Goal: Task Accomplishment & Management: Use online tool/utility

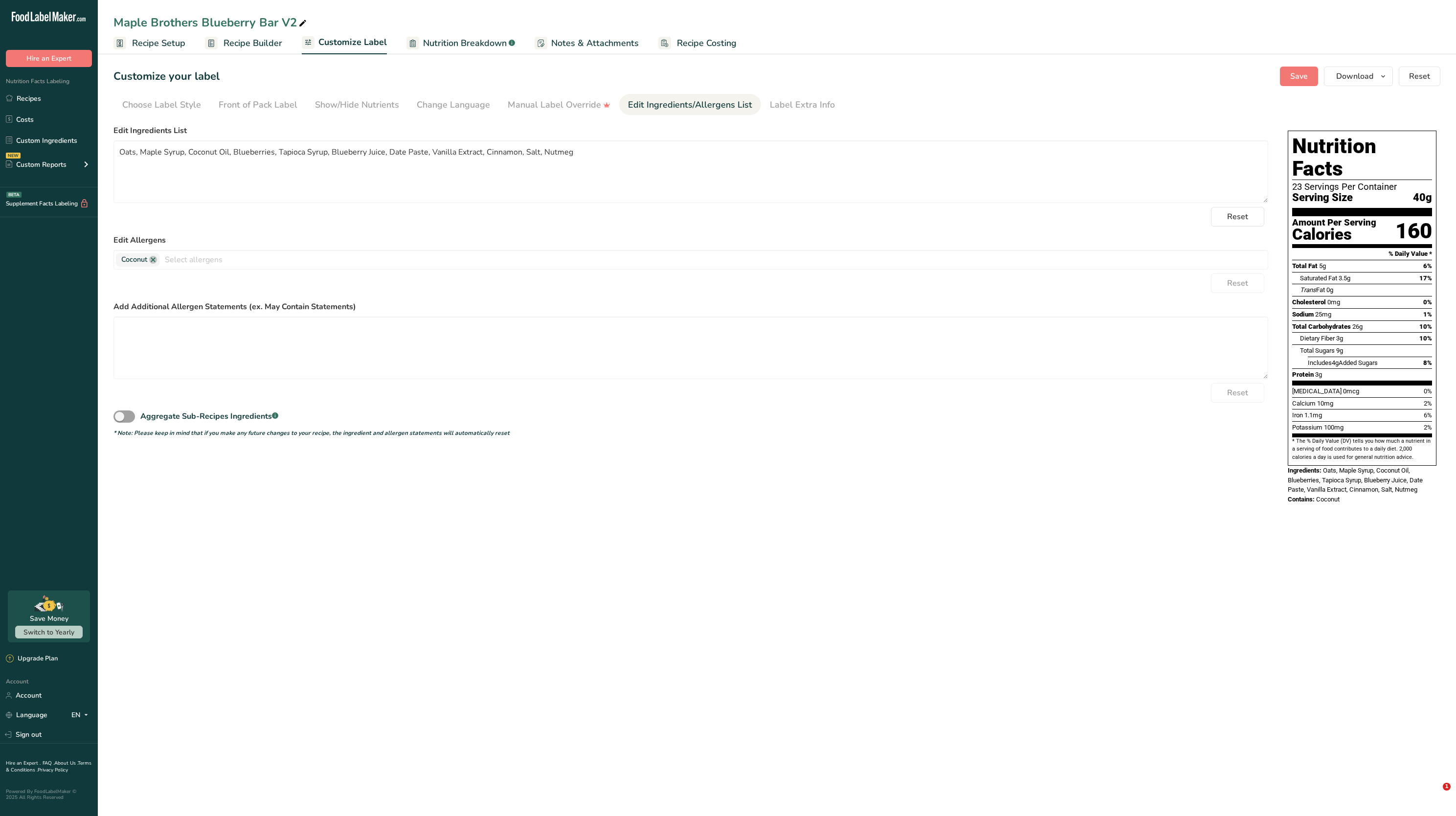
click at [38, 90] on link "Recipes" at bounding box center [49, 98] width 98 height 19
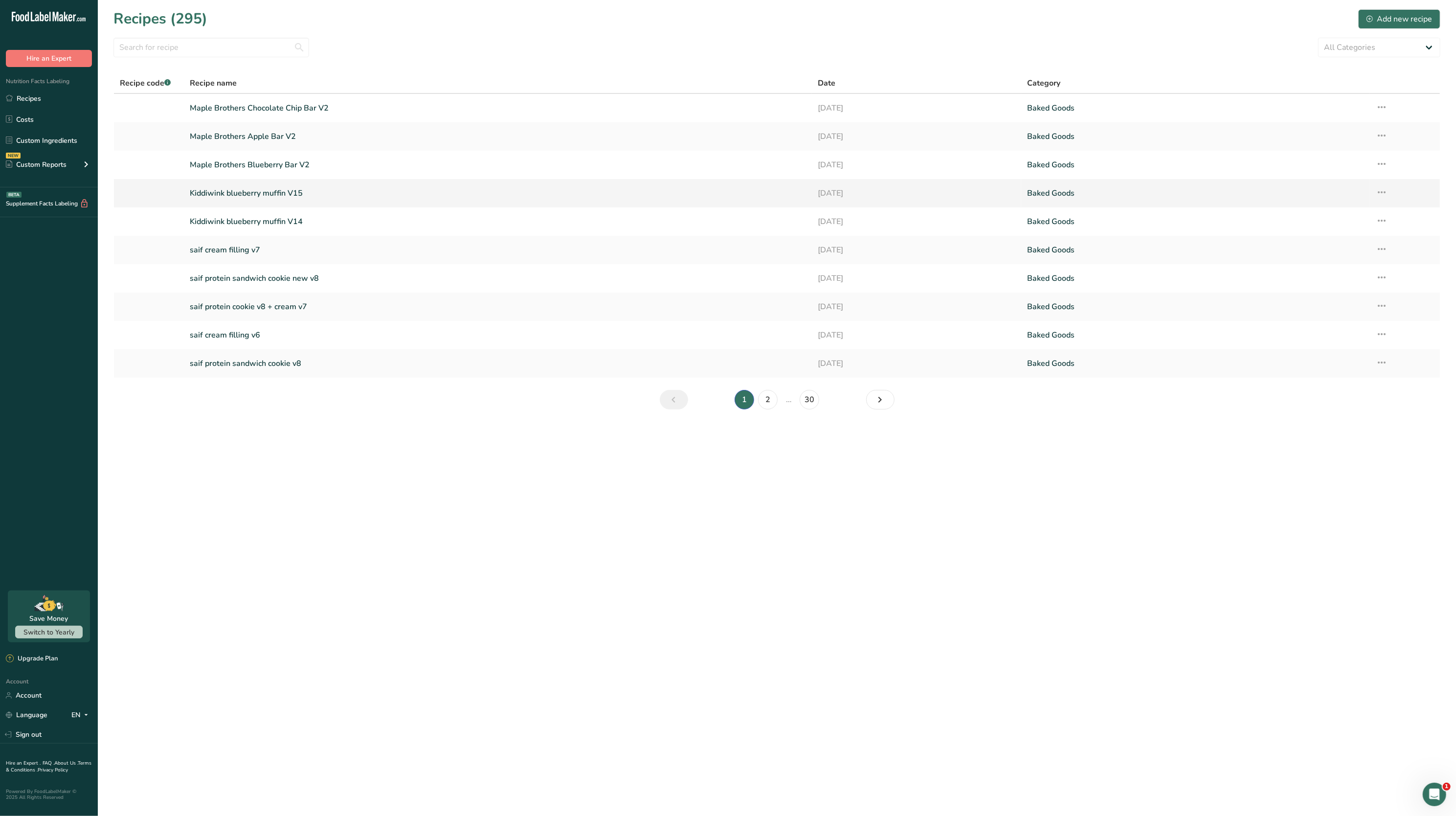
click at [273, 186] on link "Kiddiwink blueberry muffin V15" at bounding box center [498, 193] width 616 height 20
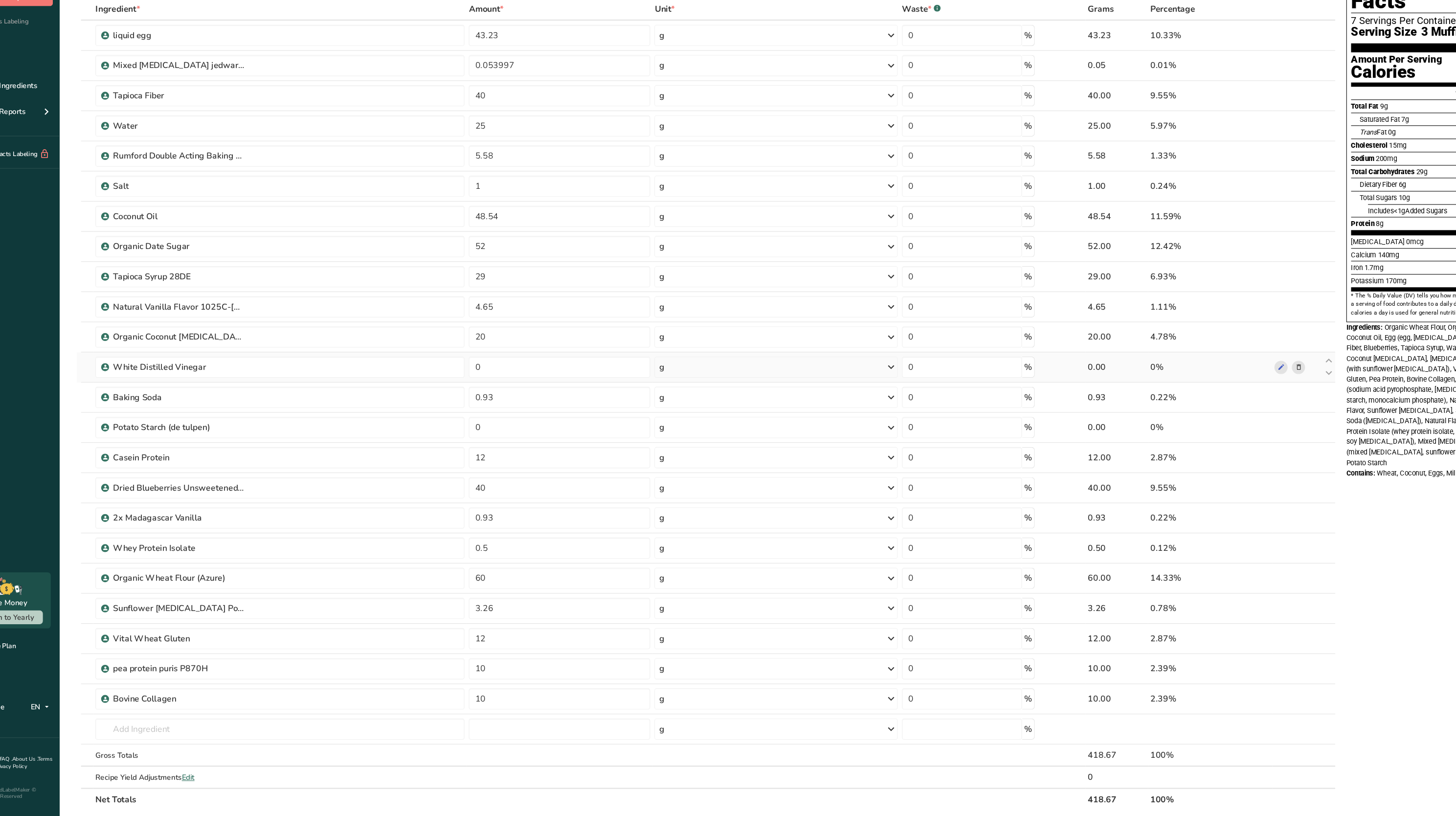
scroll to position [47, 0]
click at [615, 599] on input "60" at bounding box center [560, 595] width 168 height 20
type input "6"
type input "50"
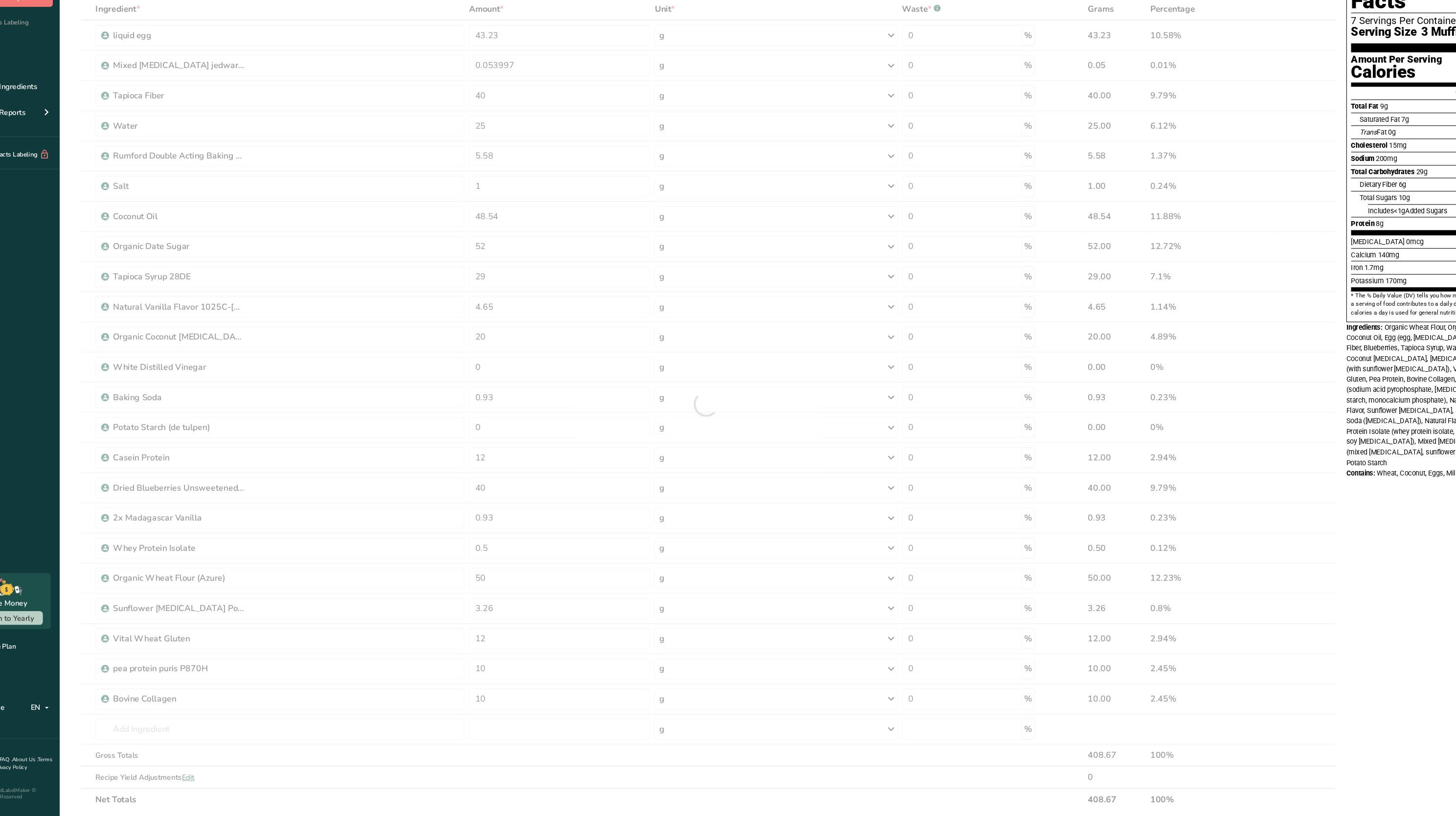
click at [1290, 430] on span "Organic Wheat Flour, Organic Date Sugar, Coconut Oil, Egg (egg, citric acid), T…" at bounding box center [1362, 426] width 149 height 133
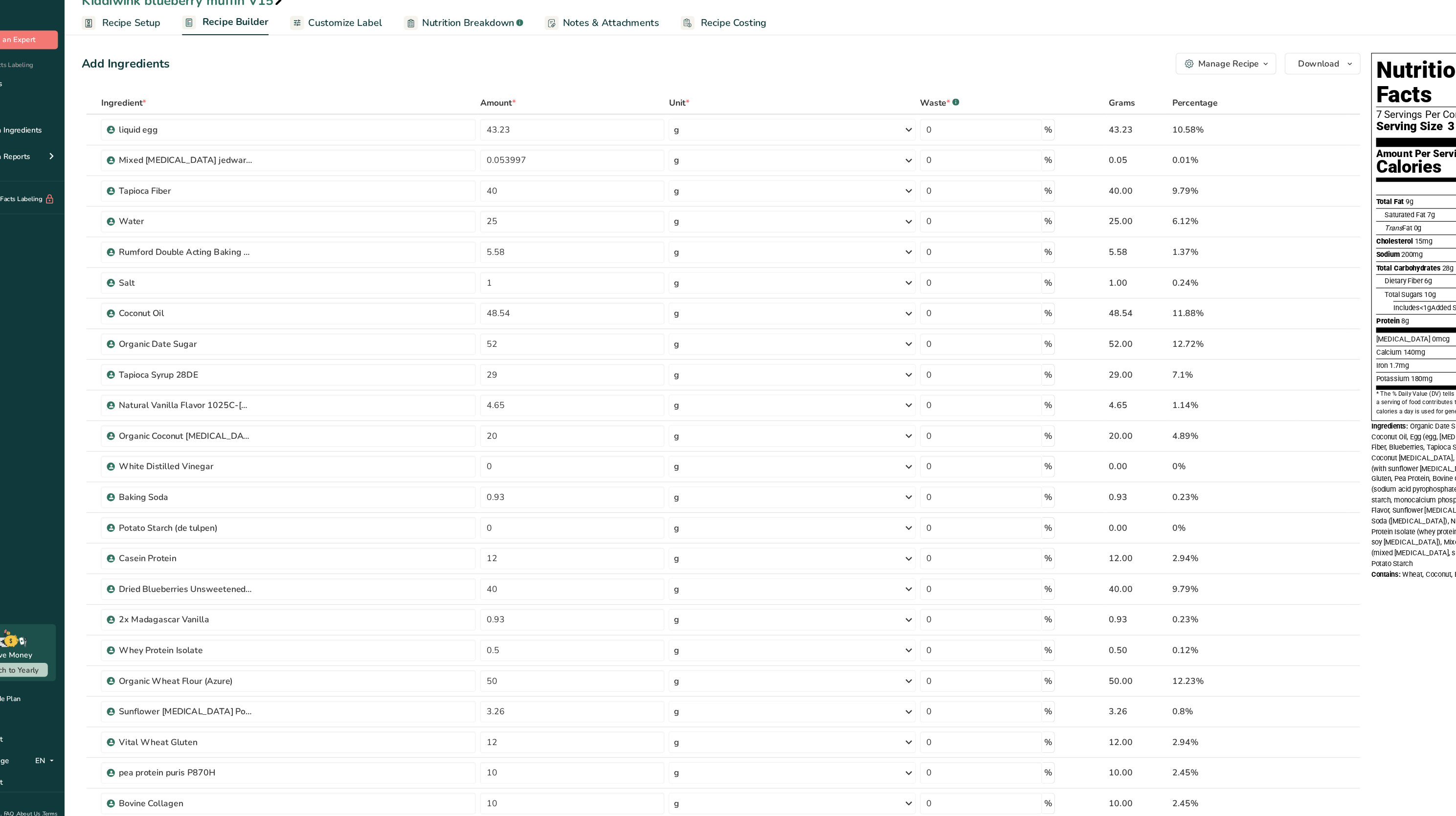
drag, startPoint x: 172, startPoint y: 46, endPoint x: 263, endPoint y: 80, distance: 97.1
click at [172, 46] on span "Recipe Setup" at bounding box center [159, 43] width 54 height 13
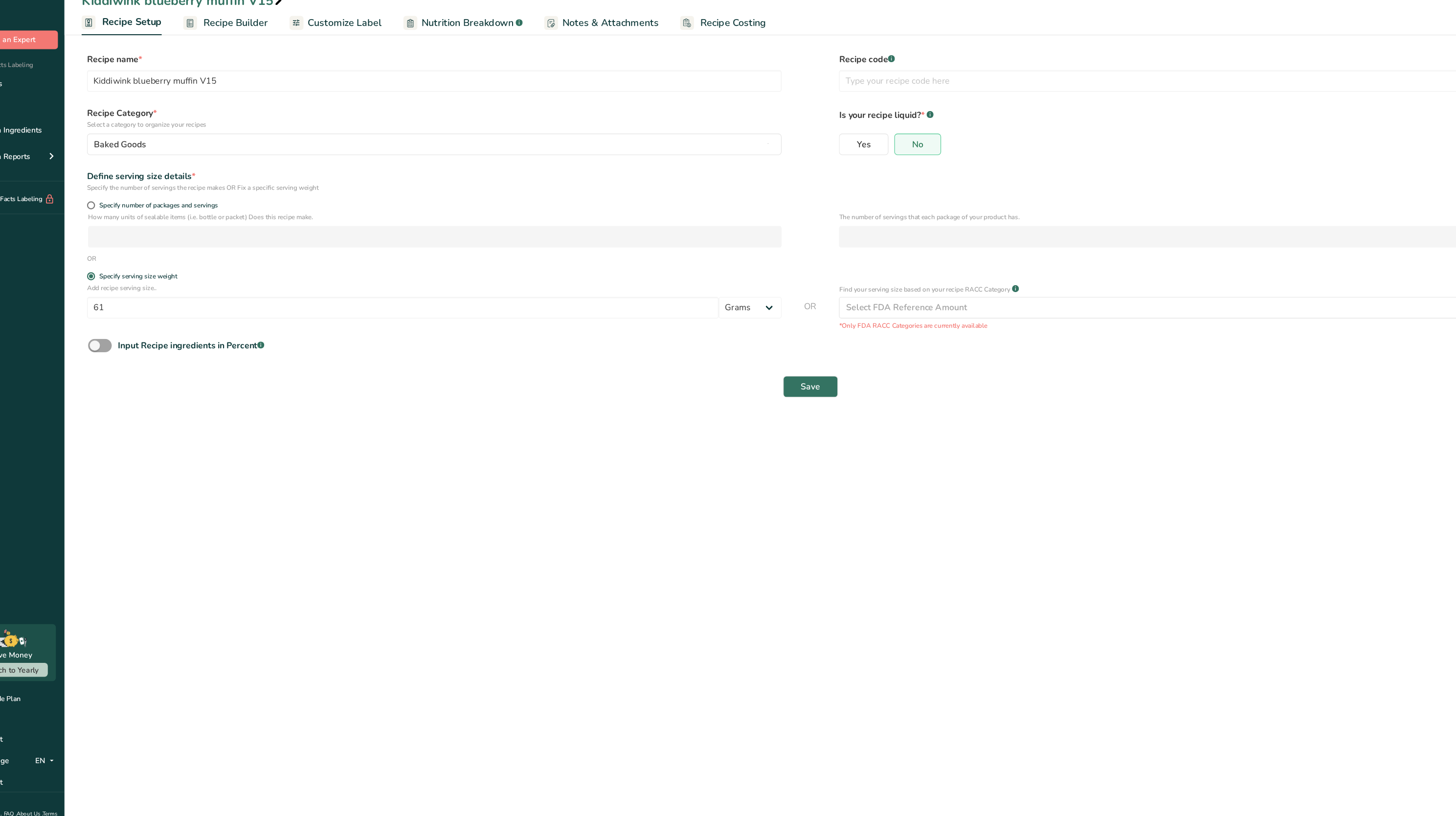
click at [263, 52] on link "Recipe Builder" at bounding box center [245, 43] width 77 height 22
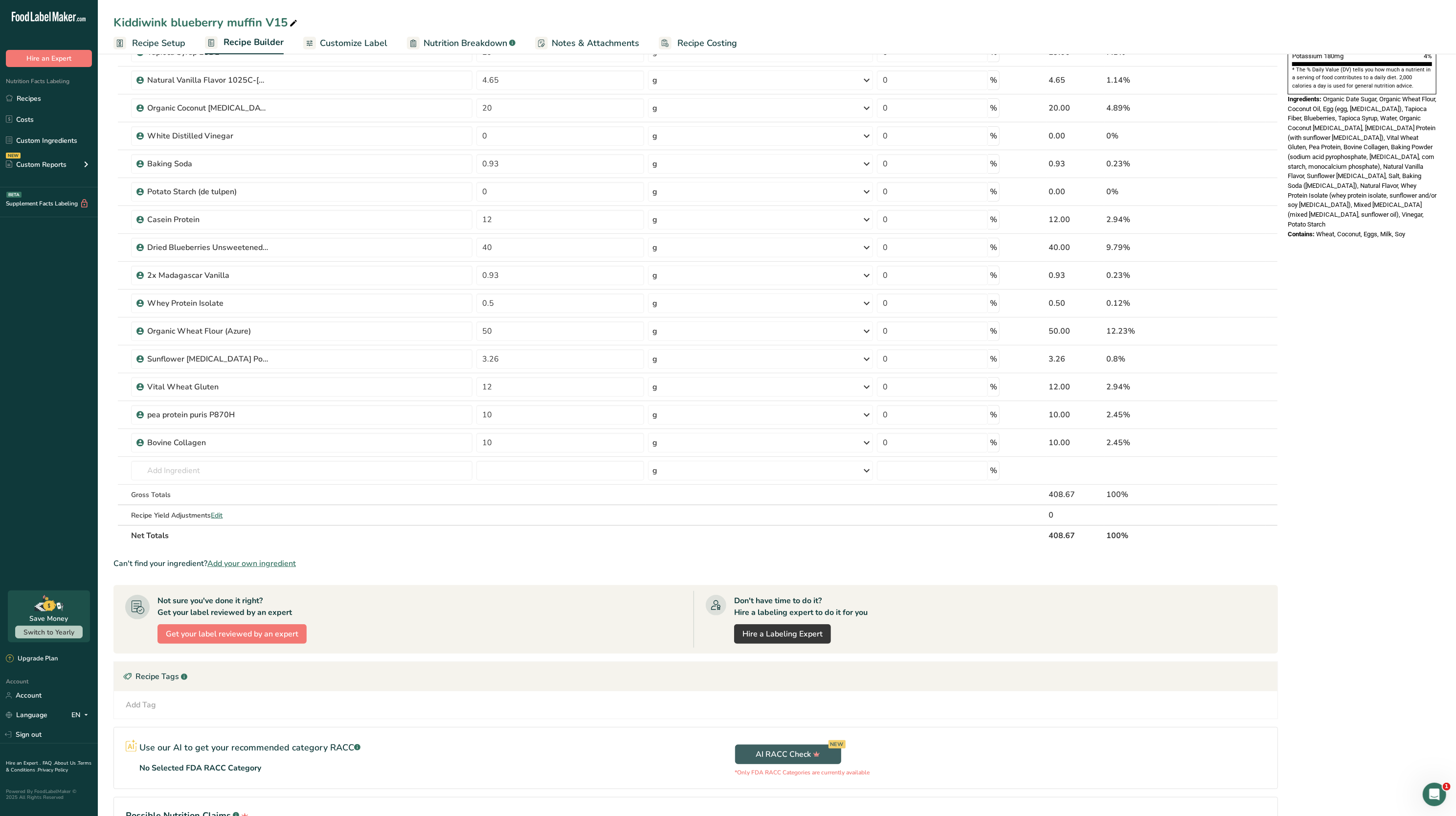
scroll to position [312, 0]
drag, startPoint x: 142, startPoint y: 42, endPoint x: 183, endPoint y: 82, distance: 57.3
click at [142, 42] on span "Recipe Setup" at bounding box center [159, 43] width 54 height 13
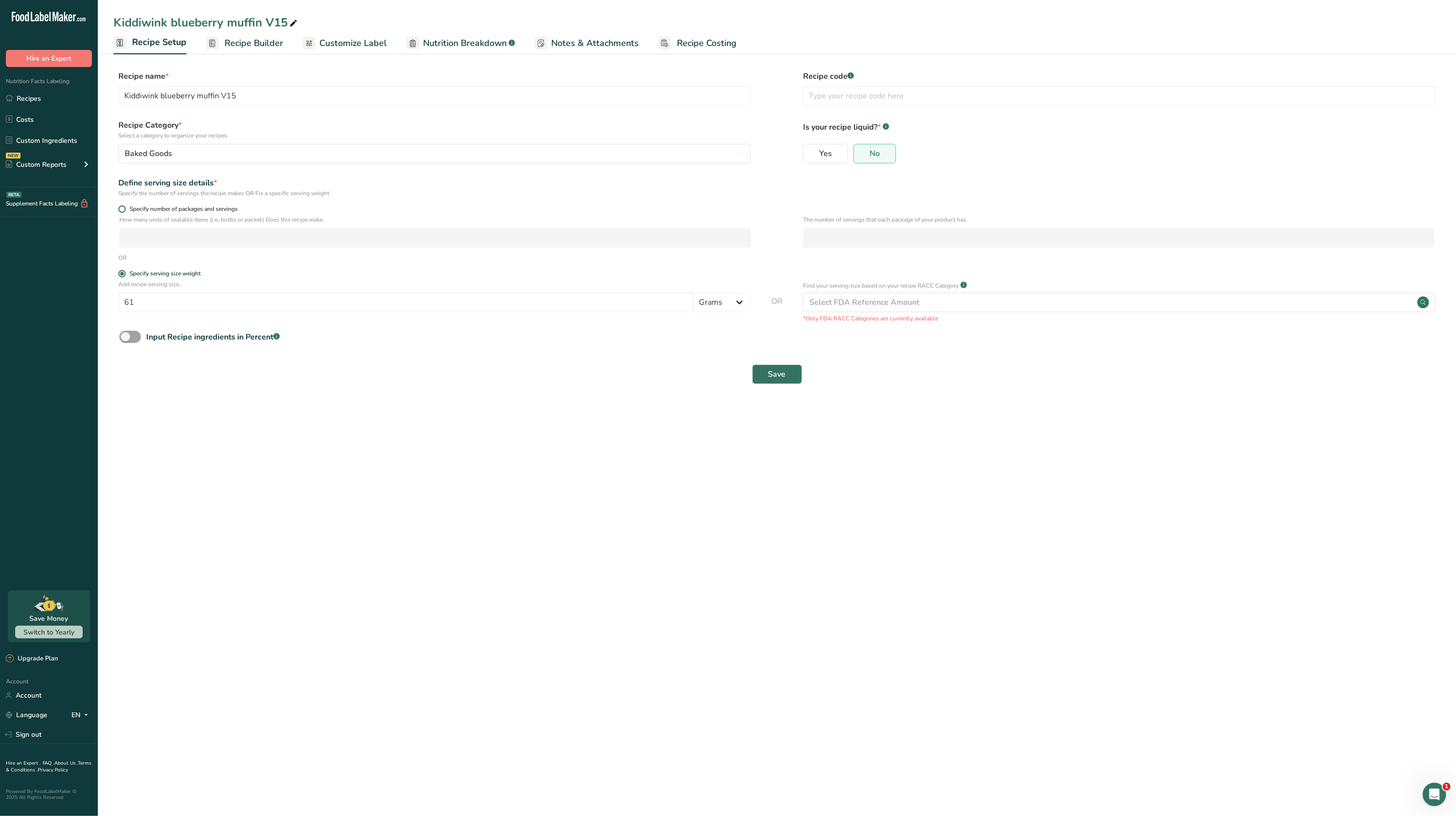
click at [124, 211] on span at bounding box center [122, 209] width 8 height 8
click at [124, 211] on input "Specify number of packages and servings" at bounding box center [121, 209] width 6 height 6
radio input "true"
radio input "false"
click at [177, 235] on input "number" at bounding box center [435, 238] width 631 height 20
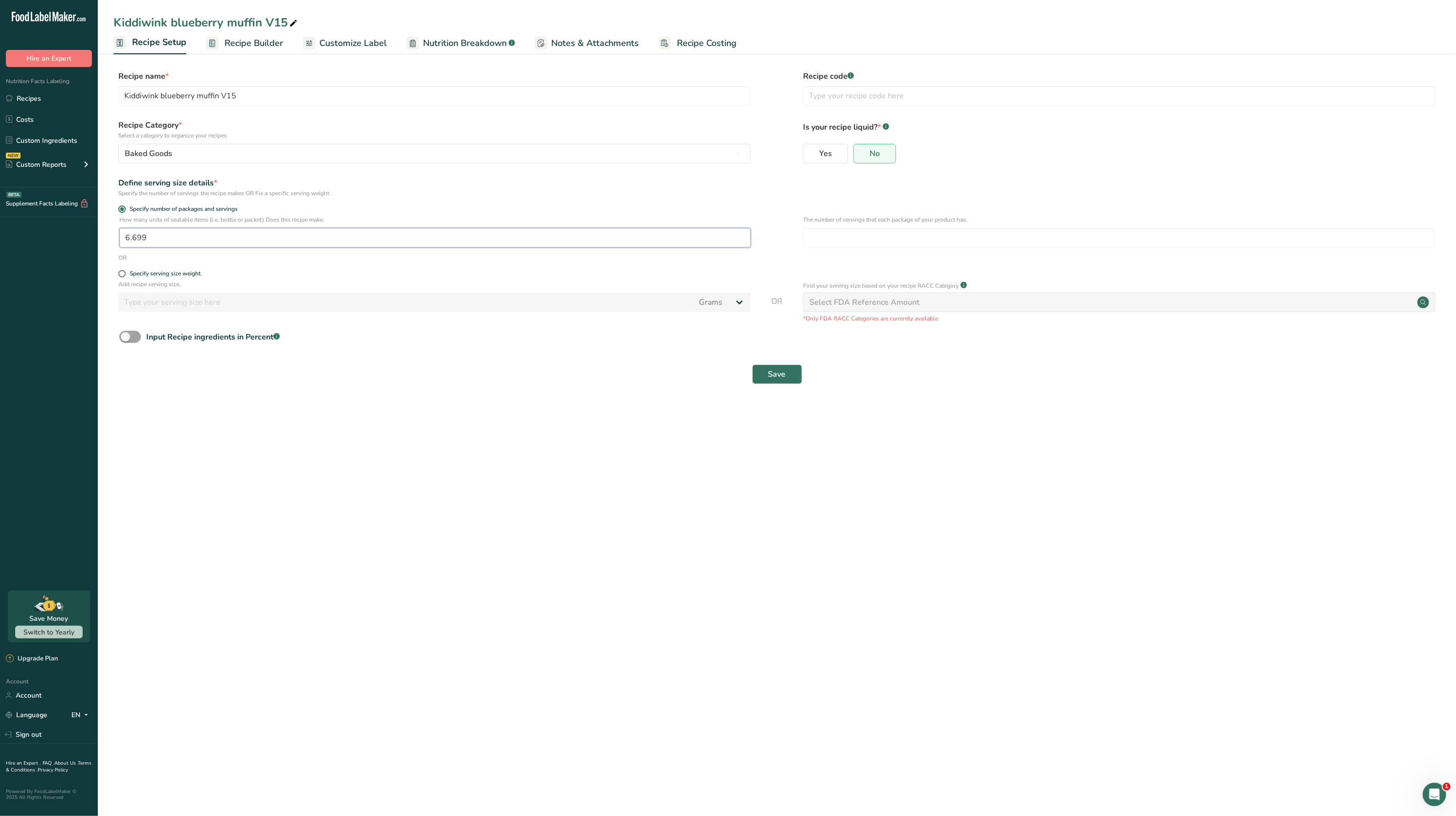
type input "6.699"
click at [801, 231] on div "How many units of sealable items (i.e. bottle or packet) Does this recipe make.…" at bounding box center [777, 235] width 1327 height 38
click at [821, 236] on input "number" at bounding box center [1119, 238] width 631 height 20
type input "1"
click at [778, 380] on span "Save" at bounding box center [778, 374] width 17 height 12
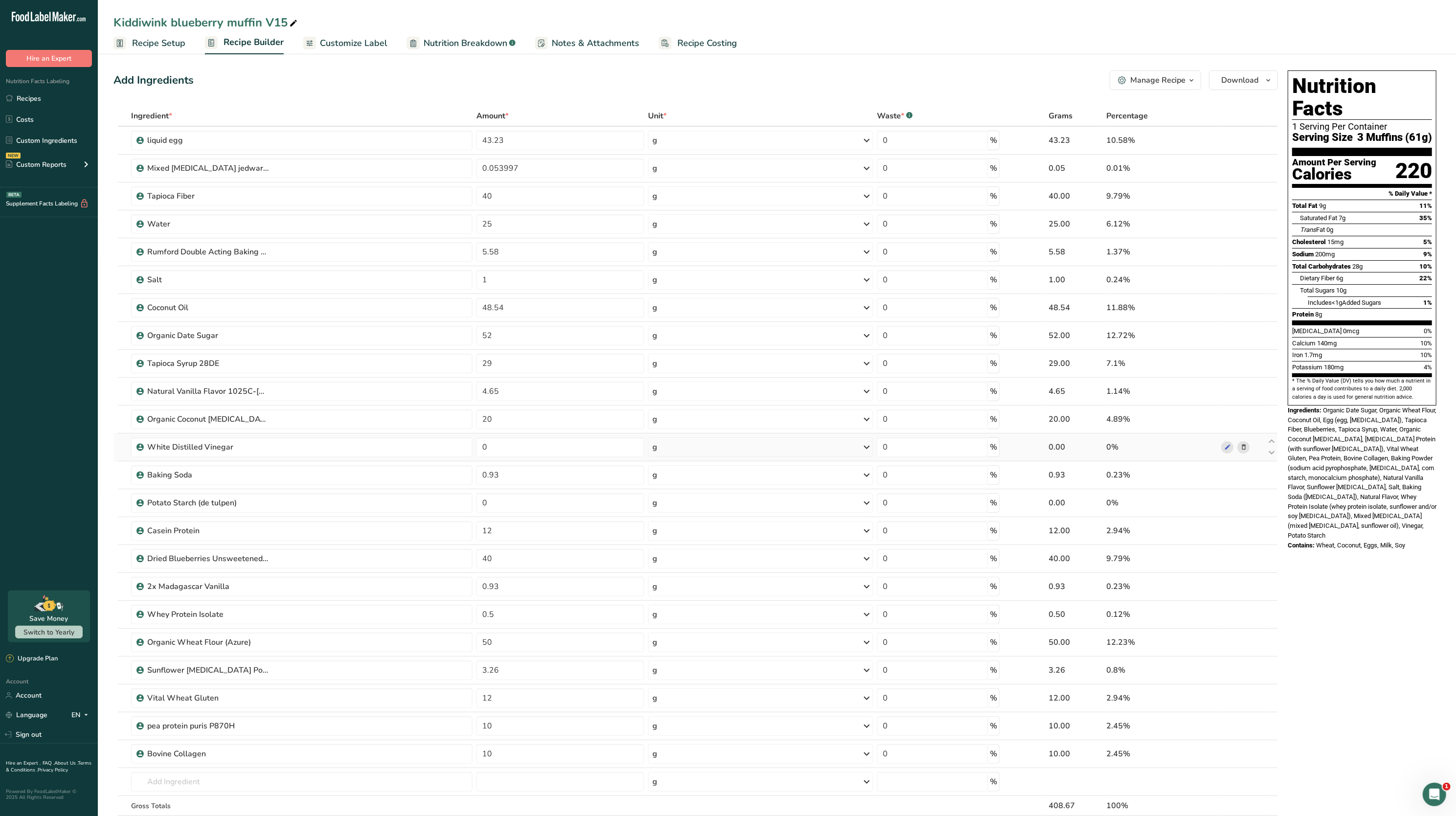
click at [1242, 446] on icon at bounding box center [1244, 447] width 7 height 10
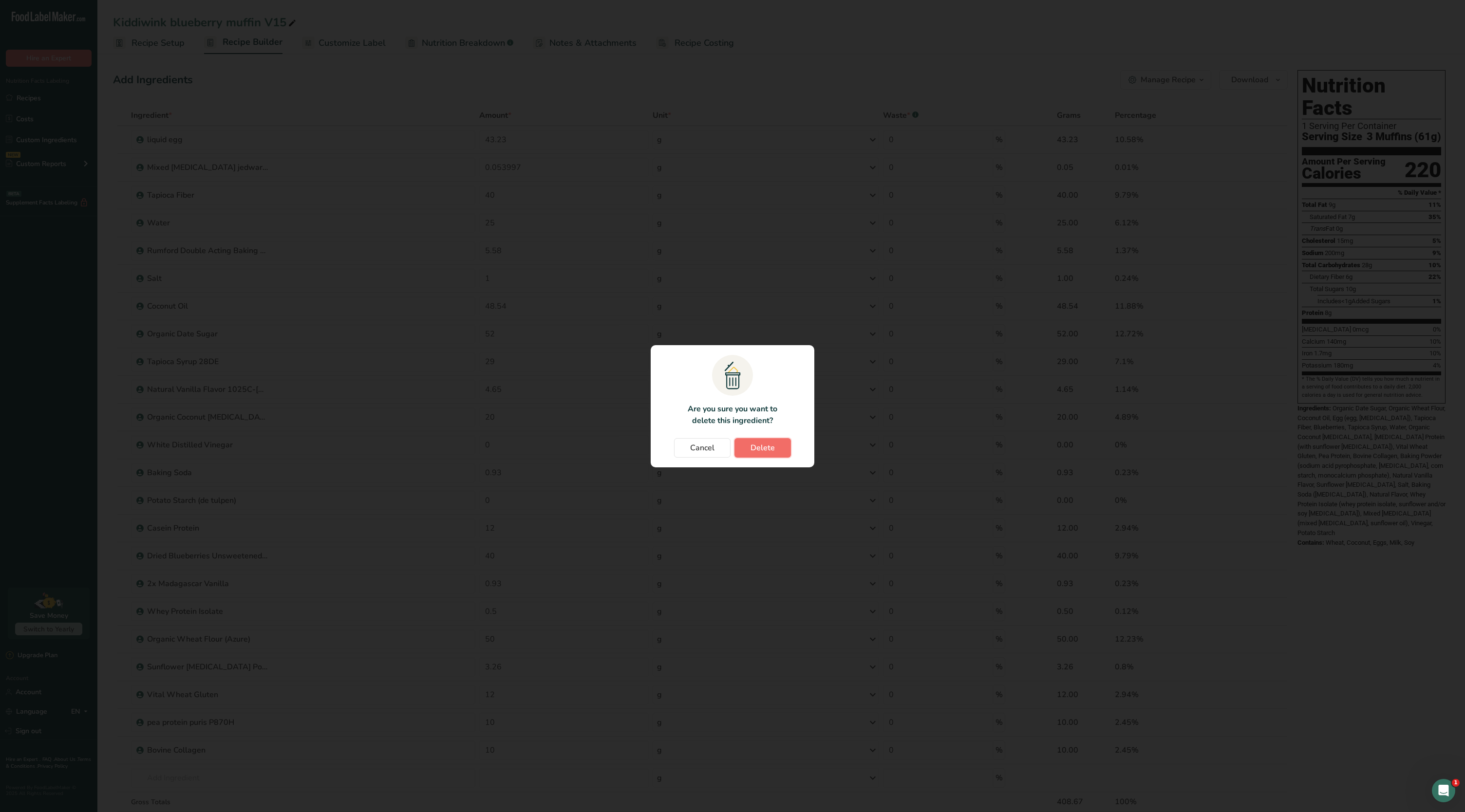
click at [772, 441] on button "Delete" at bounding box center [762, 448] width 56 height 20
type input "0.93"
type input "0"
type input "12"
type input "40"
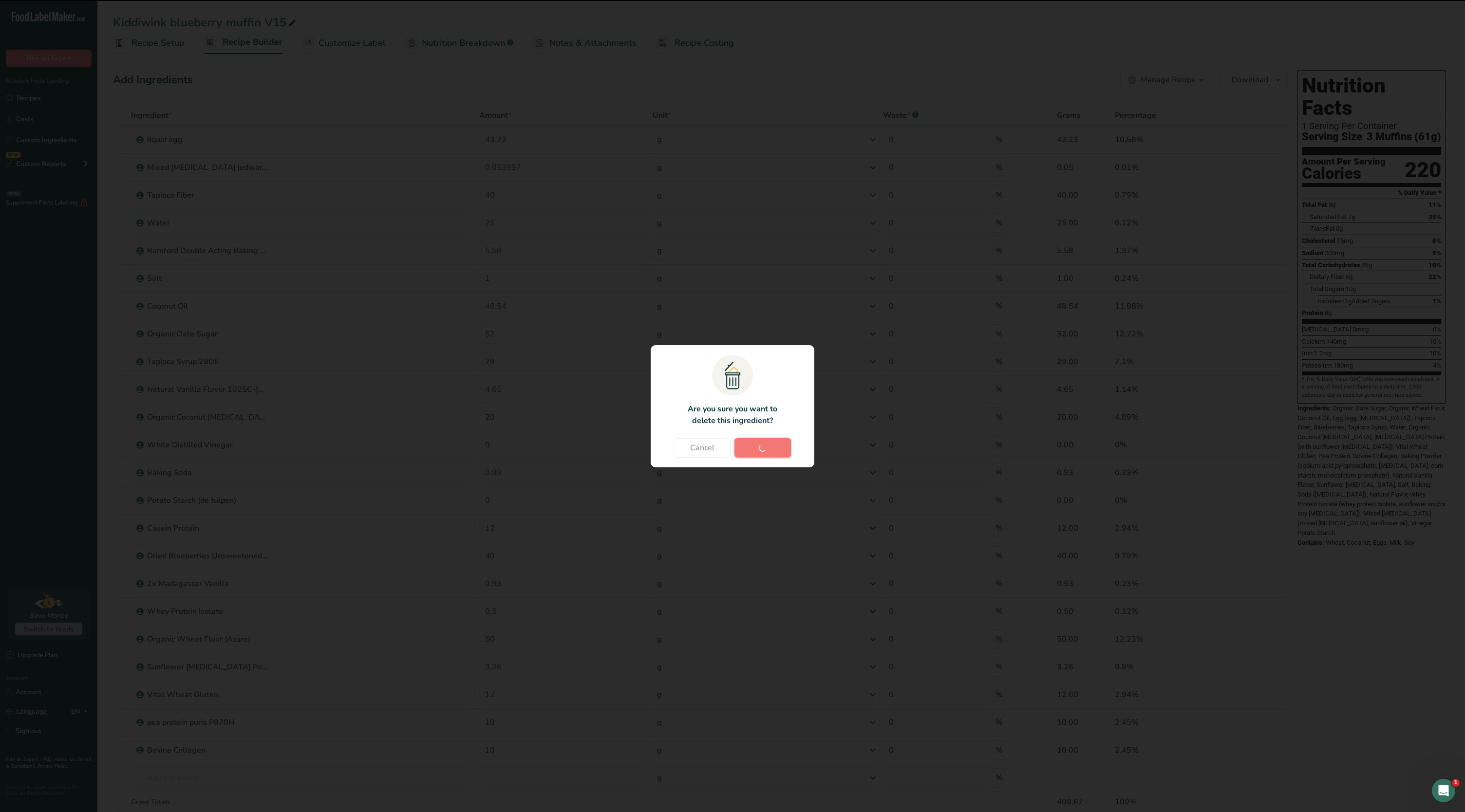
type input "0.93"
type input "0.5"
type input "50"
type input "3.26"
type input "12"
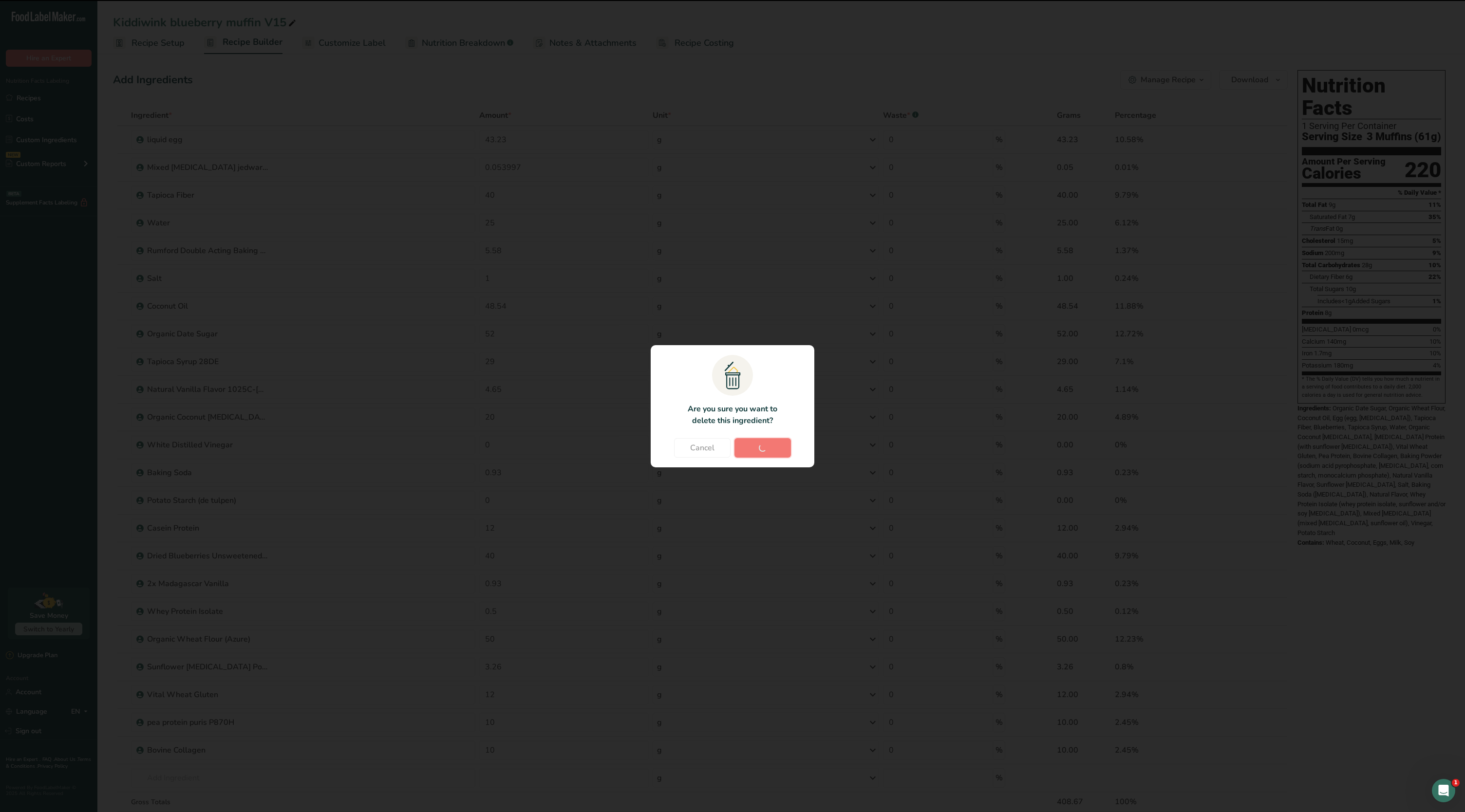
type input "10"
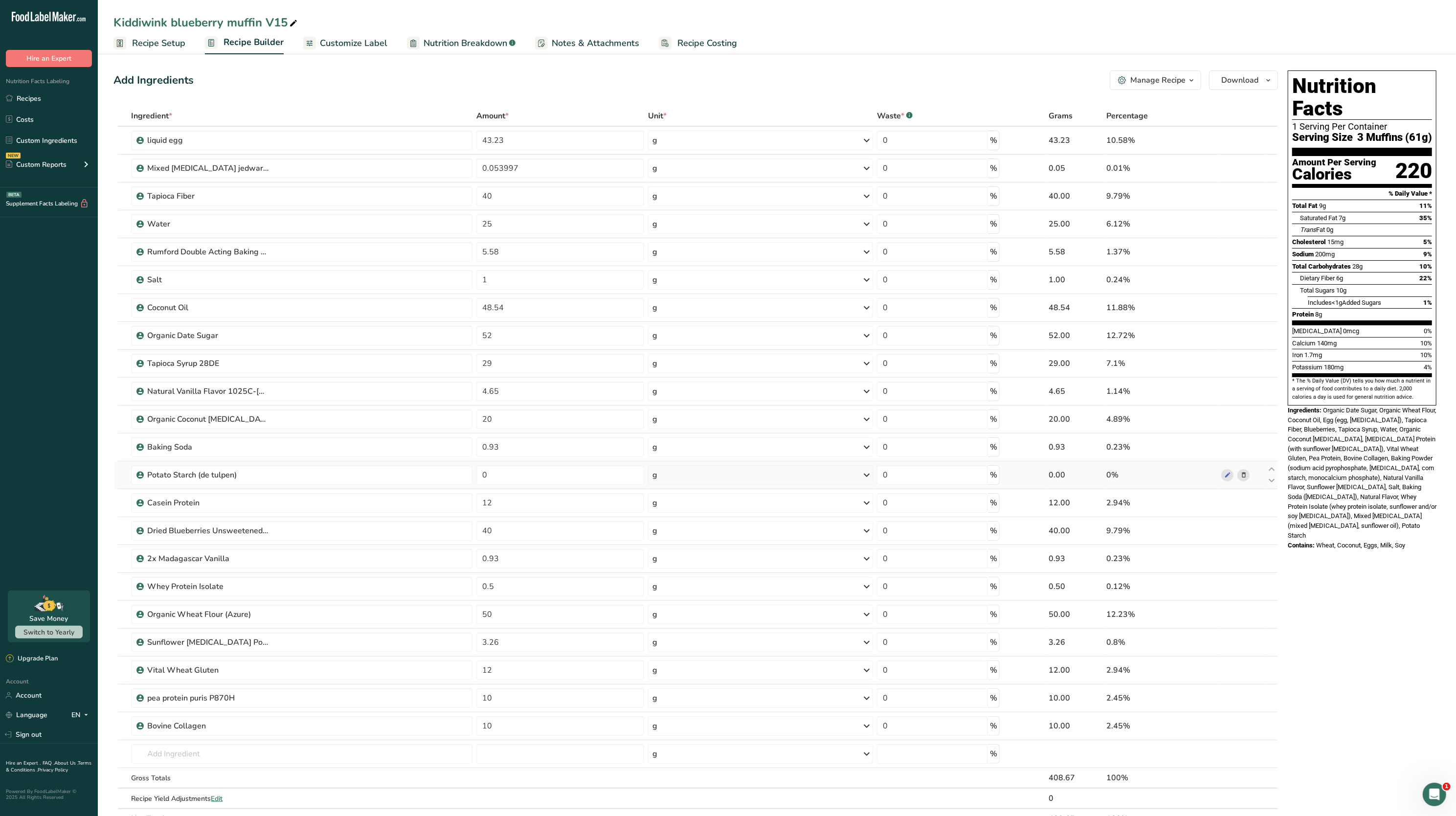
click at [1245, 475] on icon at bounding box center [1244, 475] width 7 height 10
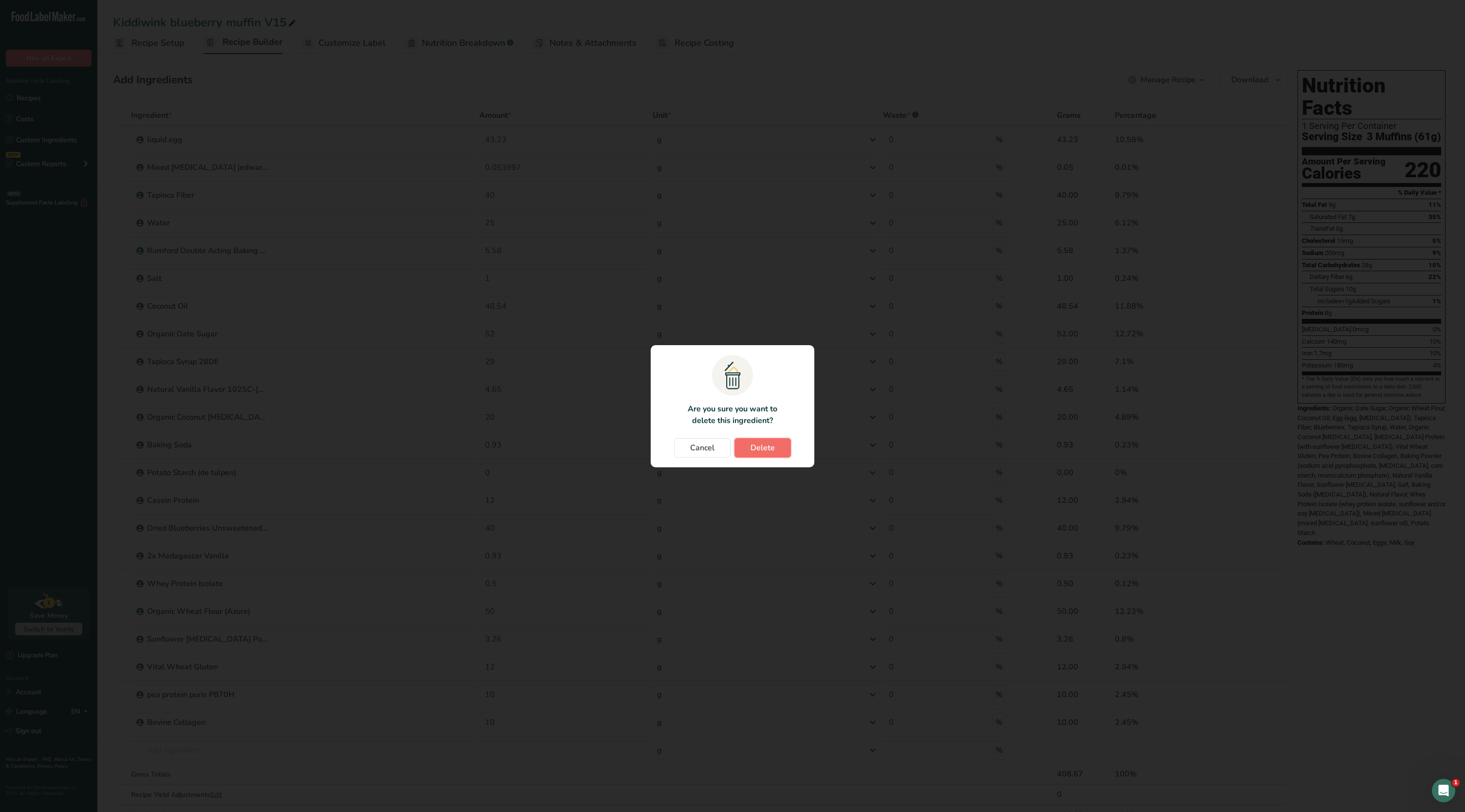
click at [766, 449] on span "Delete" at bounding box center [762, 448] width 24 height 12
type input "12"
type input "40"
type input "0.93"
type input "0.5"
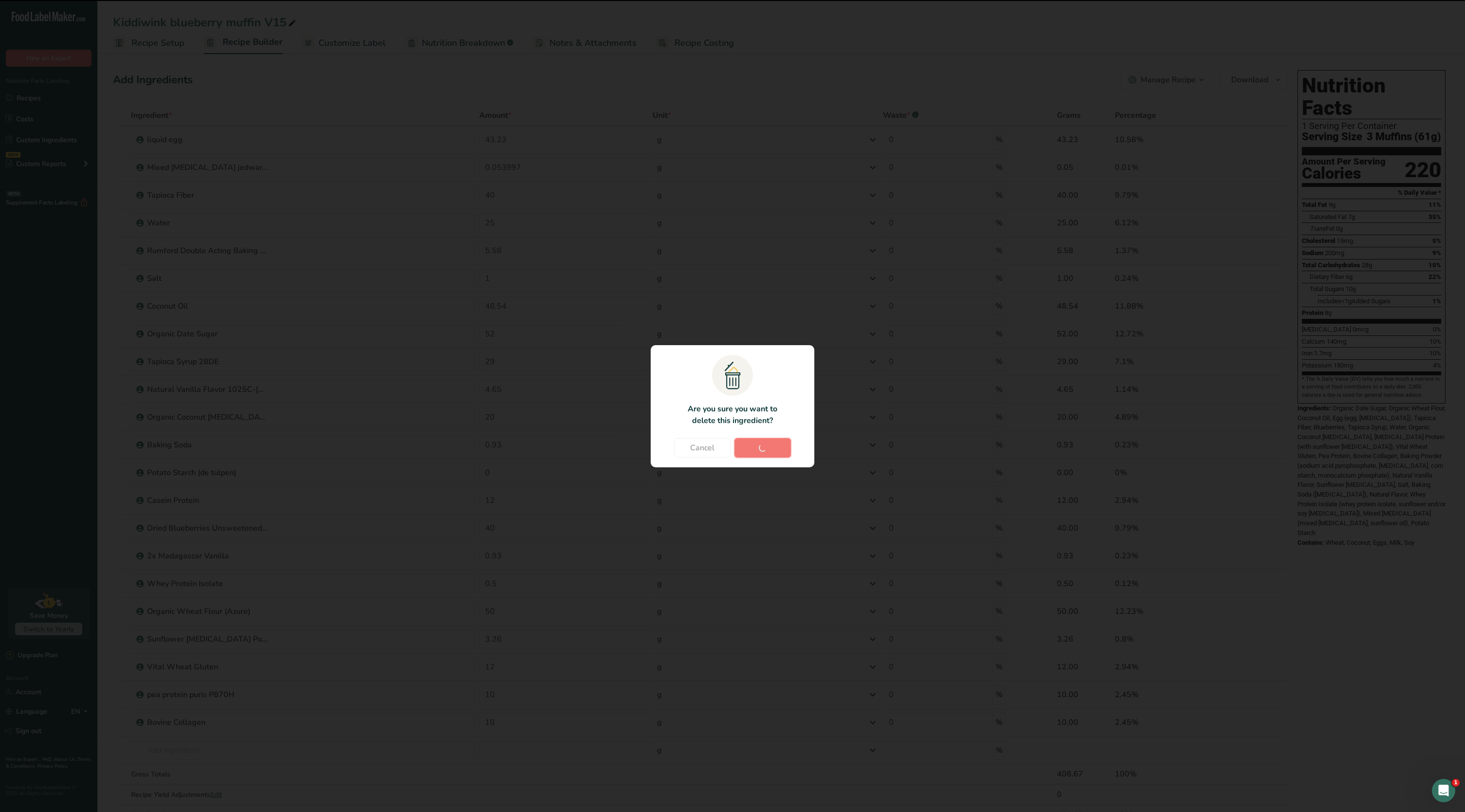
type input "50"
type input "3.26"
type input "12"
type input "10"
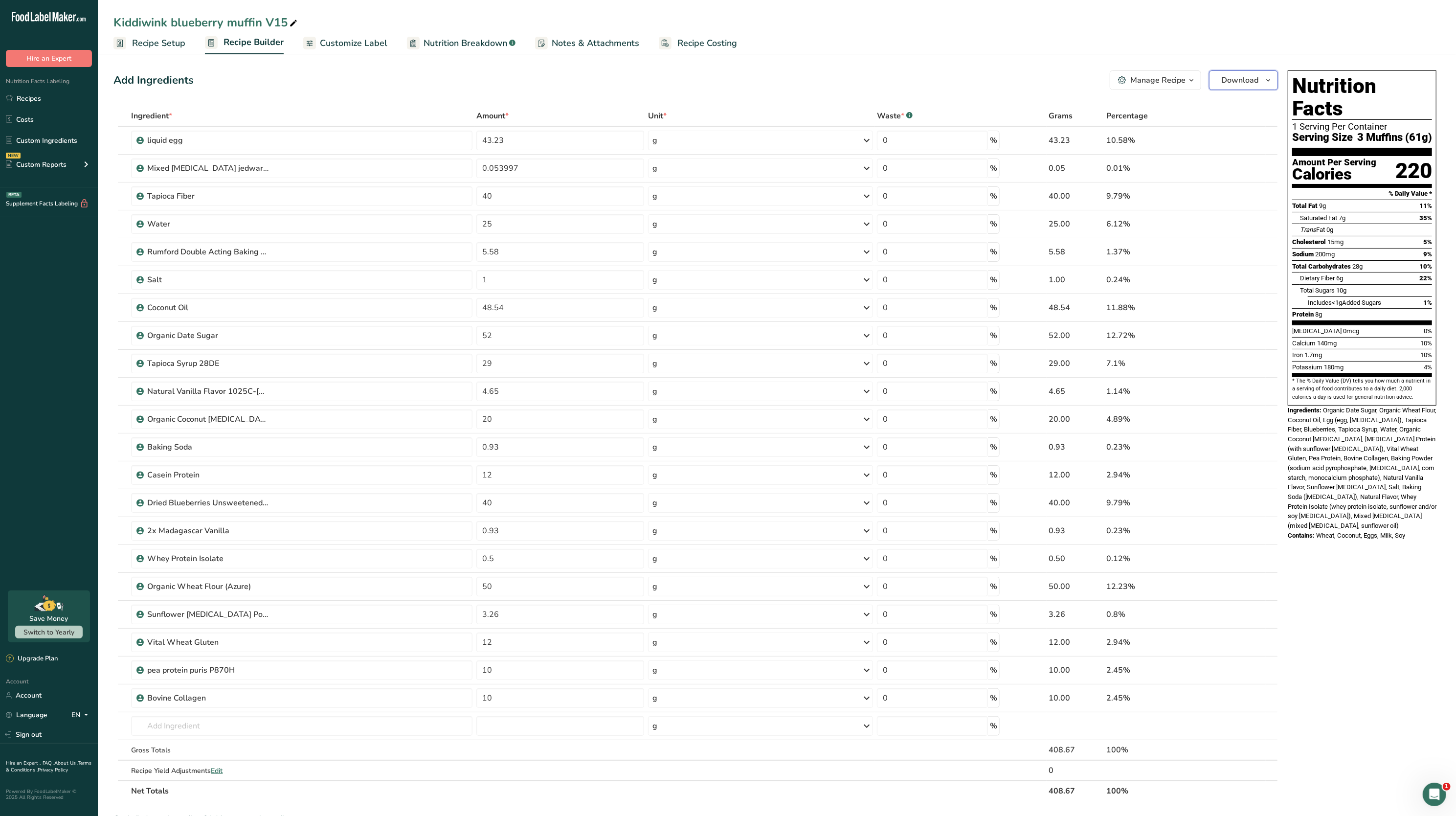
click at [1265, 78] on icon "button" at bounding box center [1268, 80] width 8 height 12
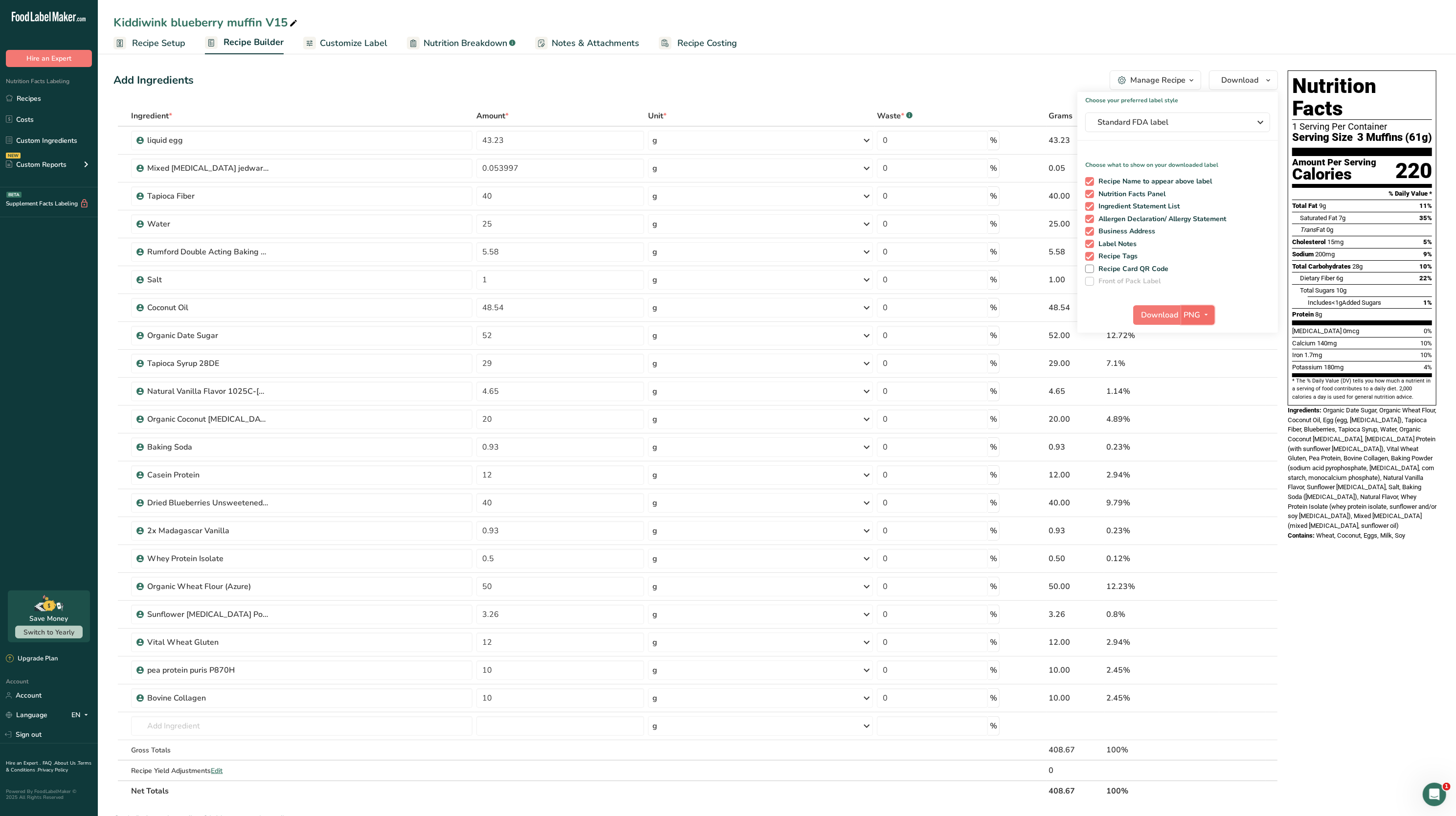
click at [1201, 311] on span "button" at bounding box center [1207, 315] width 12 height 12
click at [1313, 299] on span "Includes <1g Added Sugars" at bounding box center [1345, 302] width 73 height 8
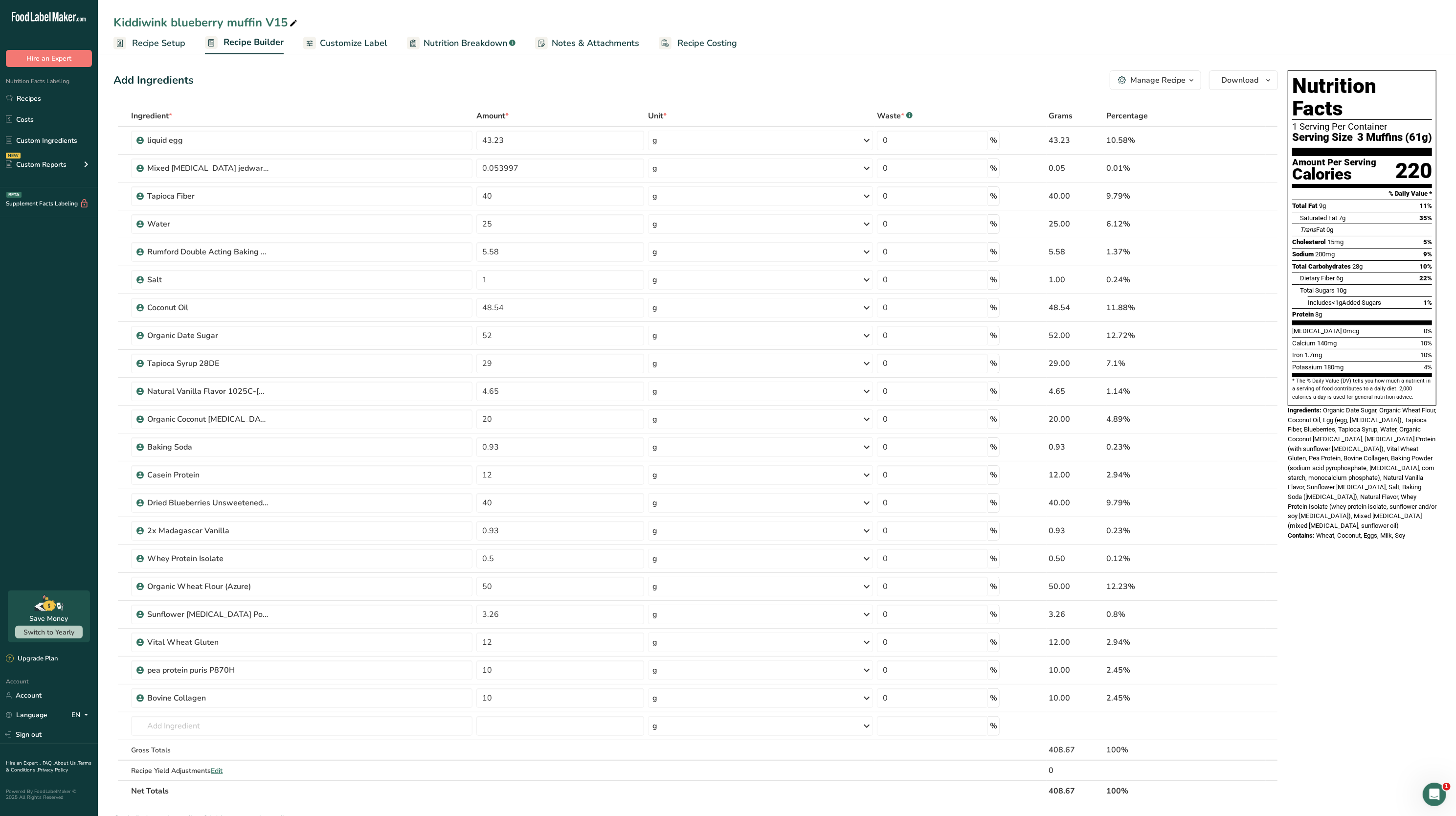
click at [462, 46] on span "Nutrition Breakdown" at bounding box center [465, 43] width 84 height 13
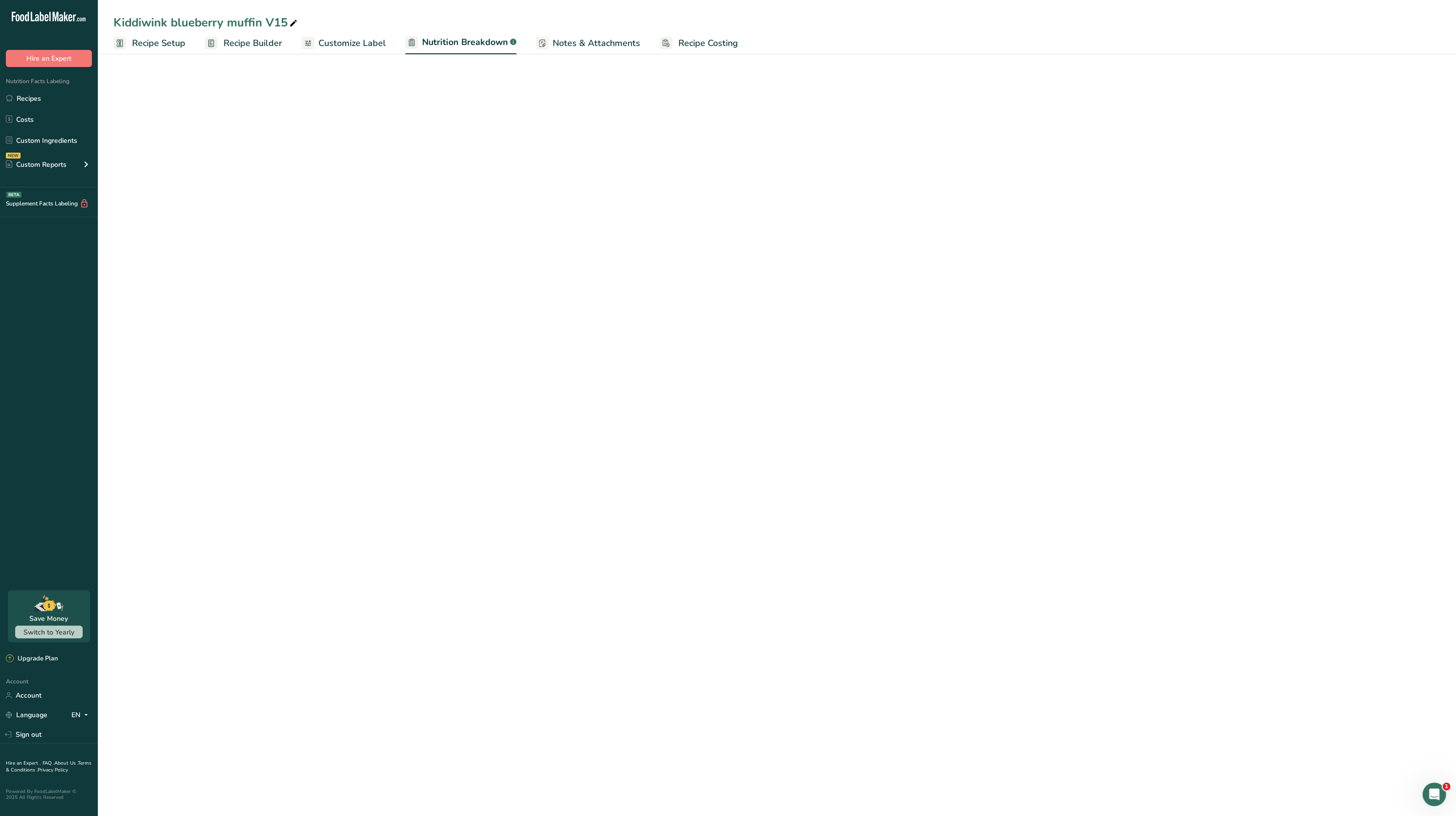
click at [364, 50] on link "Customize Label" at bounding box center [344, 43] width 84 height 22
select select "Calories"
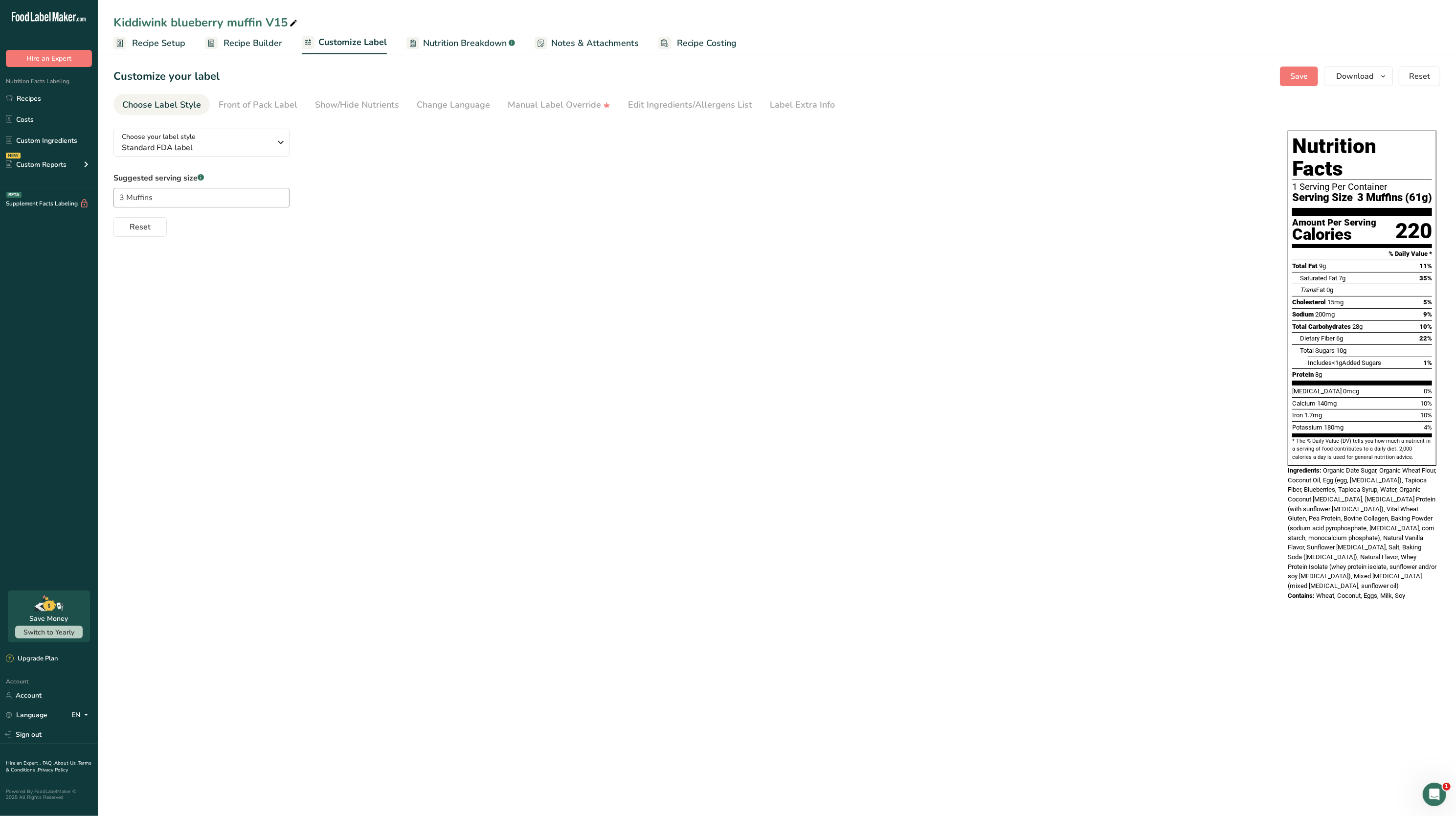
drag, startPoint x: 652, startPoint y: 98, endPoint x: 775, endPoint y: 23, distance: 144.1
click at [652, 98] on div "Edit Ingredients/Allergens List" at bounding box center [690, 105] width 124 height 13
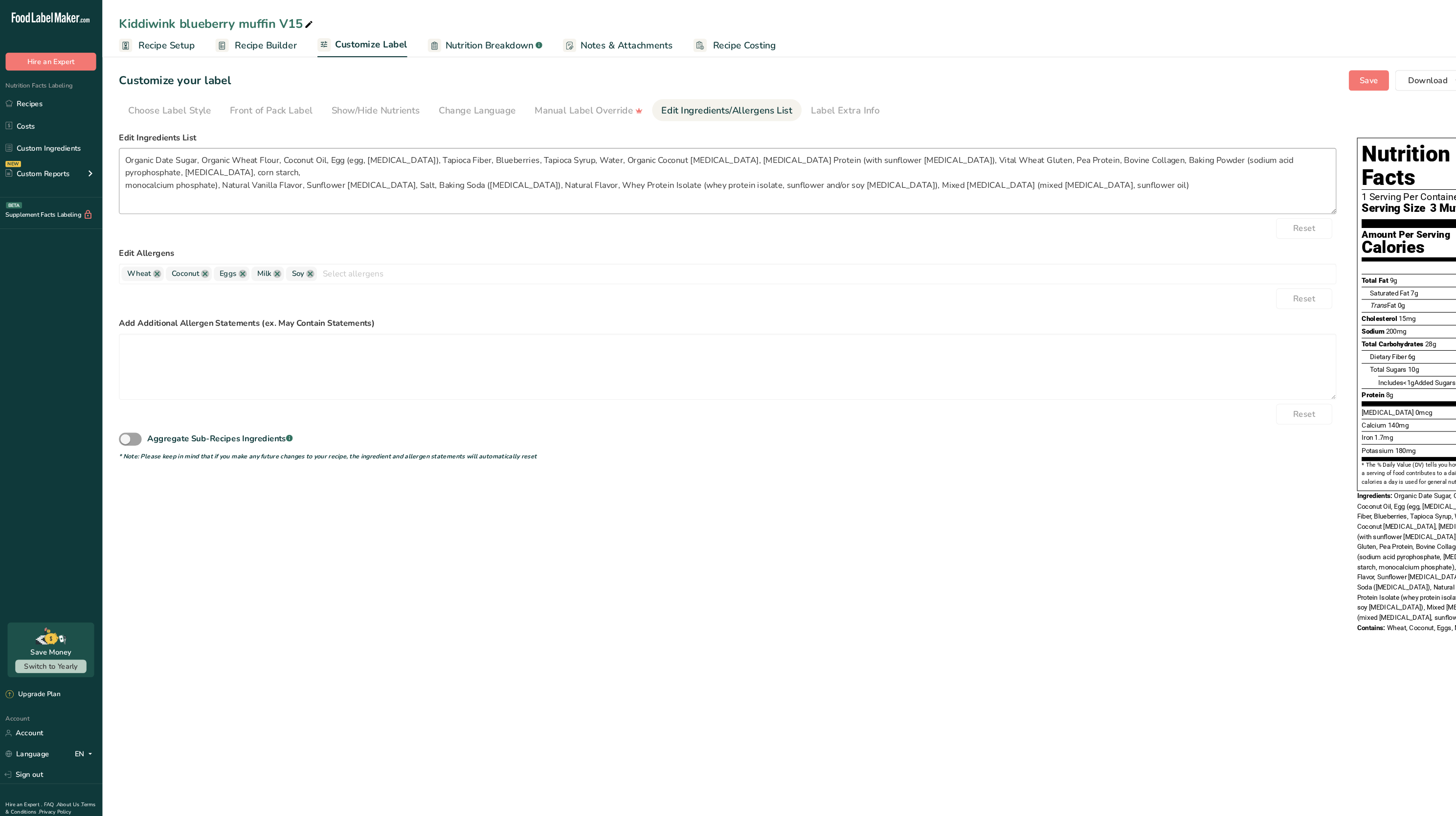
drag, startPoint x: 45, startPoint y: 89, endPoint x: 588, endPoint y: 164, distance: 548.2
click at [45, 89] on link "Recipes" at bounding box center [49, 98] width 98 height 19
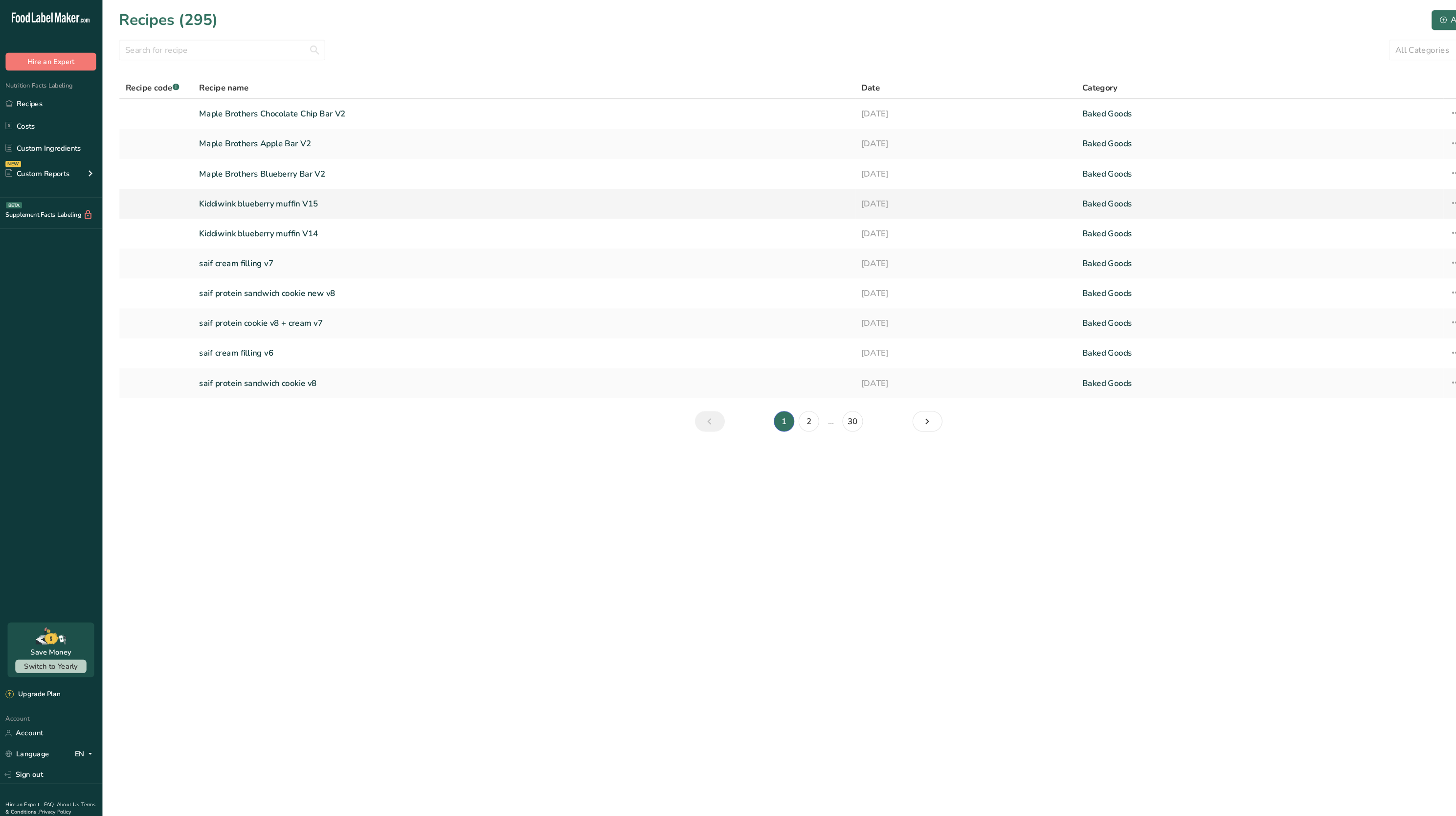
click at [1378, 191] on icon at bounding box center [1382, 192] width 12 height 17
click at [1313, 260] on span "Duplicate Recipe" at bounding box center [1292, 261] width 54 height 11
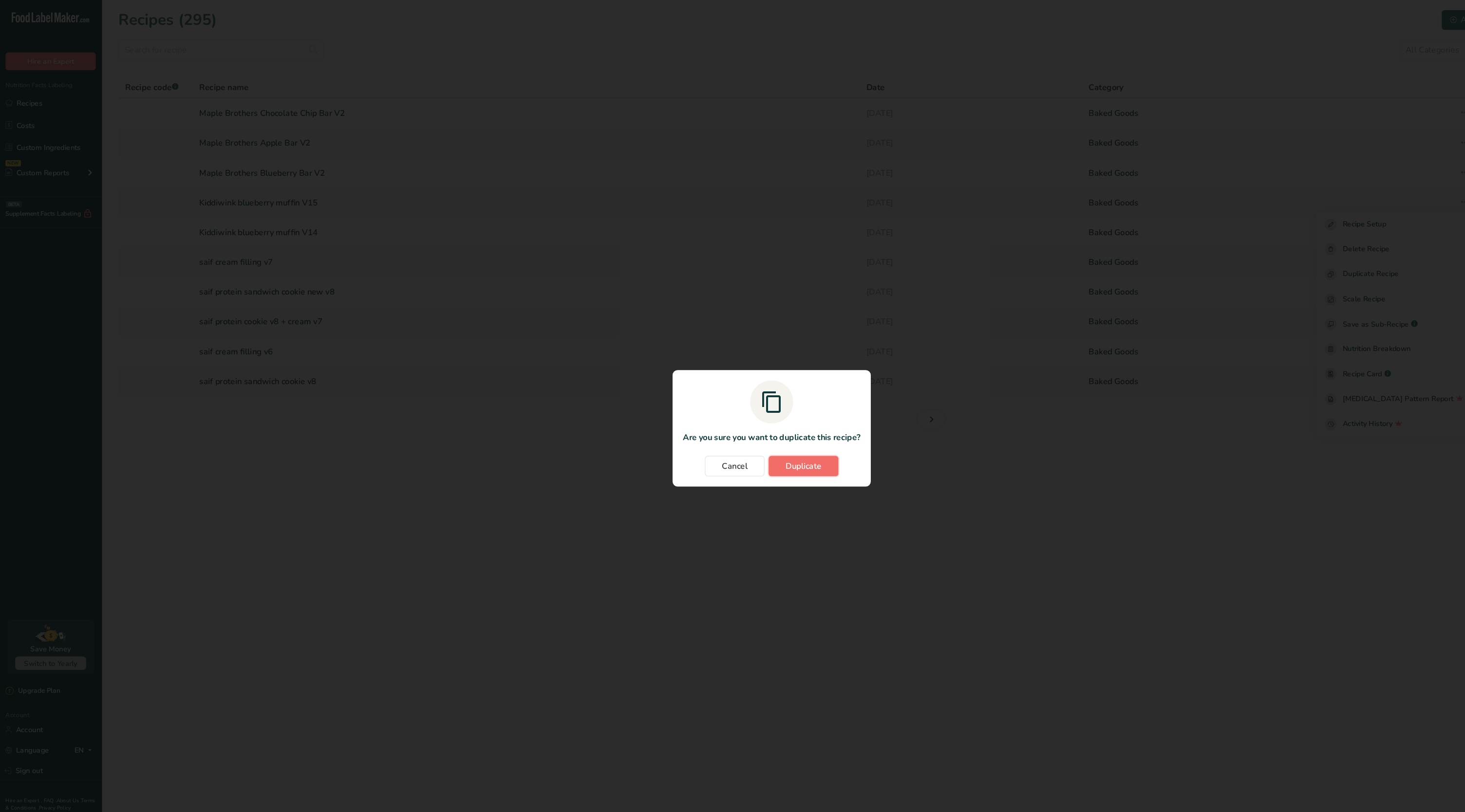
click at [768, 439] on span "Duplicate" at bounding box center [762, 442] width 34 height 12
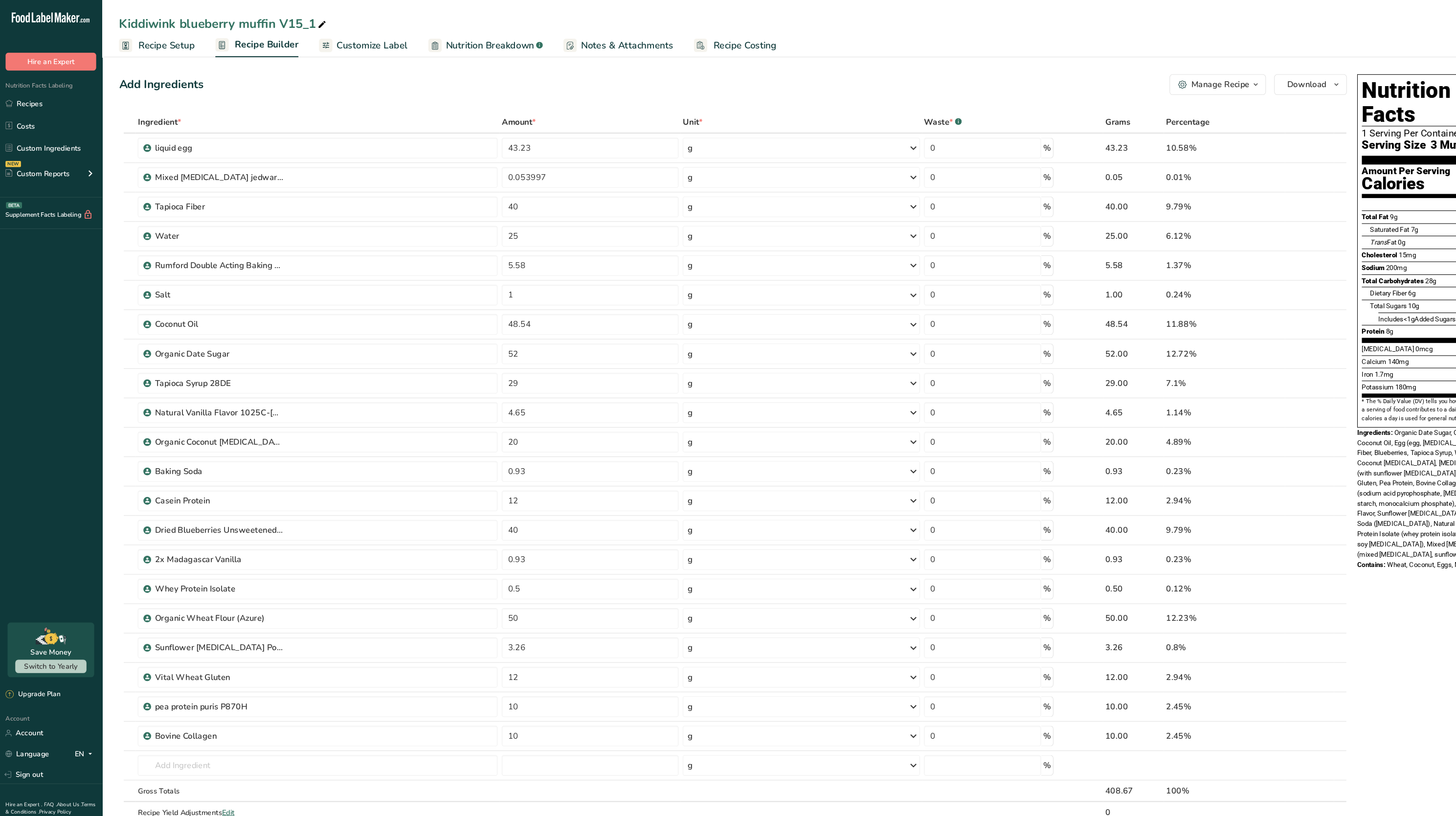
click at [307, 19] on icon at bounding box center [306, 24] width 9 height 14
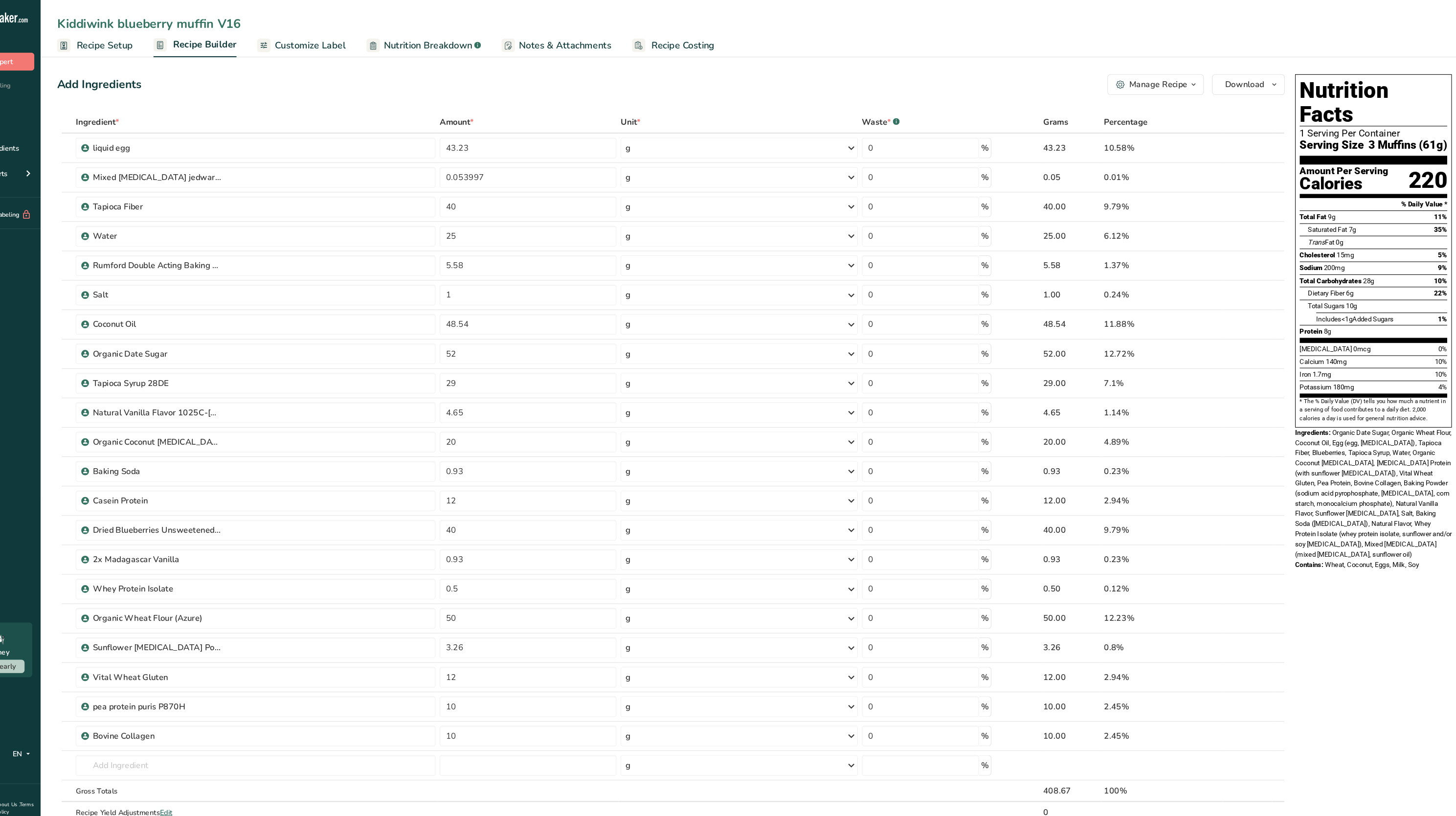
type input "Kiddiwink blueberry muffin V16"
click at [359, 86] on div "Add Ingredients Manage Recipe Delete Recipe Duplicate Recipe Scale Recipe Save …" at bounding box center [696, 80] width 1165 height 20
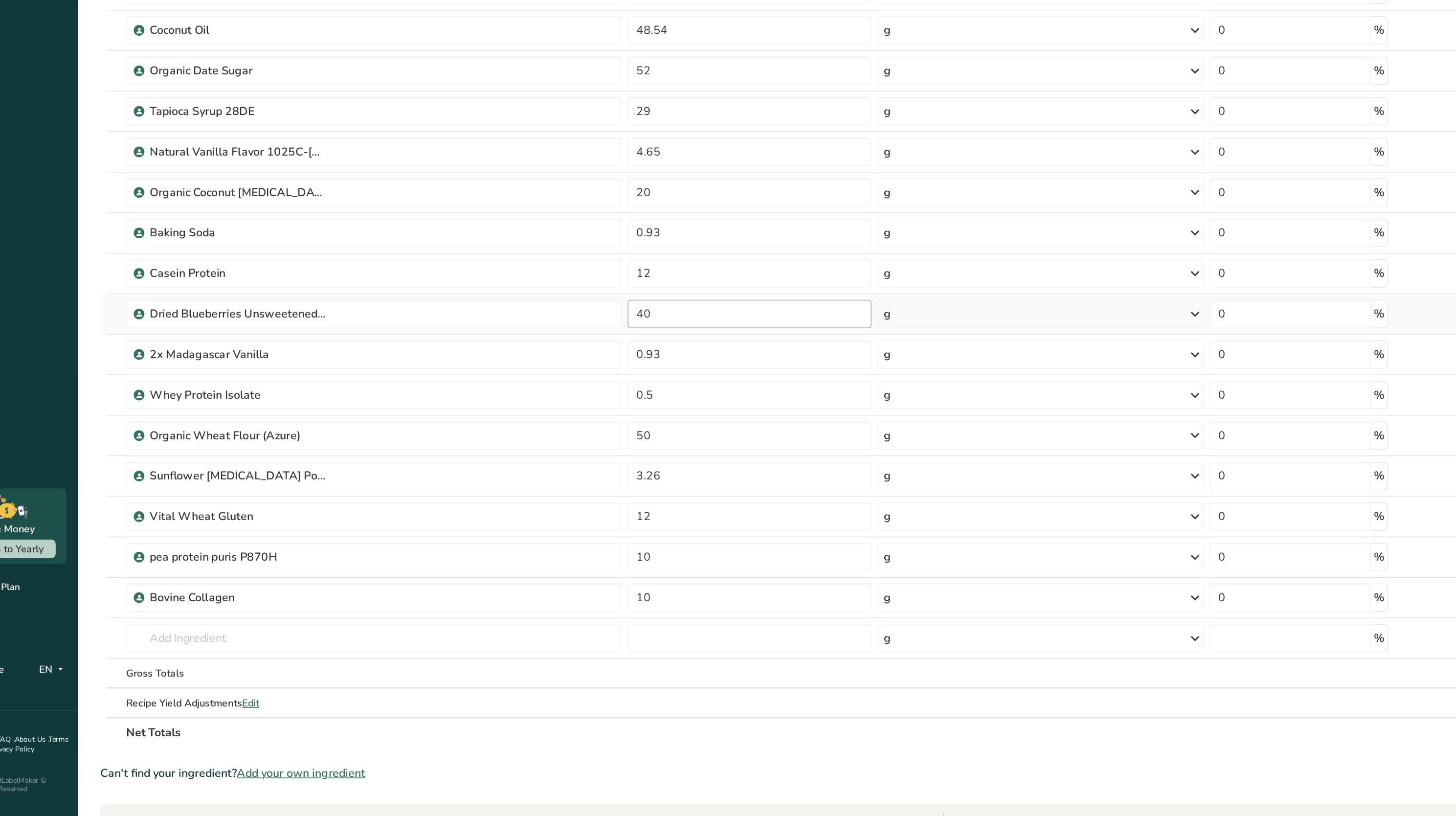
scroll to position [32, 0]
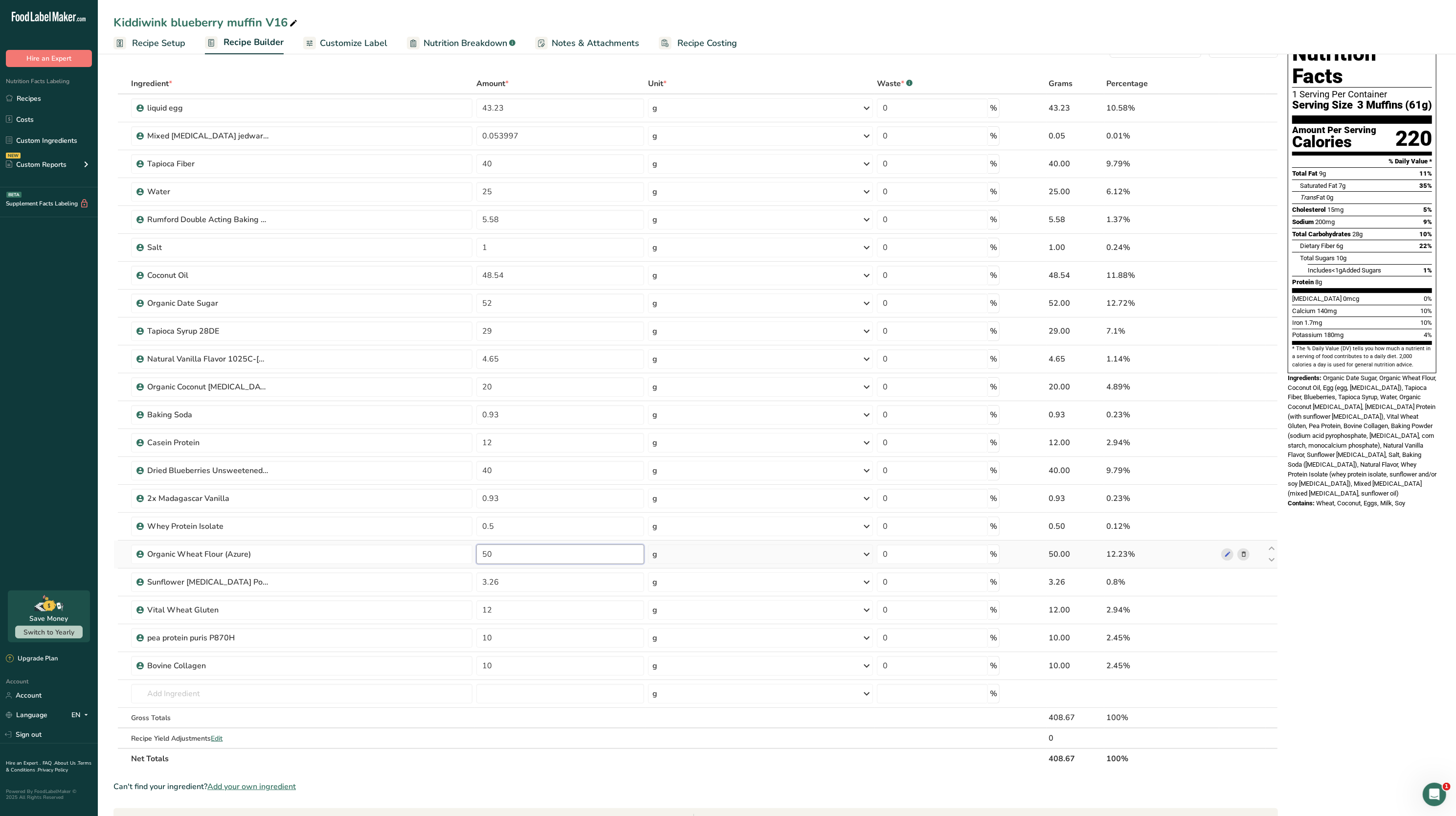
click at [566, 547] on input "50" at bounding box center [560, 554] width 168 height 20
type input "55"
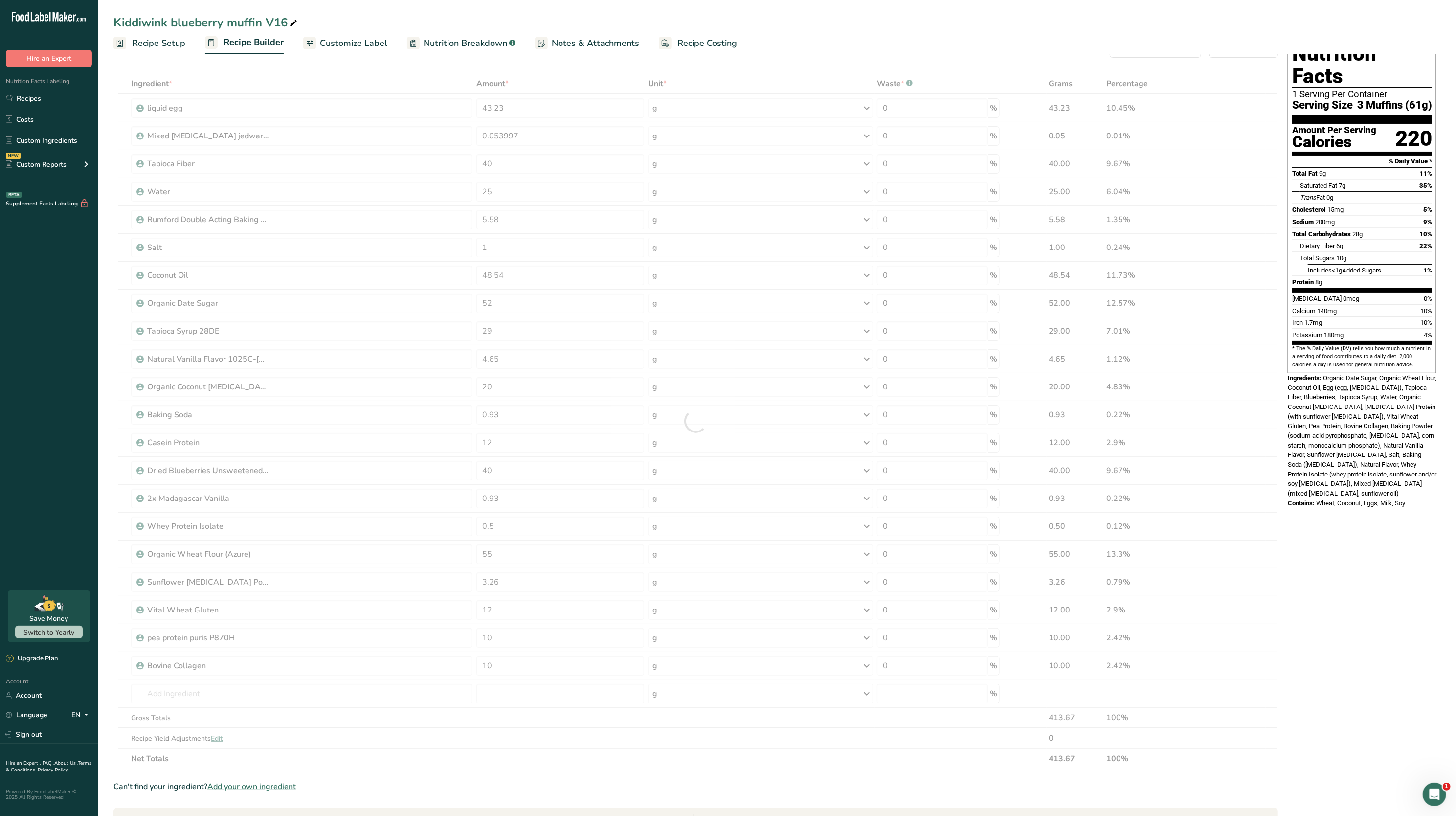
click at [1367, 375] on span "Organic Date Sugar, Organic Wheat Flour, Coconut Oil, Egg (egg, citric acid), T…" at bounding box center [1362, 436] width 149 height 123
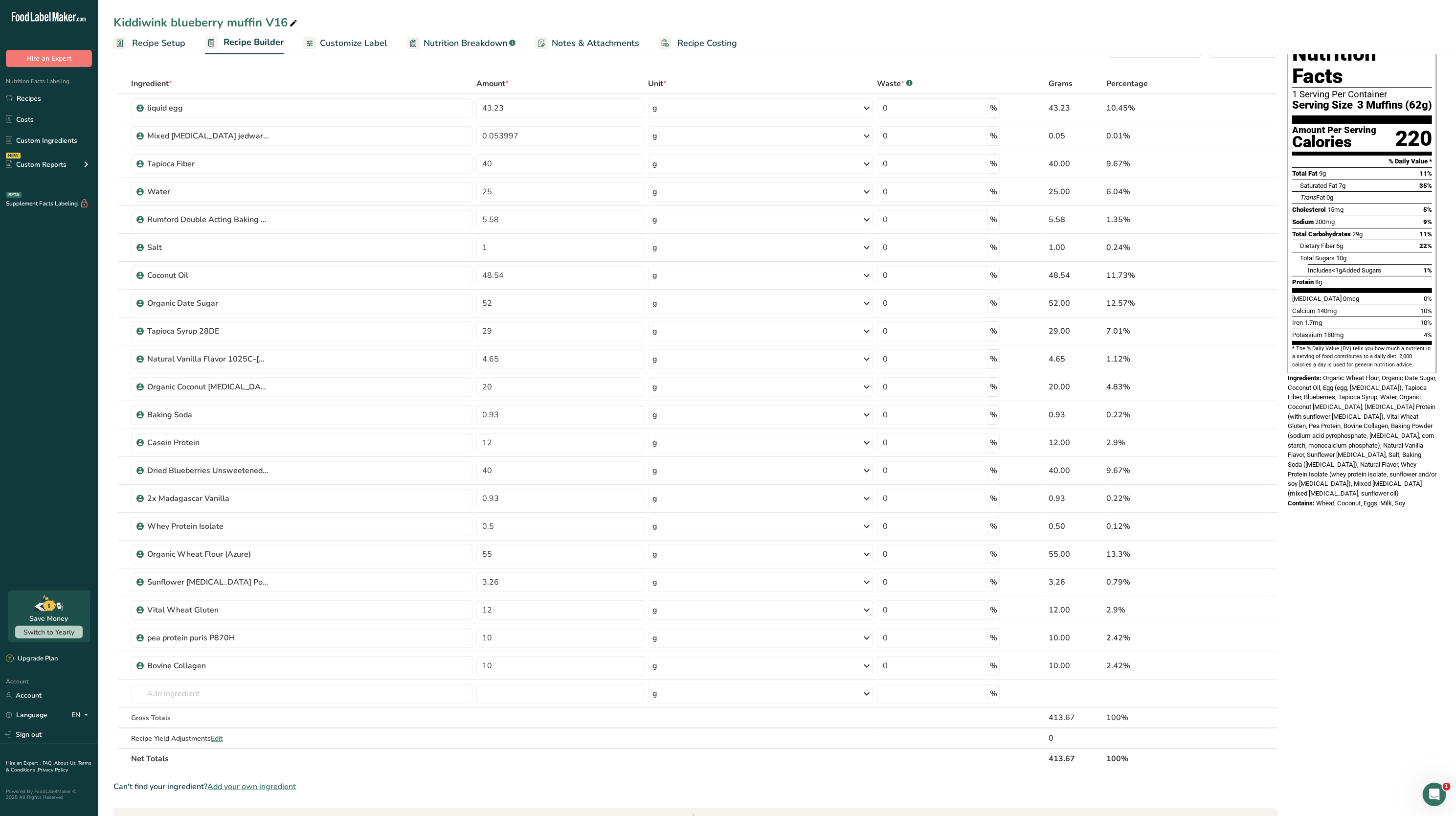
scroll to position [0, 0]
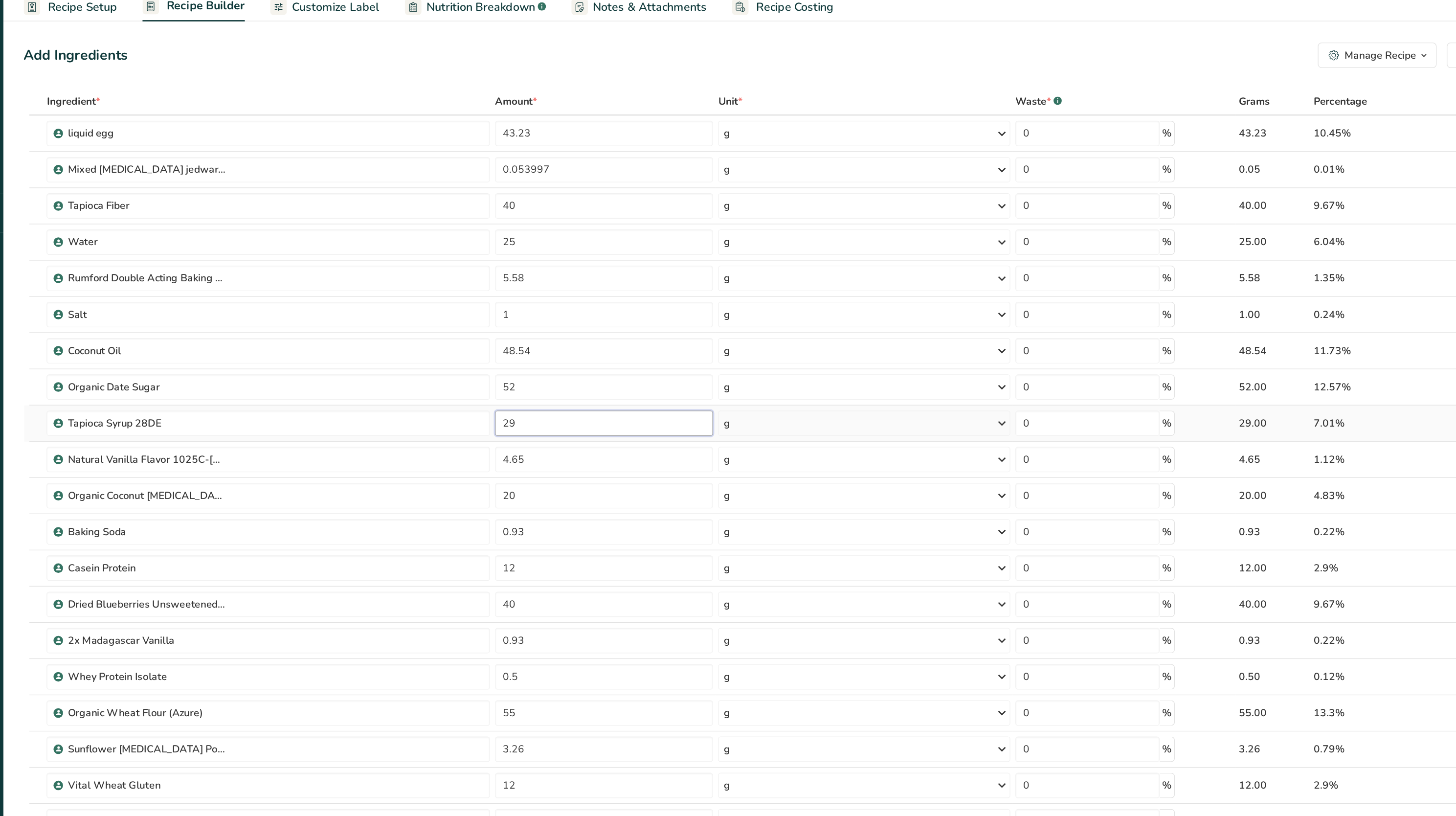
click at [520, 372] on input "29" at bounding box center [560, 363] width 168 height 20
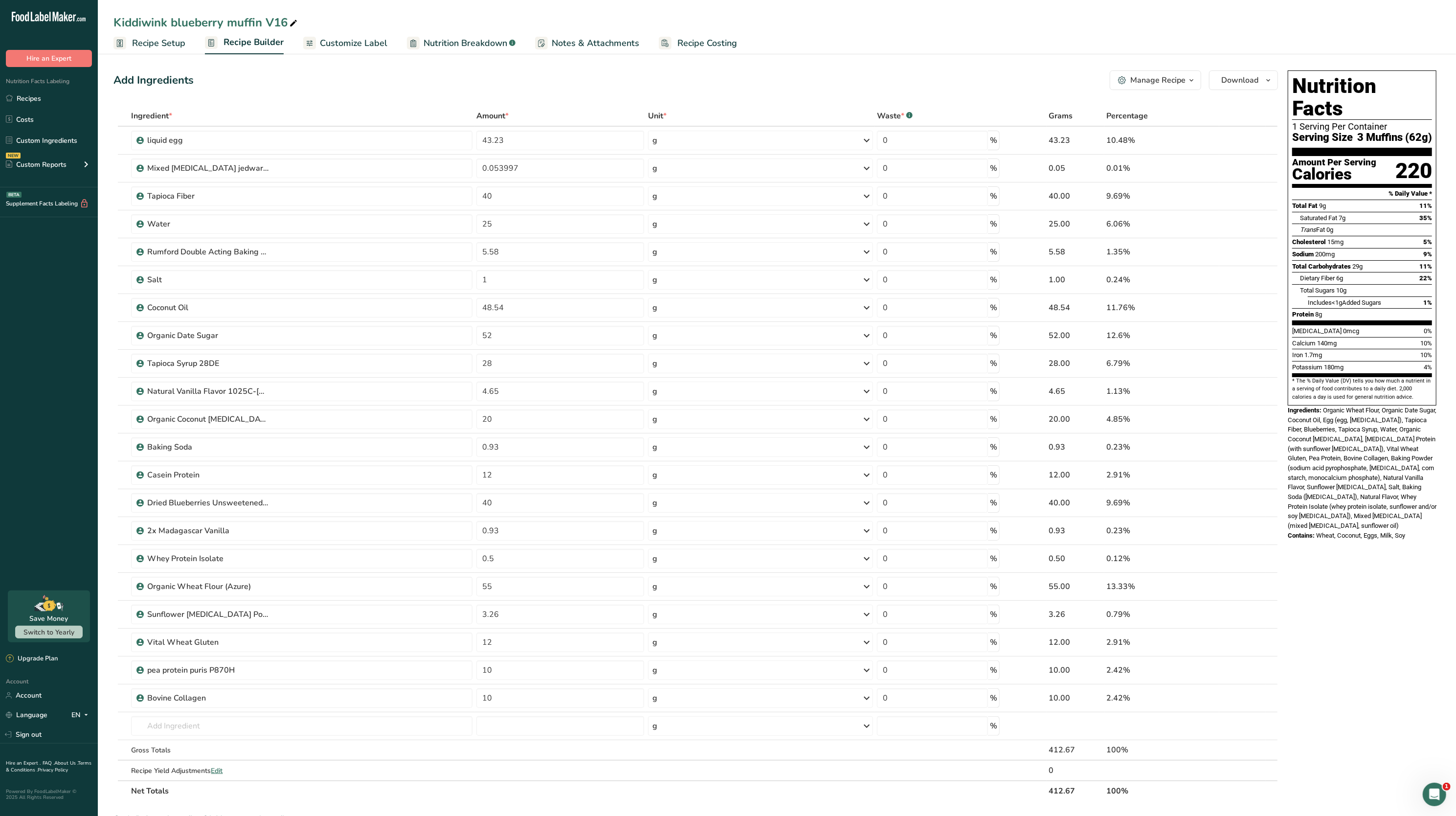
click at [1441, 340] on section "Add Ingredients Manage Recipe Delete Recipe Duplicate Recipe Scale Recipe Save …" at bounding box center [777, 594] width 1358 height 1086
click at [537, 365] on input "28" at bounding box center [560, 363] width 168 height 20
type input "25"
click at [1364, 337] on div "Calcium 140mg 10%" at bounding box center [1362, 343] width 140 height 12
click at [554, 420] on input "20" at bounding box center [560, 419] width 168 height 20
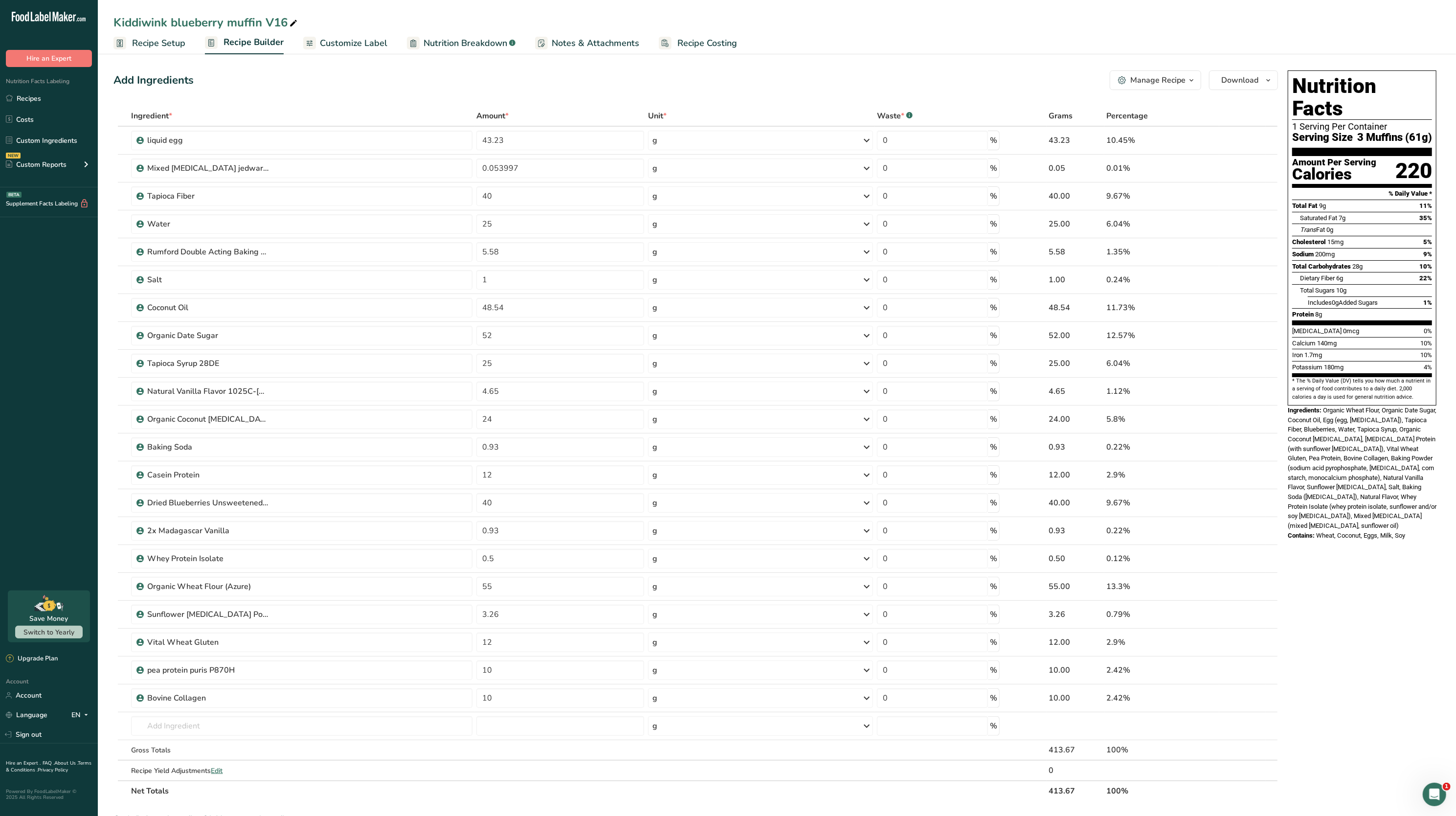
click at [1339, 489] on span "Organic Wheat Flour, Organic Date Sugar, Coconut Oil, Egg (egg, citric acid), T…" at bounding box center [1362, 468] width 149 height 123
click at [584, 423] on input "24" at bounding box center [560, 419] width 168 height 20
type input "20"
click at [1365, 407] on span "Organic Wheat Flour, Organic Date Sugar, Coconut Oil, Egg (egg, citric acid), T…" at bounding box center [1362, 468] width 149 height 123
click at [456, 47] on span "Nutrition Breakdown" at bounding box center [465, 43] width 84 height 13
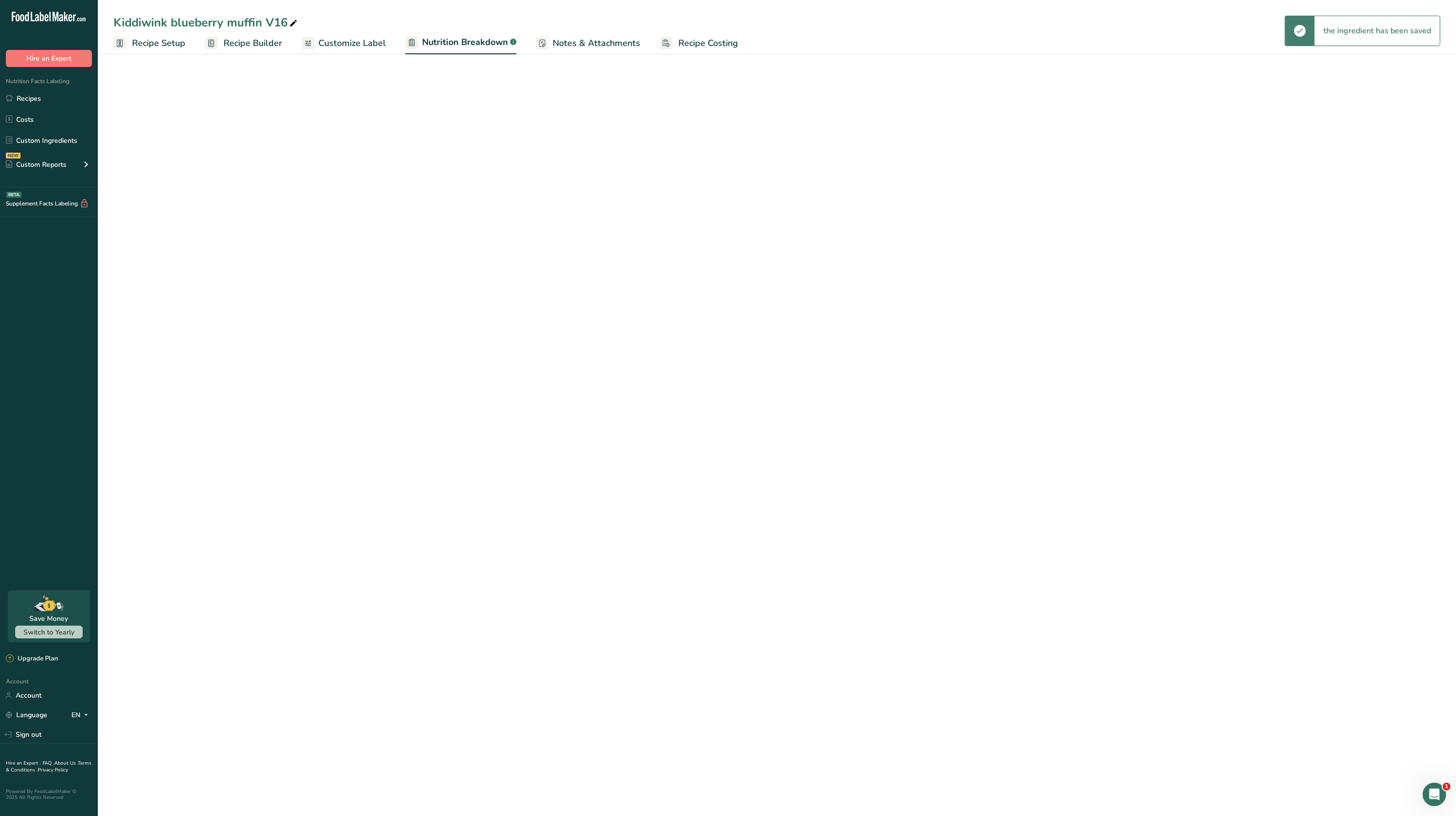
select select "Calories"
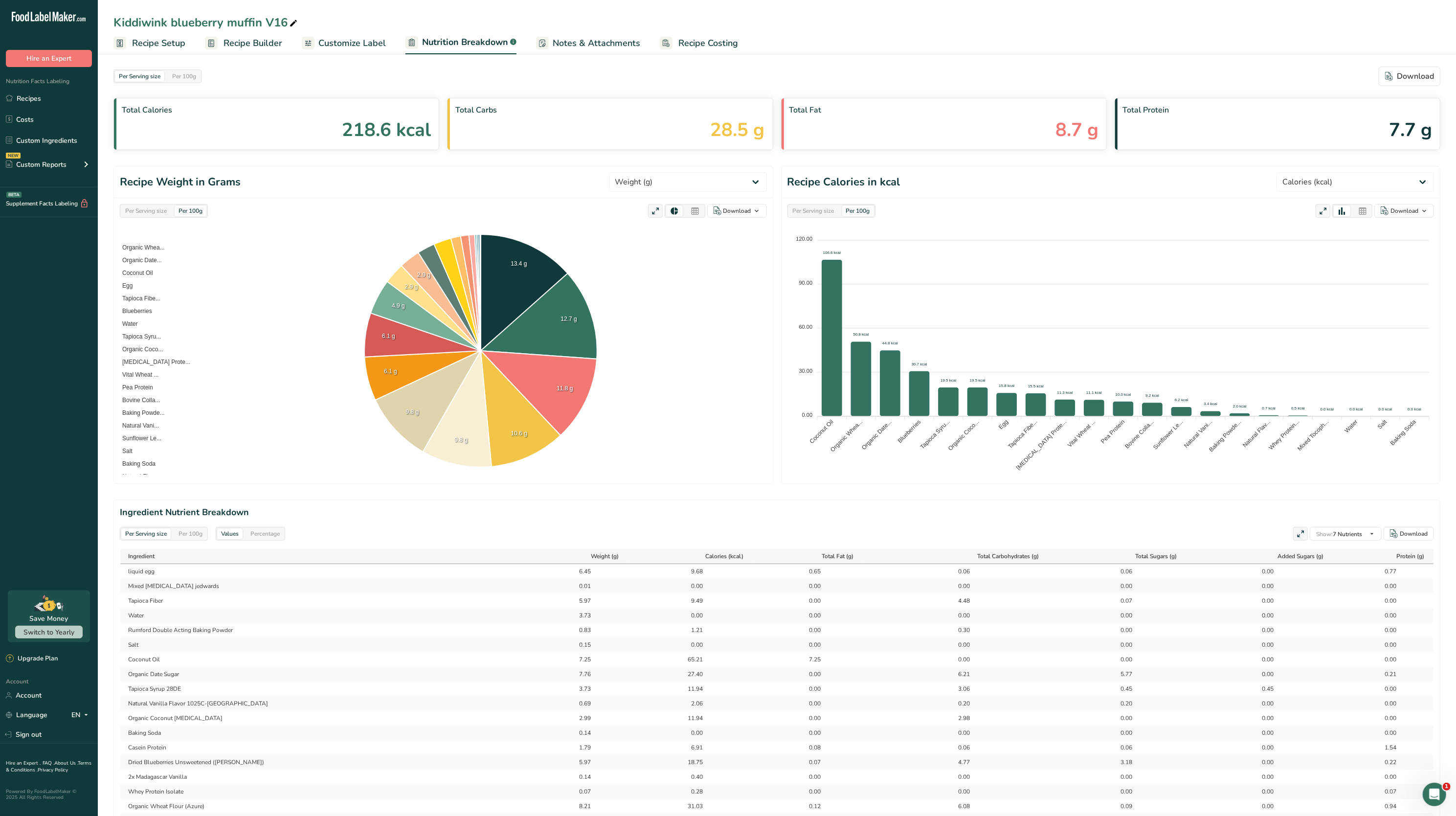
click at [150, 207] on div "Per Serving size" at bounding box center [146, 211] width 50 height 10
click at [677, 183] on select "Weight (g) Calories (kcal) Energy KJ (kj) Total Fat (g) Saturated Fat (g) Trans…" at bounding box center [688, 182] width 157 height 20
select select "Total Sugars"
click at [645, 172] on select "Weight (g) Calories (kcal) Energy KJ (kj) Total Fat (g) Saturated Fat (g) Trans…" at bounding box center [688, 182] width 157 height 20
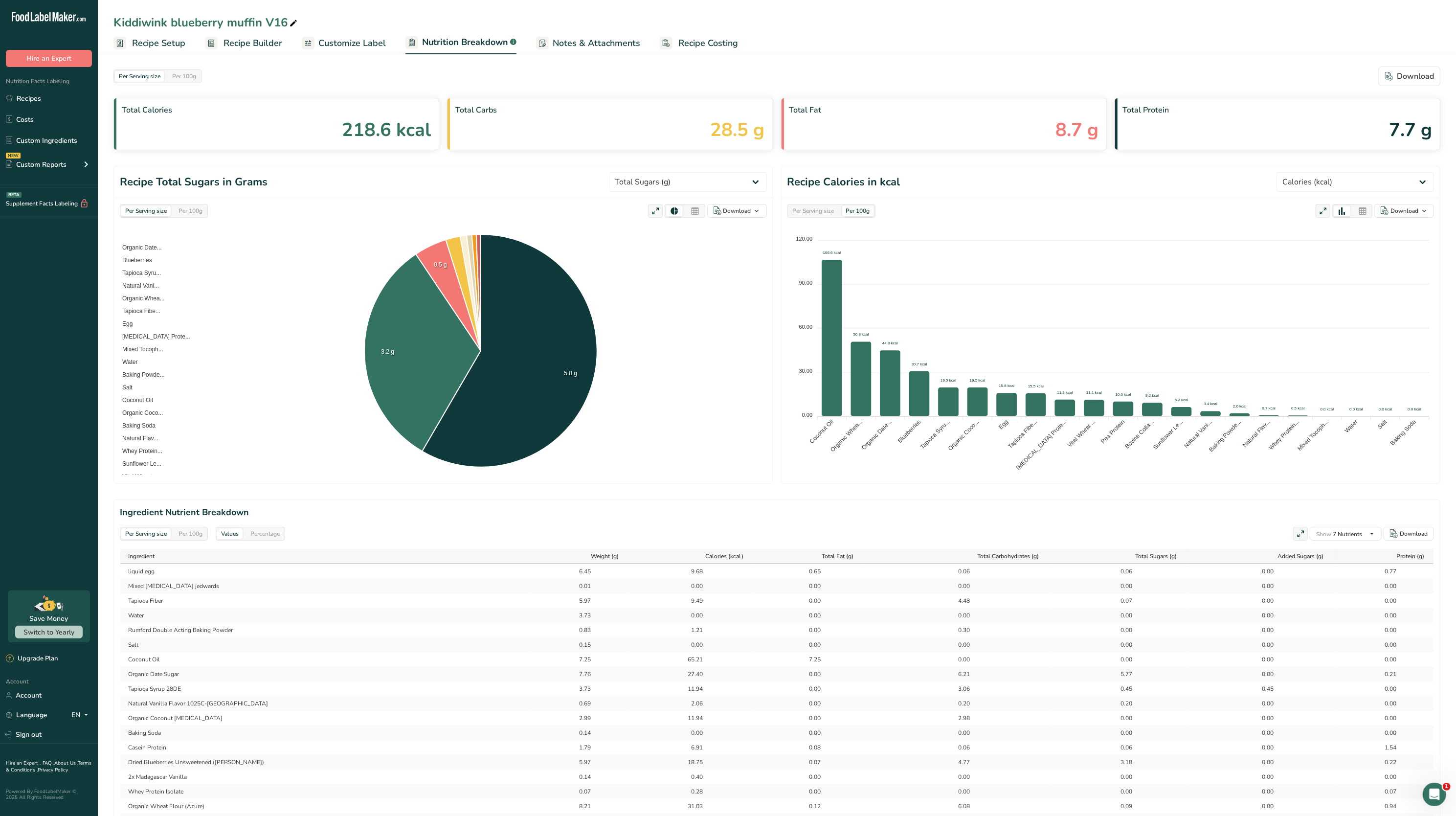
click at [262, 43] on span "Recipe Builder" at bounding box center [253, 43] width 59 height 13
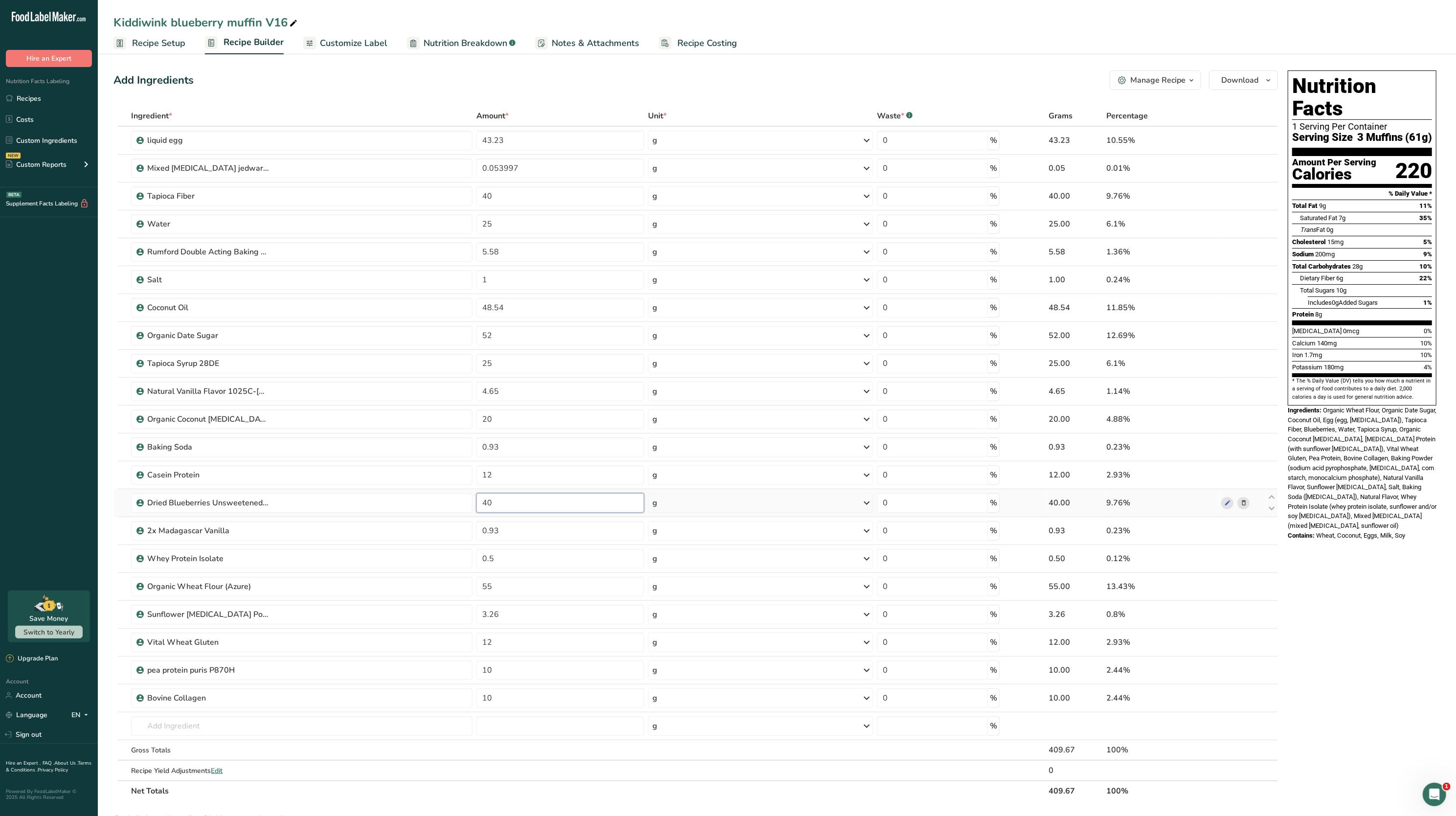
click at [542, 510] on input "40" at bounding box center [560, 503] width 168 height 20
type input "4"
type input "35"
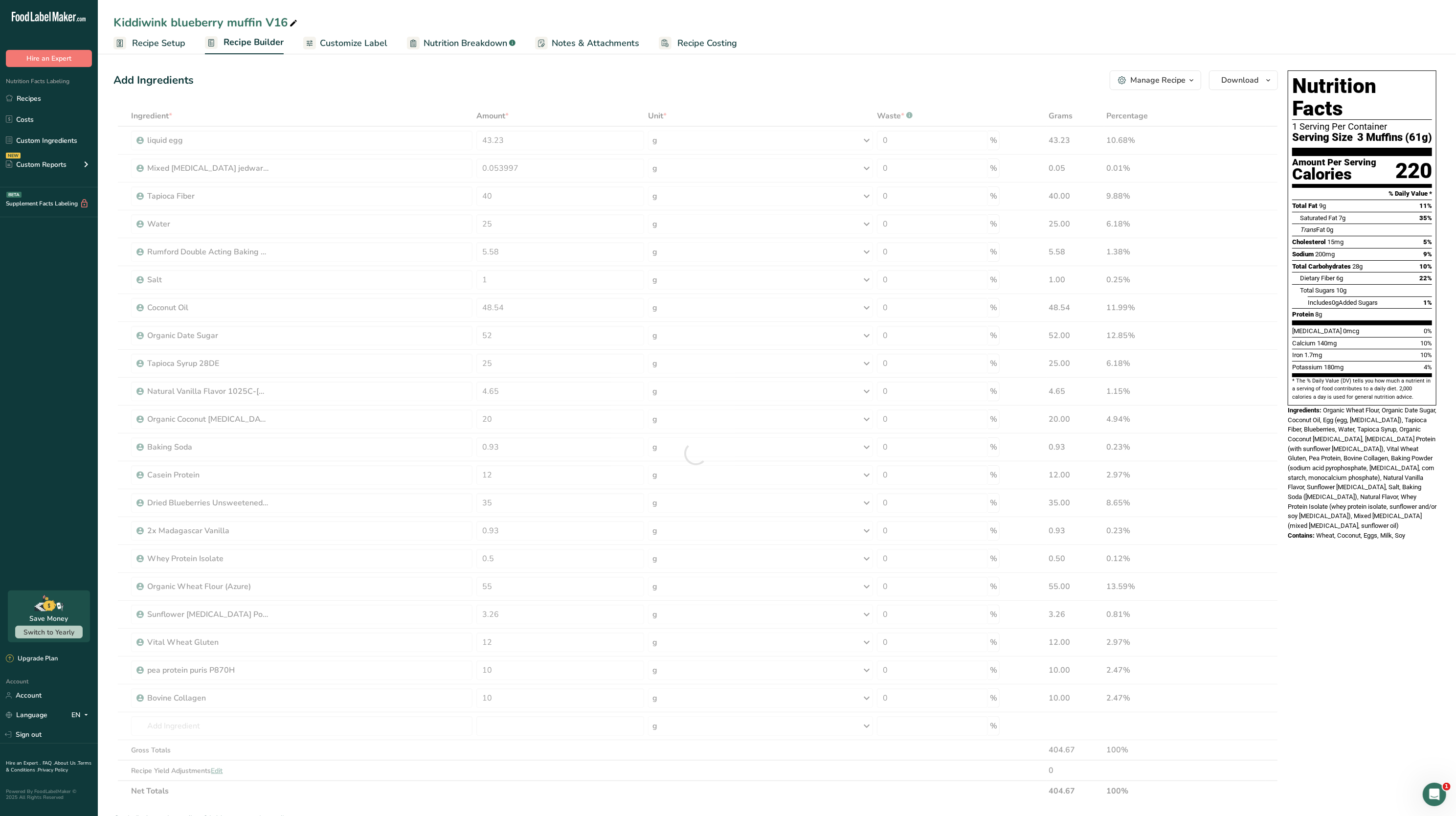
click at [1392, 469] on span "Organic Wheat Flour, Organic Date Sugar, Coconut Oil, Egg (egg, citric acid), T…" at bounding box center [1362, 468] width 149 height 123
click at [455, 48] on span "Nutrition Breakdown" at bounding box center [465, 43] width 84 height 13
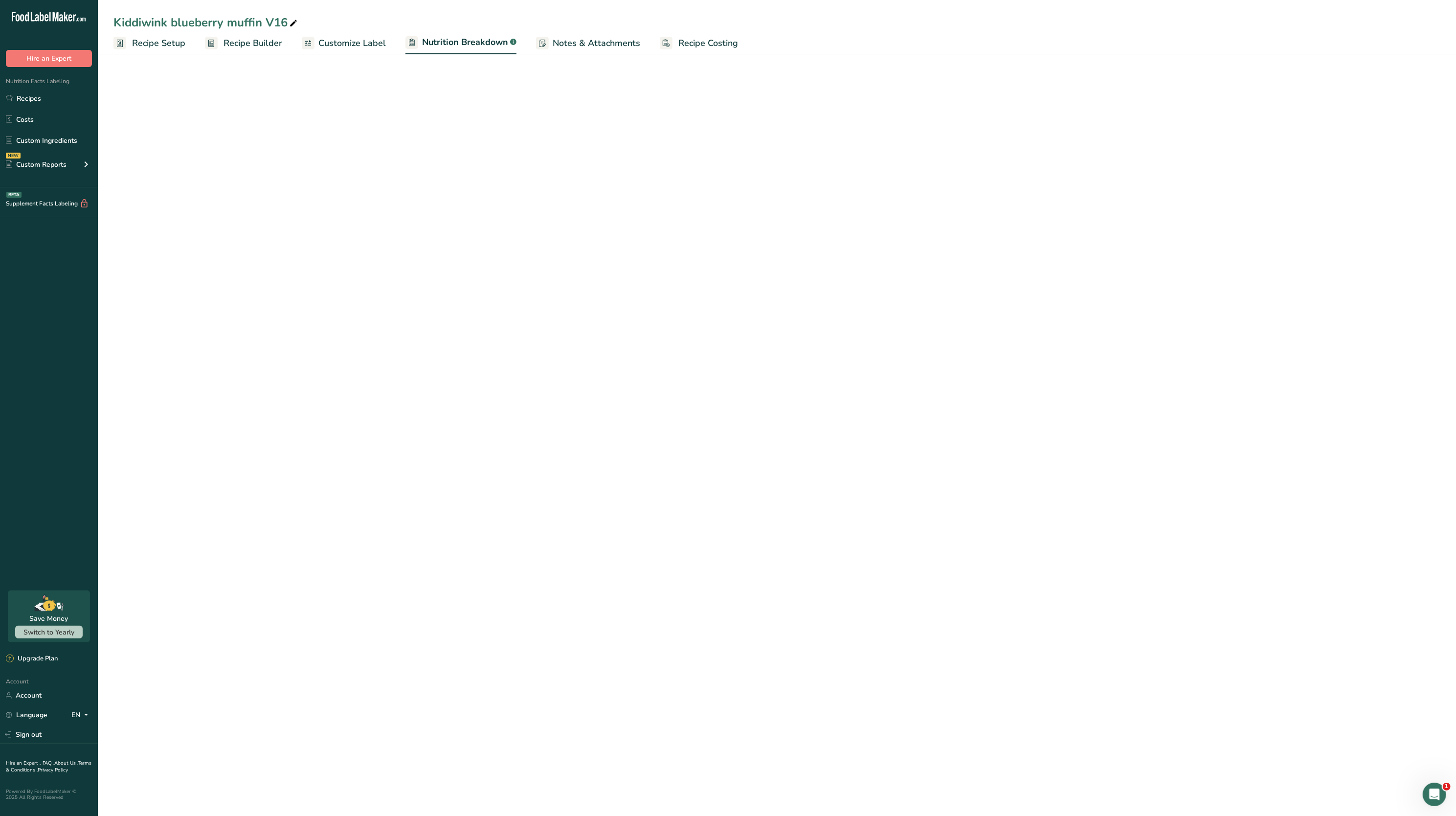
select select "Calories"
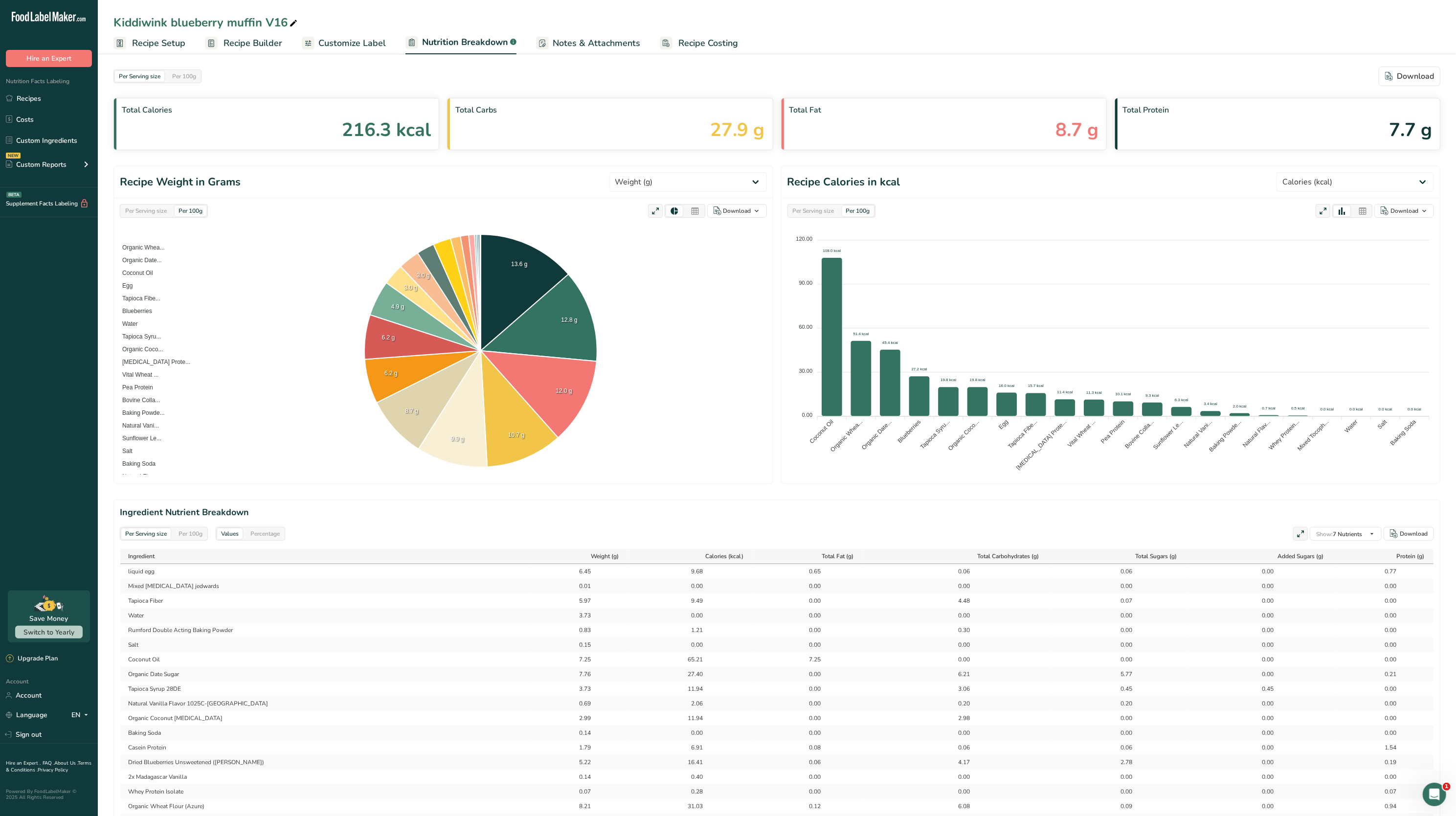
click at [128, 216] on div "Per Serving size" at bounding box center [146, 211] width 50 height 10
click at [668, 187] on select "Weight (g) Calories (kcal) Energy KJ (kj) Total Fat (g) Saturated Fat (g) Trans…" at bounding box center [688, 182] width 157 height 20
click at [645, 172] on select "Weight (g) Calories (kcal) Energy KJ (kj) Total Fat (g) Saturated Fat (g) Trans…" at bounding box center [688, 182] width 157 height 20
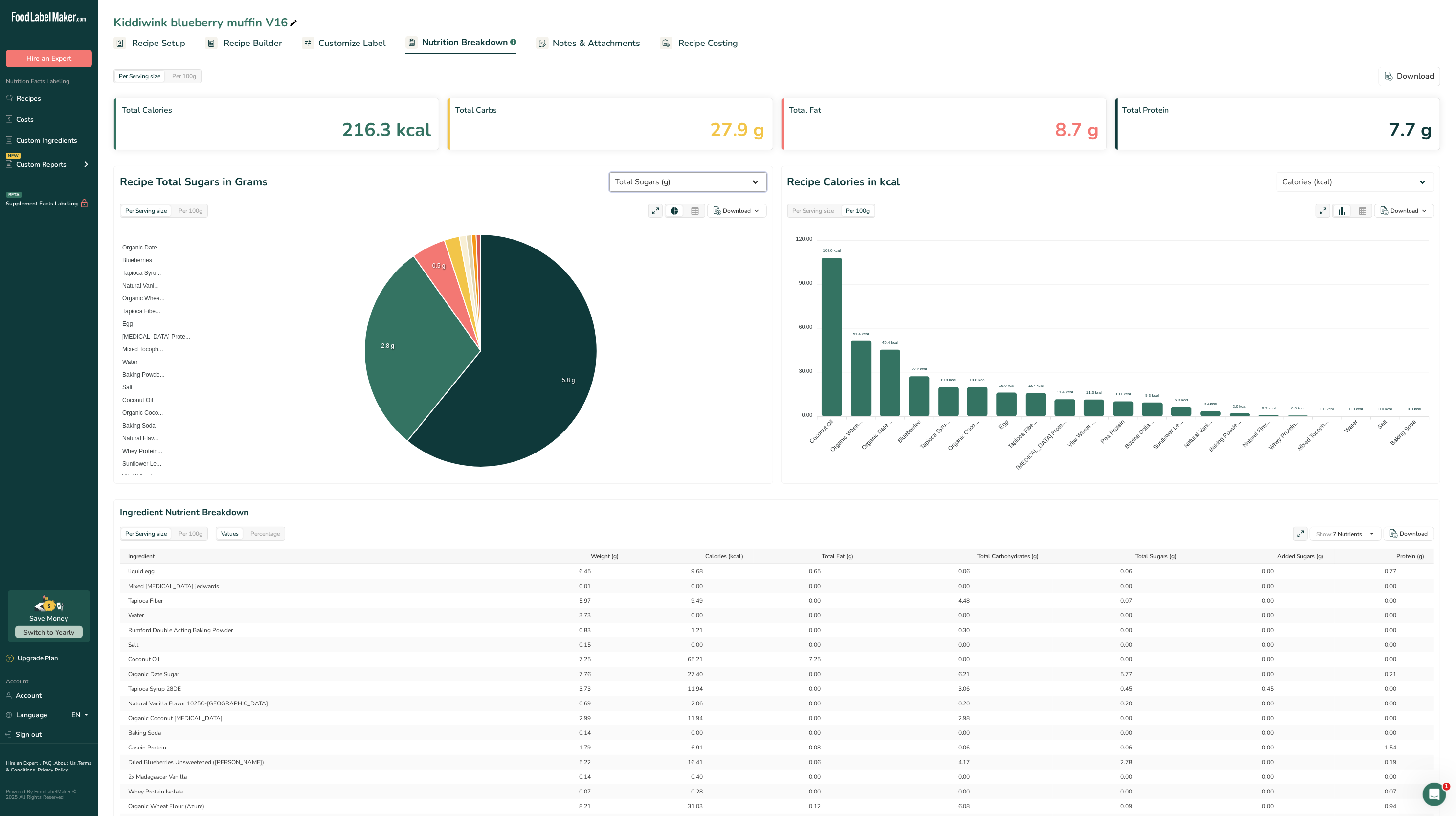
click at [701, 189] on select "Weight (g) Calories (kcal) Energy KJ (kj) Total Fat (g) Saturated Fat (g) Trans…" at bounding box center [688, 182] width 157 height 20
select select "Calories"
click at [645, 172] on select "Weight (g) Calories (kcal) Energy KJ (kj) Total Fat (g) Saturated Fat (g) Trans…" at bounding box center [688, 182] width 157 height 20
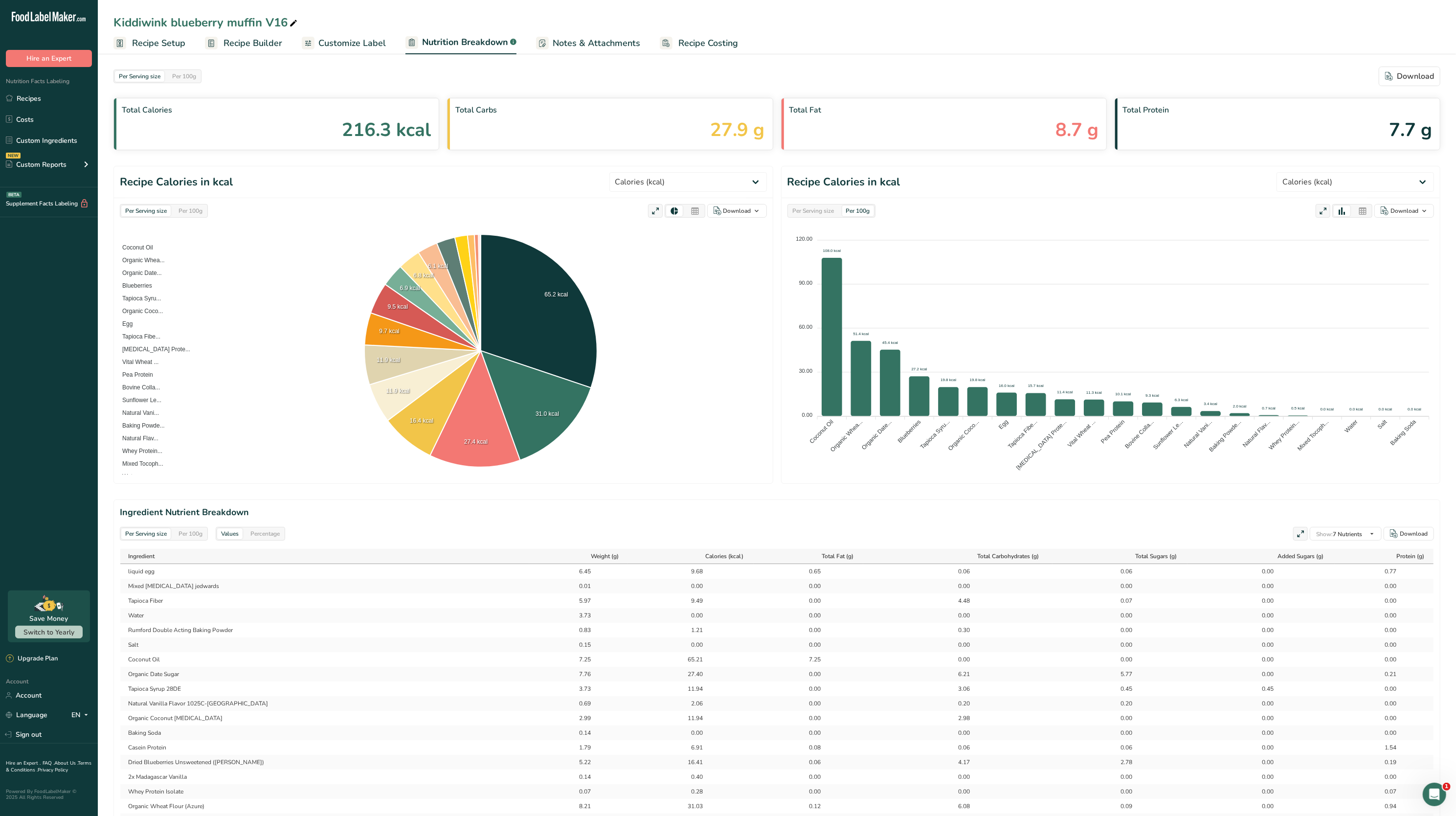
click at [234, 49] on span "Recipe Builder" at bounding box center [253, 43] width 59 height 13
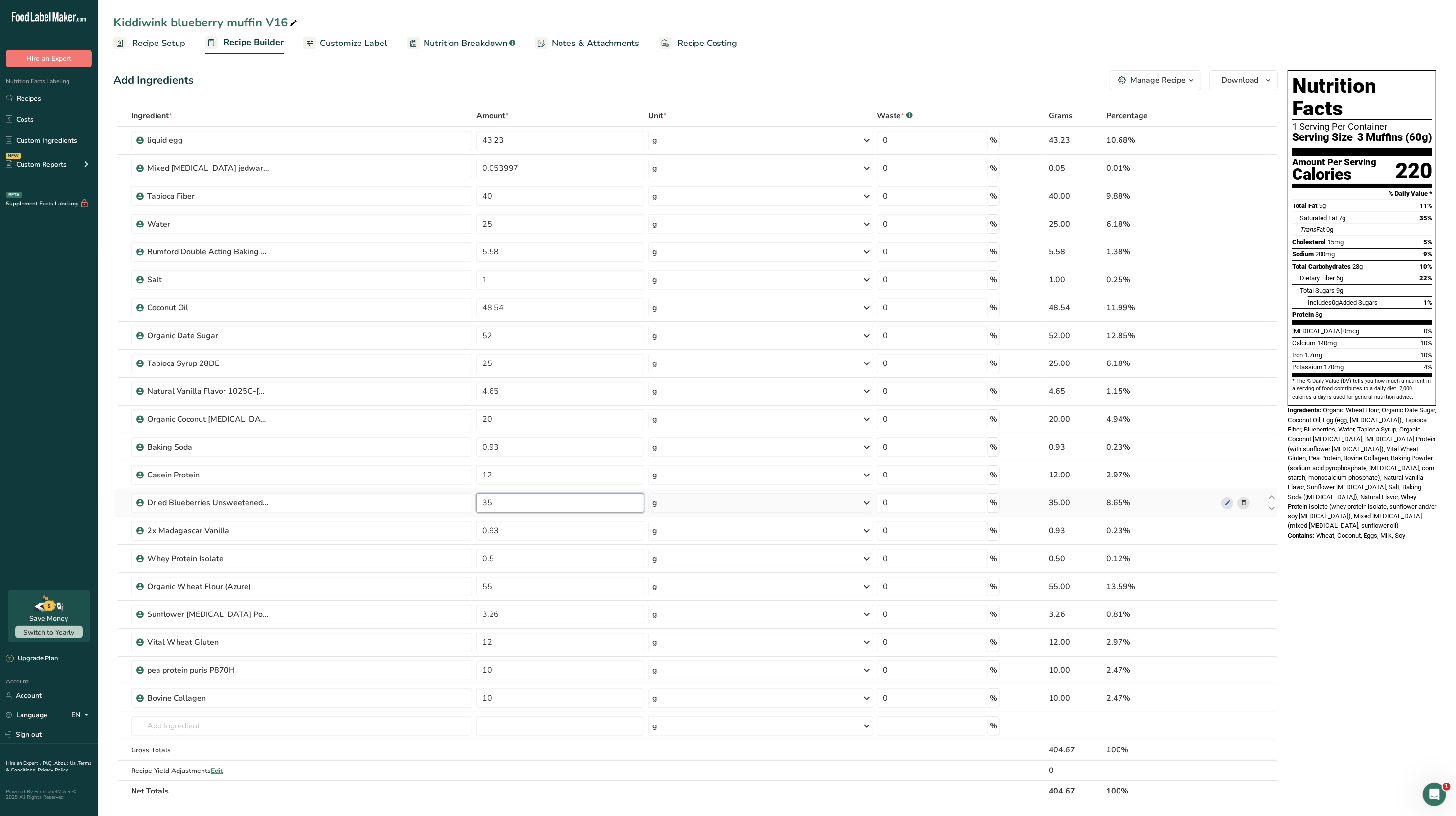
click at [507, 513] on input "35" at bounding box center [560, 503] width 168 height 20
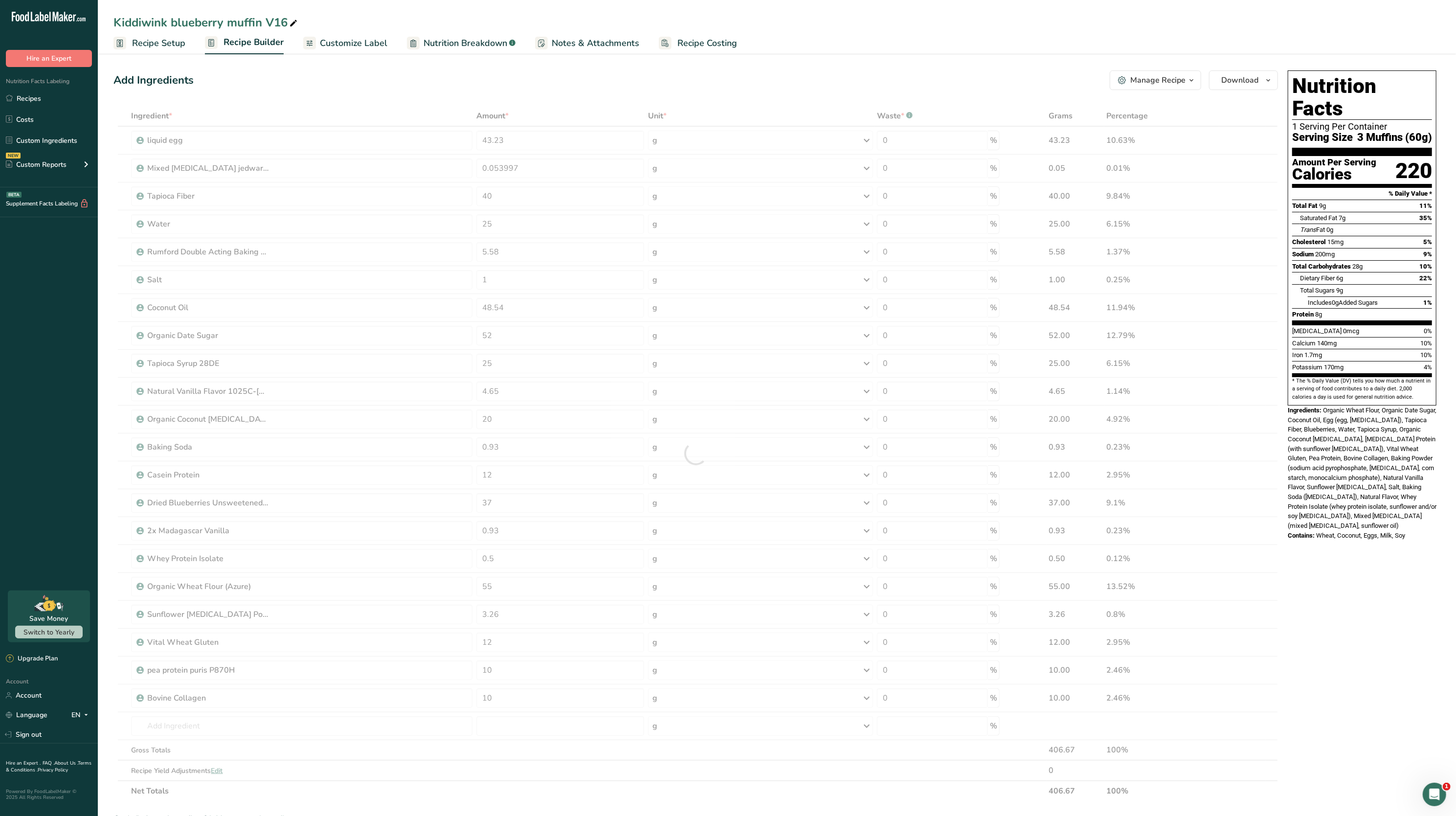
click at [1391, 494] on span "Organic Wheat Flour, Organic Date Sugar, Coconut Oil, Egg (egg, citric acid), T…" at bounding box center [1362, 468] width 149 height 123
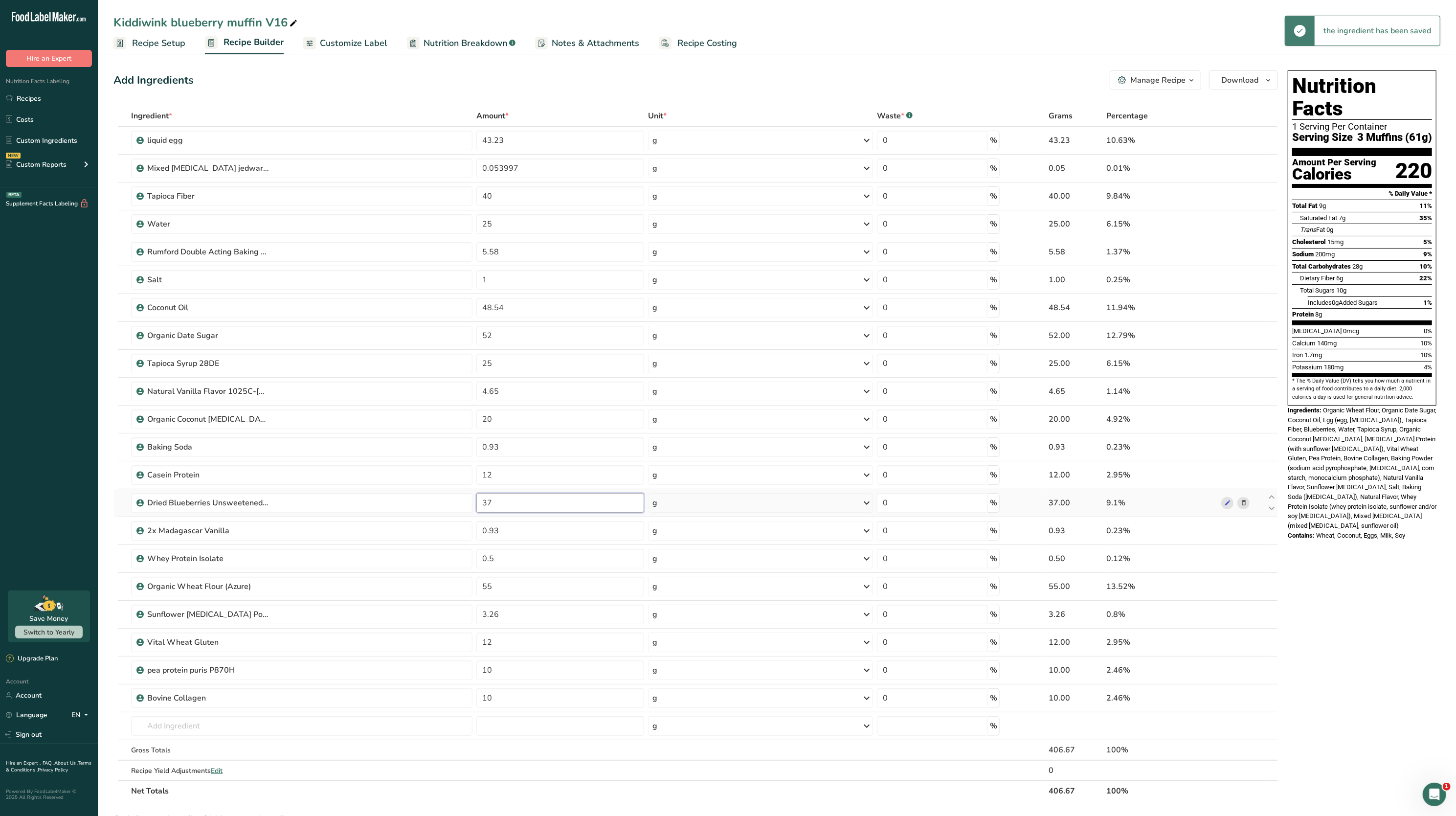
click at [585, 494] on input "37" at bounding box center [560, 503] width 168 height 20
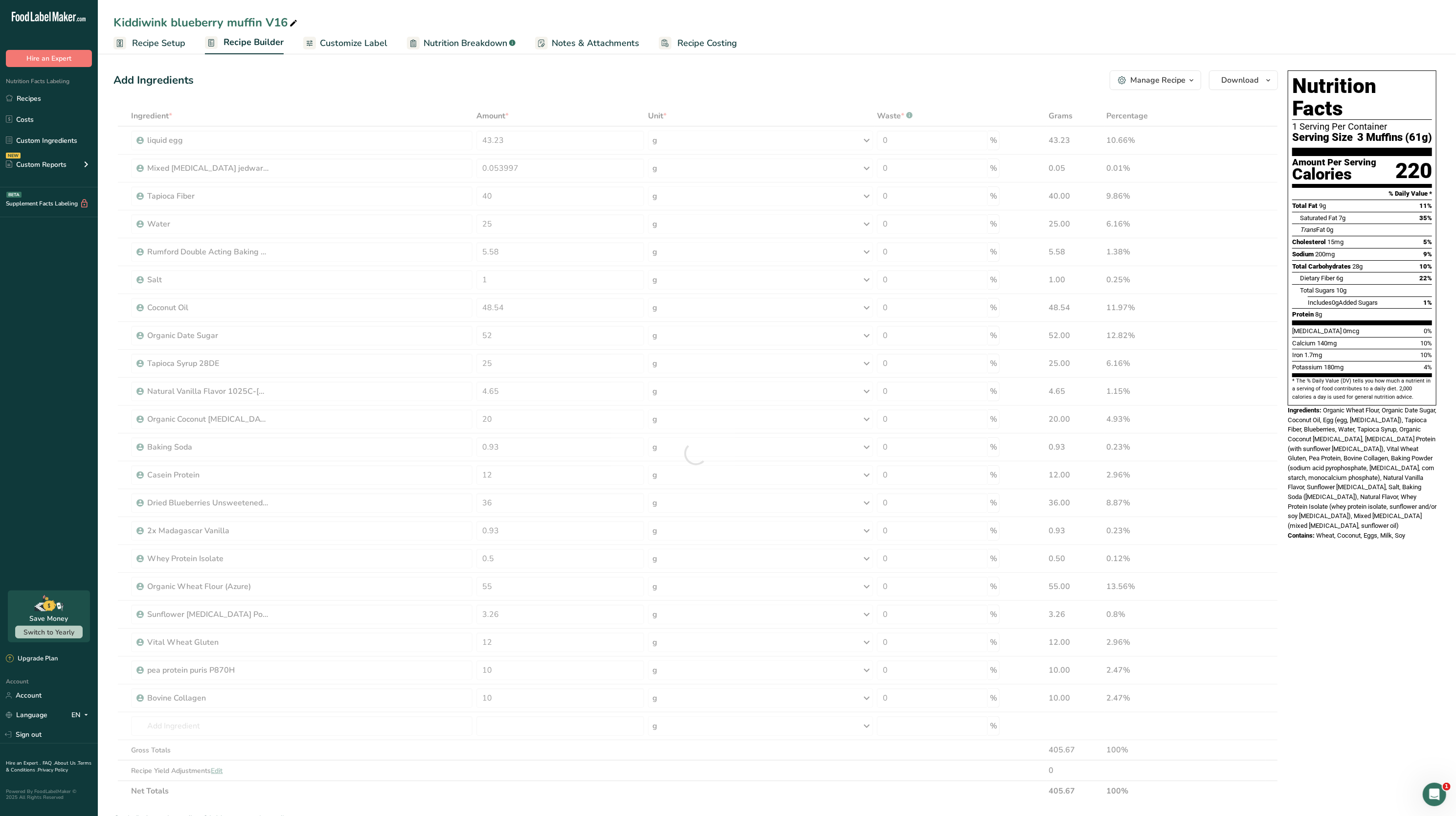
click at [1323, 494] on span "Organic Wheat Flour, Organic Date Sugar, Coconut Oil, Egg (egg, citric acid), T…" at bounding box center [1362, 468] width 149 height 123
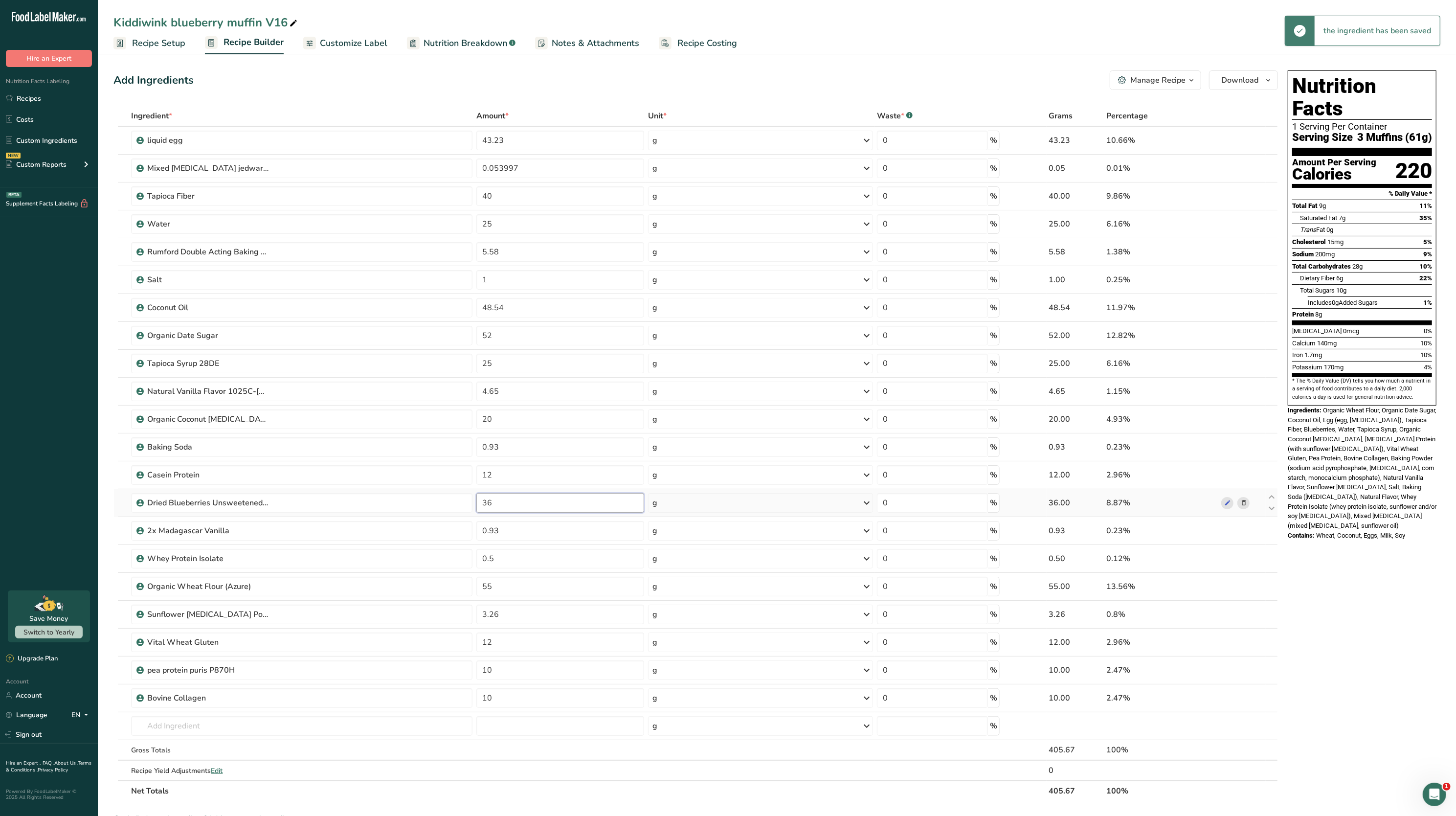
click at [531, 505] on input "36" at bounding box center [560, 503] width 168 height 20
type input "35"
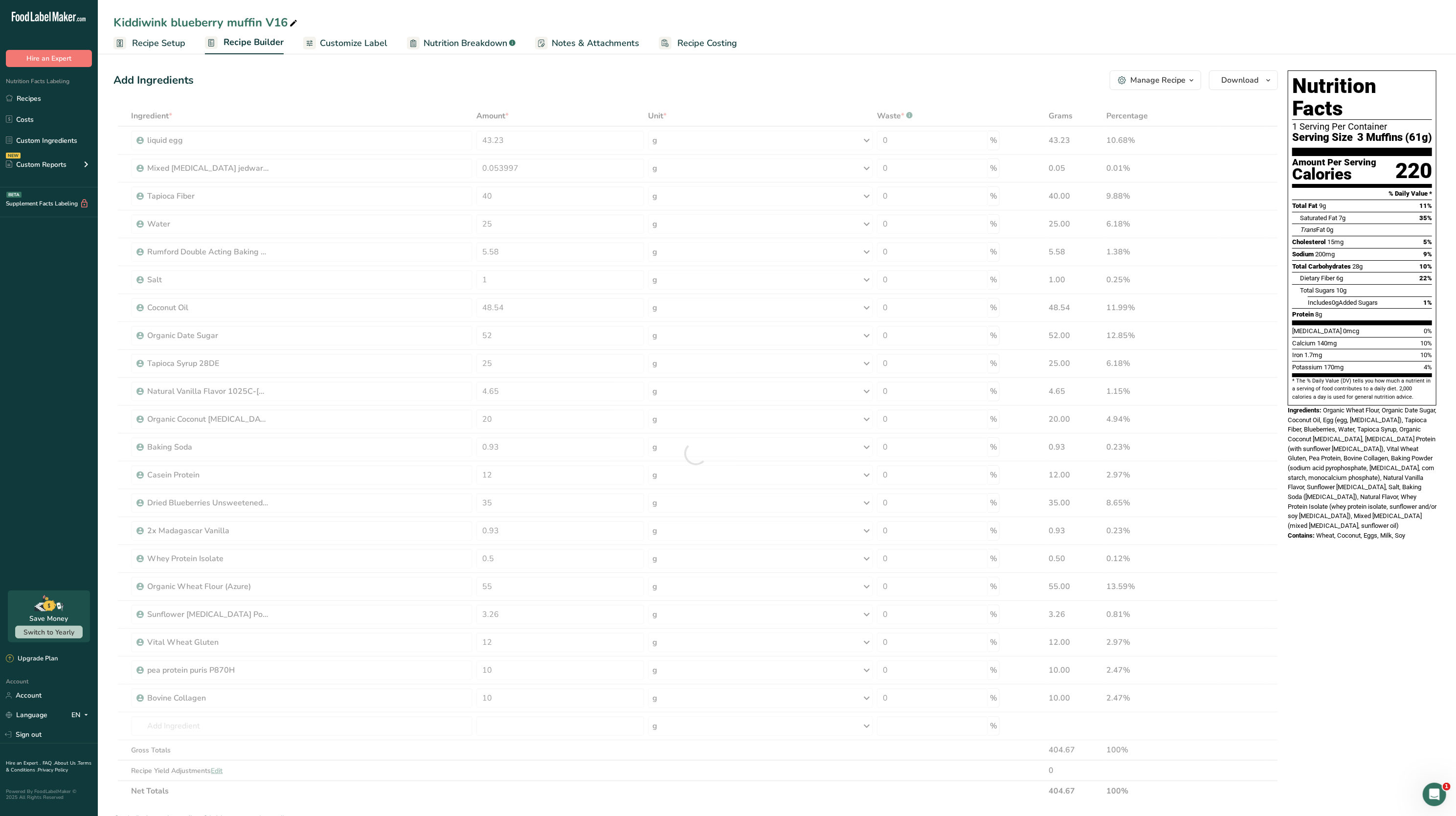
click at [1349, 439] on span "Organic Wheat Flour, Organic Date Sugar, Coconut Oil, Egg (egg, citric acid), T…" at bounding box center [1362, 468] width 149 height 123
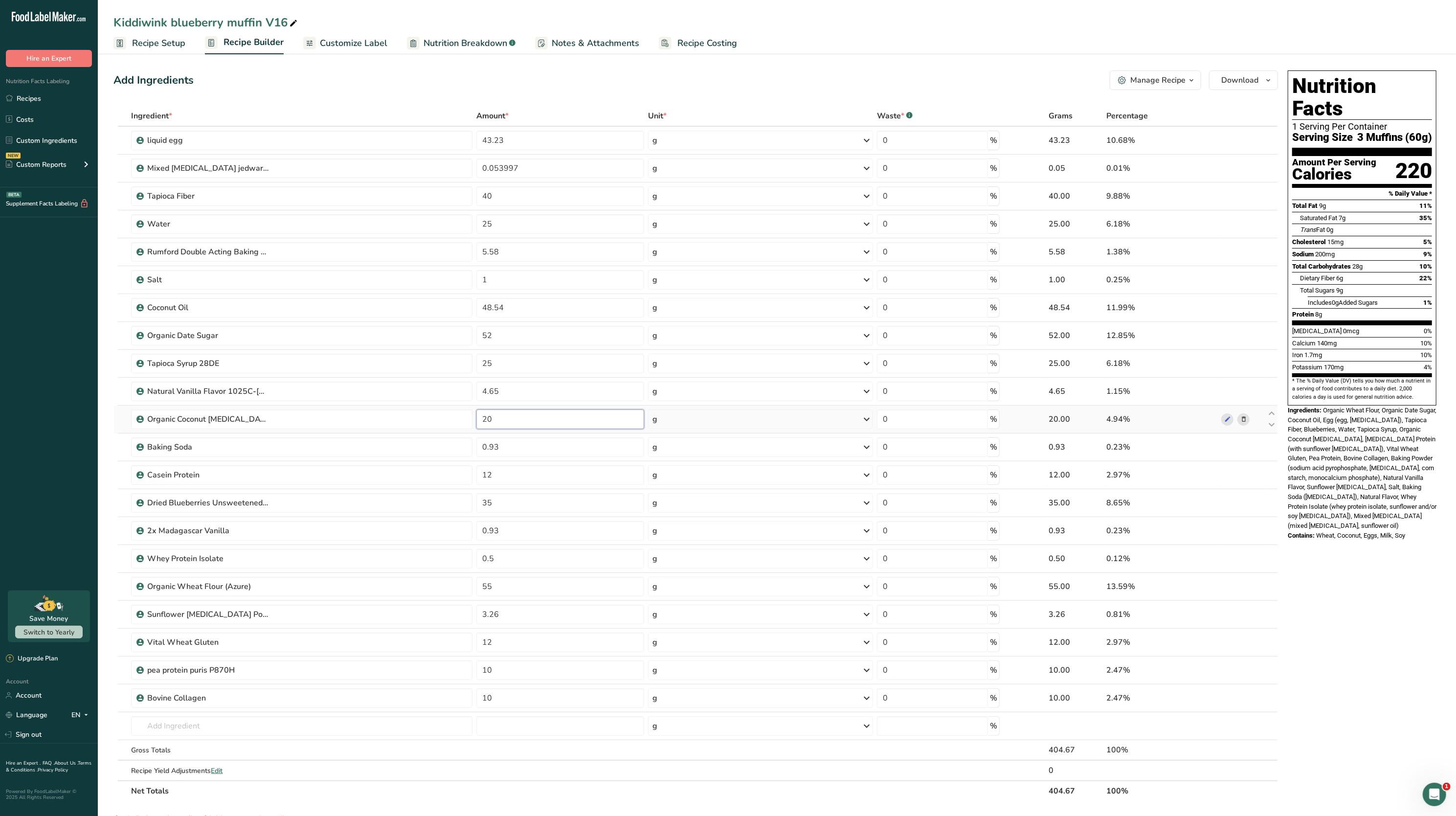
click at [527, 416] on input "20" at bounding box center [560, 419] width 168 height 20
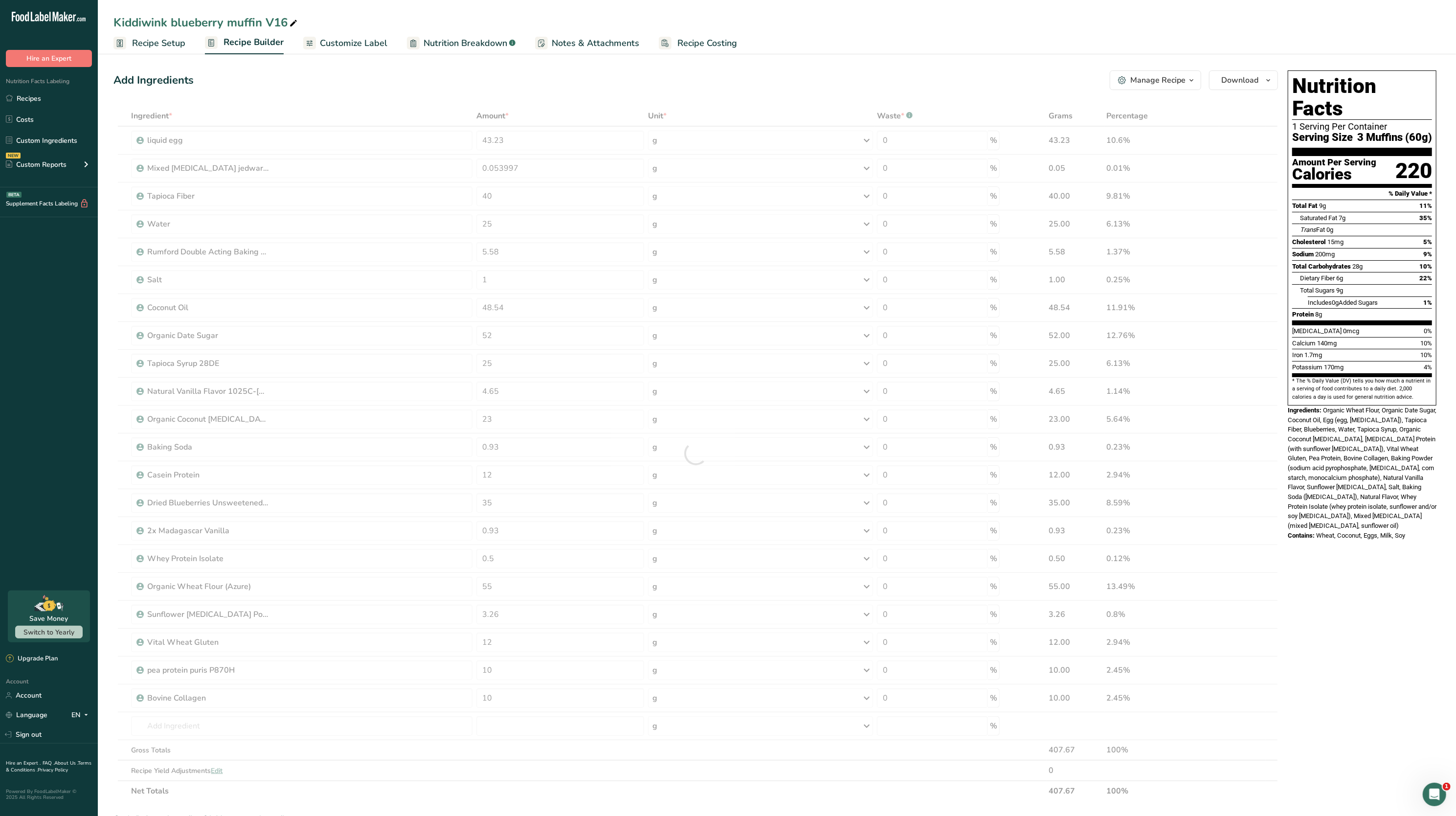
click at [1388, 494] on span "Organic Wheat Flour, Organic Date Sugar, Coconut Oil, Egg (egg, citric acid), T…" at bounding box center [1362, 468] width 149 height 123
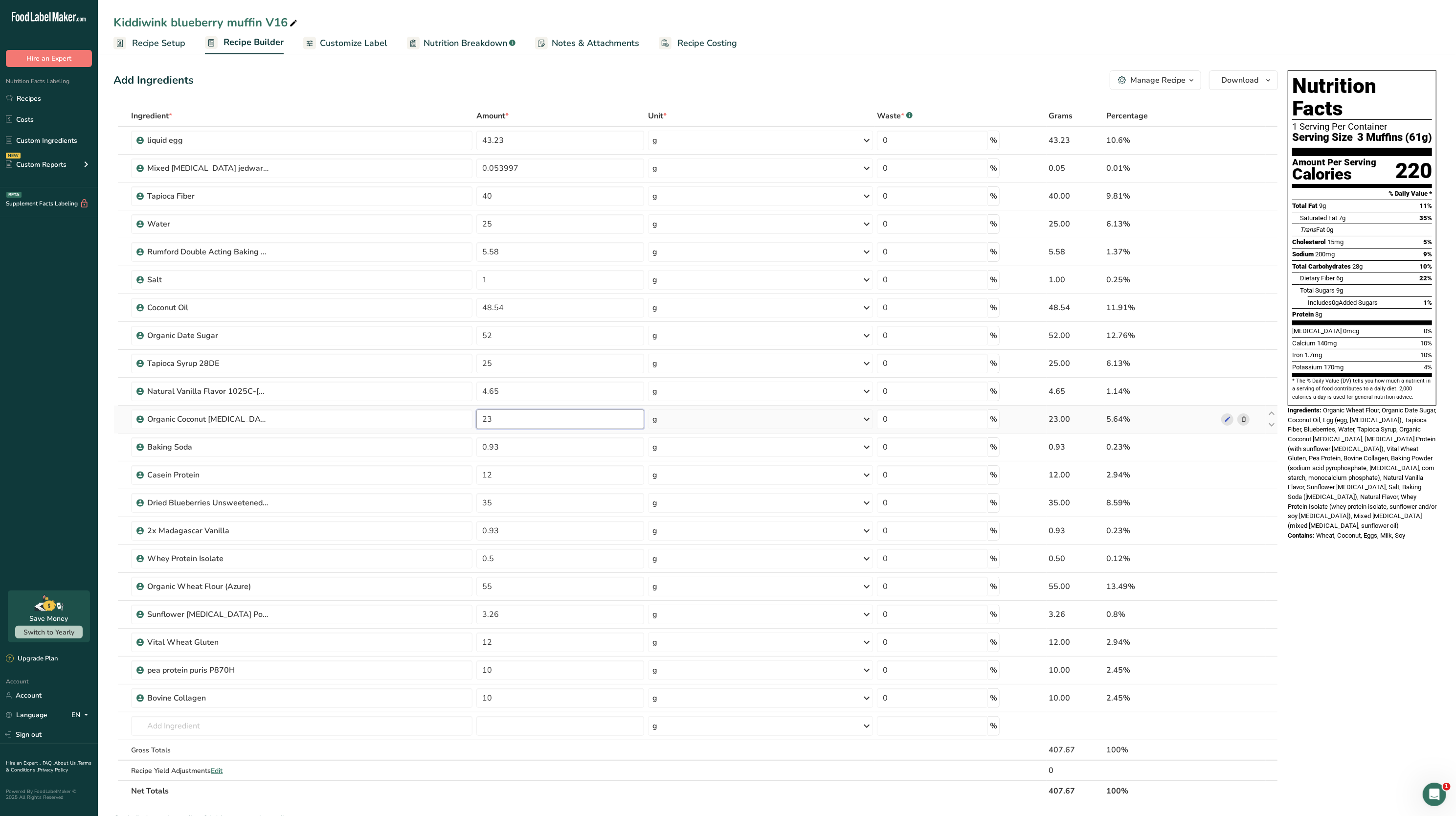
click at [517, 413] on input "23" at bounding box center [560, 419] width 168 height 20
type input "24"
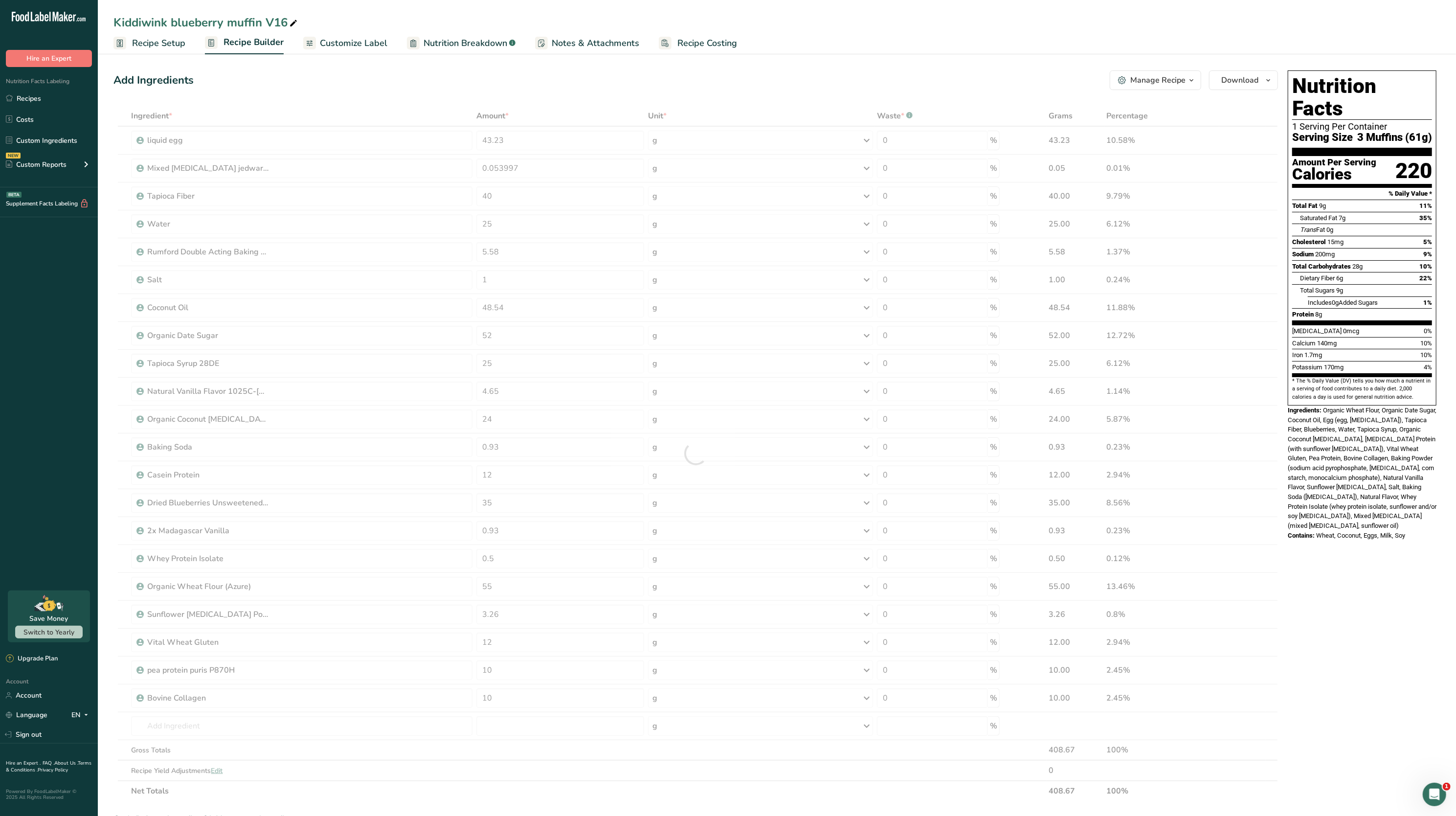
click at [1392, 461] on div "Ingredients: Organic Wheat Flour, Organic Date Sugar, Coconut Oil, Egg (egg, ci…" at bounding box center [1362, 468] width 149 height 125
click at [478, 42] on span "Nutrition Breakdown" at bounding box center [465, 43] width 84 height 13
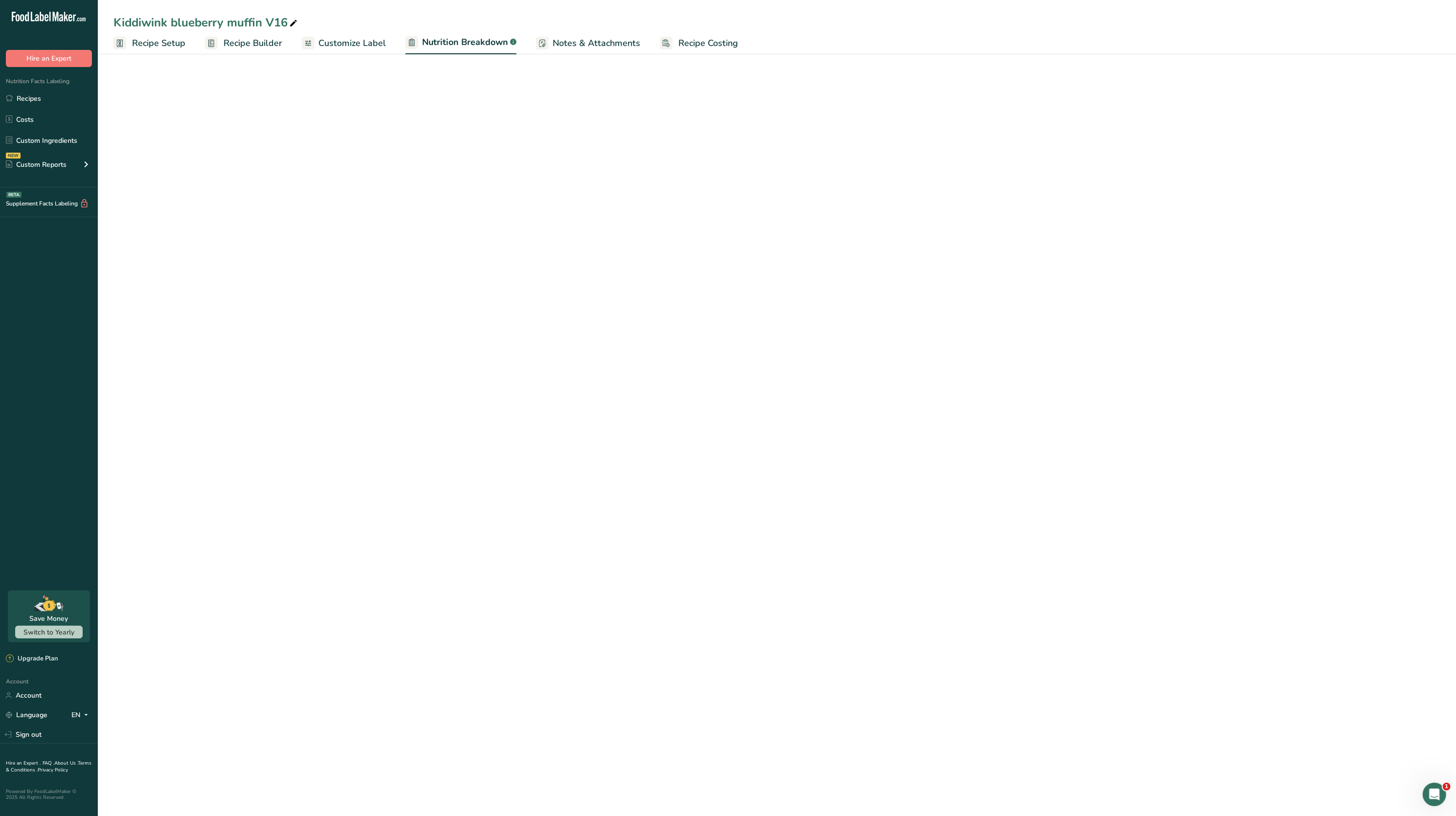
select select "Calories"
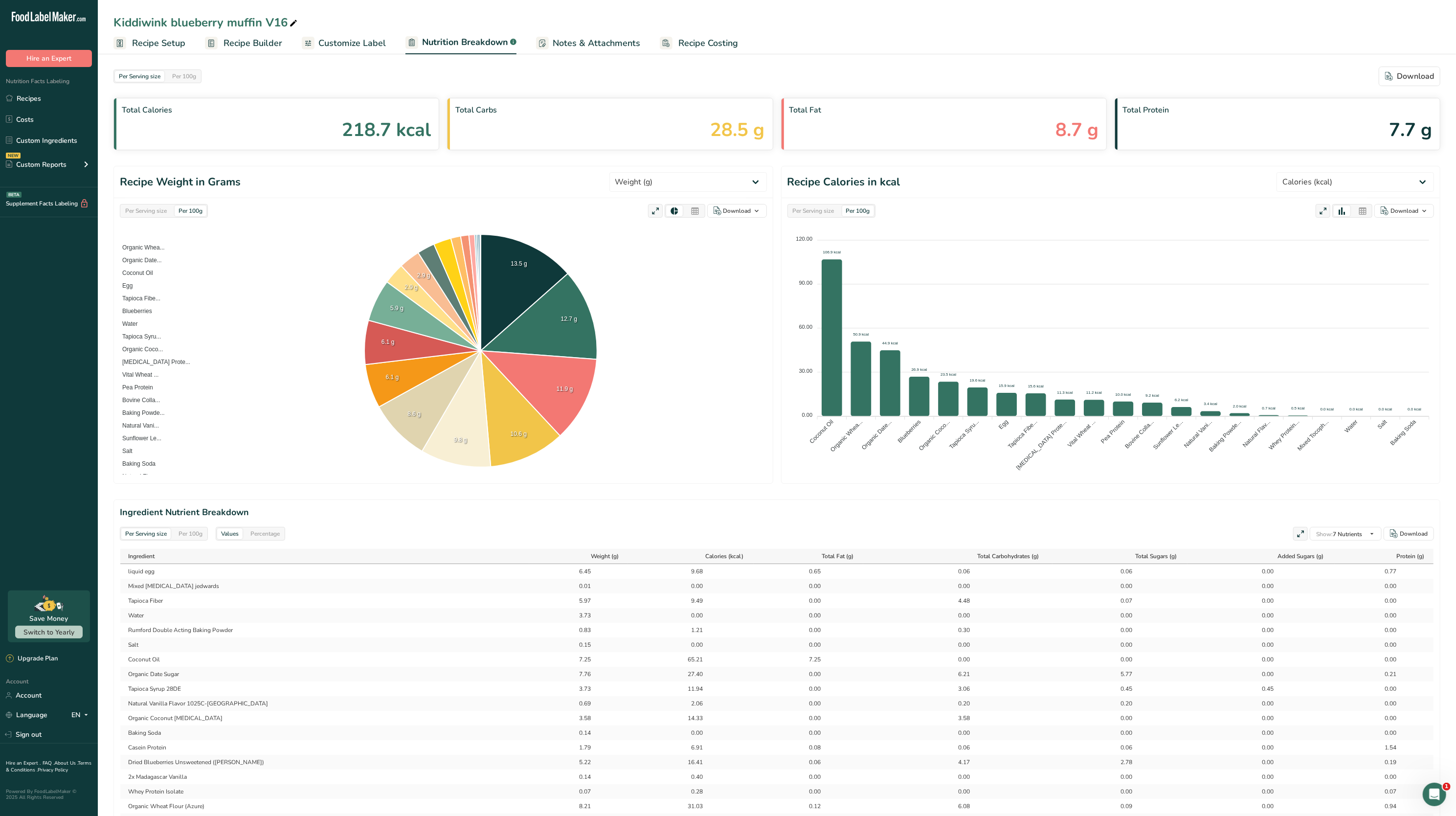
click at [341, 50] on link "Customize Label" at bounding box center [344, 43] width 84 height 22
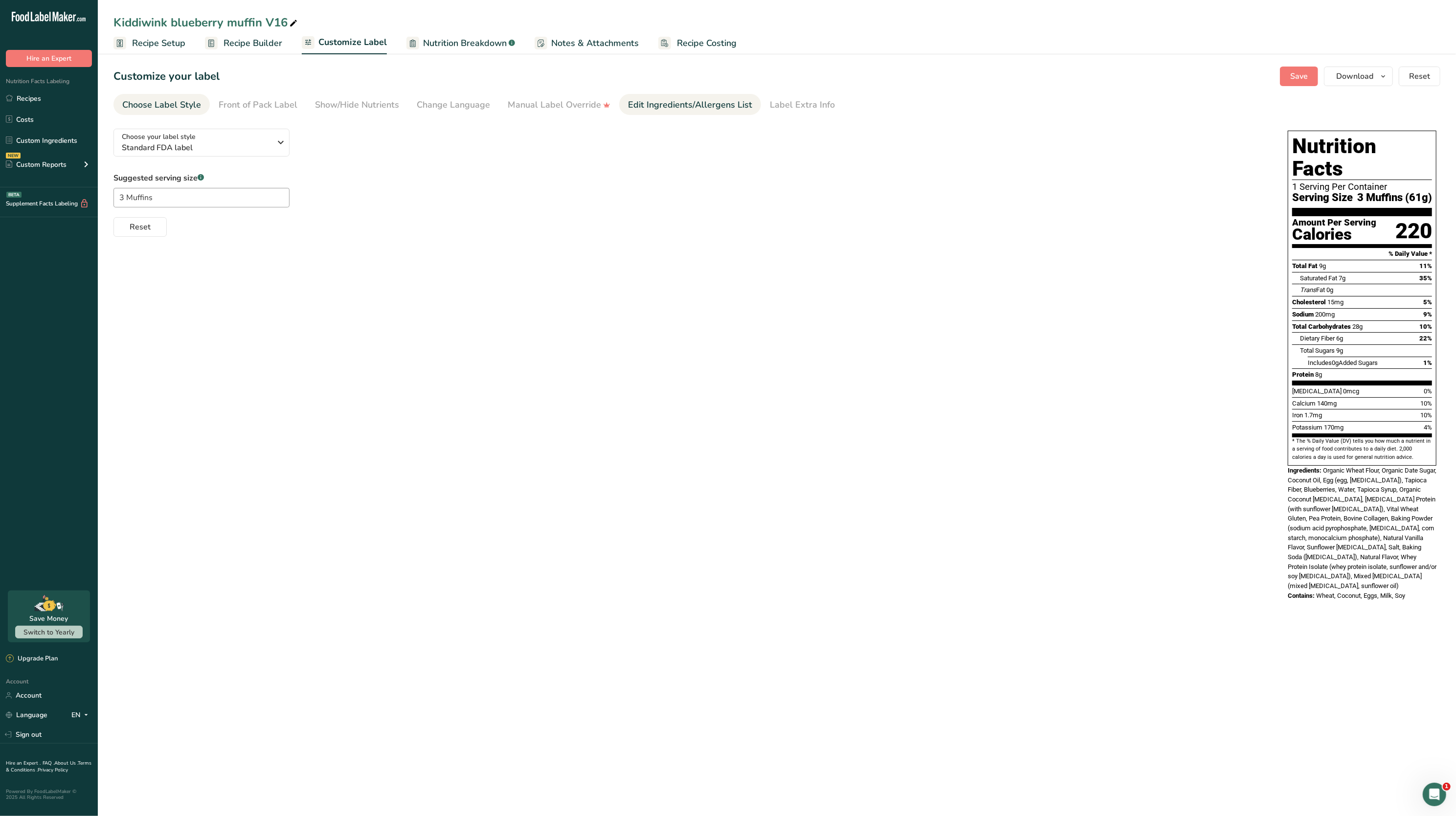
click at [646, 101] on div "Edit Ingredients/Allergens List" at bounding box center [690, 105] width 124 height 13
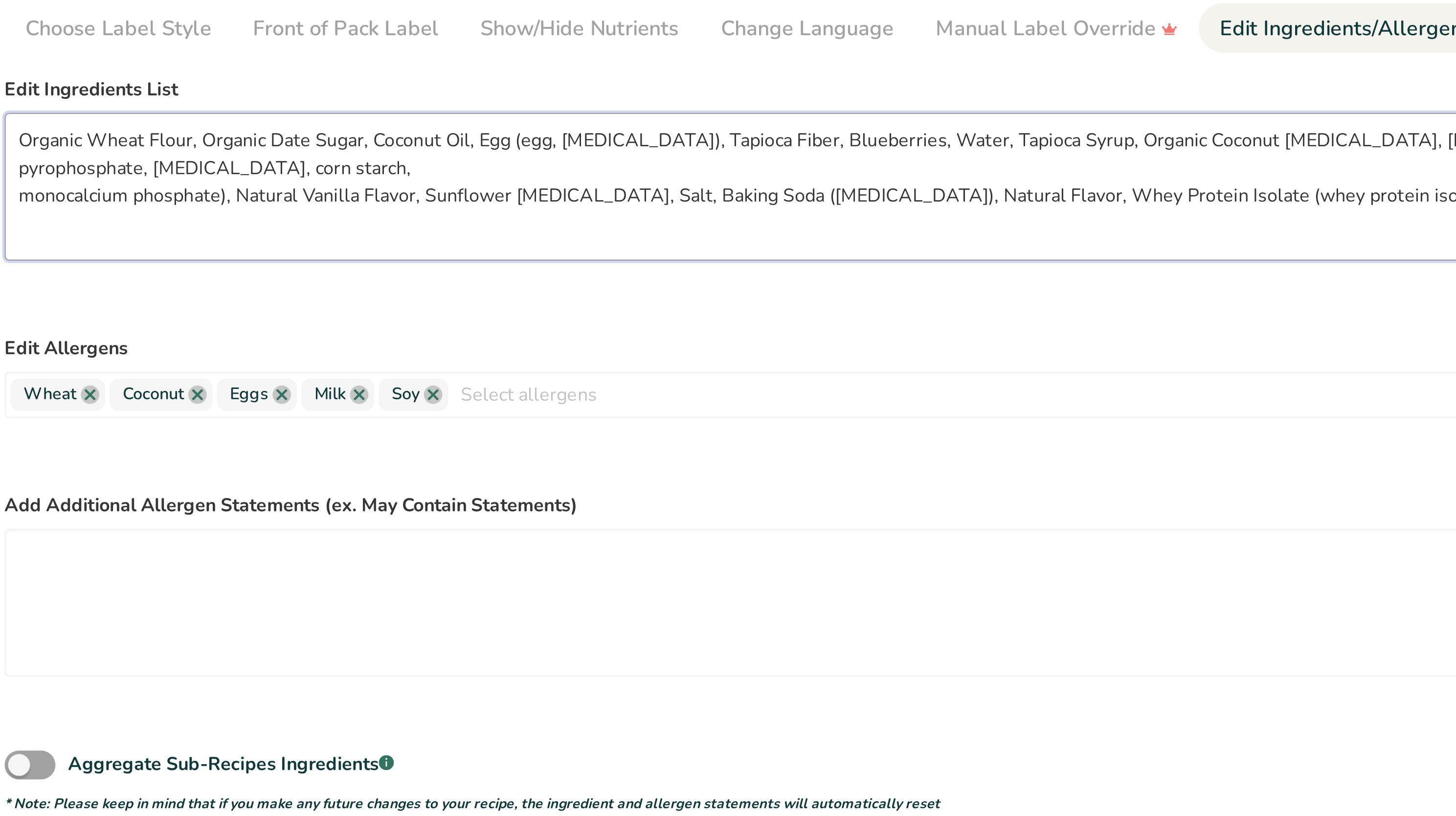
drag, startPoint x: 330, startPoint y: 154, endPoint x: 384, endPoint y: 155, distance: 54.0
click at [384, 155] on textarea "Organic Wheat Flour, Organic Date Sugar, Coconut Oil, Egg (egg, citric acid), T…" at bounding box center [691, 172] width 1155 height 63
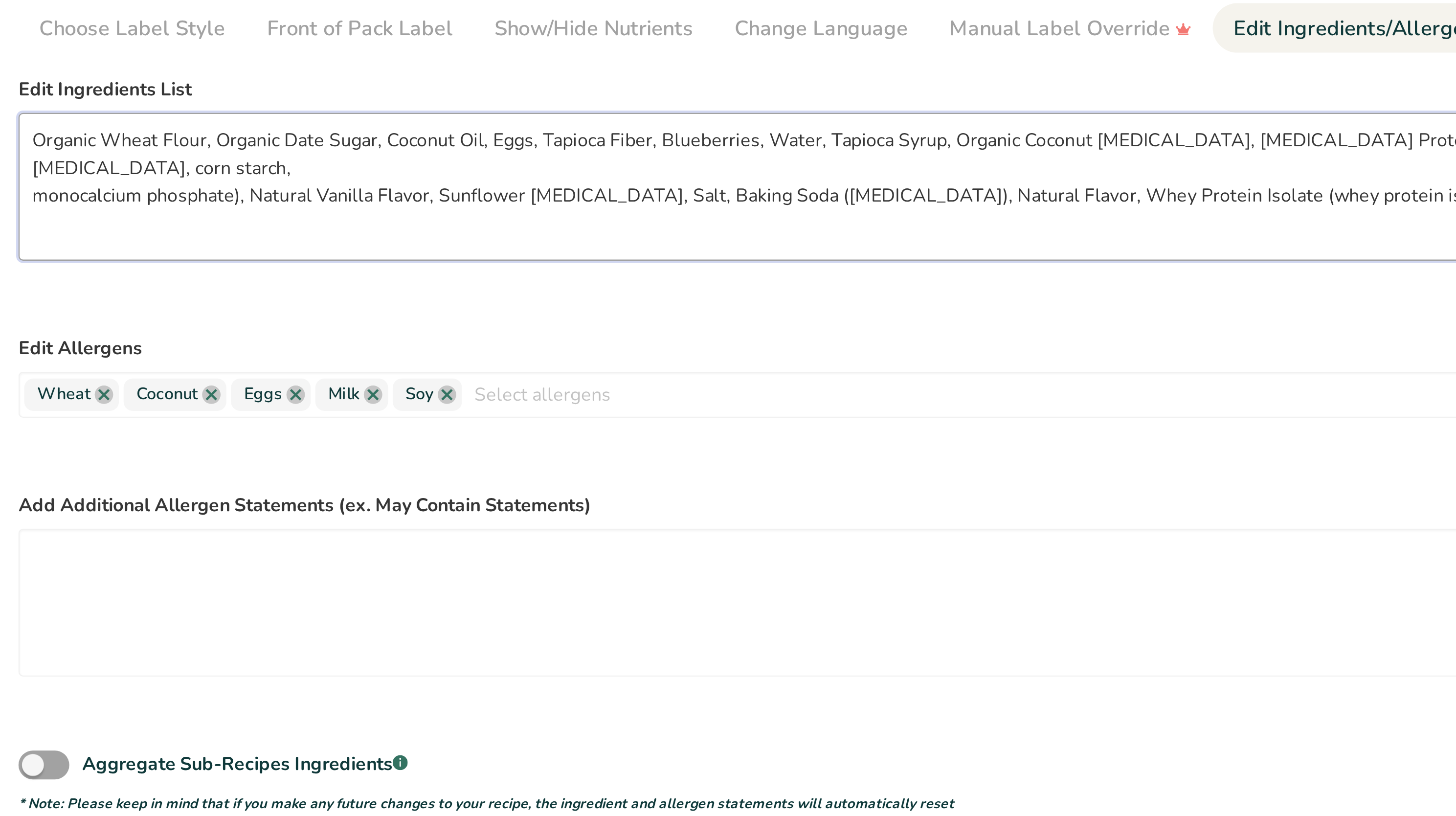
click at [340, 154] on textarea "Organic Wheat Flour, Organic Date Sugar, Coconut Oil, Eggs, Tapioca Fiber, Blue…" at bounding box center [691, 172] width 1155 height 63
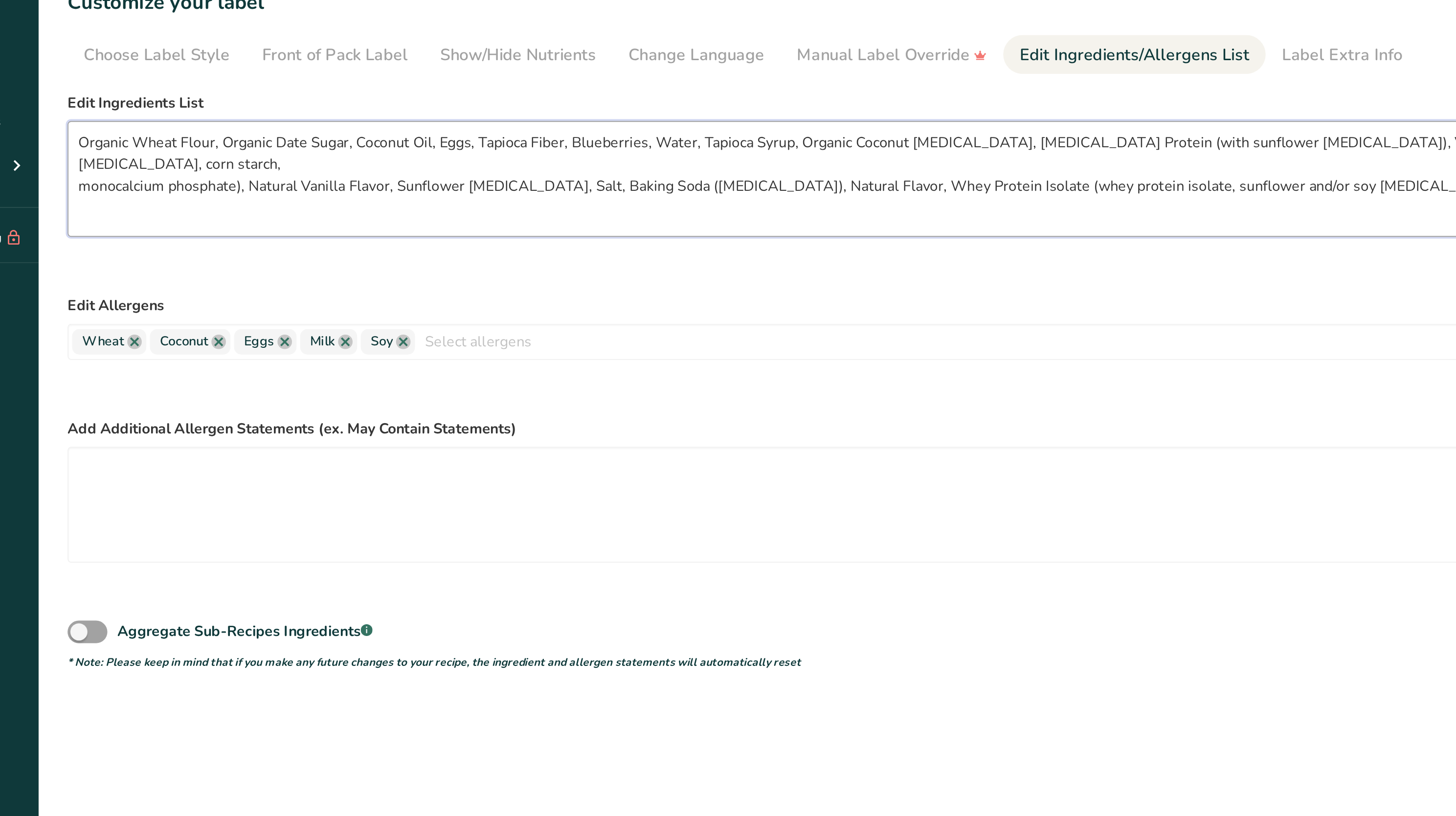
click at [288, 147] on textarea "Organic Wheat Flour, Organic Date Sugar, Coconut Oil, Eggs, Tapioca Fiber, Blue…" at bounding box center [691, 172] width 1155 height 63
click at [316, 149] on textarea "Organic Wheat Flour, Organic Date Sugar, Coconut Oil, Eggs, Tapioca Fiber, Blue…" at bounding box center [691, 172] width 1155 height 63
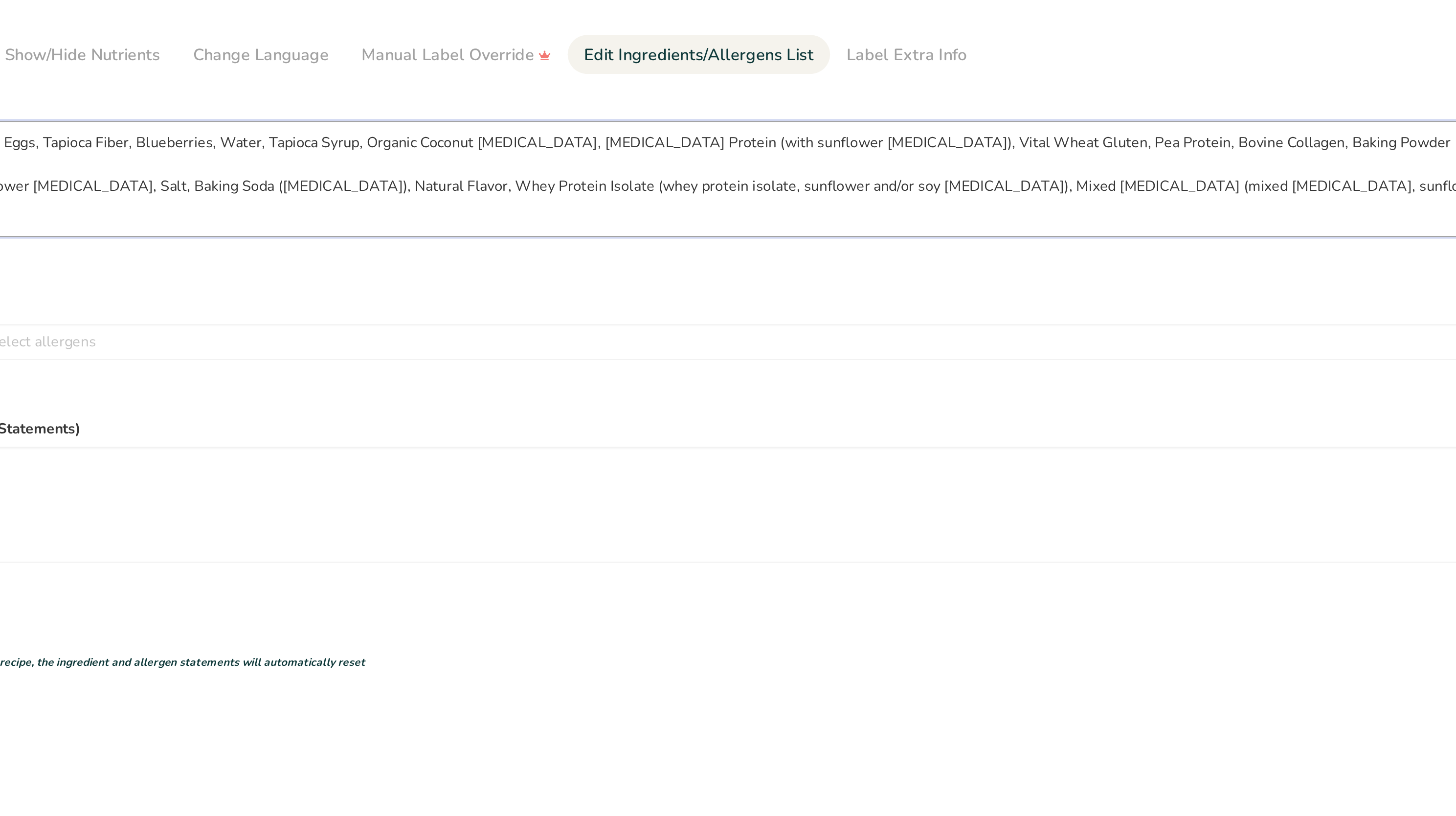
click at [557, 154] on textarea "Organic Wheat Flour, Organic Date Sugar, Coconut Oil, Eggs, Tapioca Fiber, Blue…" at bounding box center [691, 172] width 1155 height 63
click at [656, 153] on textarea "Organic Wheat Flour, Organic Date Sugar, Coconut Oil, Eggs, Tapioca Fiber, Blue…" at bounding box center [691, 172] width 1155 height 63
click at [606, 151] on textarea "Organic Wheat Flour, Organic Date Sugar, Coconut Oil, Eggs, Tapioca Fiber, Blue…" at bounding box center [691, 172] width 1155 height 63
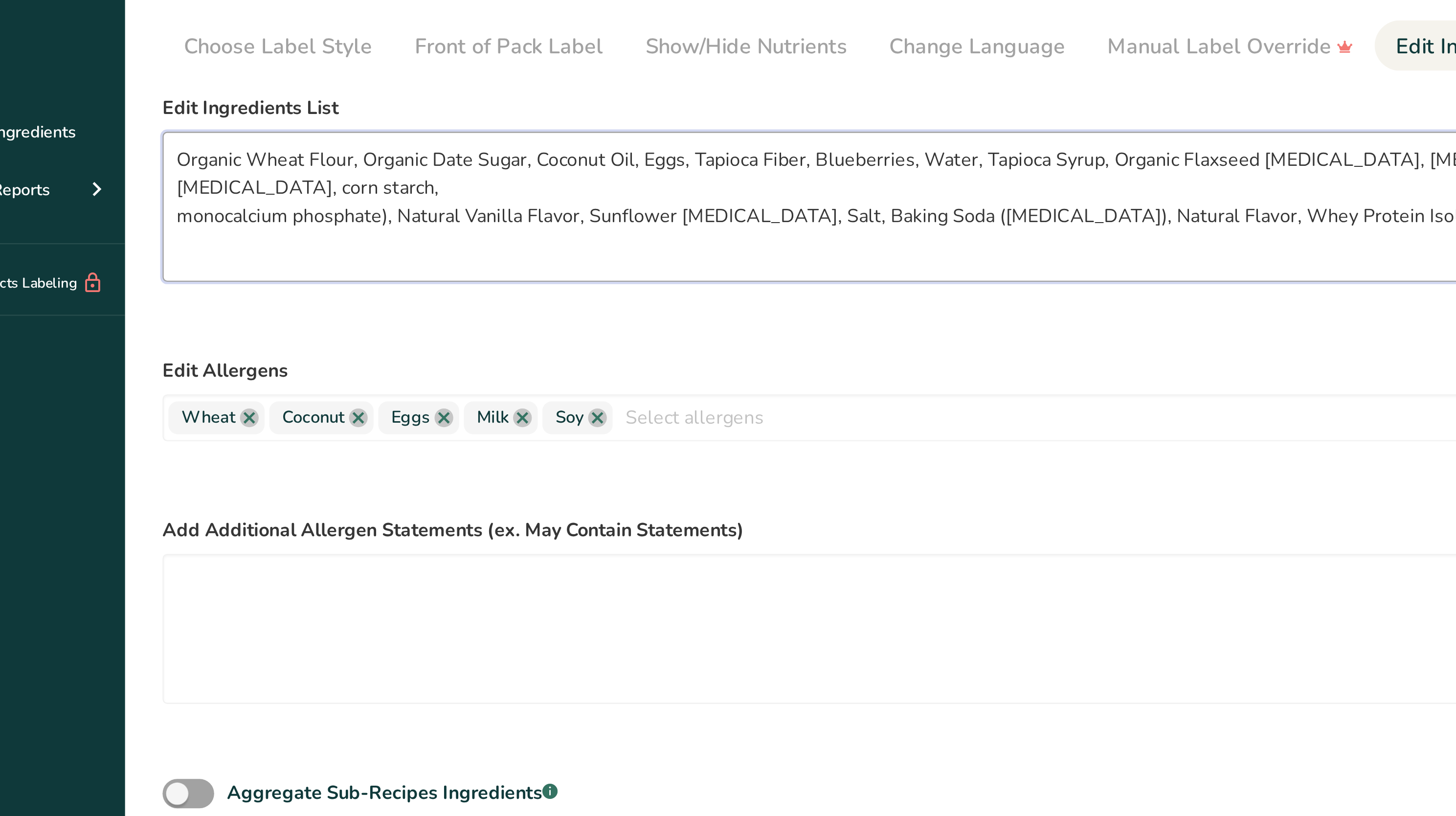
click at [314, 152] on textarea "Organic Wheat Flour, Organic Date Sugar, Coconut Oil, Eggs, Tapioca Fiber, Blue…" at bounding box center [691, 172] width 1155 height 63
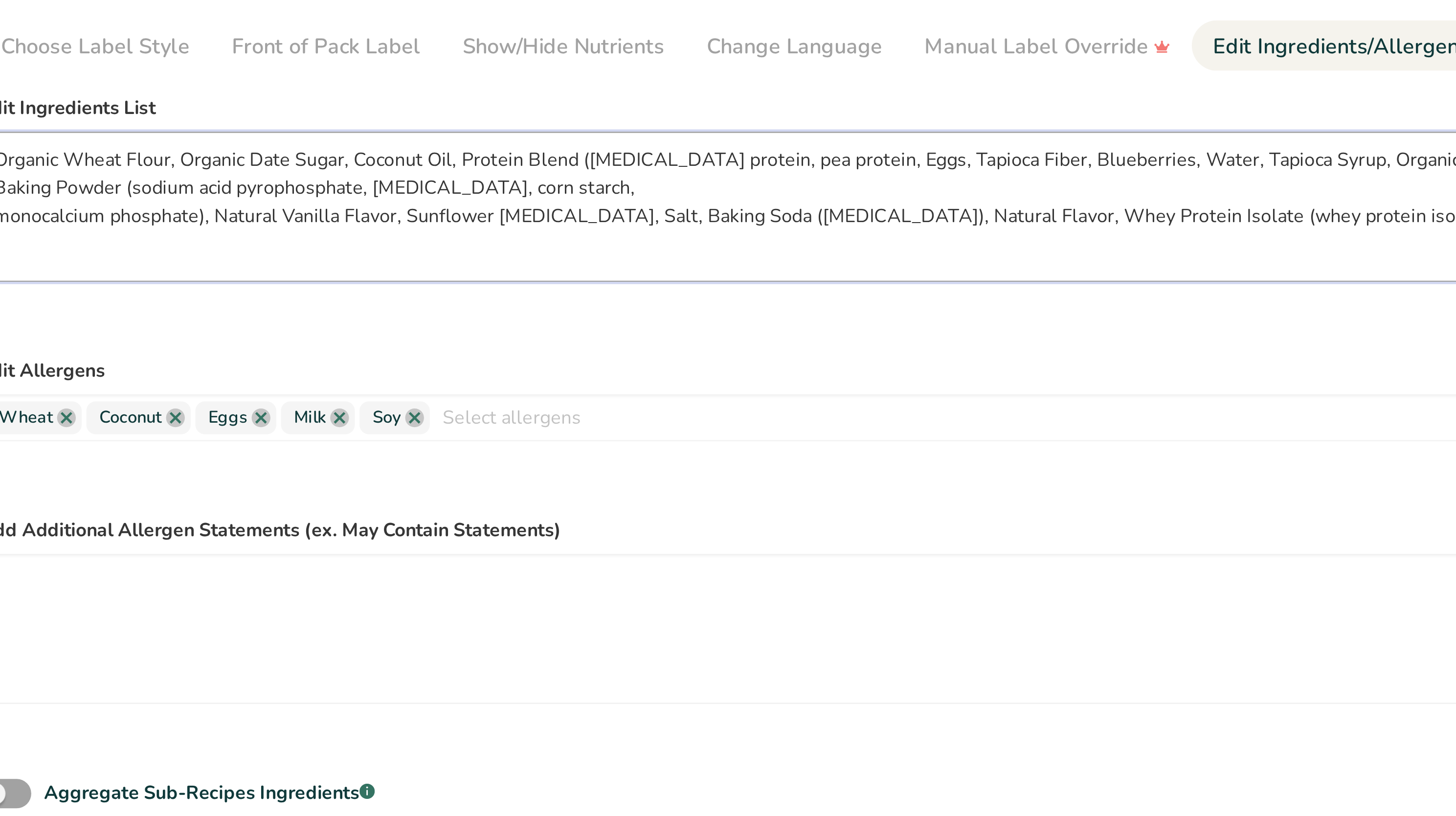
click at [419, 151] on textarea "Organic Wheat Flour, Organic Date Sugar, Coconut Oil, Protein Blend (casein pro…" at bounding box center [691, 172] width 1155 height 63
click at [513, 157] on textarea "Organic Wheat Flour, Organic Date Sugar, Coconut Oil, Protein Blend (casein pro…" at bounding box center [691, 172] width 1155 height 63
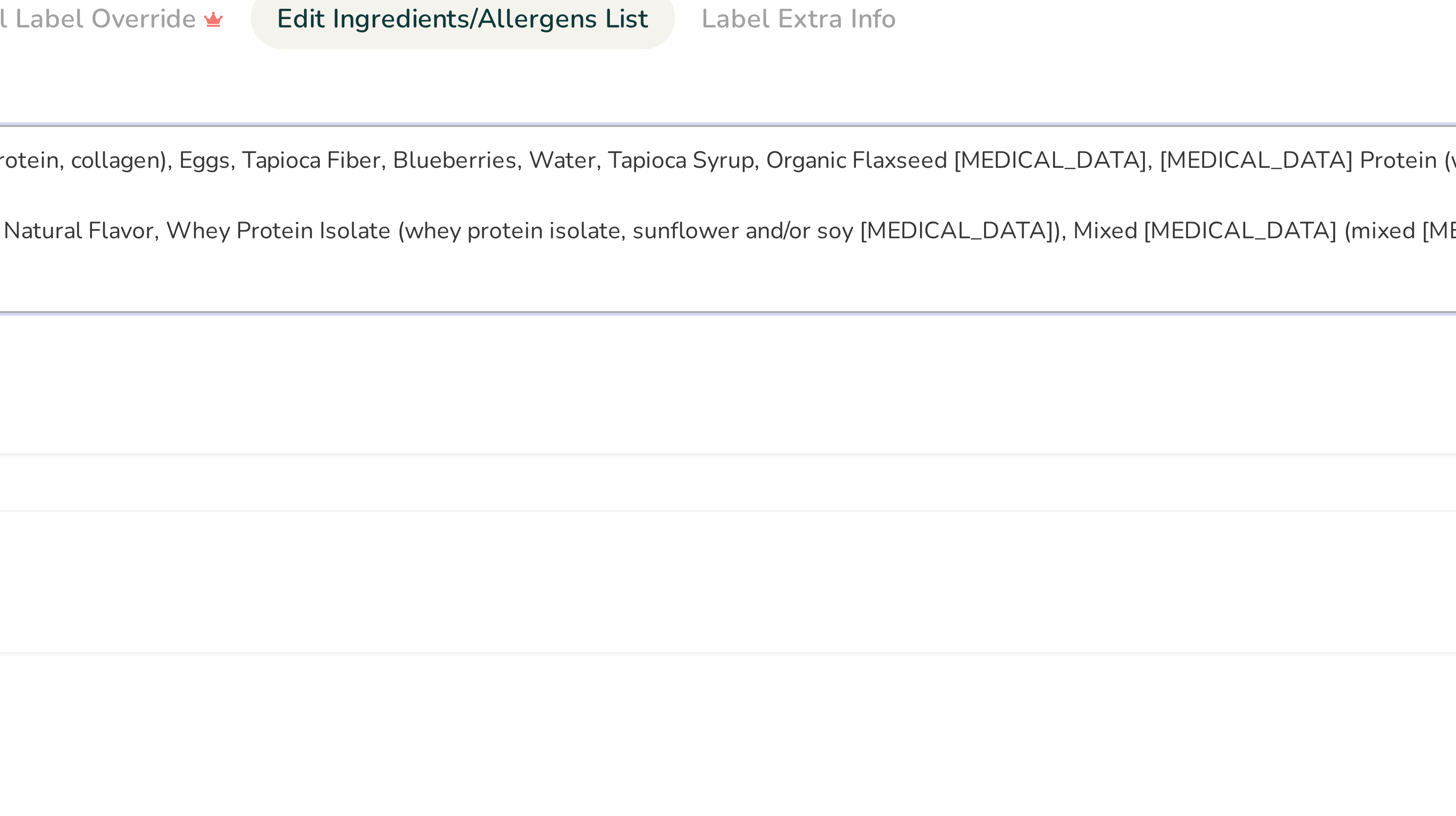
drag, startPoint x: 840, startPoint y: 154, endPoint x: 975, endPoint y: 154, distance: 135.0
click at [975, 154] on textarea "Organic Wheat Flour, Organic Date Sugar, Coconut Oil, Protein Blend (casein pro…" at bounding box center [691, 172] width 1155 height 63
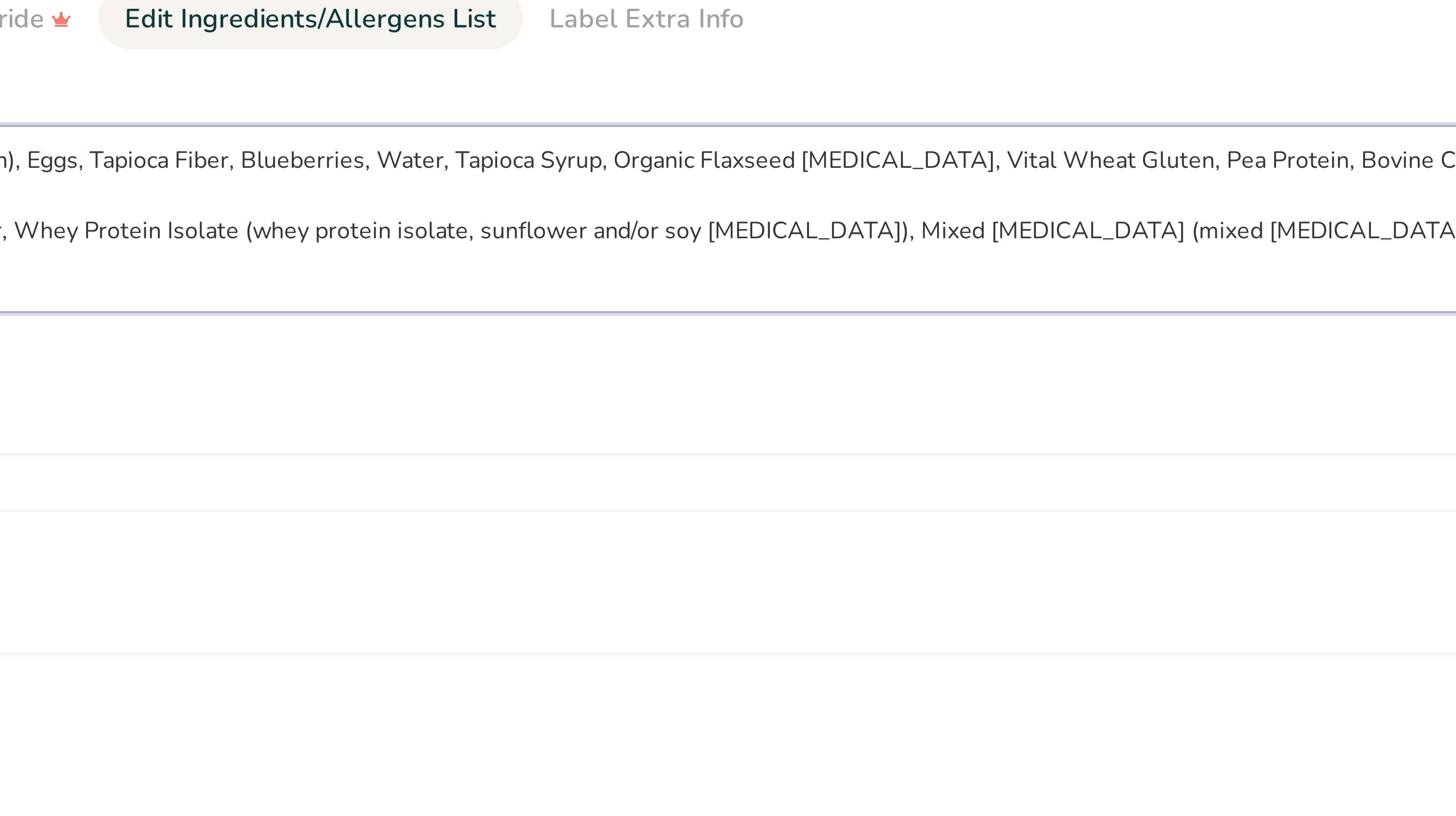
drag, startPoint x: 840, startPoint y: 151, endPoint x: 1013, endPoint y: 151, distance: 173.0
click at [1013, 151] on textarea "Organic Wheat Flour, Organic Date Sugar, Coconut Oil, Protein Blend (casein pro…" at bounding box center [691, 172] width 1155 height 63
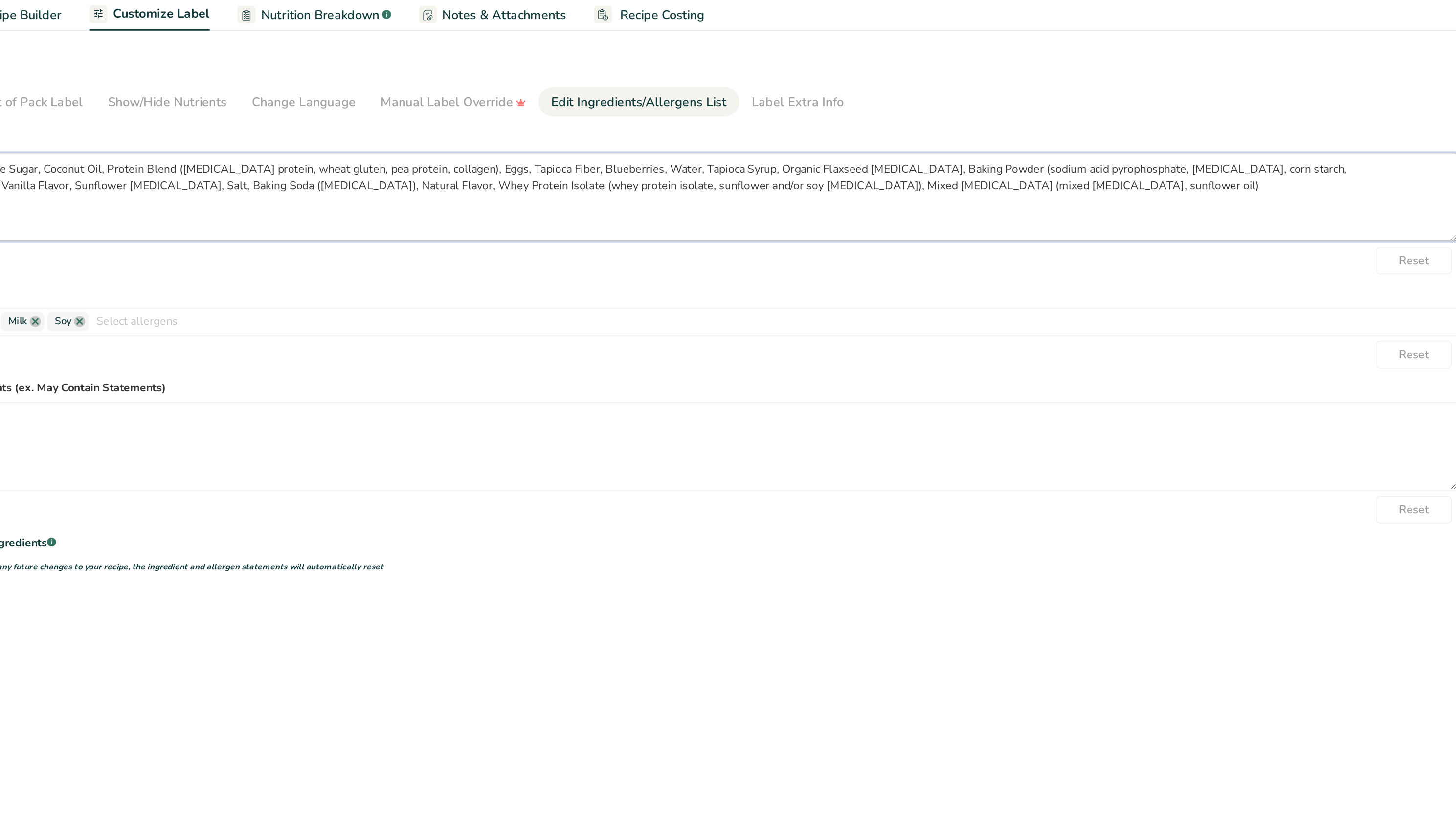
drag, startPoint x: 894, startPoint y: 153, endPoint x: 1121, endPoint y: 153, distance: 227.0
click at [1121, 153] on textarea "Organic Wheat Flour, Organic Date Sugar, Coconut Oil, Protein Blend (casein pro…" at bounding box center [691, 172] width 1155 height 63
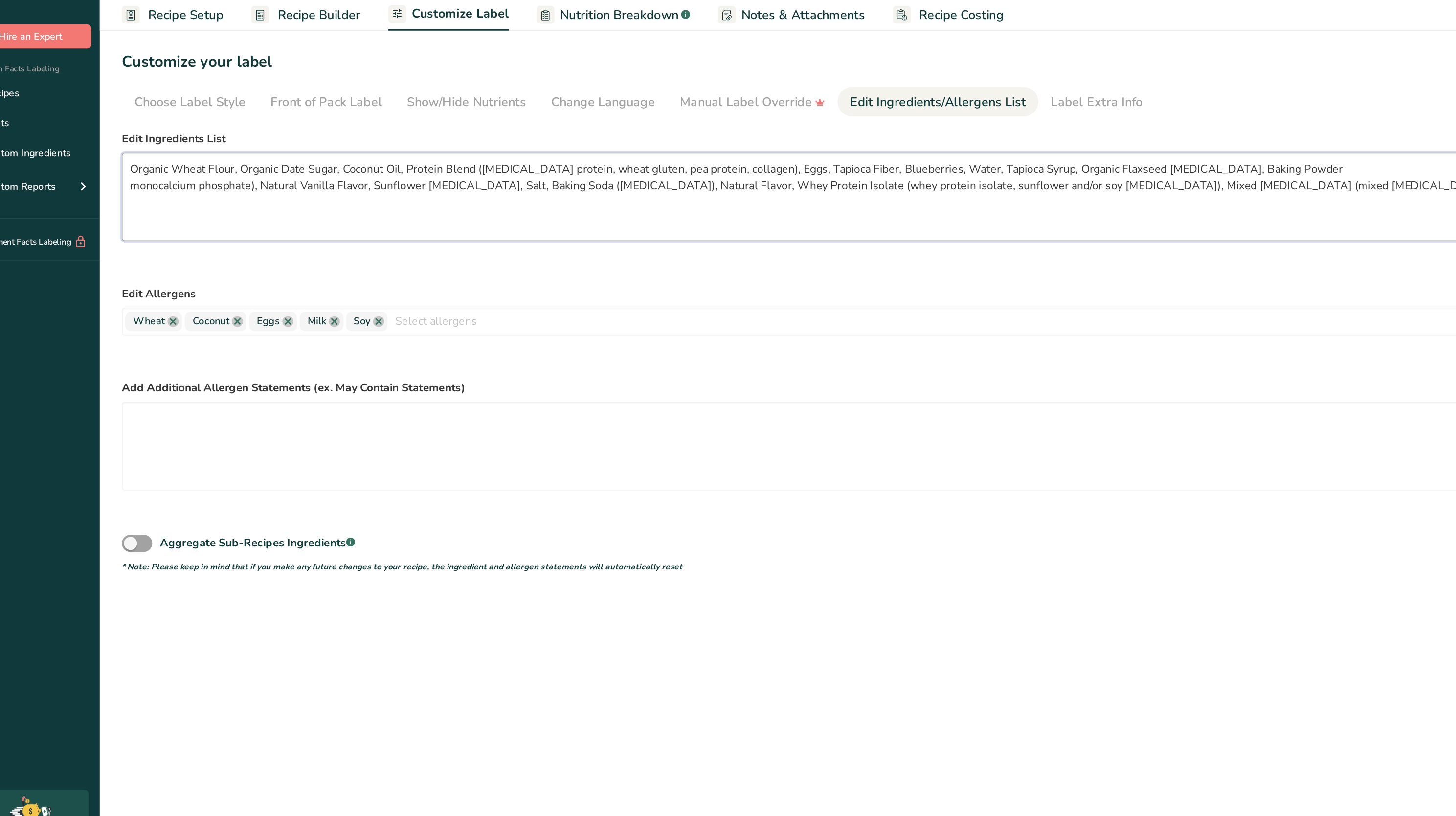
drag, startPoint x: 210, startPoint y: 167, endPoint x: 108, endPoint y: 169, distance: 102.0
click at [108, 169] on section "Customize your label Save Download Choose what to show on your downloaded label…" at bounding box center [777, 338] width 1358 height 575
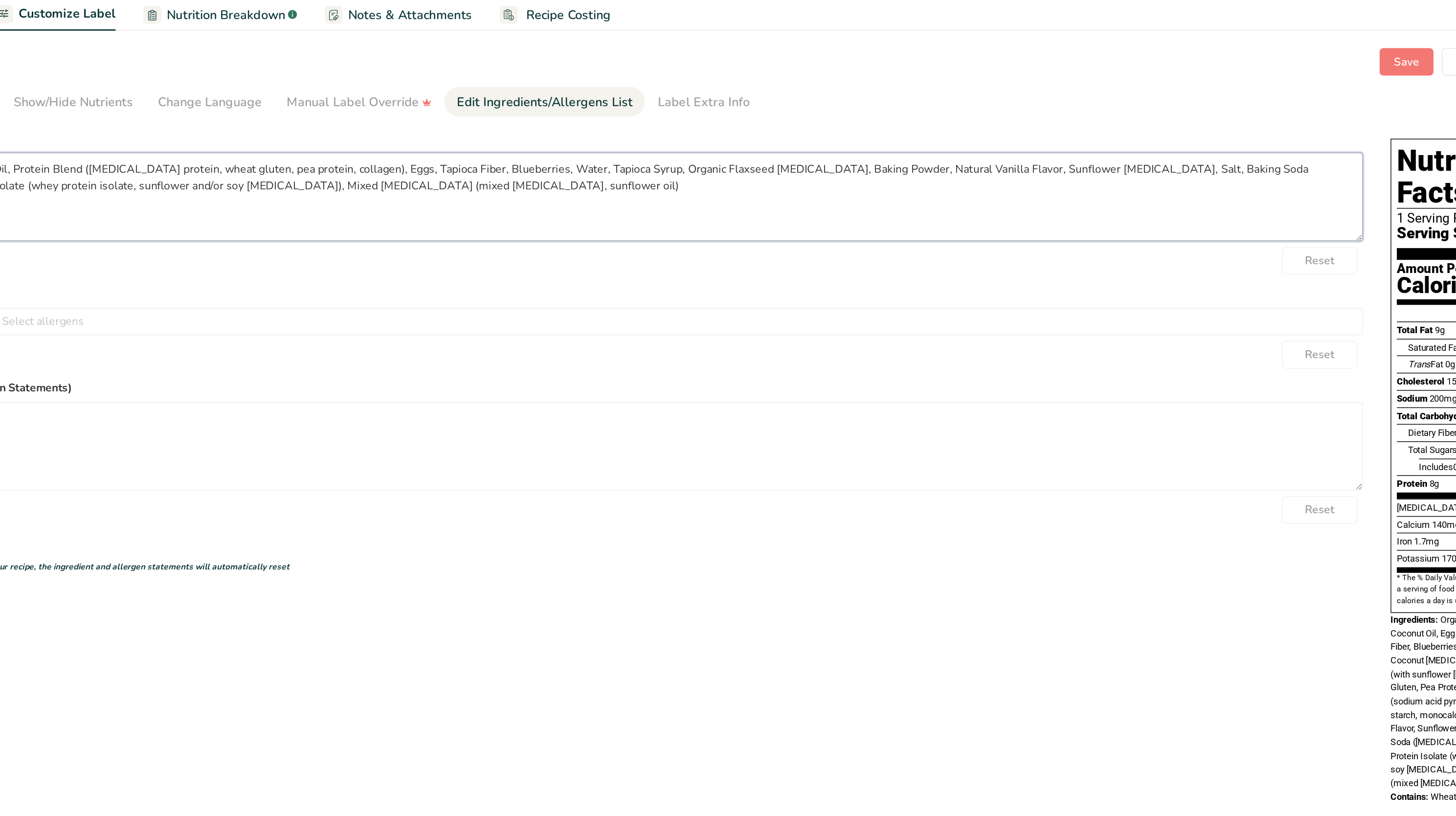
click at [928, 157] on textarea "Organic Wheat Flour, Organic Date Sugar, Coconut Oil, Protein Blend (casein pro…" at bounding box center [691, 172] width 1155 height 63
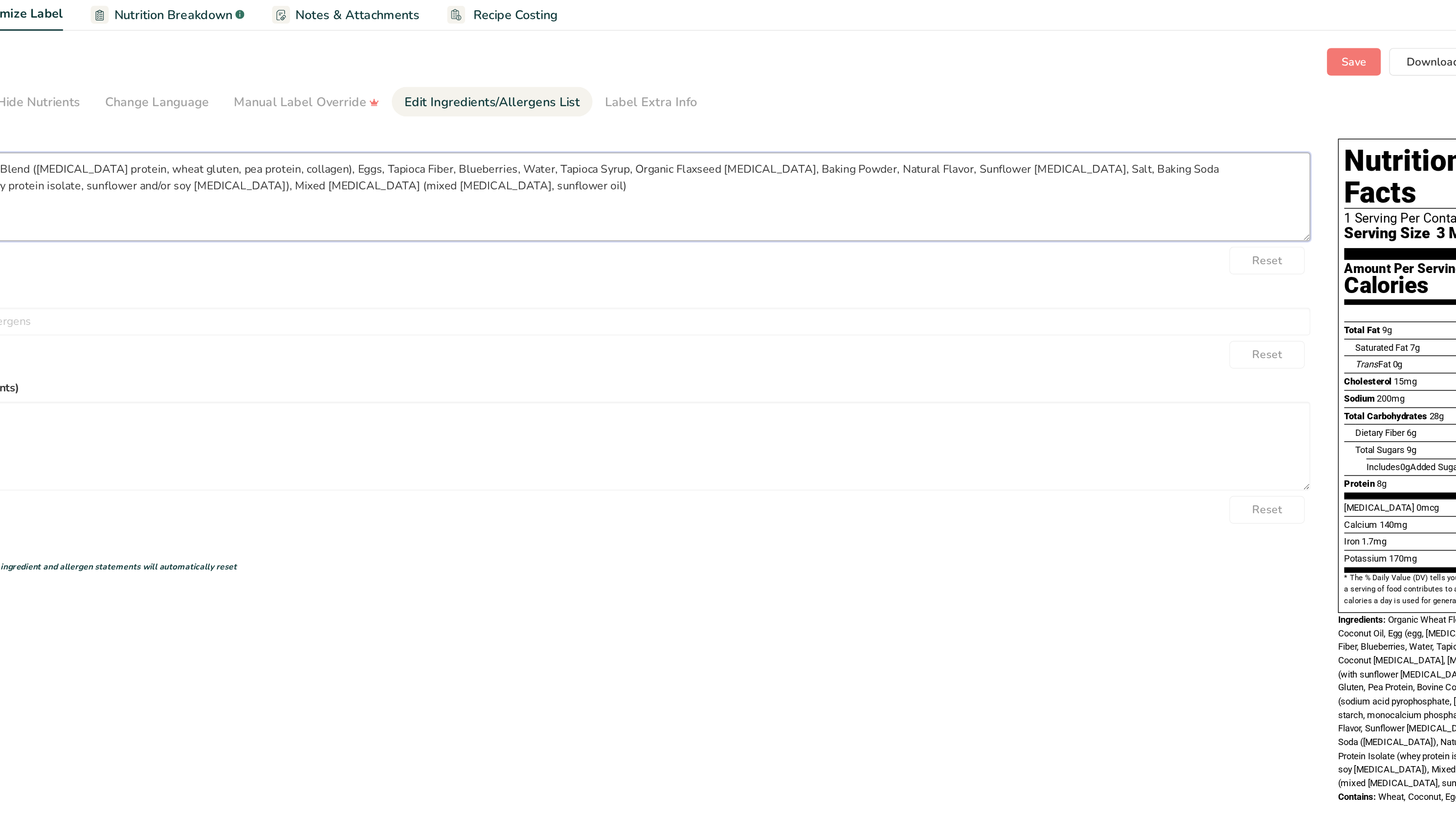
click at [950, 149] on textarea "Organic Wheat Flour, Organic Date Sugar, Coconut Oil, Protein Blend (casein pro…" at bounding box center [691, 172] width 1155 height 63
click at [842, 160] on textarea "Organic Wheat Flour, Organic Date Sugar, Coconut Oil, Protein Blend (casein pro…" at bounding box center [691, 172] width 1155 height 63
click at [839, 151] on textarea "Organic Wheat Flour, Organic Date Sugar, Coconut Oil, Protein Blend (casein pro…" at bounding box center [691, 172] width 1155 height 63
drag, startPoint x: 952, startPoint y: 150, endPoint x: 1005, endPoint y: 154, distance: 53.2
click at [1005, 154] on textarea "Organic Wheat Flour, Organic Date Sugar, Coconut Oil, Protein Blend (casein pro…" at bounding box center [691, 172] width 1155 height 63
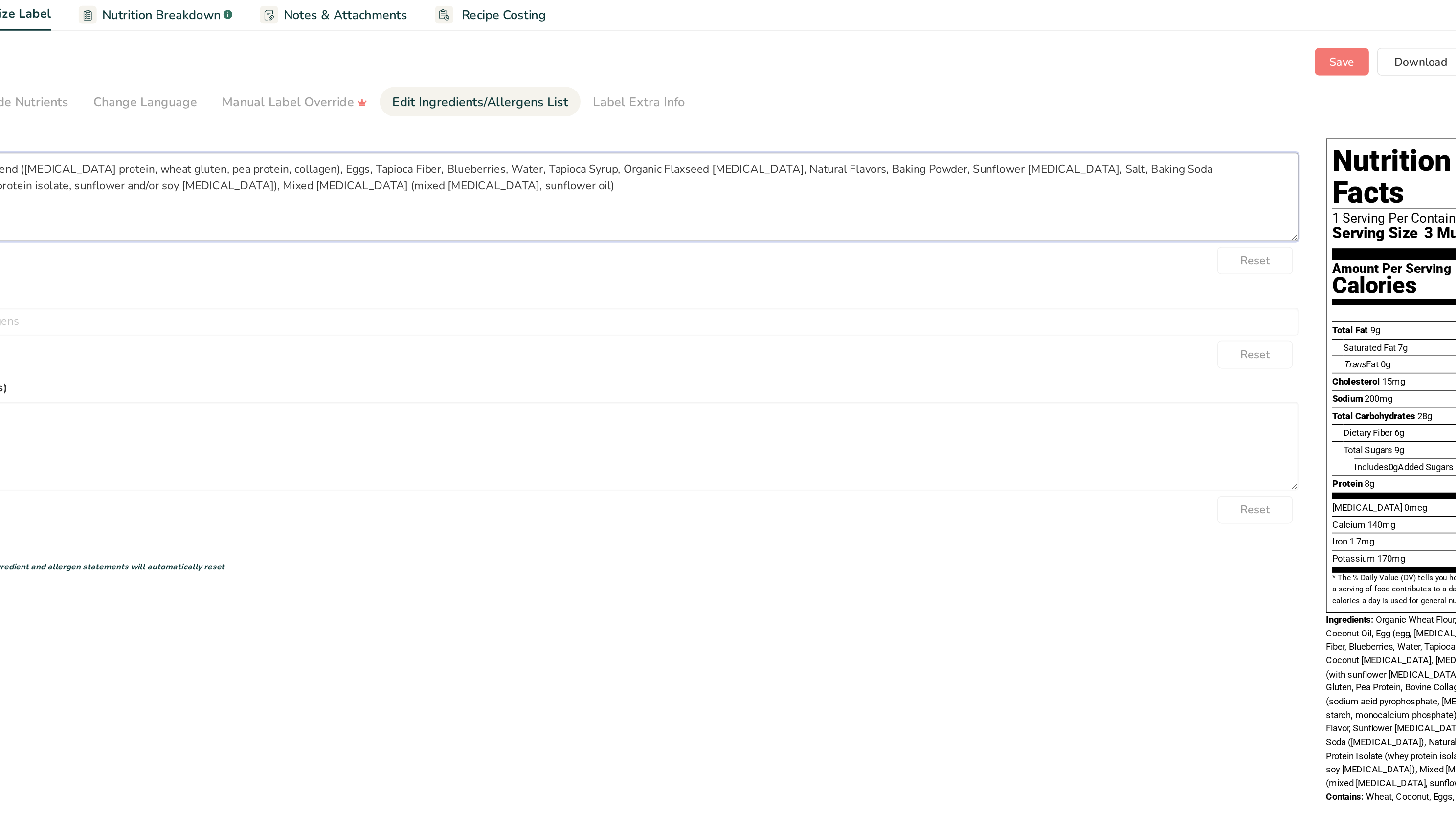
drag, startPoint x: 1086, startPoint y: 156, endPoint x: 1093, endPoint y: 154, distance: 7.3
click at [1093, 154] on textarea "Organic Wheat Flour, Organic Date Sugar, Coconut Oil, Protein Blend (casein pro…" at bounding box center [691, 172] width 1155 height 63
drag, startPoint x: 1093, startPoint y: 154, endPoint x: 1245, endPoint y: 153, distance: 152.0
click at [1245, 153] on textarea "Organic Wheat Flour, Organic Date Sugar, Coconut Oil, Protein Blend (casein pro…" at bounding box center [691, 172] width 1155 height 63
drag, startPoint x: 1085, startPoint y: 153, endPoint x: 1262, endPoint y: 145, distance: 177.2
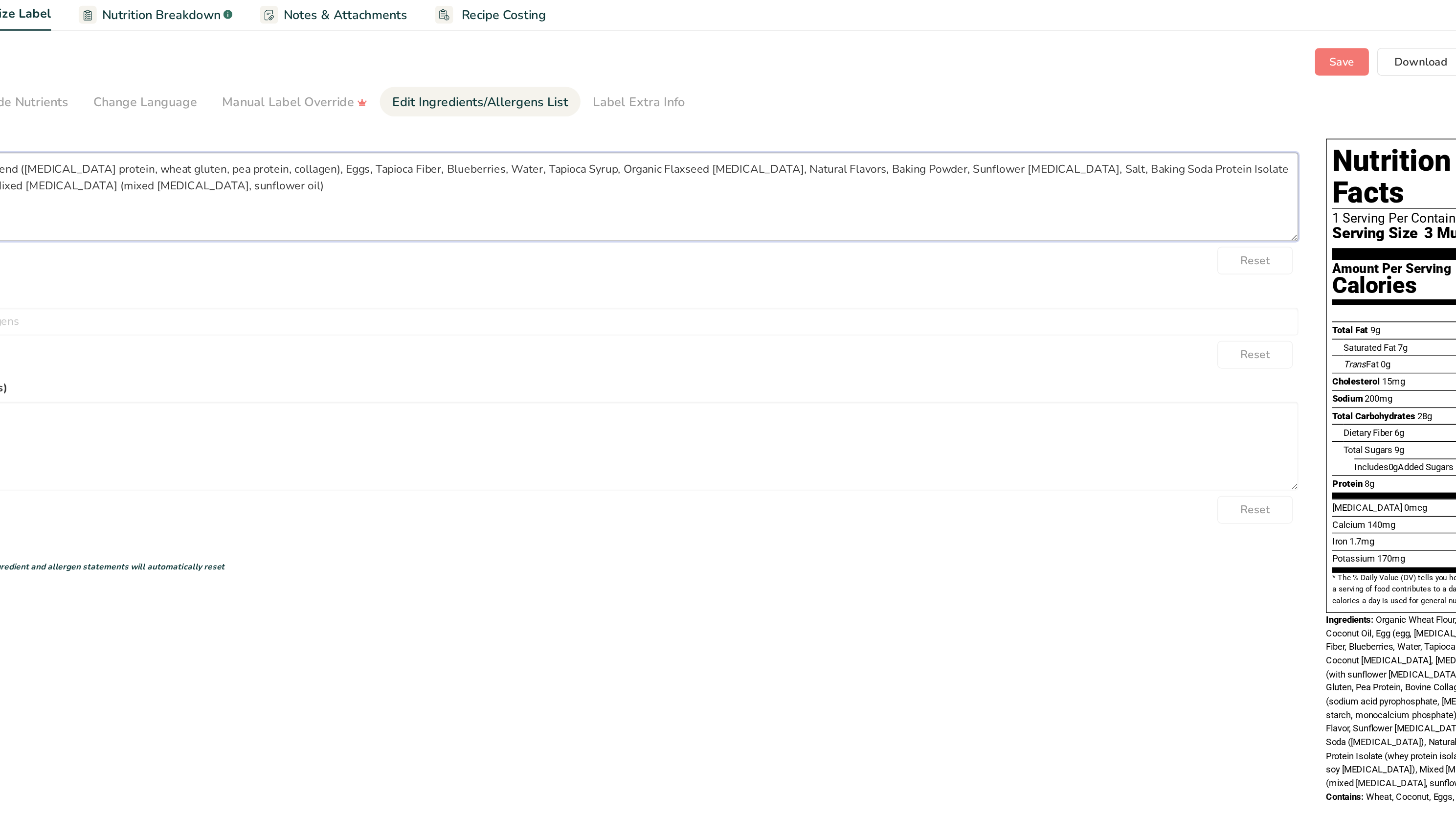
click at [1262, 145] on textarea "Organic Wheat Flour, Organic Date Sugar, Coconut Oil, Protein Blend (casein pro…" at bounding box center [691, 172] width 1155 height 63
drag, startPoint x: 1089, startPoint y: 154, endPoint x: 1154, endPoint y: 152, distance: 65.0
click at [1154, 152] on textarea "Organic Wheat Flour, Organic Date Sugar, Coconut Oil, Protein Blend (casein pro…" at bounding box center [691, 172] width 1155 height 63
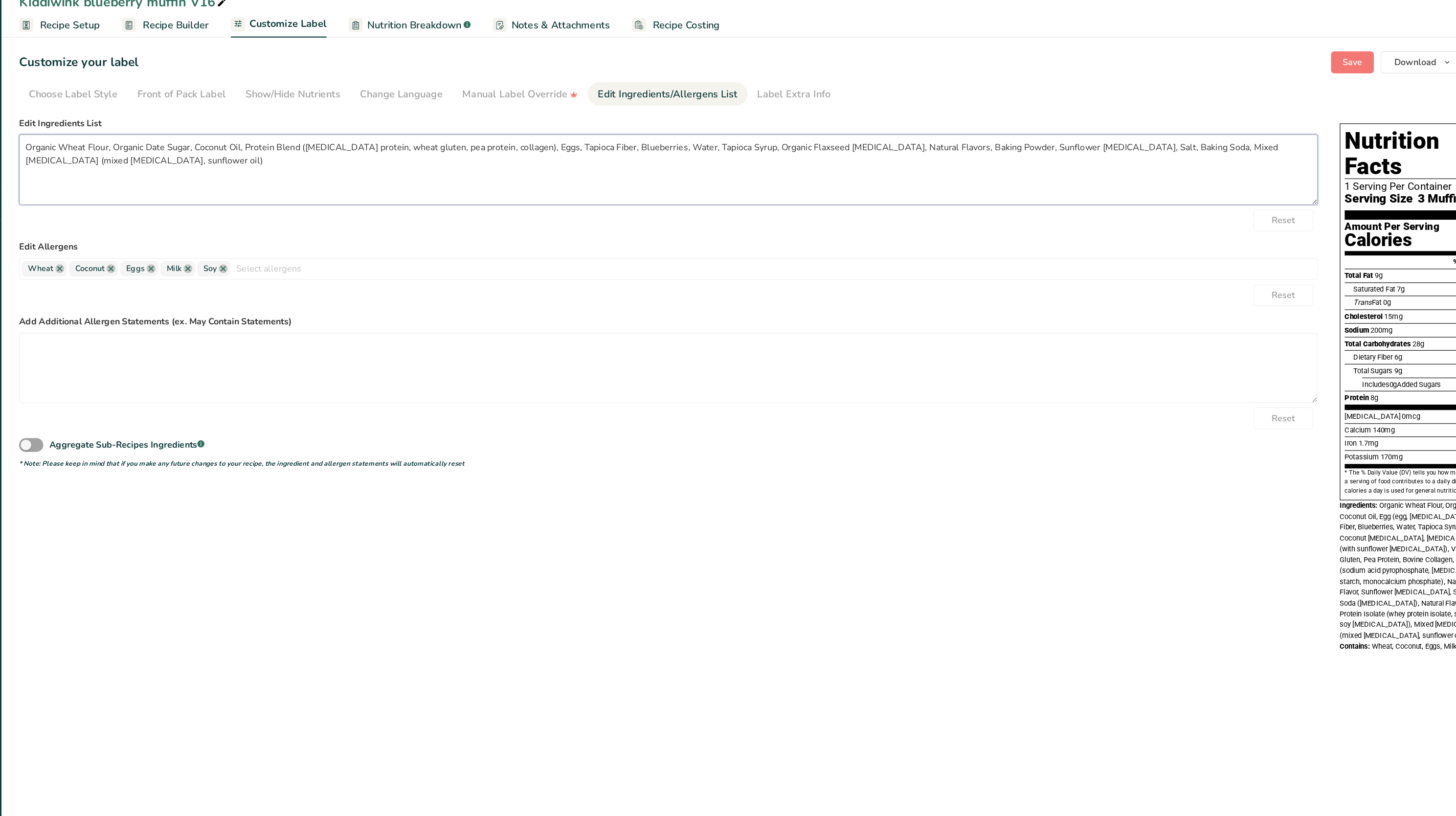
click at [275, 169] on textarea "Organic Wheat Flour, Organic Date Sugar, Coconut Oil, Protein Blend (casein pro…" at bounding box center [691, 172] width 1155 height 63
click at [263, 168] on textarea "Organic Wheat Flour, Organic Date Sugar, Coconut Oil, Protein Blend (casein pro…" at bounding box center [691, 172] width 1155 height 63
type textarea "Organic Wheat Flour, Organic Date Sugar, Coconut Oil, Protein Blend ([MEDICAL_D…"
click at [316, 209] on div "Reset" at bounding box center [691, 217] width 1155 height 20
click at [295, 262] on link at bounding box center [295, 259] width 8 height 8
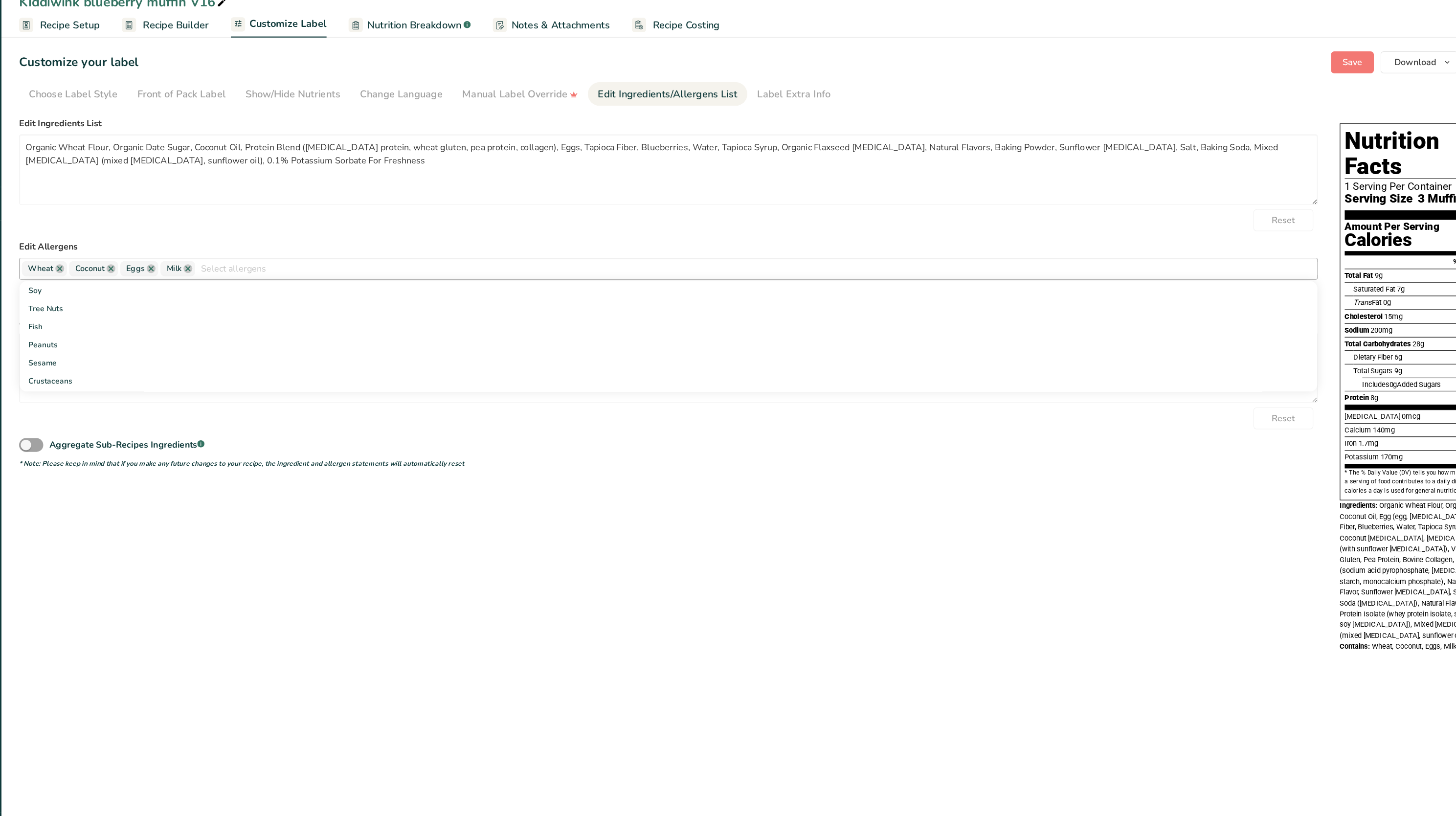
click at [263, 226] on div "Reset" at bounding box center [691, 217] width 1155 height 20
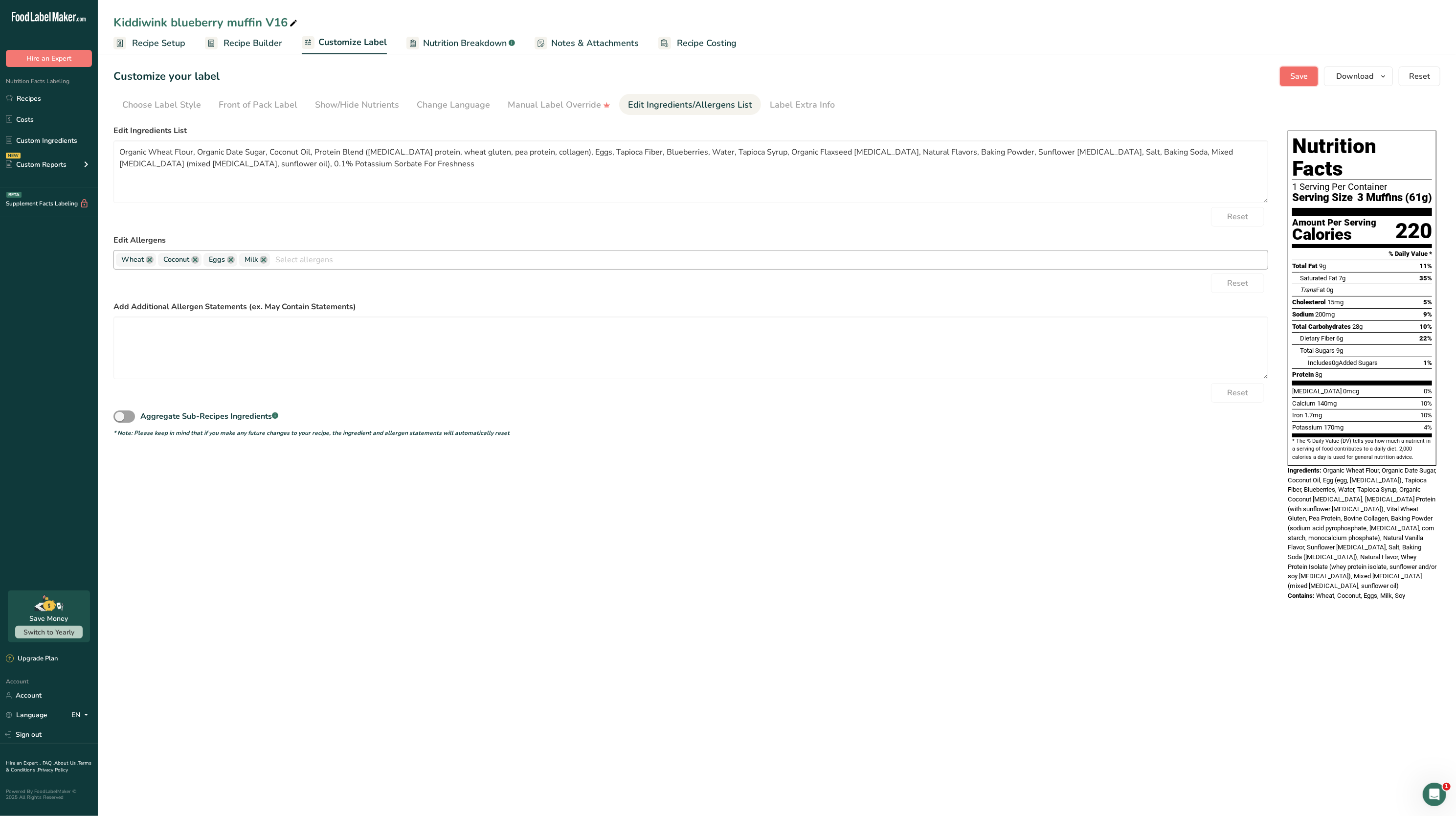
click at [1299, 80] on span "Save" at bounding box center [1299, 76] width 17 height 12
click at [1344, 72] on span "Download" at bounding box center [1355, 76] width 37 height 12
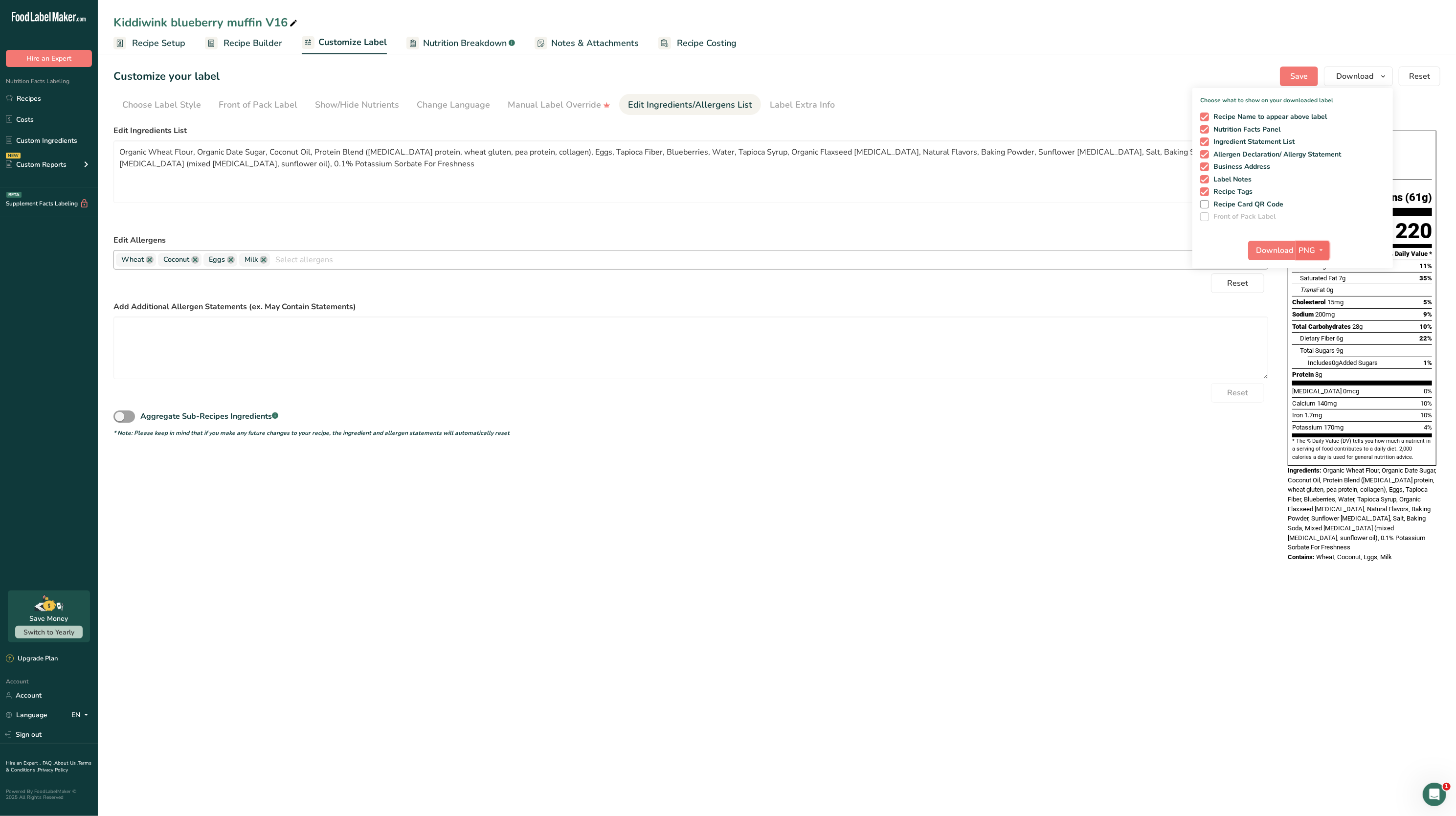
click at [1305, 250] on span "PNG" at bounding box center [1307, 250] width 17 height 12
click at [1312, 324] on link "PDF" at bounding box center [1314, 319] width 31 height 16
click at [1273, 257] on button "Download" at bounding box center [1273, 250] width 48 height 20
click at [870, 656] on main "Kiddiwink blueberry muffin V16 Recipe Setup Recipe Builder Customize Label Nutr…" at bounding box center [728, 408] width 1456 height 816
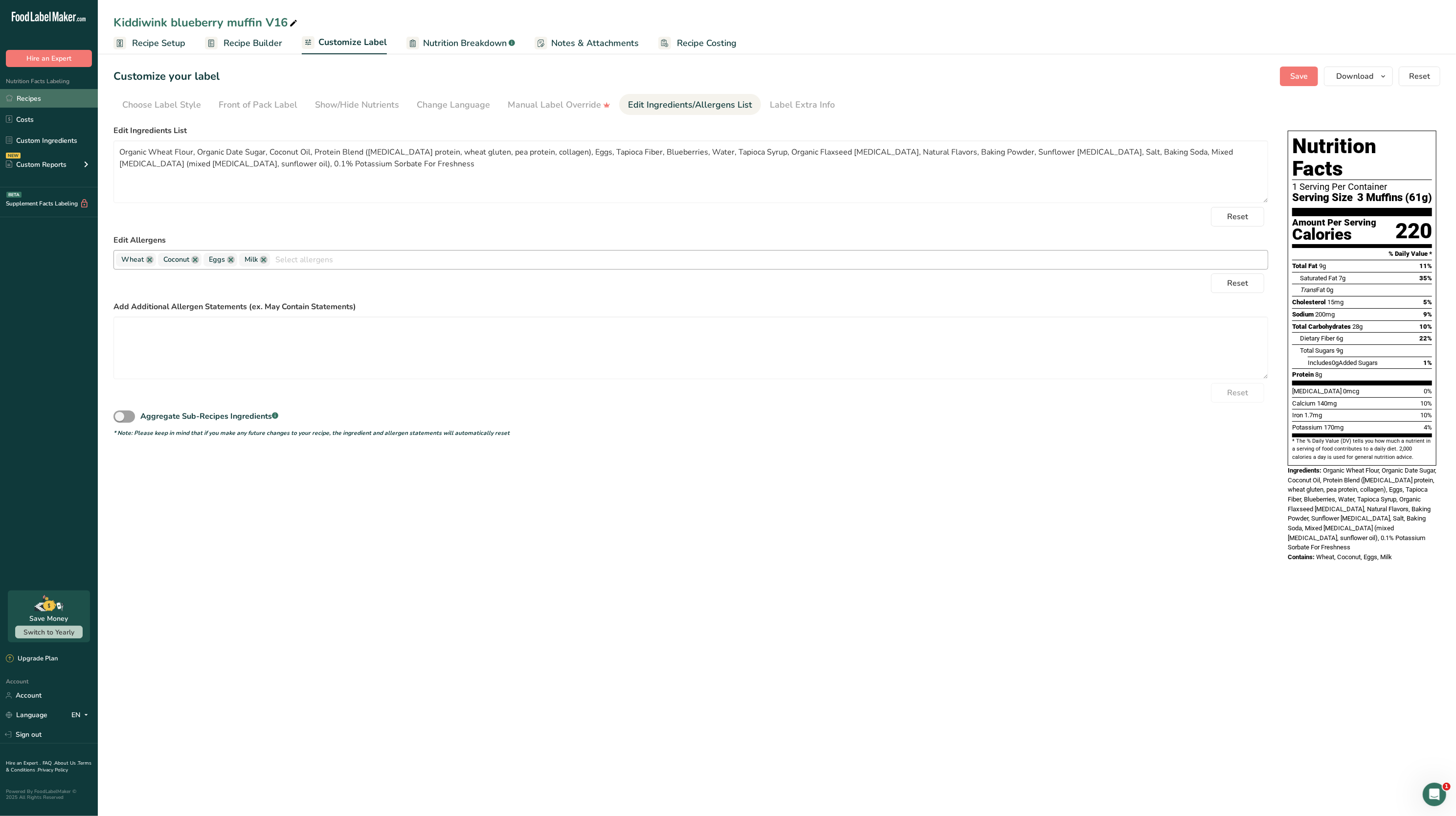
click at [56, 99] on link "Recipes" at bounding box center [49, 98] width 98 height 19
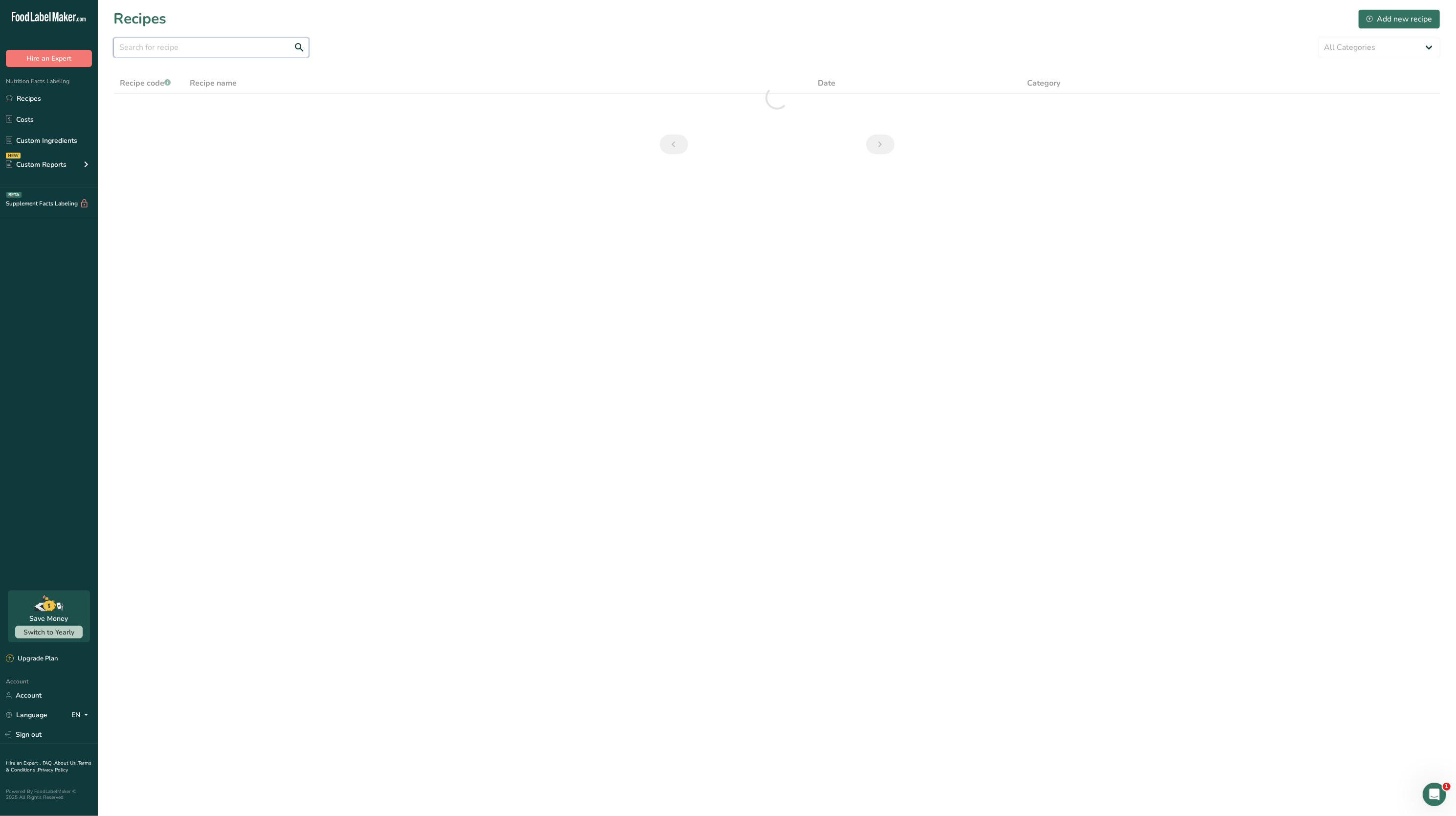
click at [241, 47] on input "text" at bounding box center [211, 48] width 196 height 20
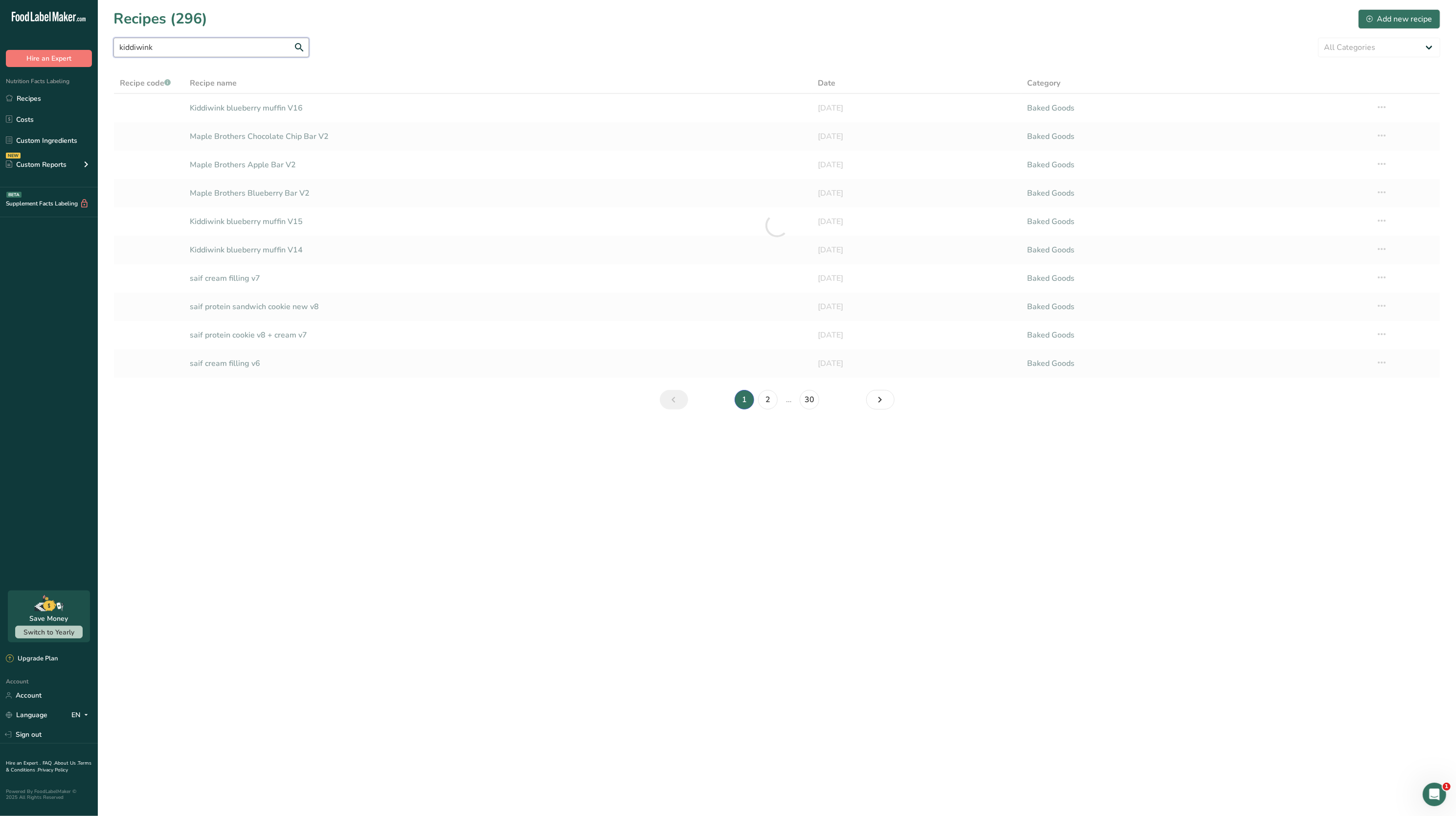
type input "kiddiwink"
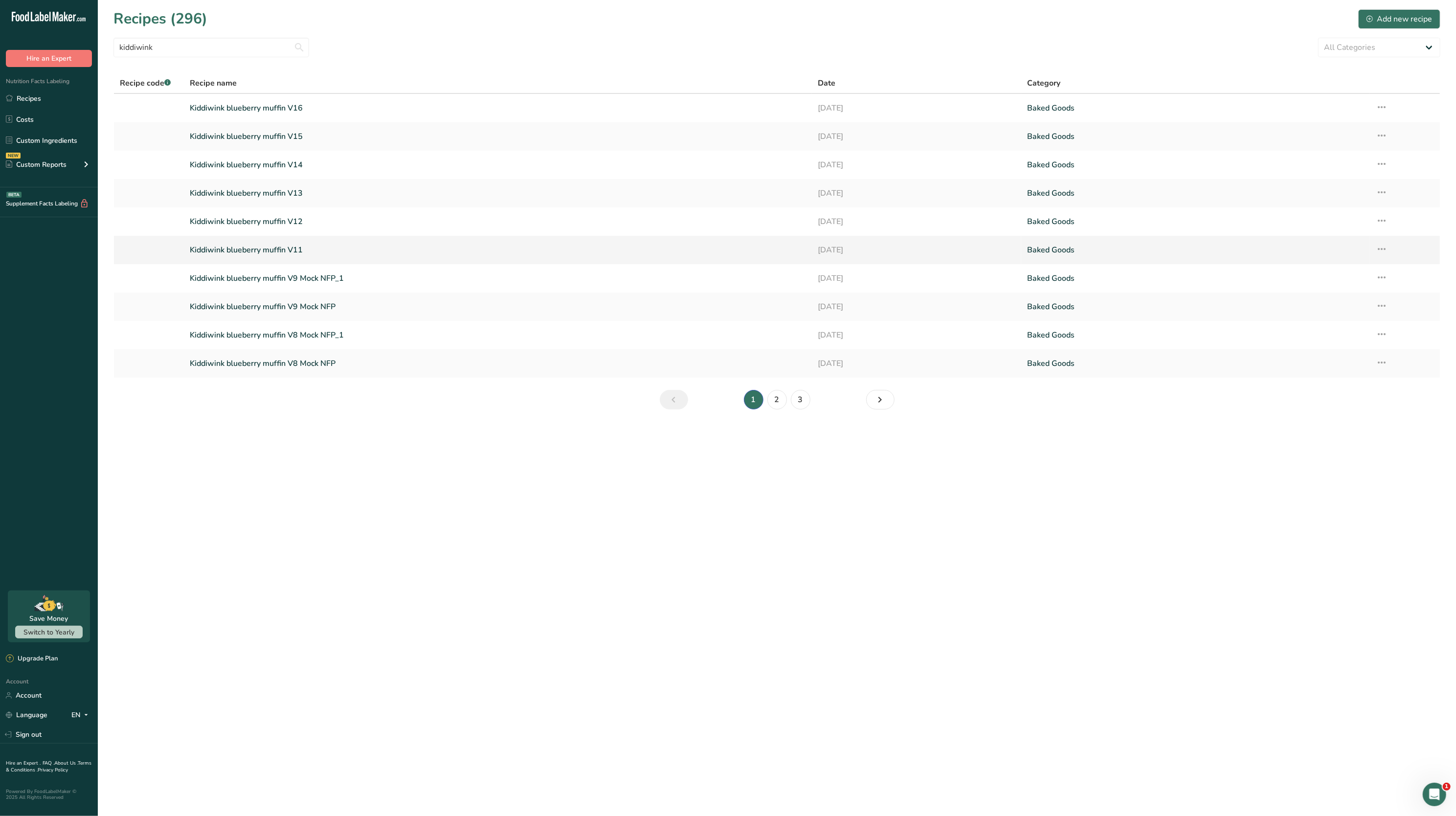
click at [299, 250] on link "Kiddiwink blueberry muffin V11" at bounding box center [498, 250] width 616 height 20
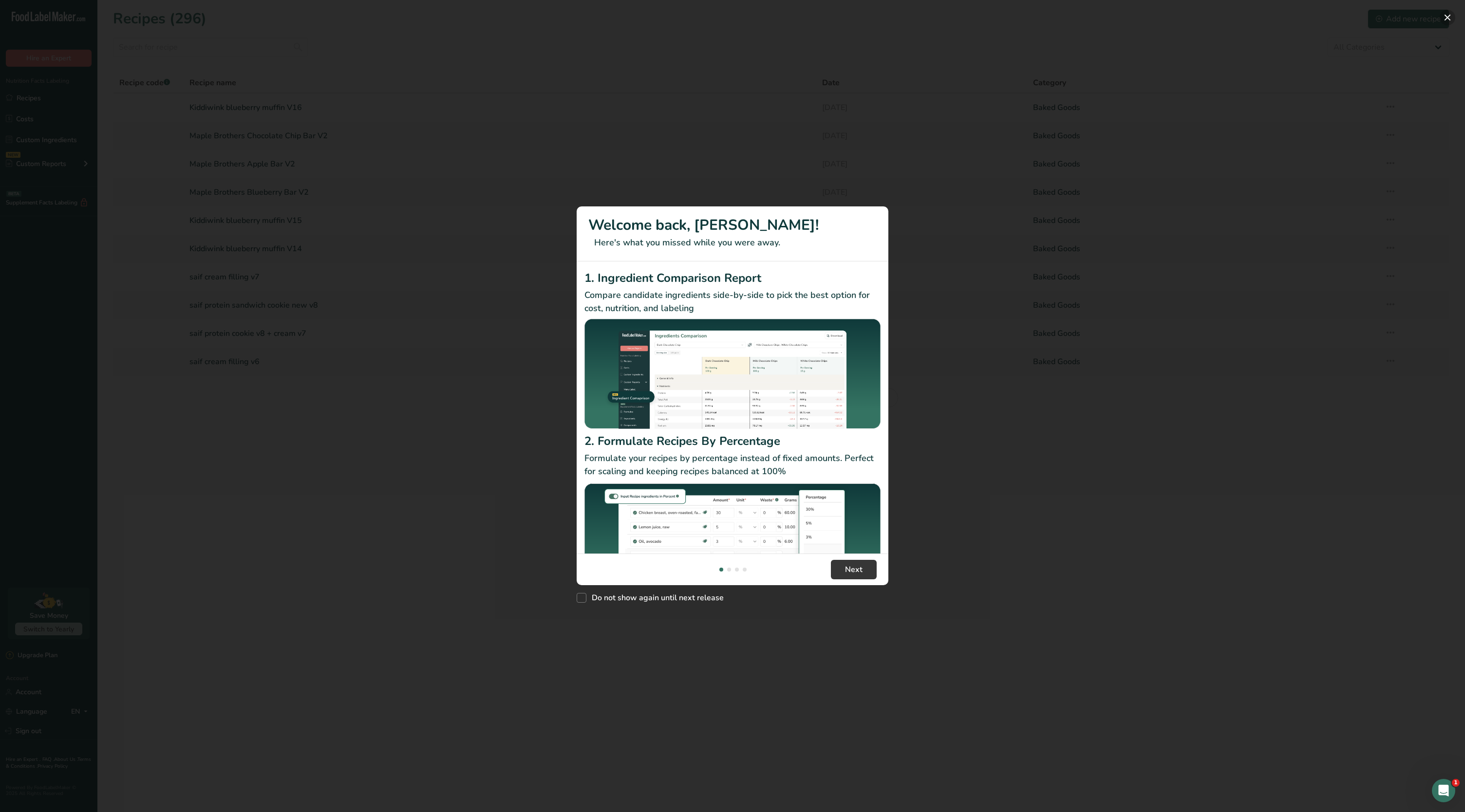
click at [1449, 13] on button "New Features" at bounding box center [1447, 17] width 16 height 16
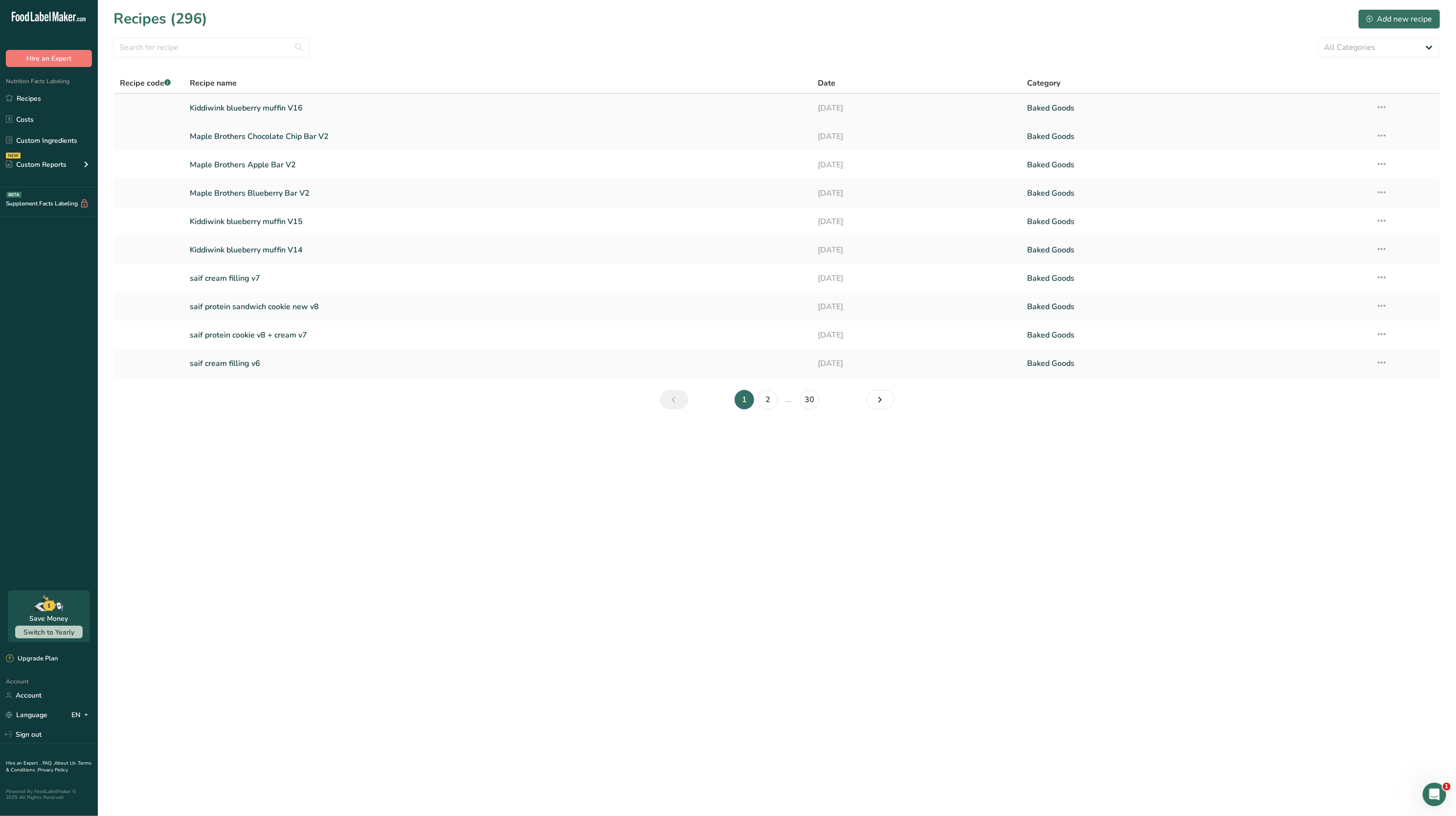
click at [323, 111] on link "Kiddiwink blueberry muffin V16" at bounding box center [498, 108] width 616 height 20
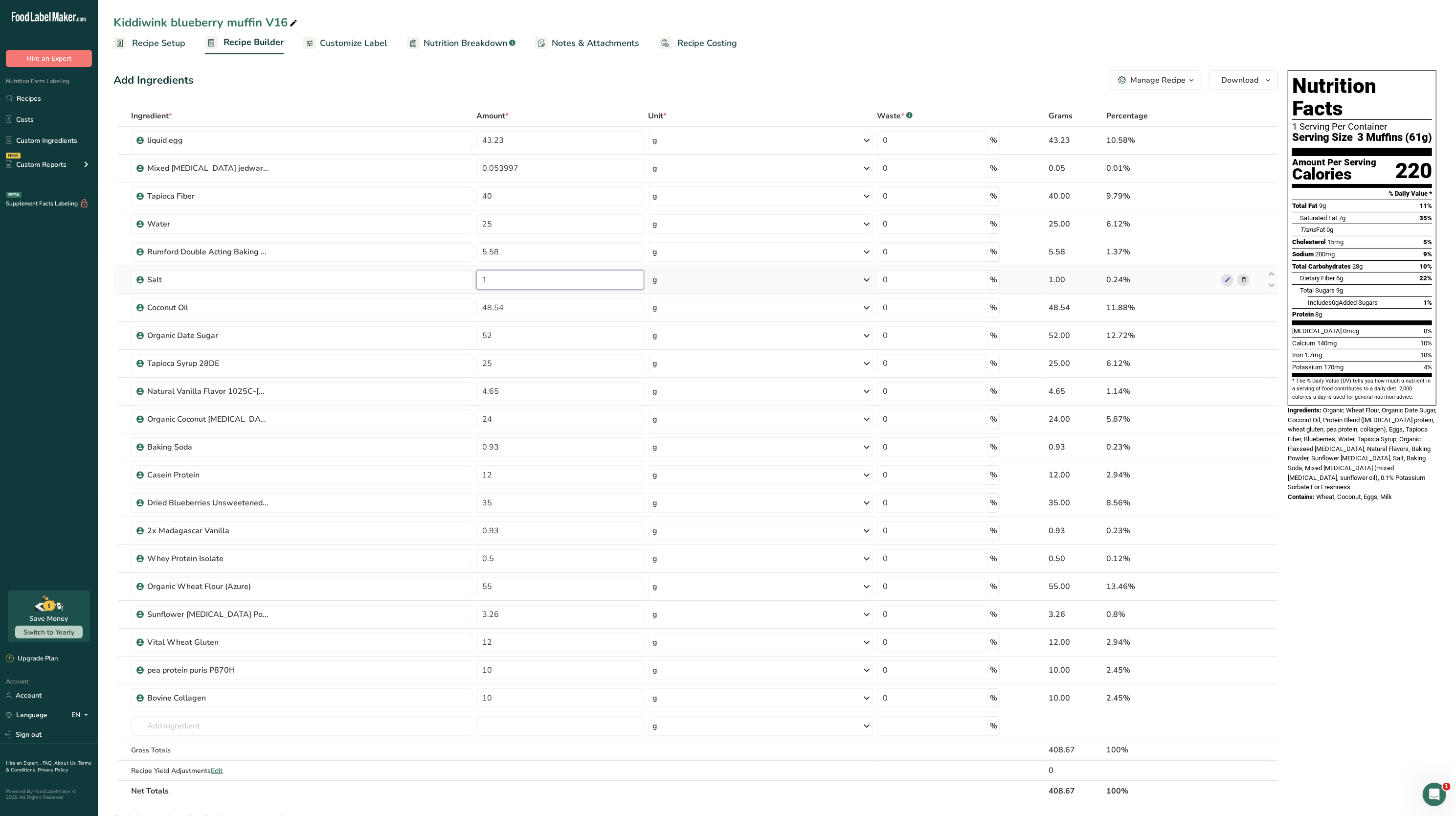
click at [521, 281] on input "1" at bounding box center [560, 280] width 168 height 20
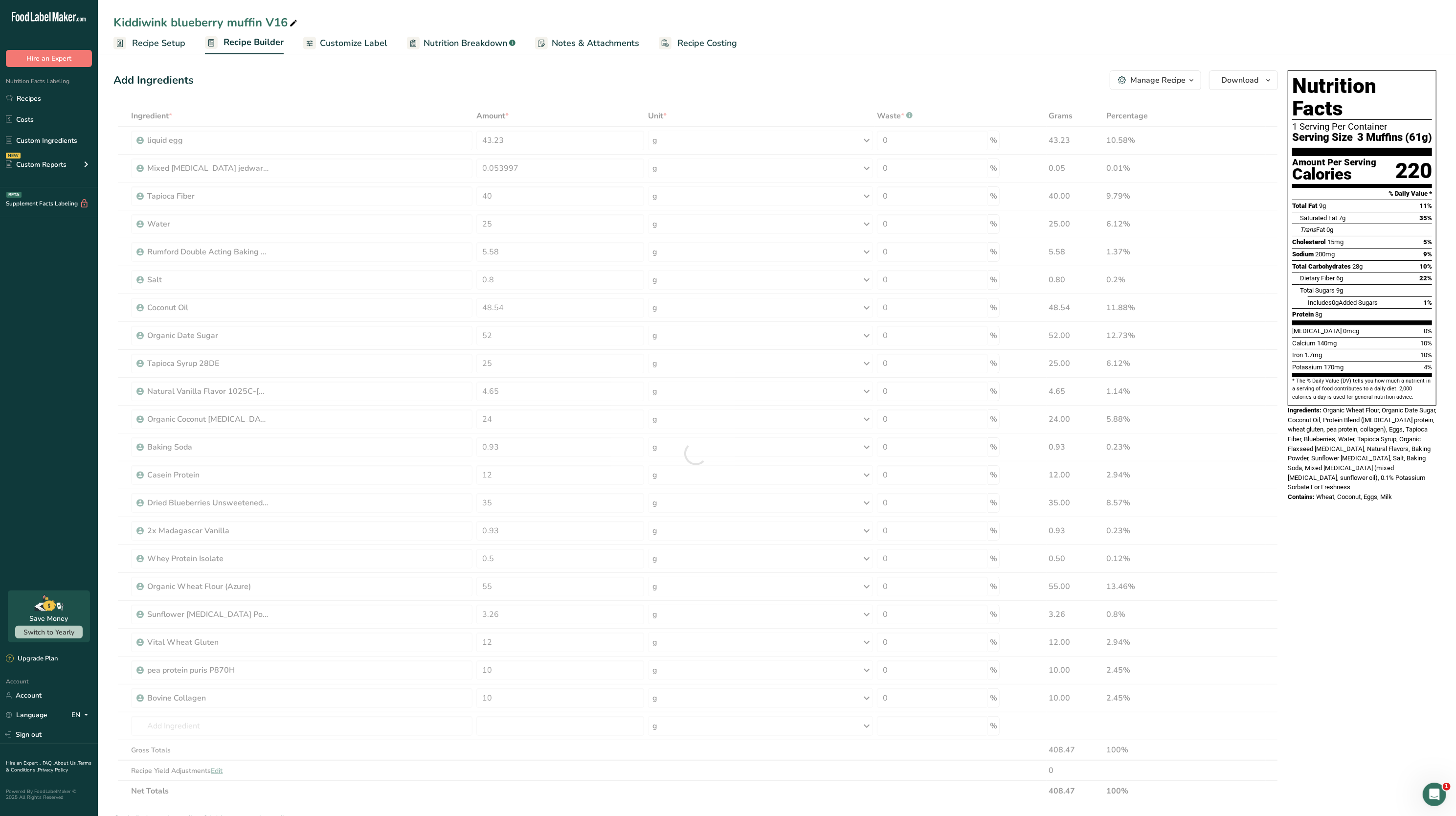
click at [1329, 407] on span "Organic Wheat Flour, Organic Date Sugar, Coconut Oil, Protein Blend ([MEDICAL_D…" at bounding box center [1362, 448] width 149 height 84
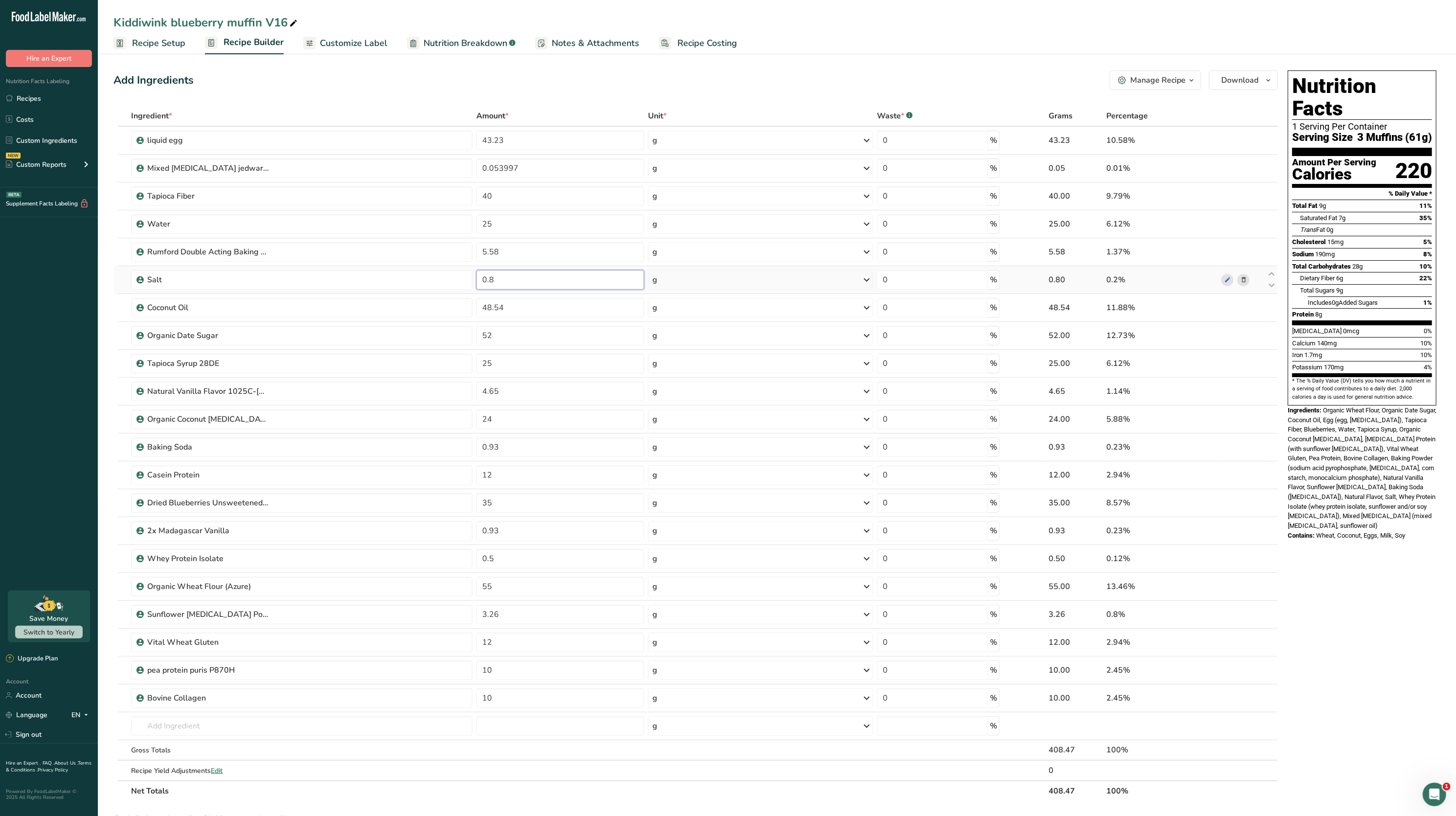
click at [554, 274] on input "0.8" at bounding box center [560, 280] width 168 height 20
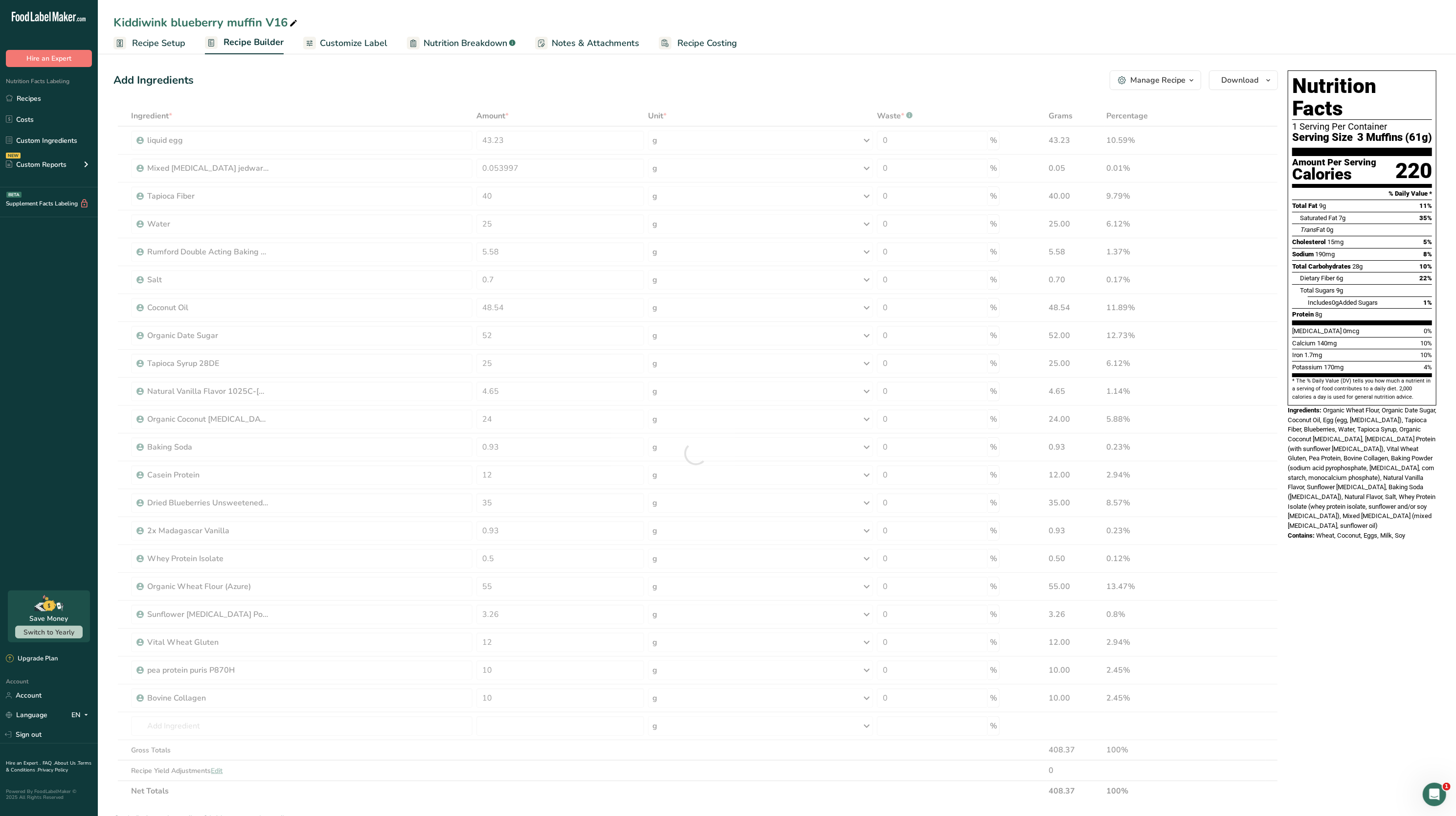
click at [1285, 240] on div "Nutrition Facts 1 Serving Per Container Serving Size 3 Muffins (61g) Amount Per…" at bounding box center [1362, 305] width 157 height 478
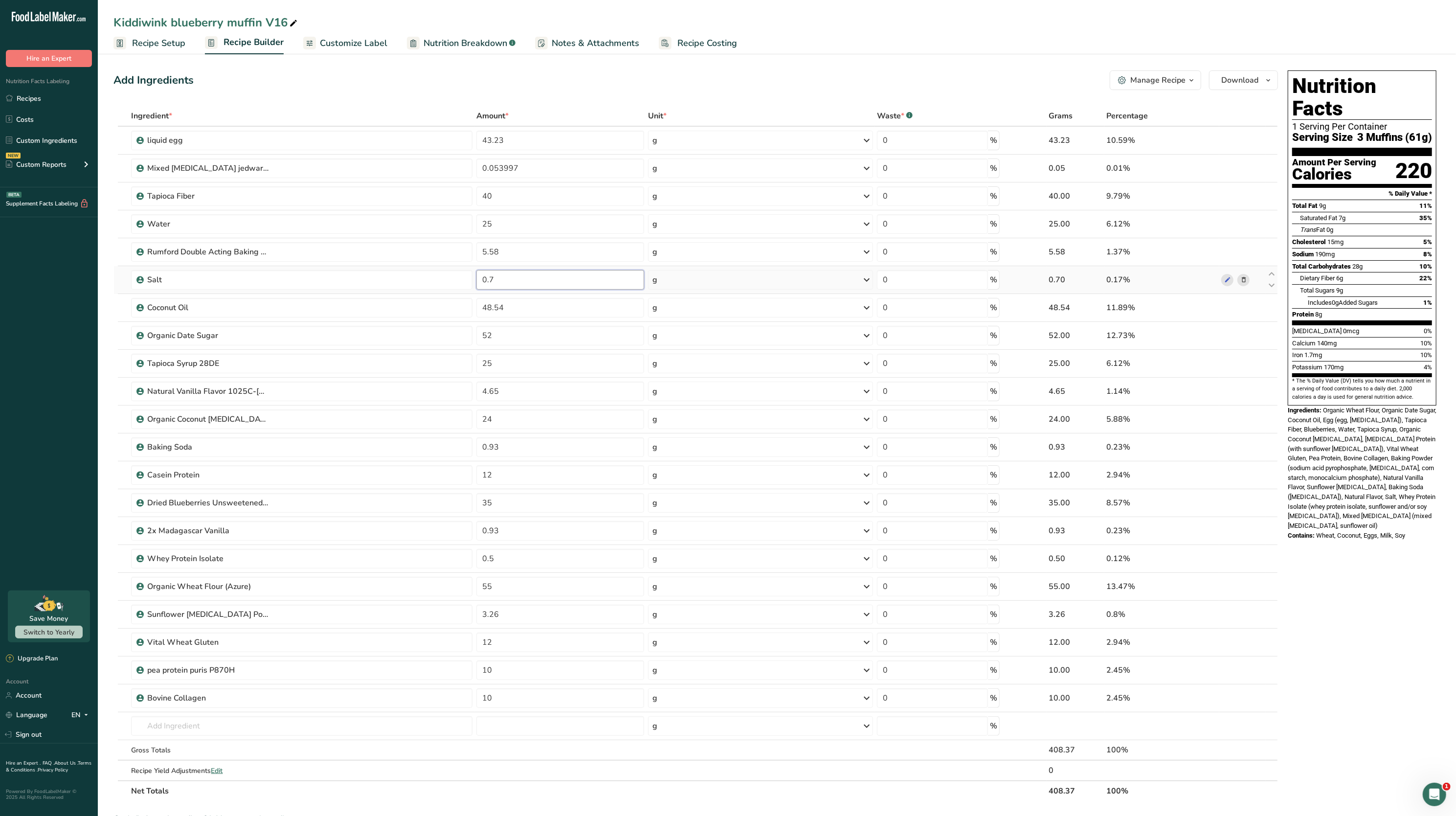
click at [587, 283] on input "0.7" at bounding box center [560, 280] width 168 height 20
type input "0.5"
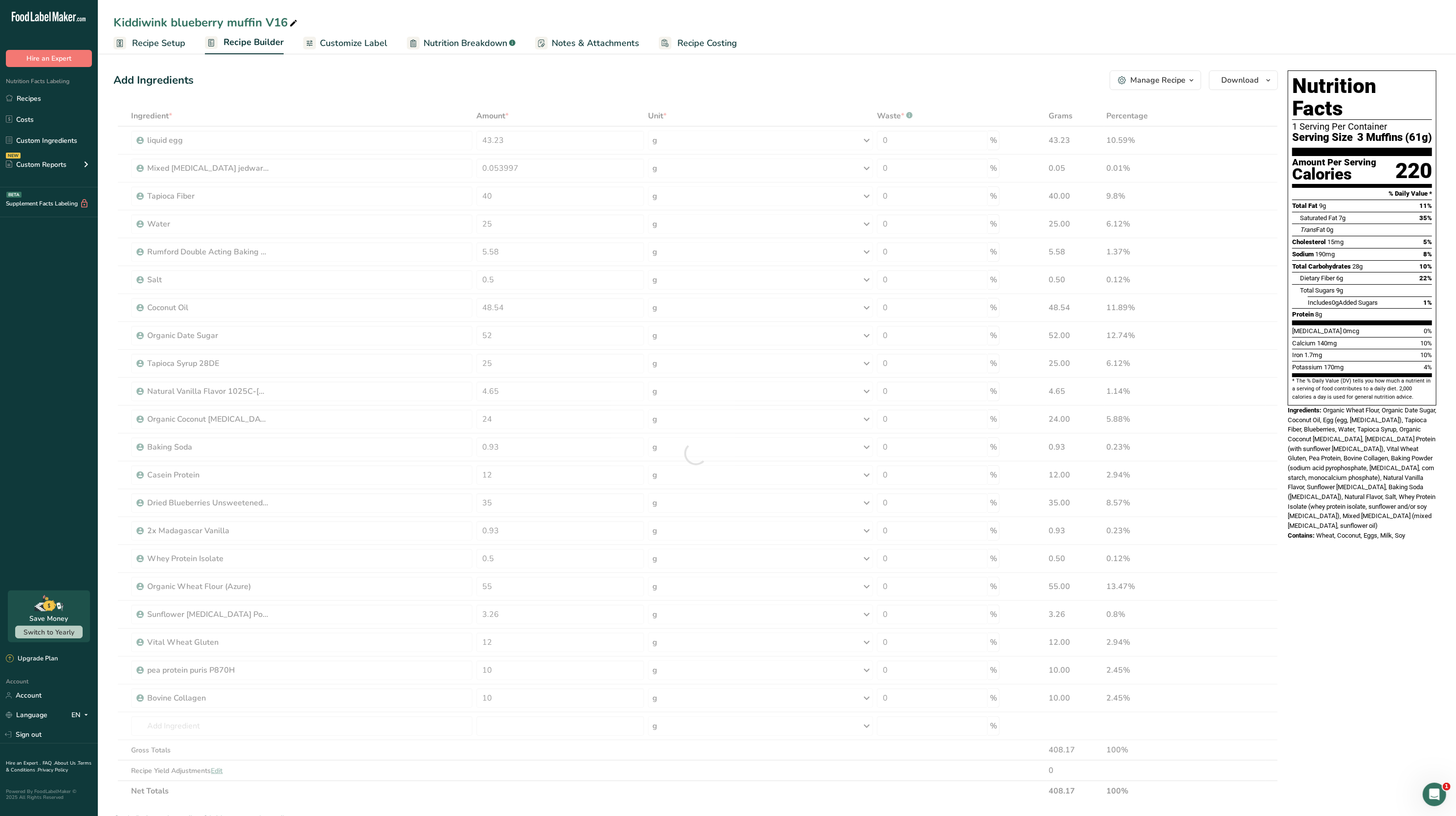
click at [1387, 377] on section "* The % Daily Value (DV) tells you how much a nutrient in a serving of food con…" at bounding box center [1362, 389] width 140 height 24
click at [1392, 260] on div "Total Carbohydrates 28g 10%" at bounding box center [1362, 266] width 140 height 12
drag, startPoint x: 159, startPoint y: 41, endPoint x: 273, endPoint y: 23, distance: 115.4
click at [158, 41] on span "Recipe Setup" at bounding box center [159, 43] width 54 height 13
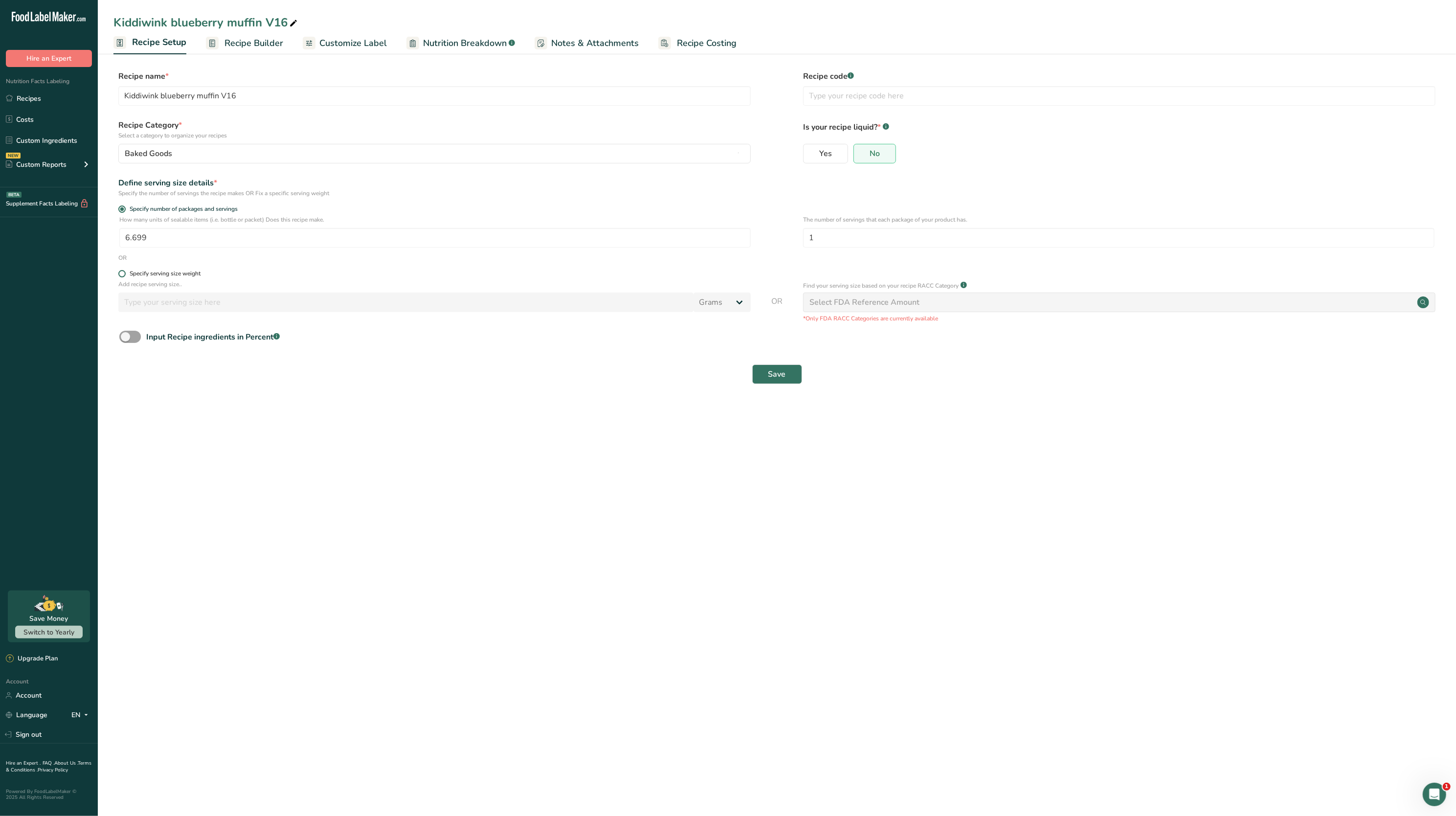
click at [121, 277] on span at bounding box center [122, 274] width 8 height 8
click at [121, 277] on input "Specify serving size weight" at bounding box center [121, 273] width 6 height 6
radio input "true"
radio input "false"
click at [150, 299] on input "number" at bounding box center [406, 302] width 575 height 20
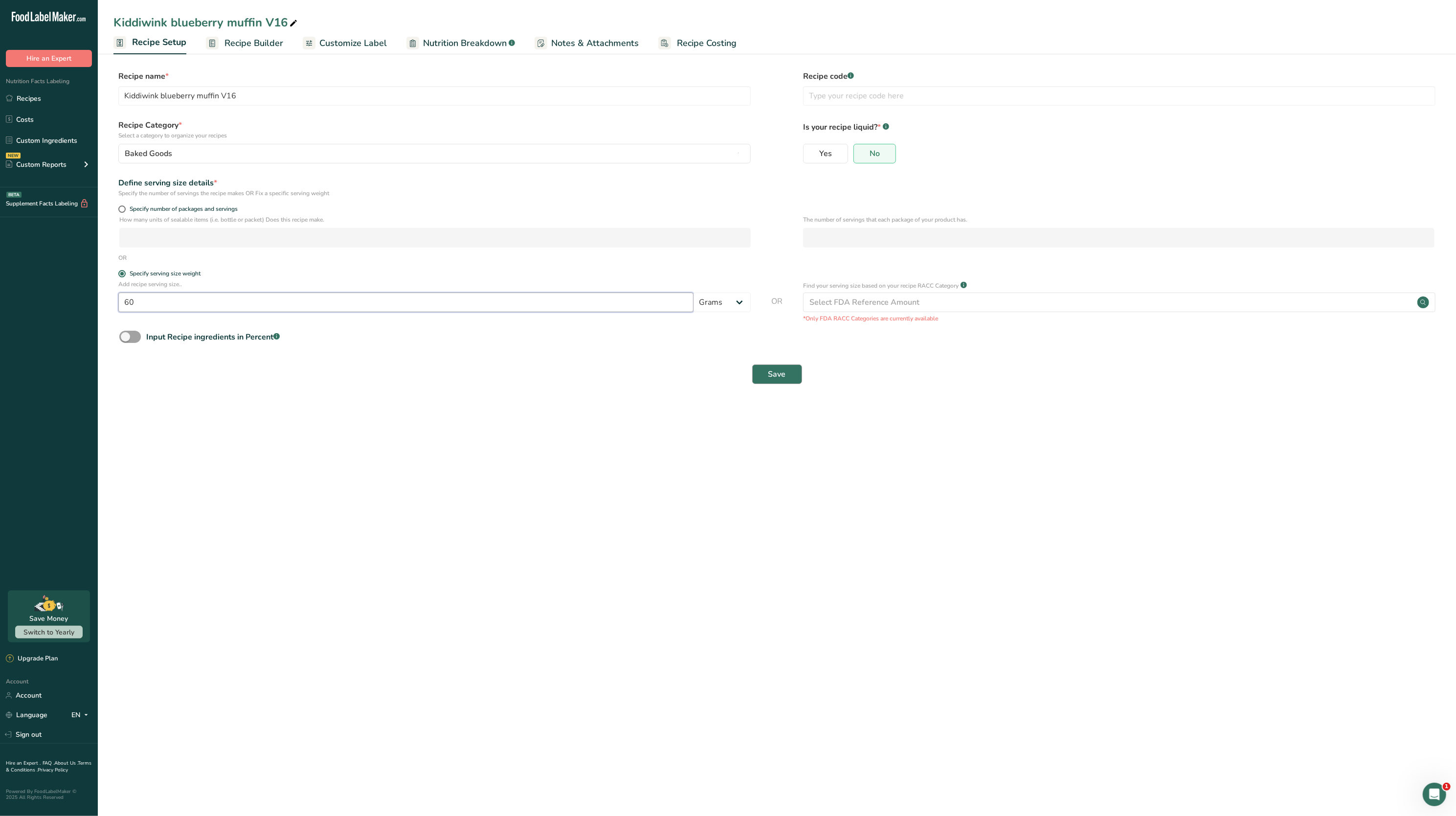
type input "60"
click at [790, 369] on button "Save" at bounding box center [778, 375] width 50 height 20
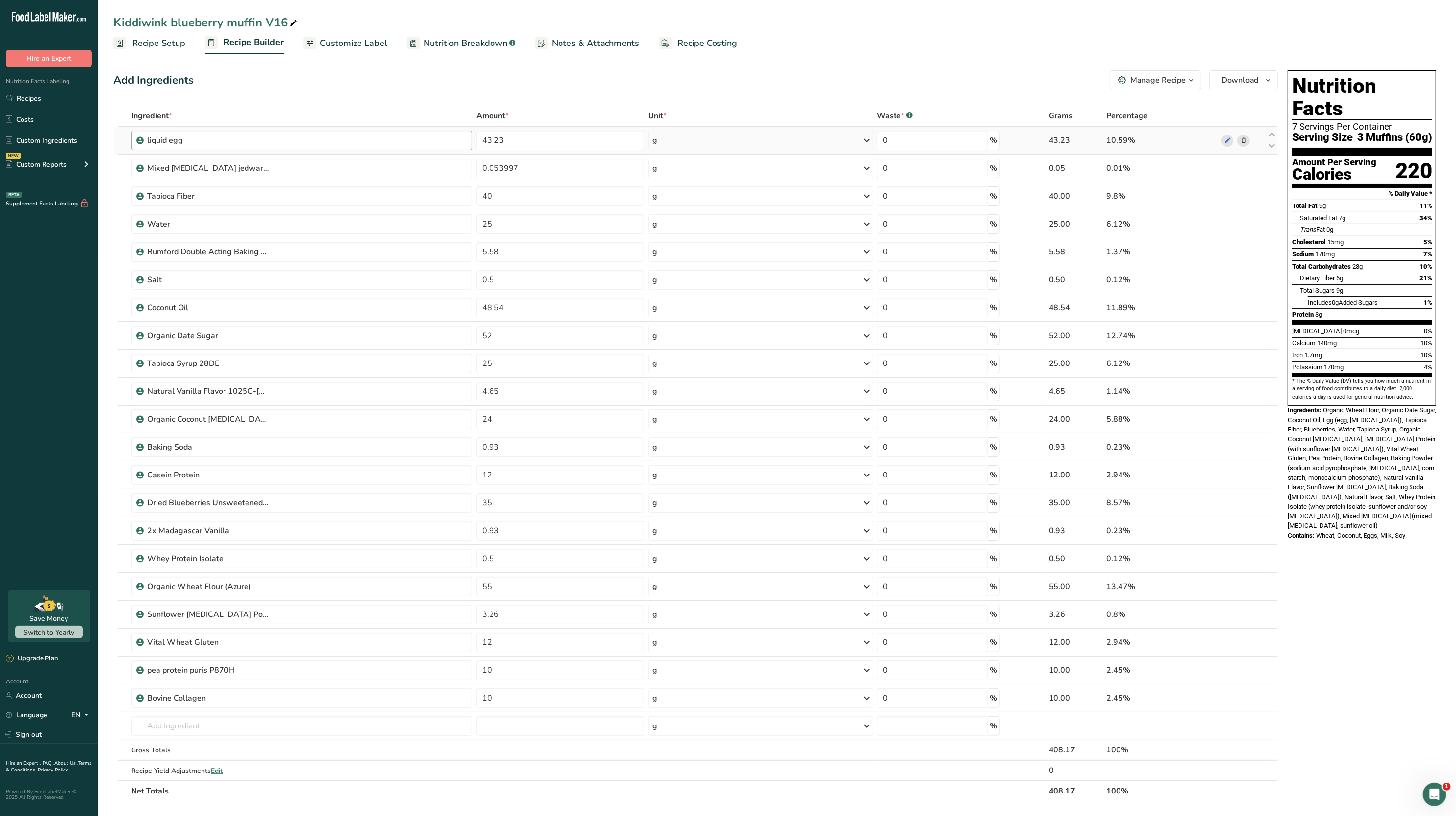
drag, startPoint x: 157, startPoint y: 43, endPoint x: 331, endPoint y: 138, distance: 198.2
click at [157, 43] on span "Recipe Setup" at bounding box center [159, 43] width 54 height 13
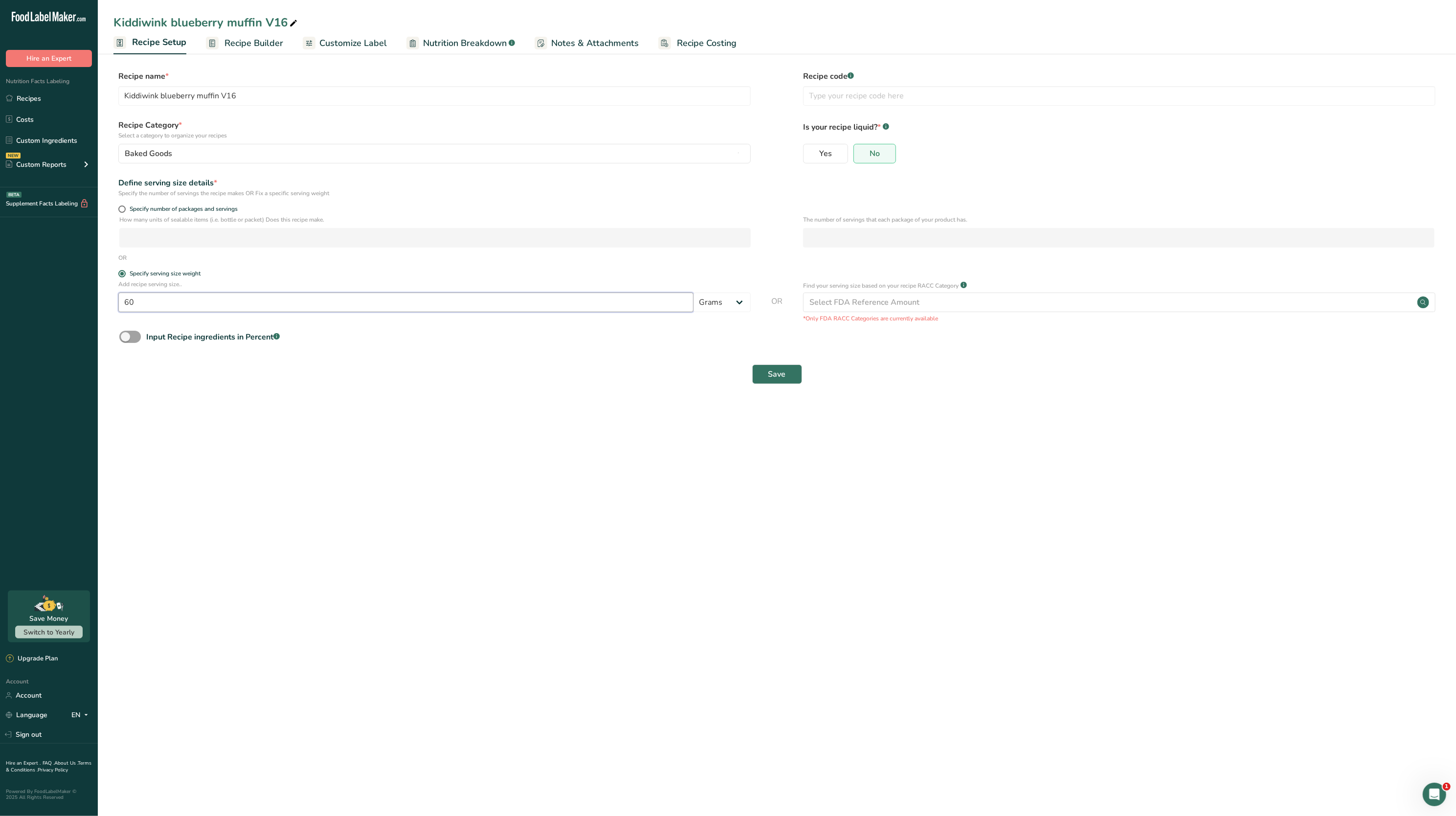
click at [230, 298] on input "60" at bounding box center [406, 302] width 575 height 20
type input "6"
type input "59"
click at [771, 375] on span "Save" at bounding box center [778, 374] width 17 height 12
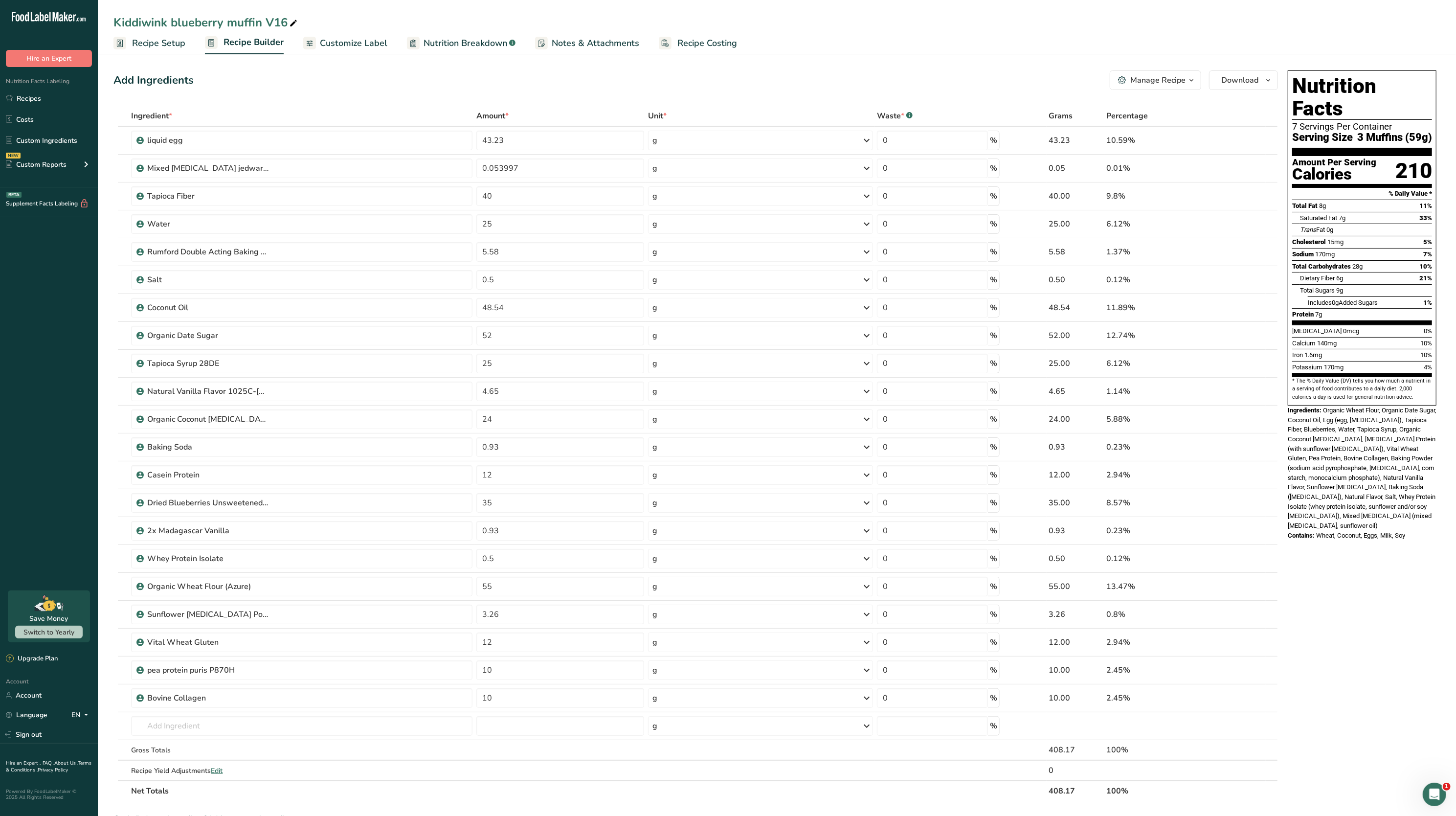
click at [466, 44] on span "Nutrition Breakdown" at bounding box center [465, 43] width 84 height 13
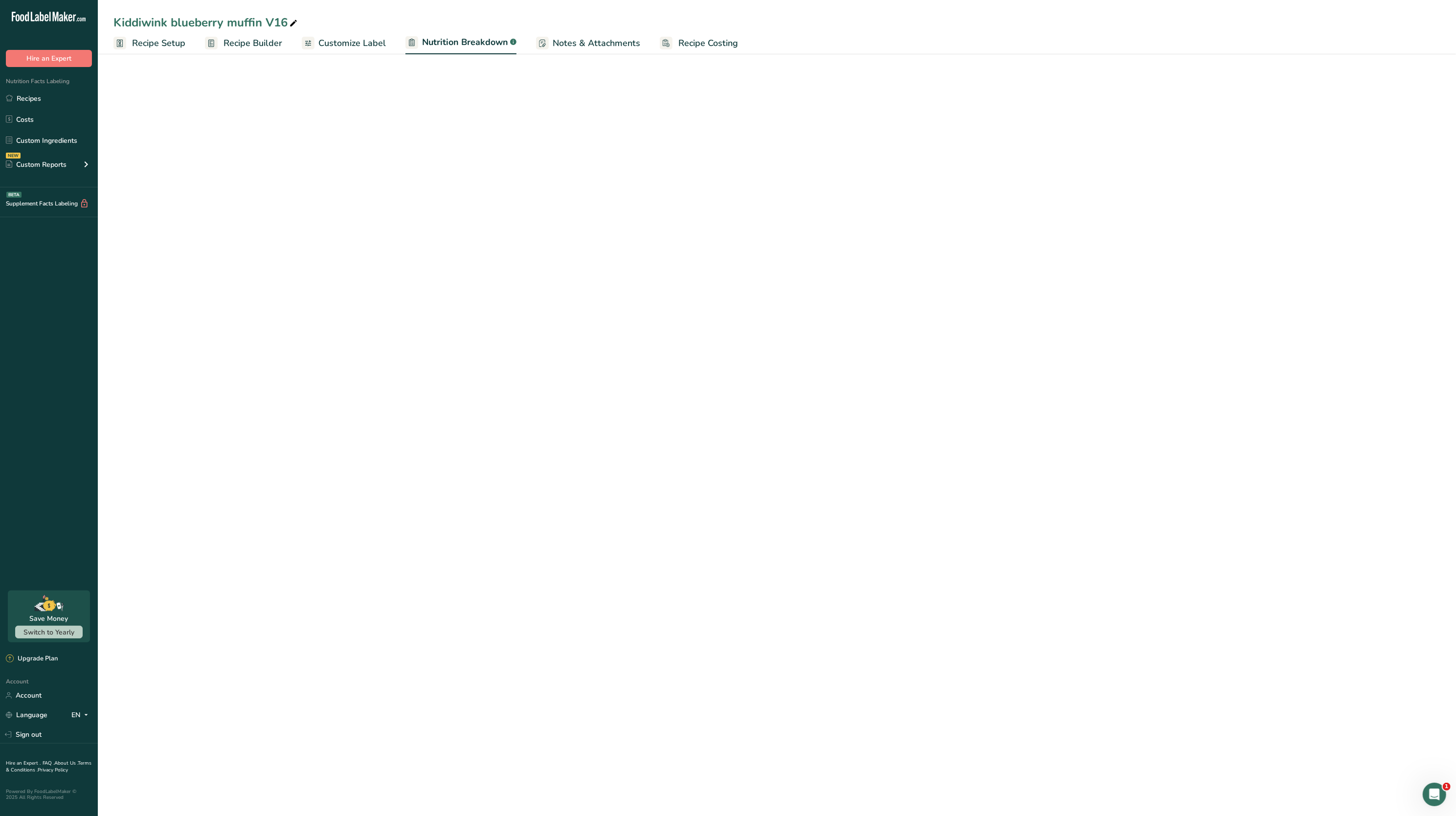
select select "Calories"
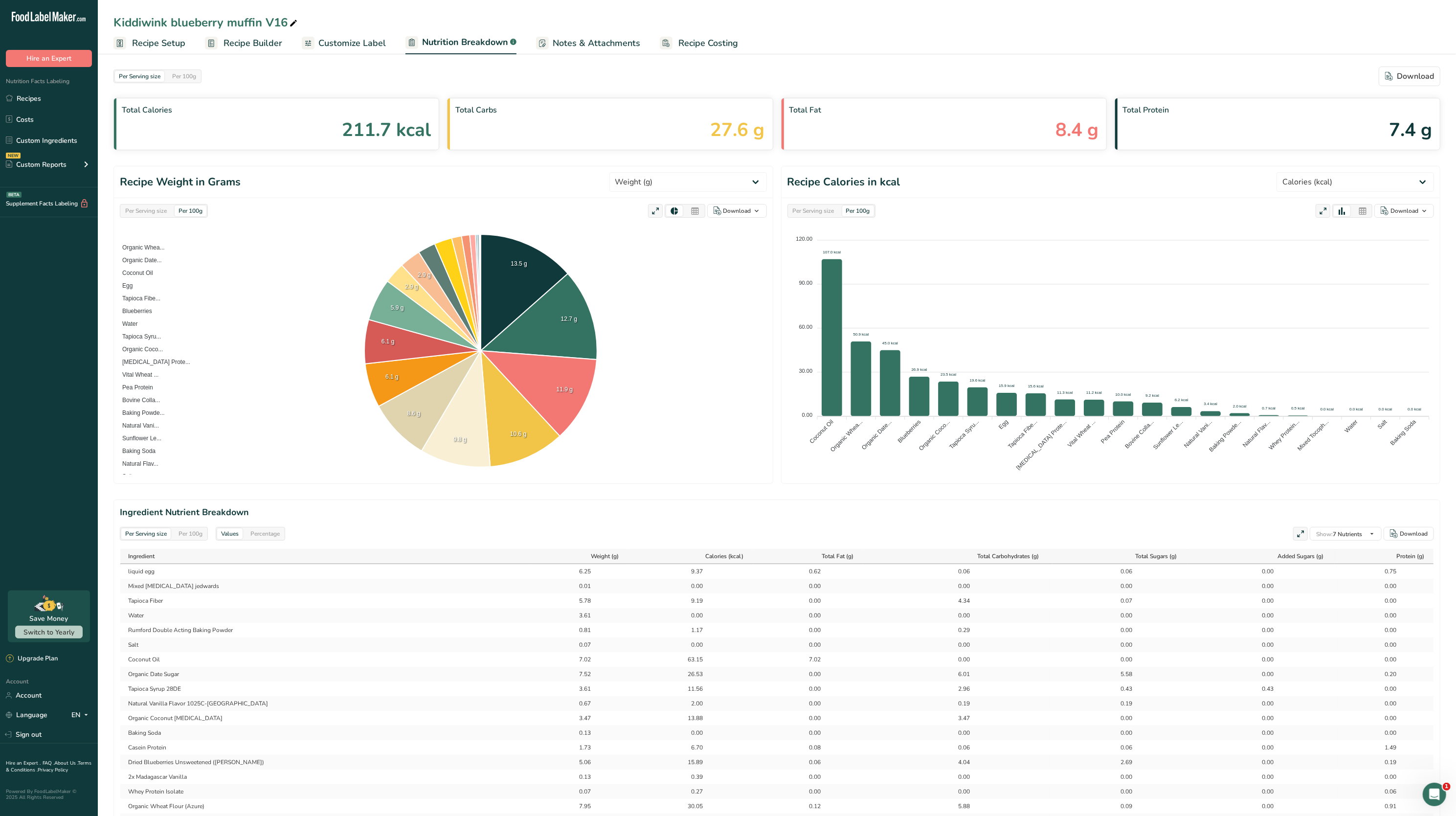
click at [154, 45] on span "Recipe Setup" at bounding box center [159, 43] width 54 height 13
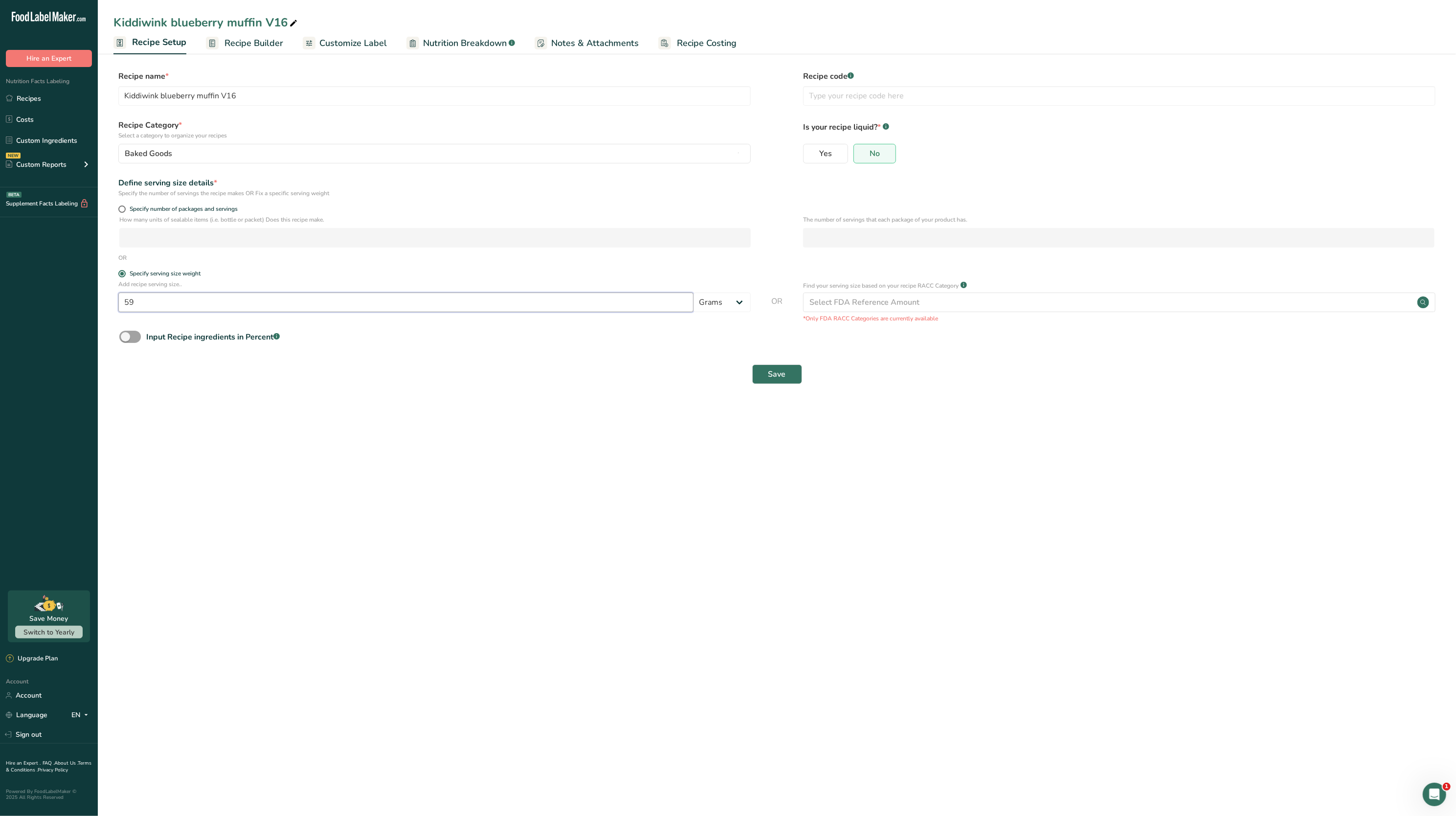
click at [155, 309] on input "59" at bounding box center [406, 302] width 575 height 20
type input "5"
type input "60"
click at [775, 371] on span "Save" at bounding box center [778, 374] width 17 height 12
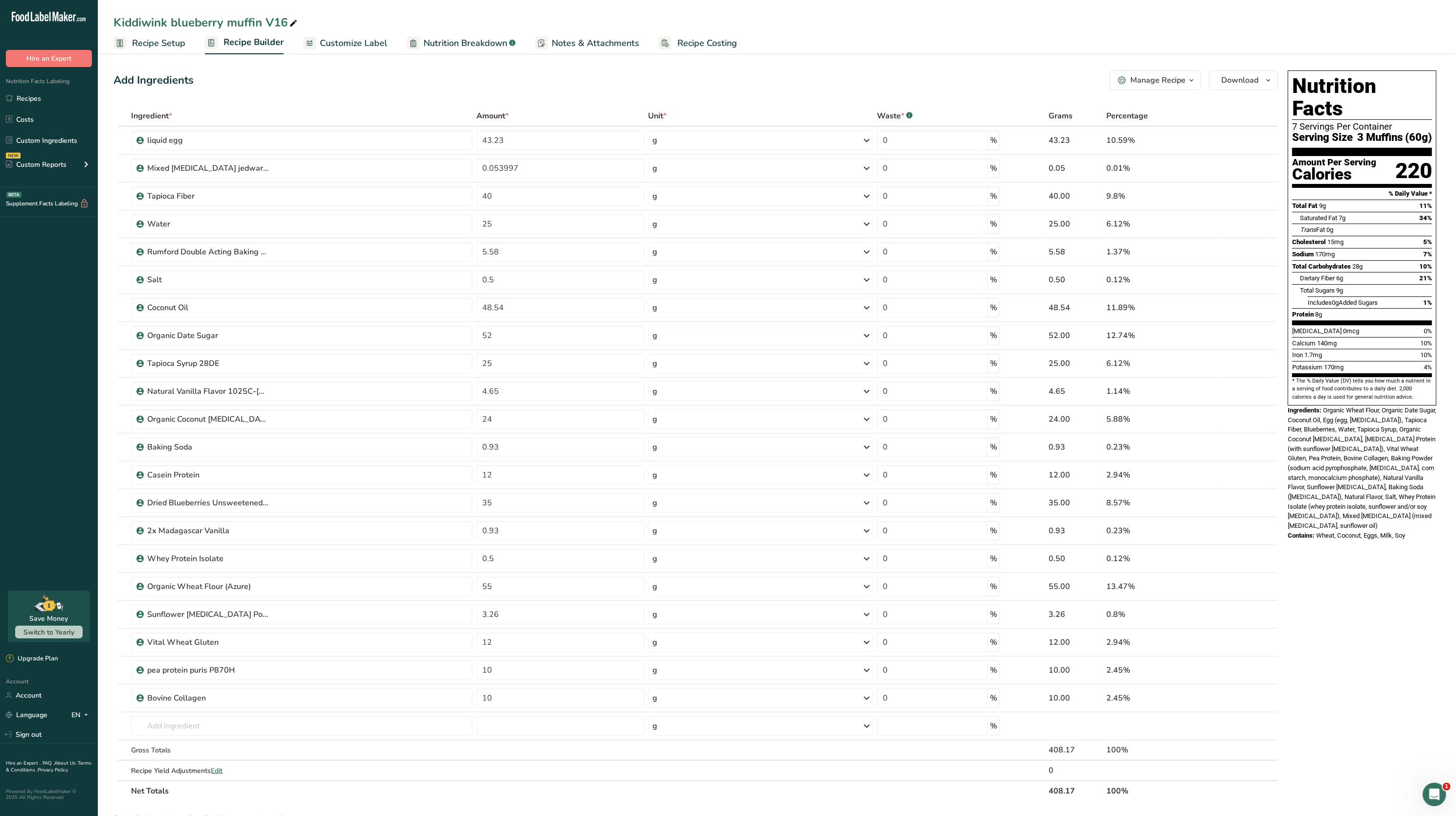
click at [459, 43] on span "Nutrition Breakdown" at bounding box center [465, 43] width 84 height 13
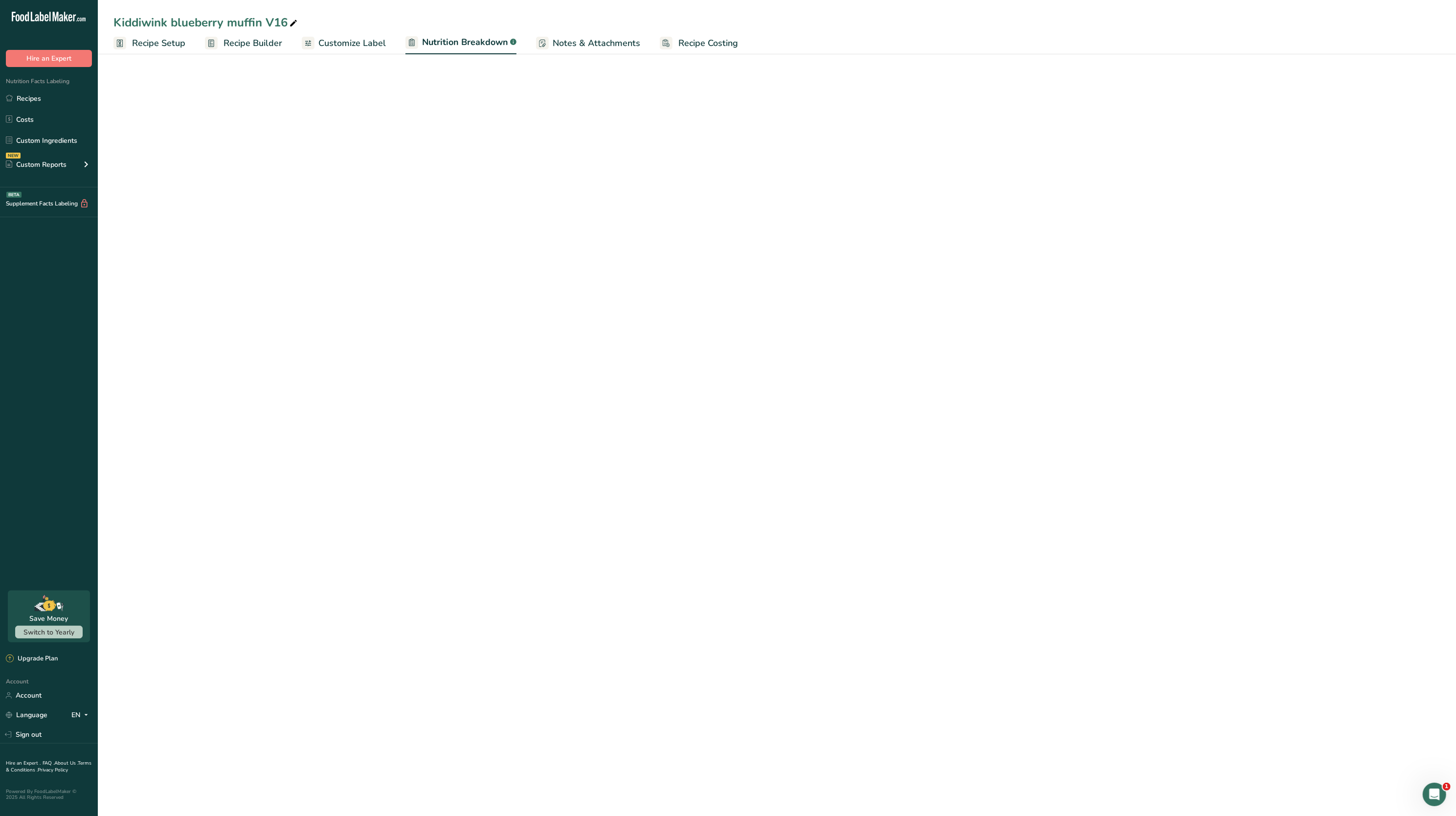
select select "Calories"
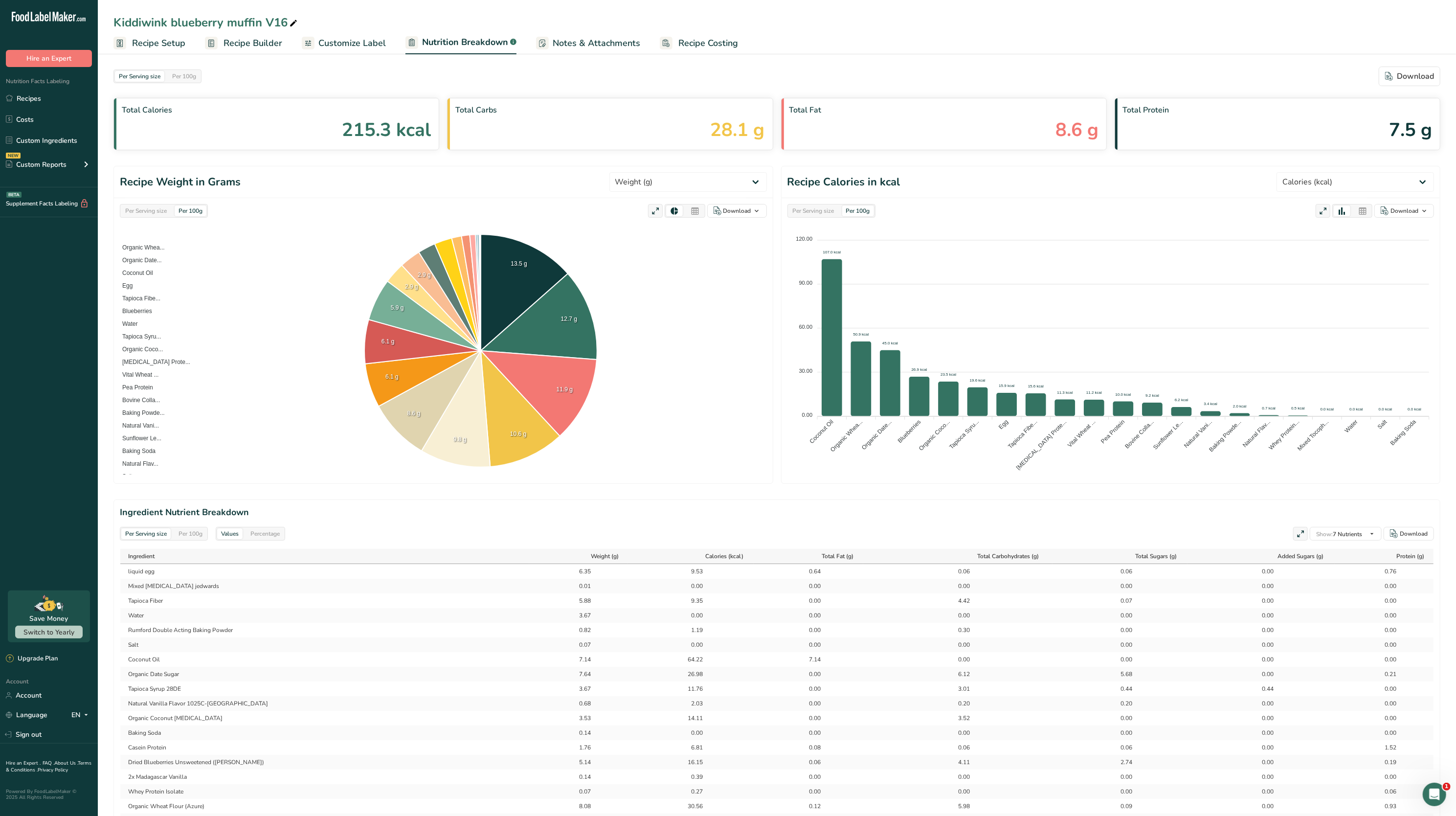
click at [133, 209] on div "Per Serving size" at bounding box center [146, 211] width 50 height 10
click at [711, 189] on select "Weight (g) Calories (kcal) Energy KJ (kj) Total Fat (g) Saturated Fat (g) Trans…" at bounding box center [688, 182] width 157 height 20
select select "Calories"
click at [645, 172] on select "Weight (g) Calories (kcal) Energy KJ (kj) Total Fat (g) Saturated Fat (g) Trans…" at bounding box center [688, 182] width 157 height 20
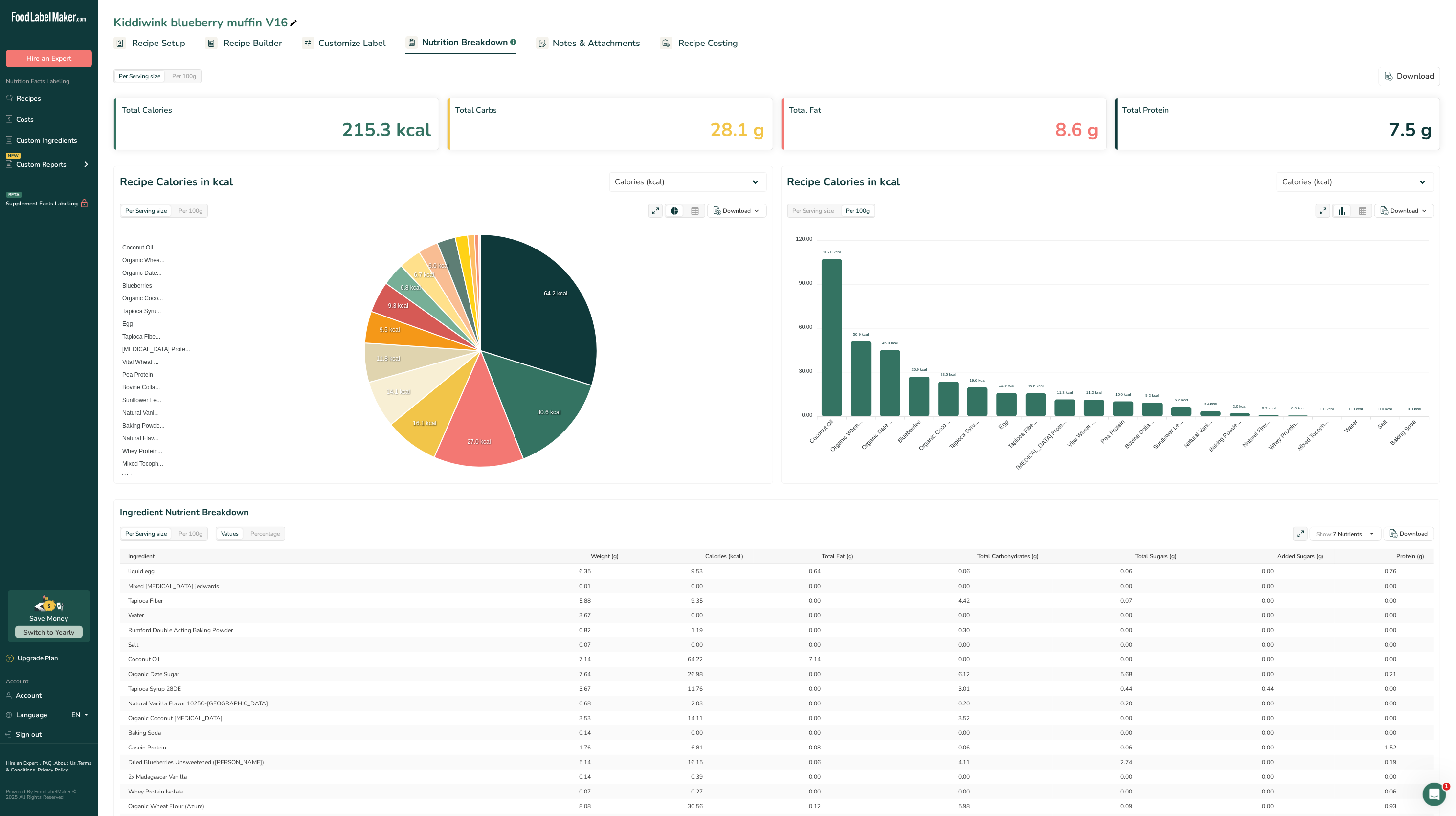
click at [225, 44] on span "Recipe Builder" at bounding box center [253, 43] width 59 height 13
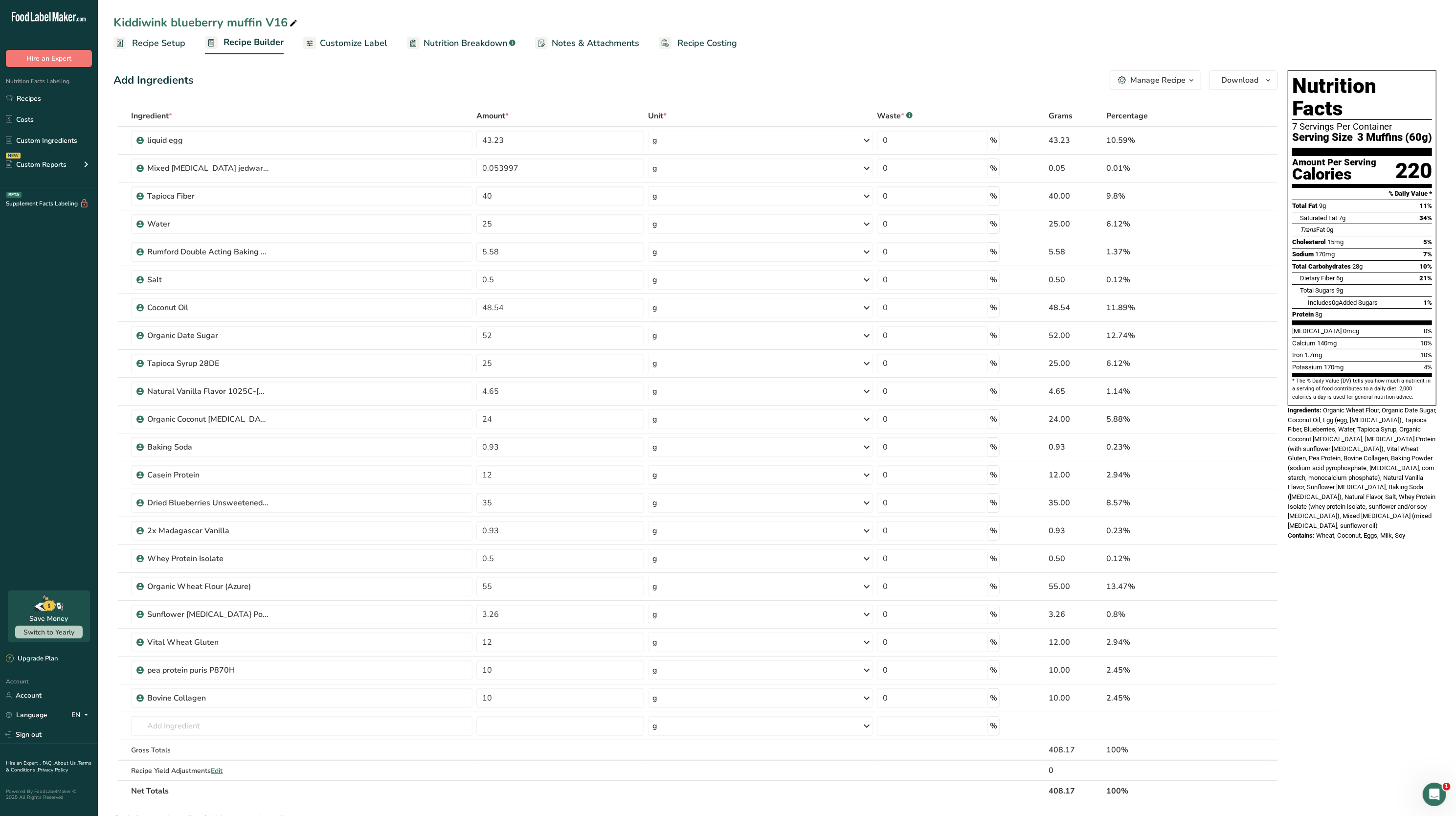
click at [171, 46] on span "Recipe Setup" at bounding box center [159, 43] width 54 height 13
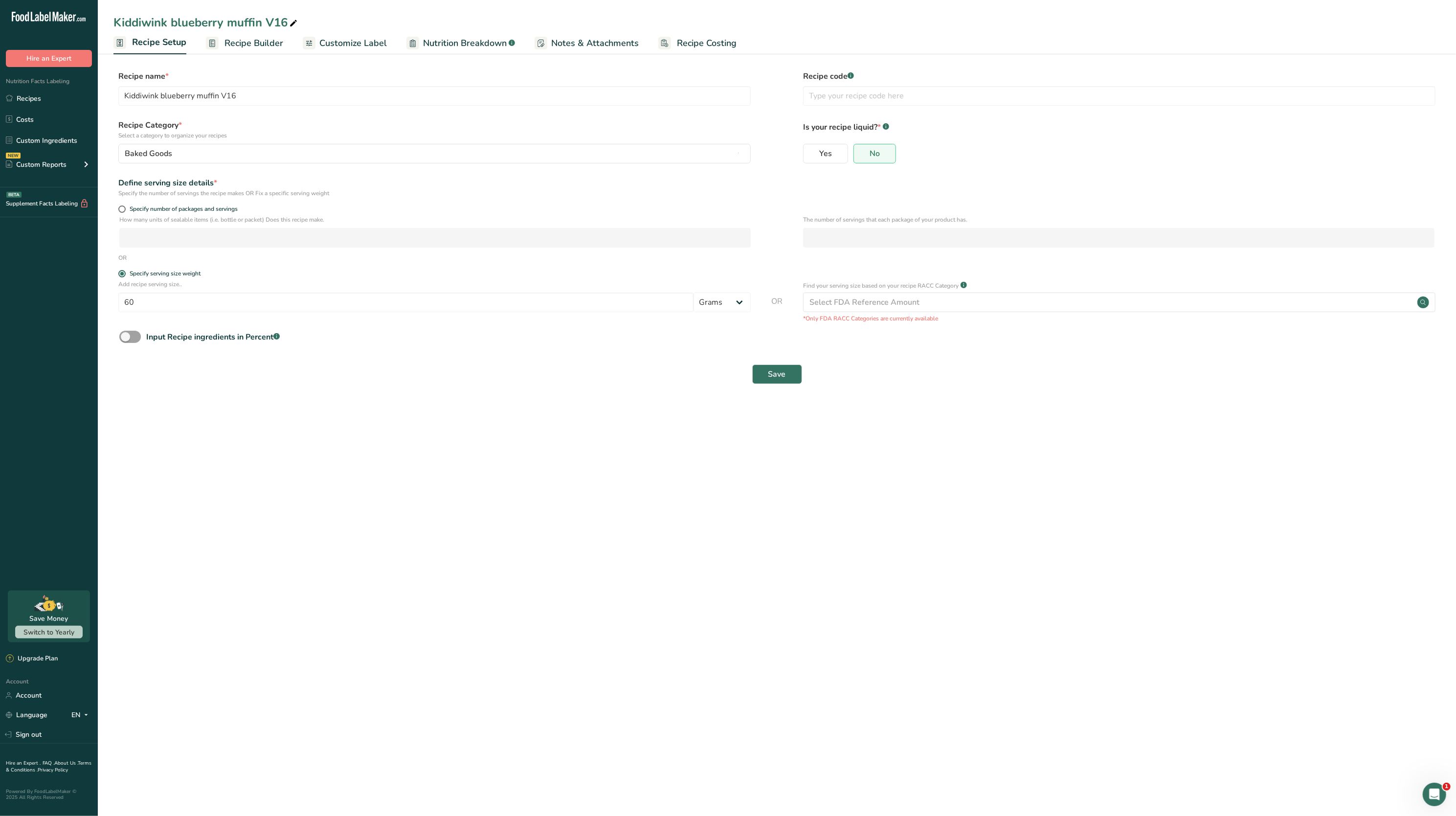
click at [250, 43] on span "Recipe Builder" at bounding box center [254, 43] width 59 height 13
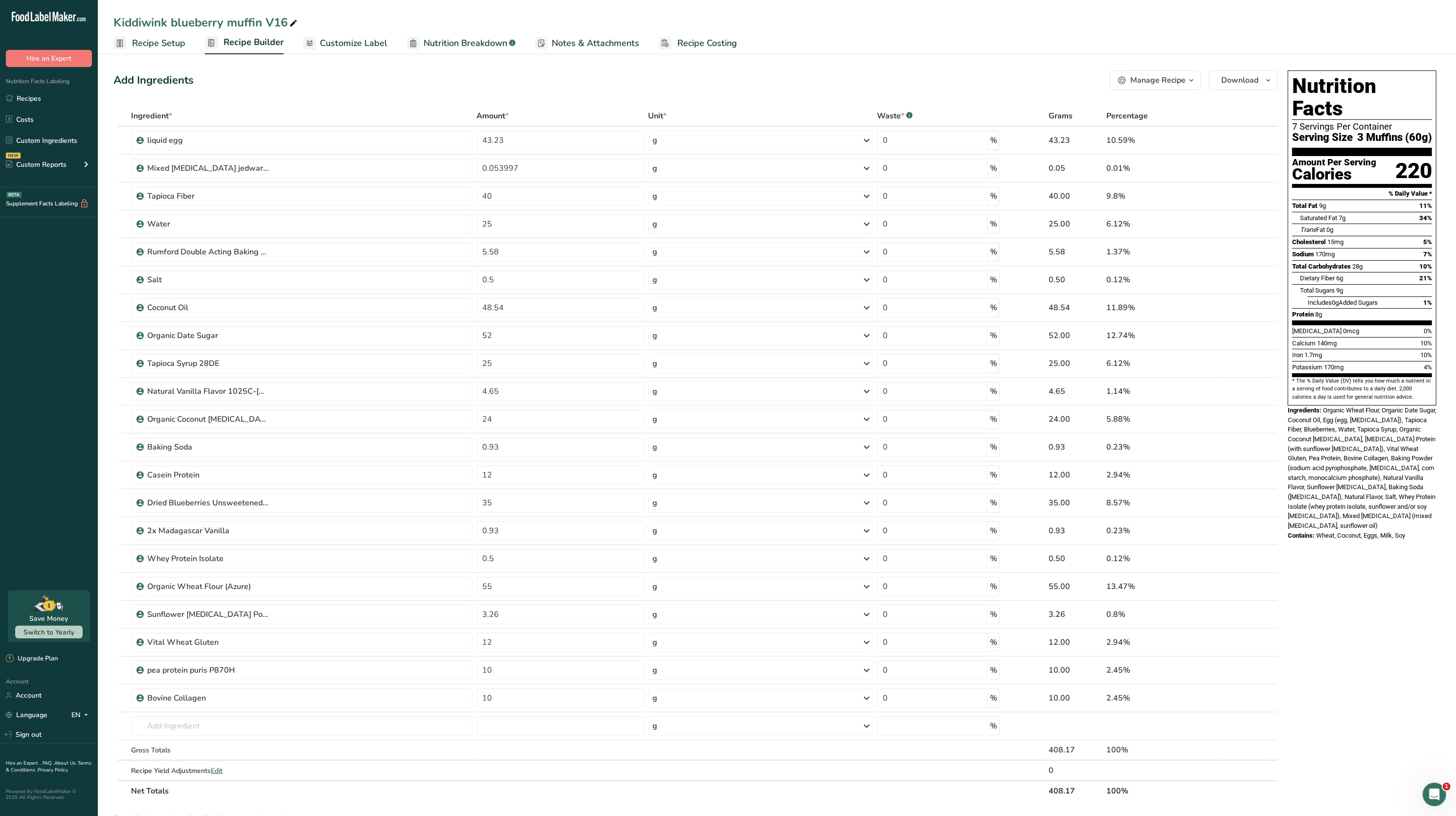
click at [147, 33] on link "Recipe Setup" at bounding box center [149, 43] width 72 height 22
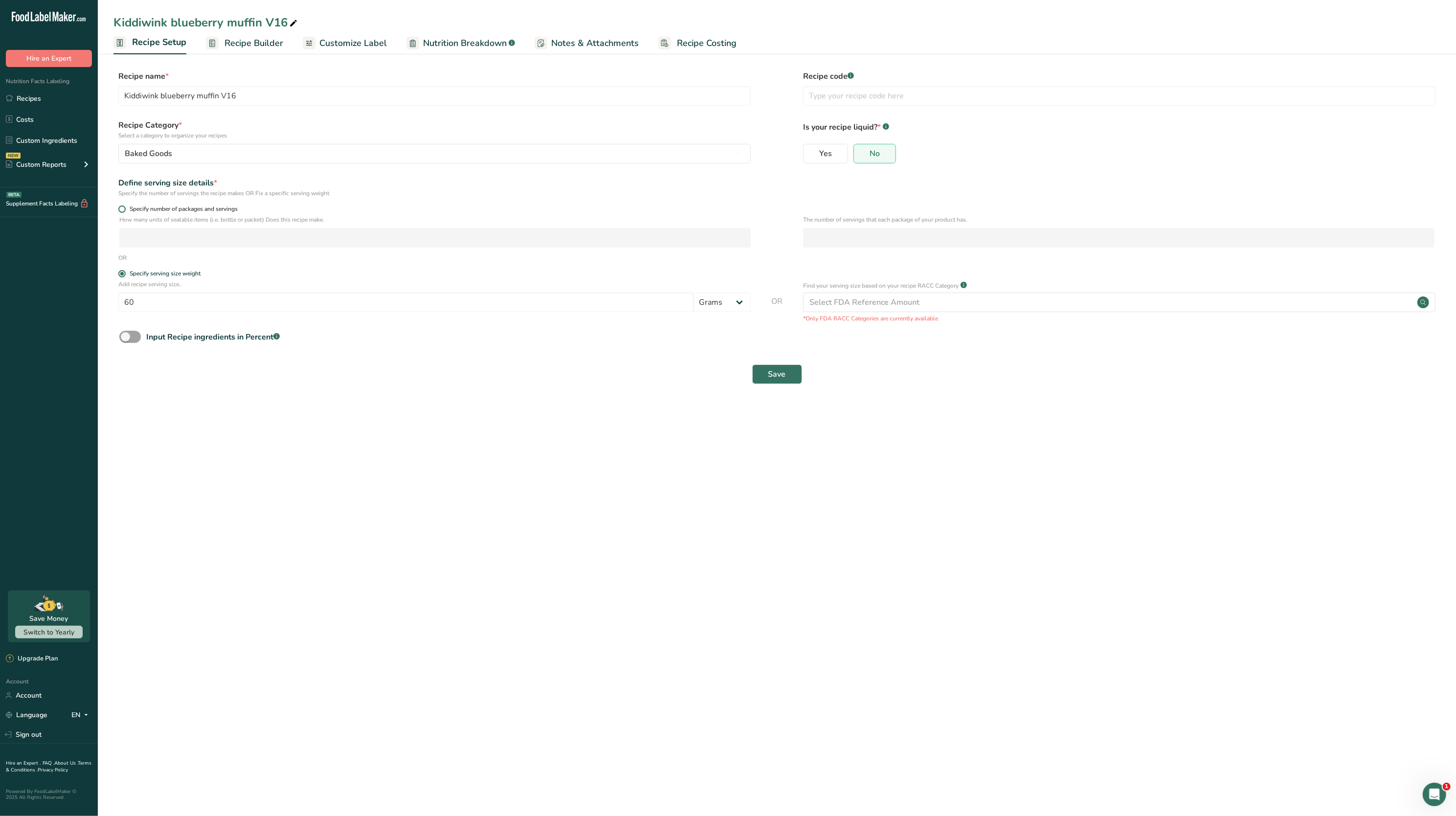
click at [122, 211] on span at bounding box center [122, 209] width 8 height 8
click at [122, 211] on input "Specify number of packages and servings" at bounding box center [121, 209] width 6 height 6
radio input "true"
radio input "false"
click at [161, 239] on input "number" at bounding box center [435, 238] width 631 height 20
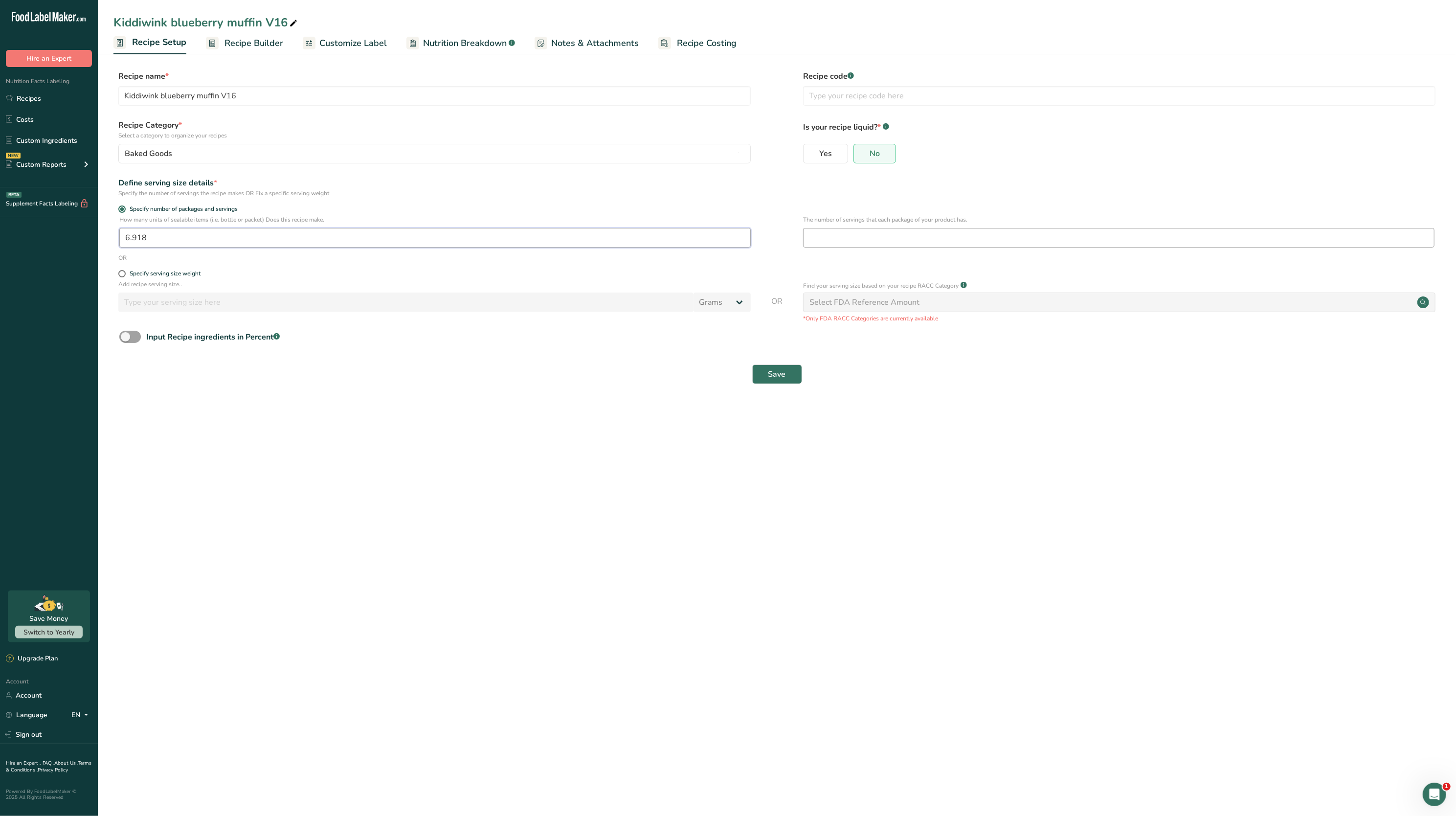
type input "6.918"
click at [830, 244] on input "number" at bounding box center [1119, 238] width 631 height 20
type input "1"
click at [768, 383] on button "Save" at bounding box center [778, 375] width 50 height 20
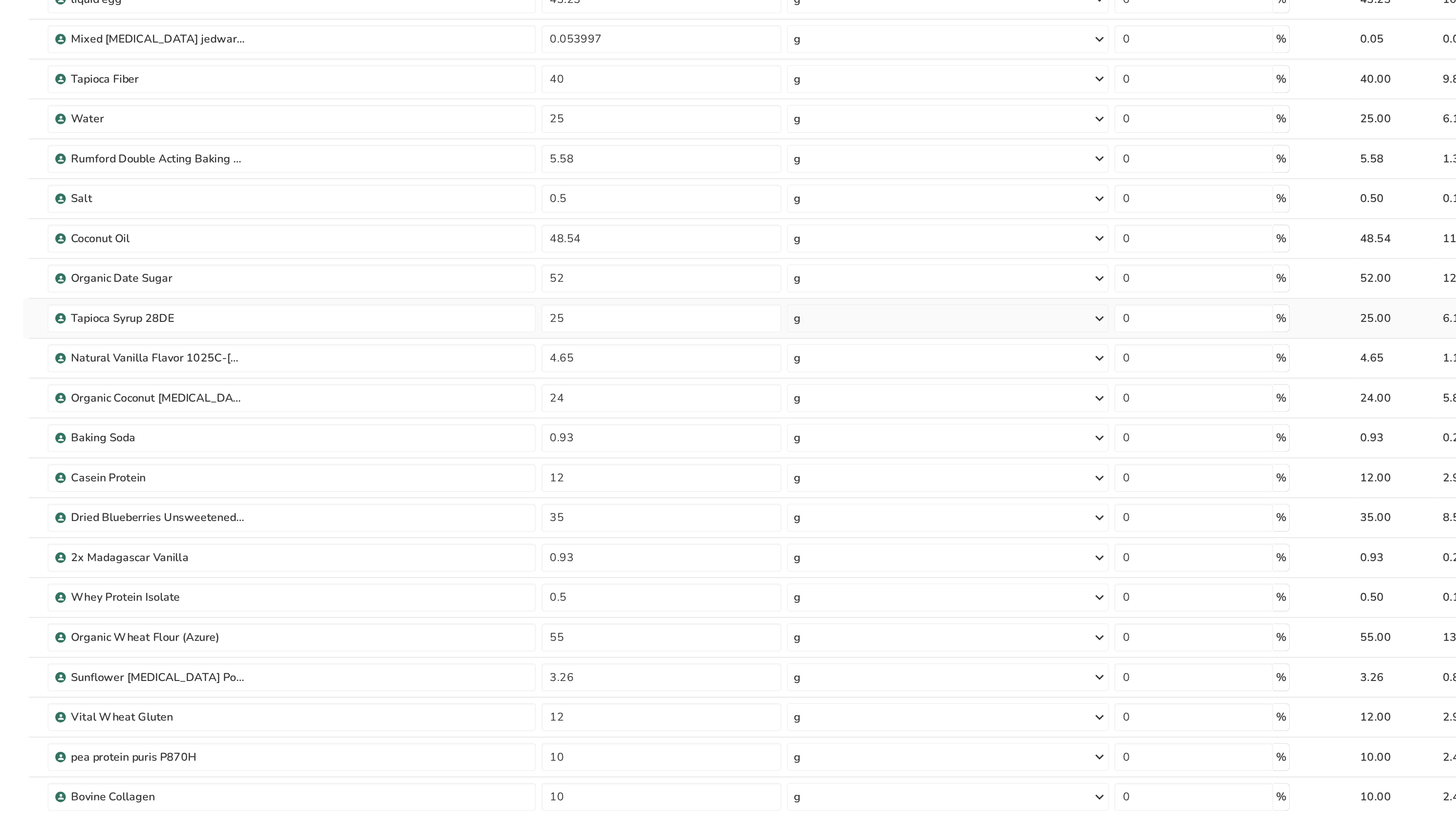
scroll to position [27, 0]
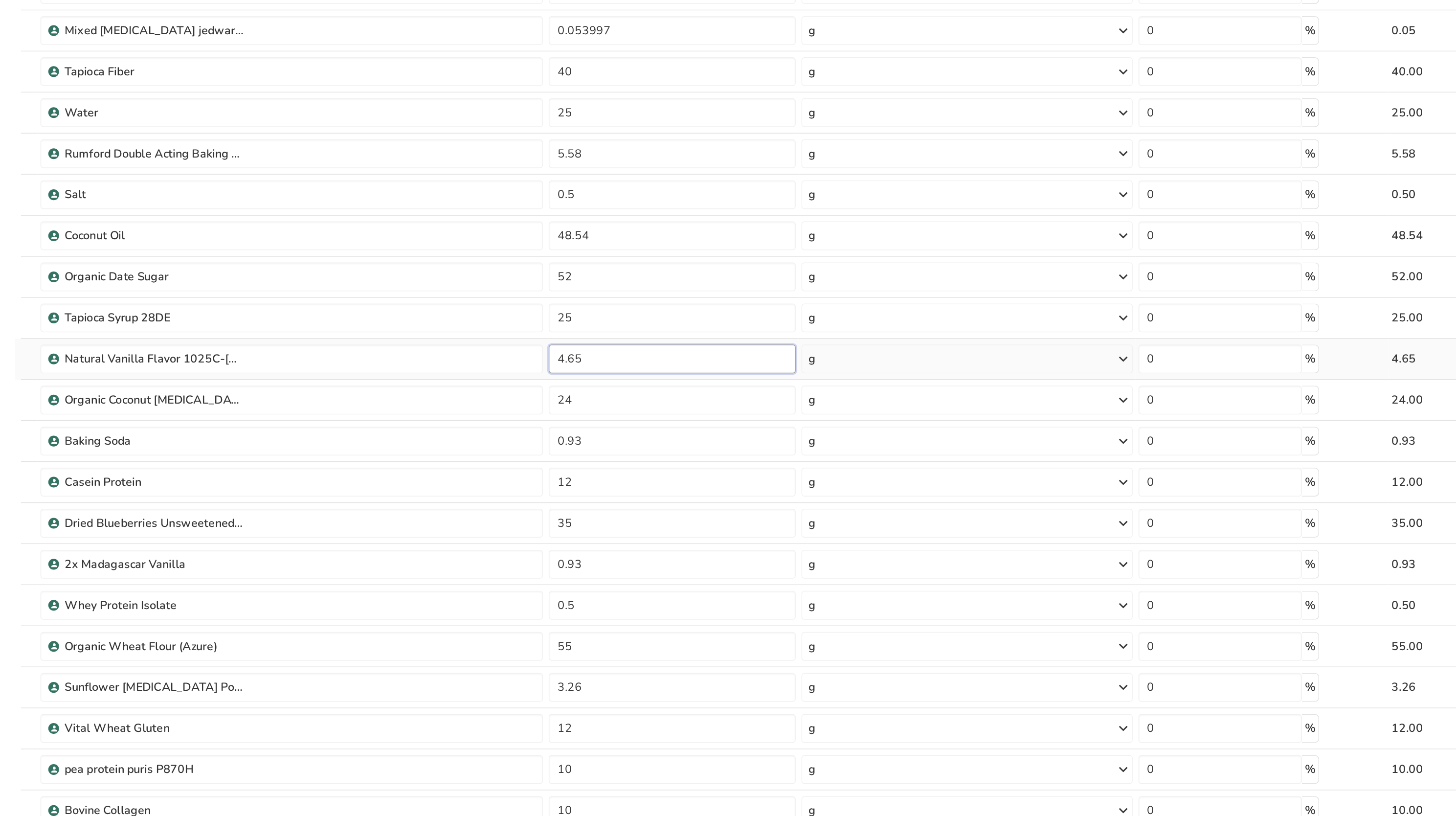
click at [509, 364] on input "4.65" at bounding box center [560, 365] width 168 height 20
type input "4"
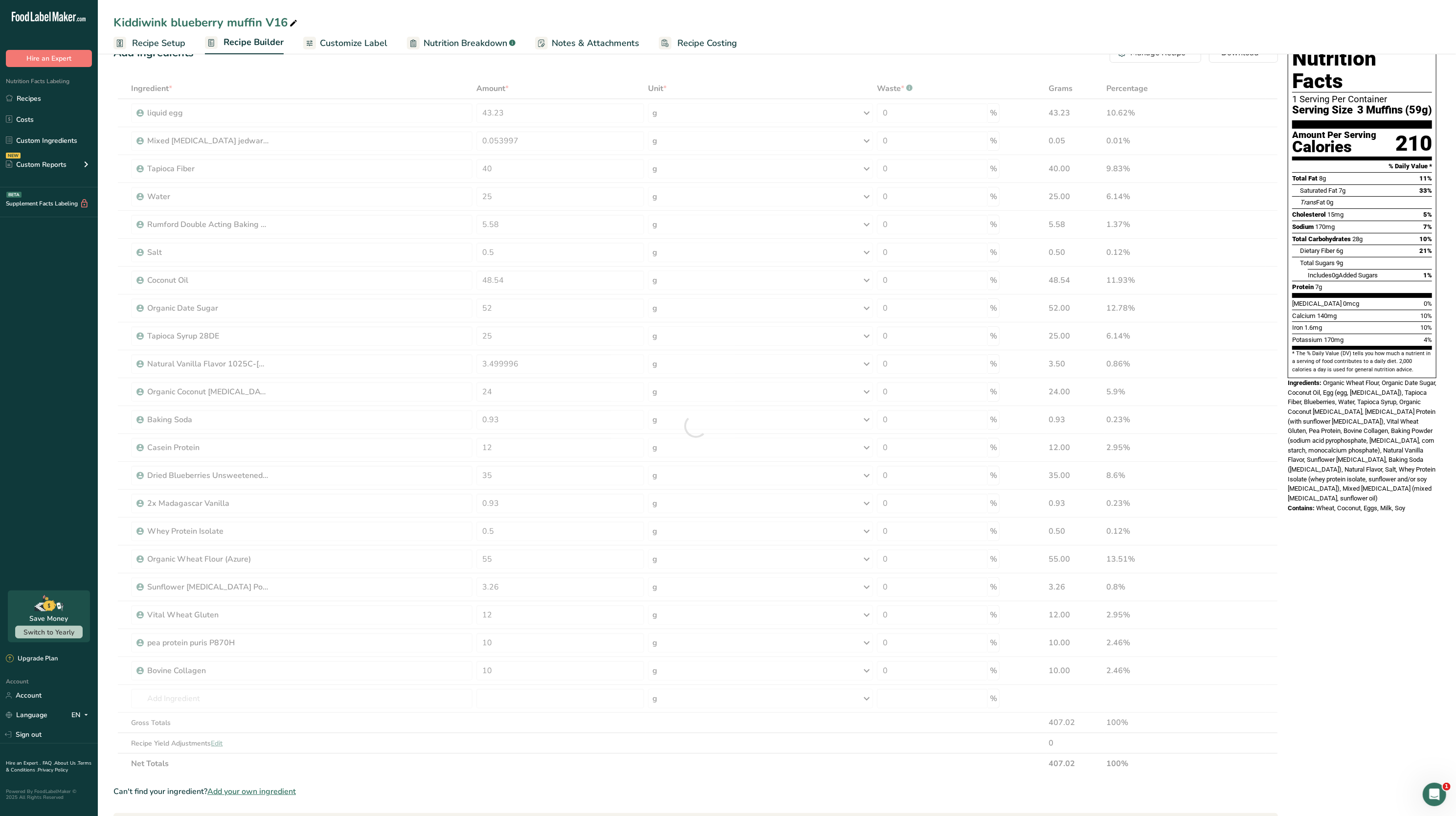
click at [1348, 334] on div "Potassium 170mg 4%" at bounding box center [1362, 340] width 140 height 12
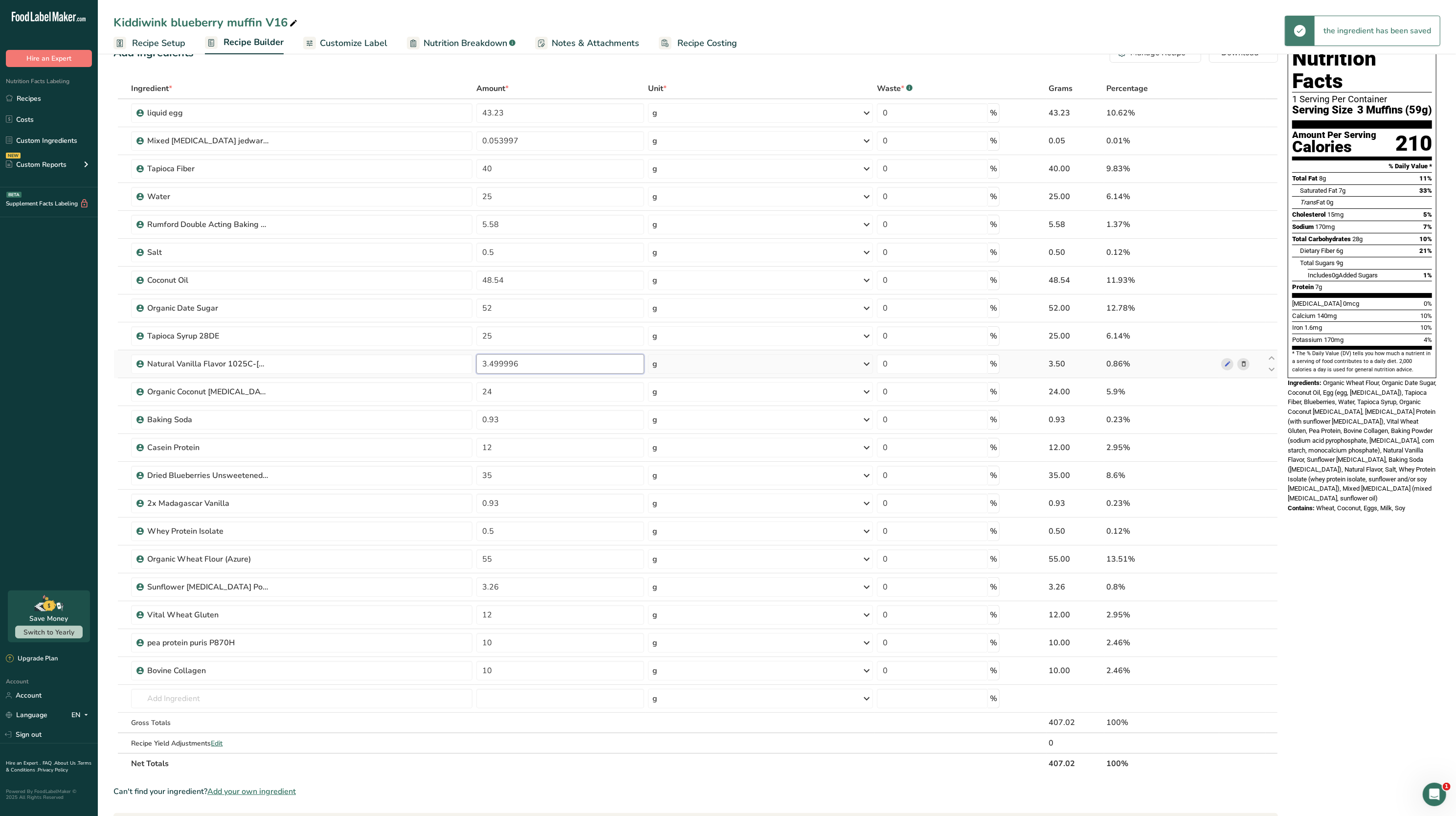
click at [556, 369] on input "3.499996" at bounding box center [560, 364] width 168 height 20
type input "3.5"
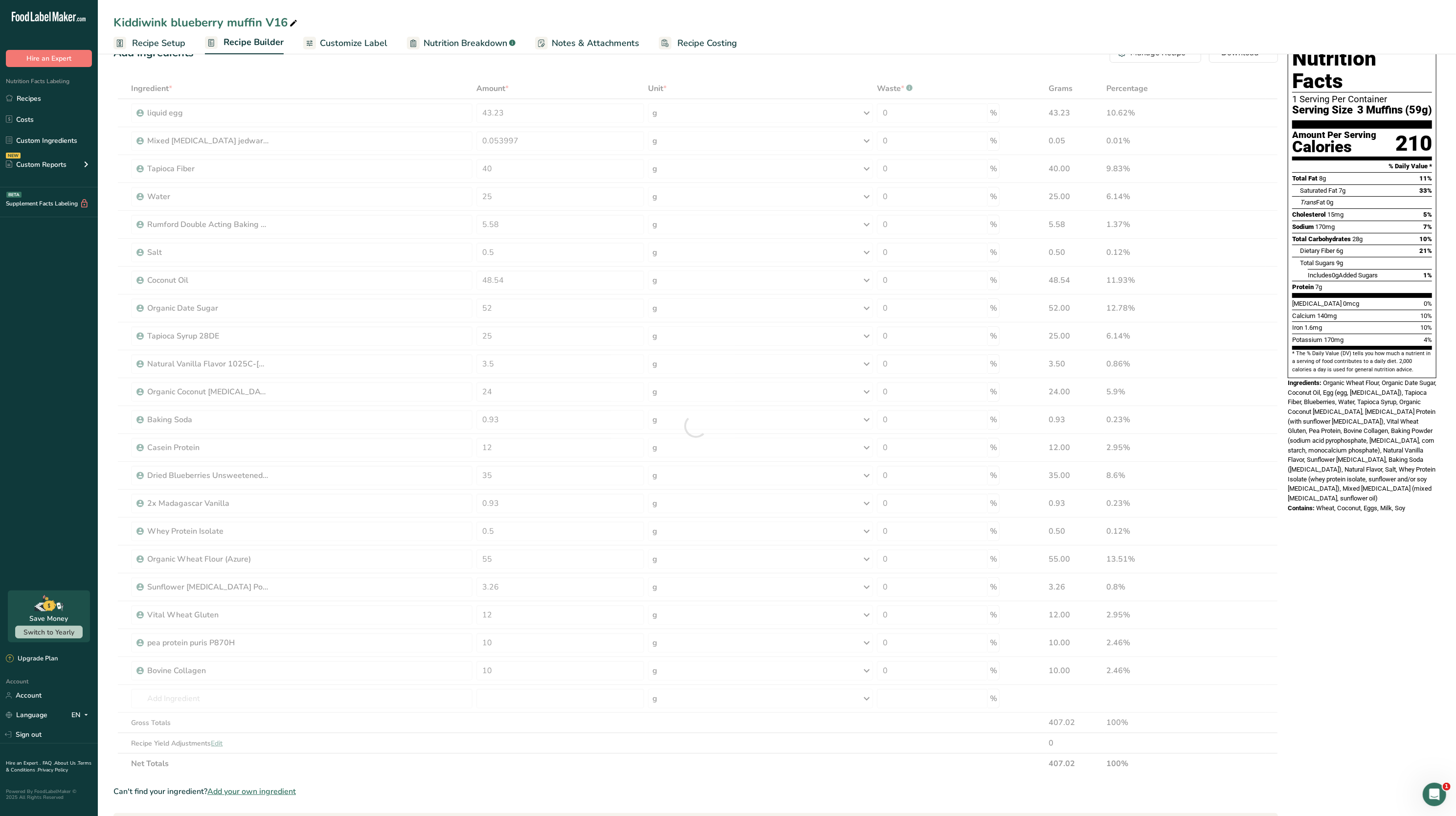
click at [1280, 385] on div "Add Ingredients Manage Recipe Delete Recipe Duplicate Recipe Scale Recipe Save …" at bounding box center [699, 566] width 1171 height 1055
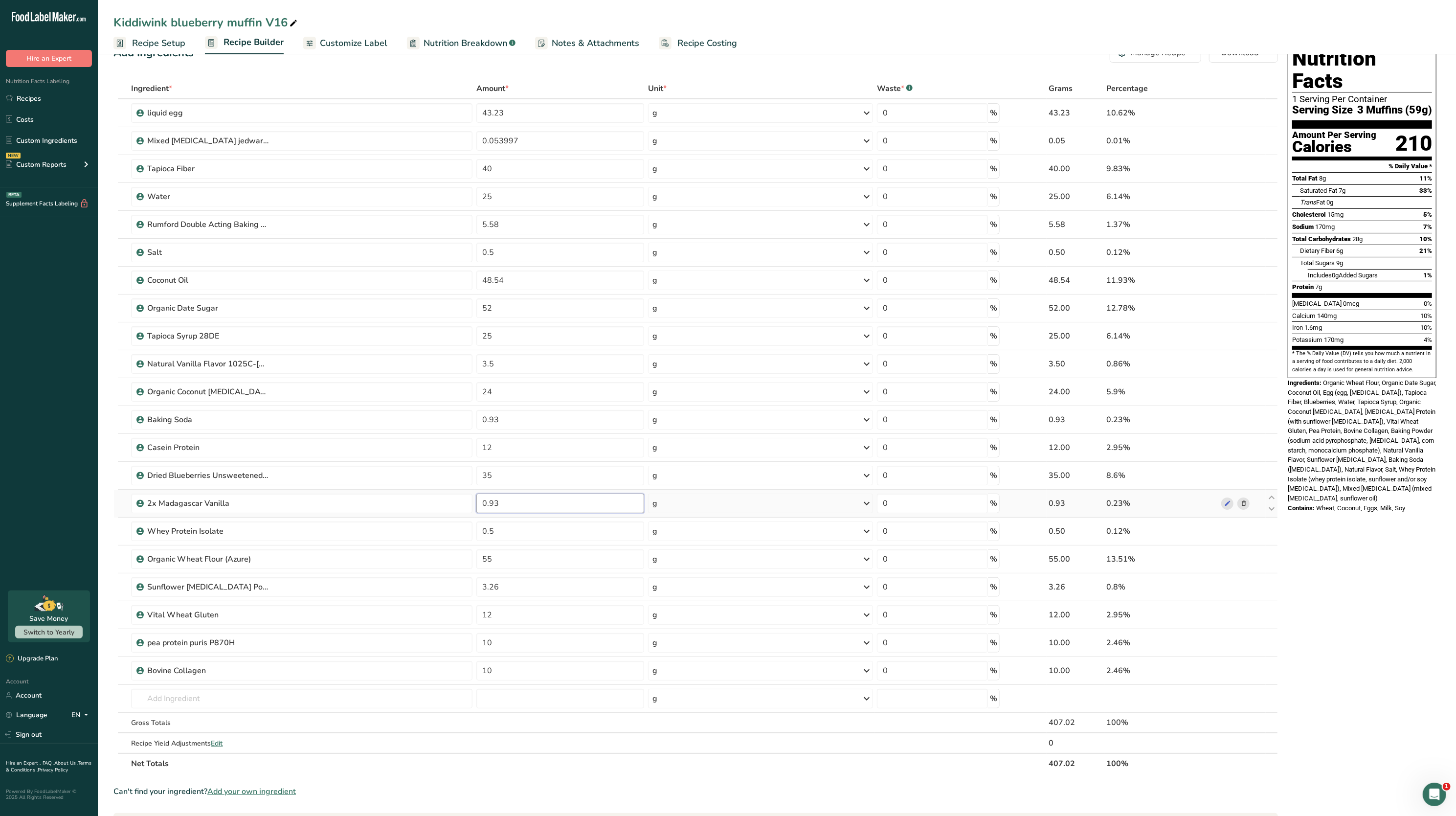
click at [543, 502] on input "0.93" at bounding box center [560, 503] width 168 height 20
type input "0"
type input "7.2"
click at [1323, 350] on section "* The % Daily Value (DV) tells you how much a nutrient in a serving of food con…" at bounding box center [1362, 362] width 140 height 24
click at [266, 708] on input "text" at bounding box center [302, 699] width 341 height 20
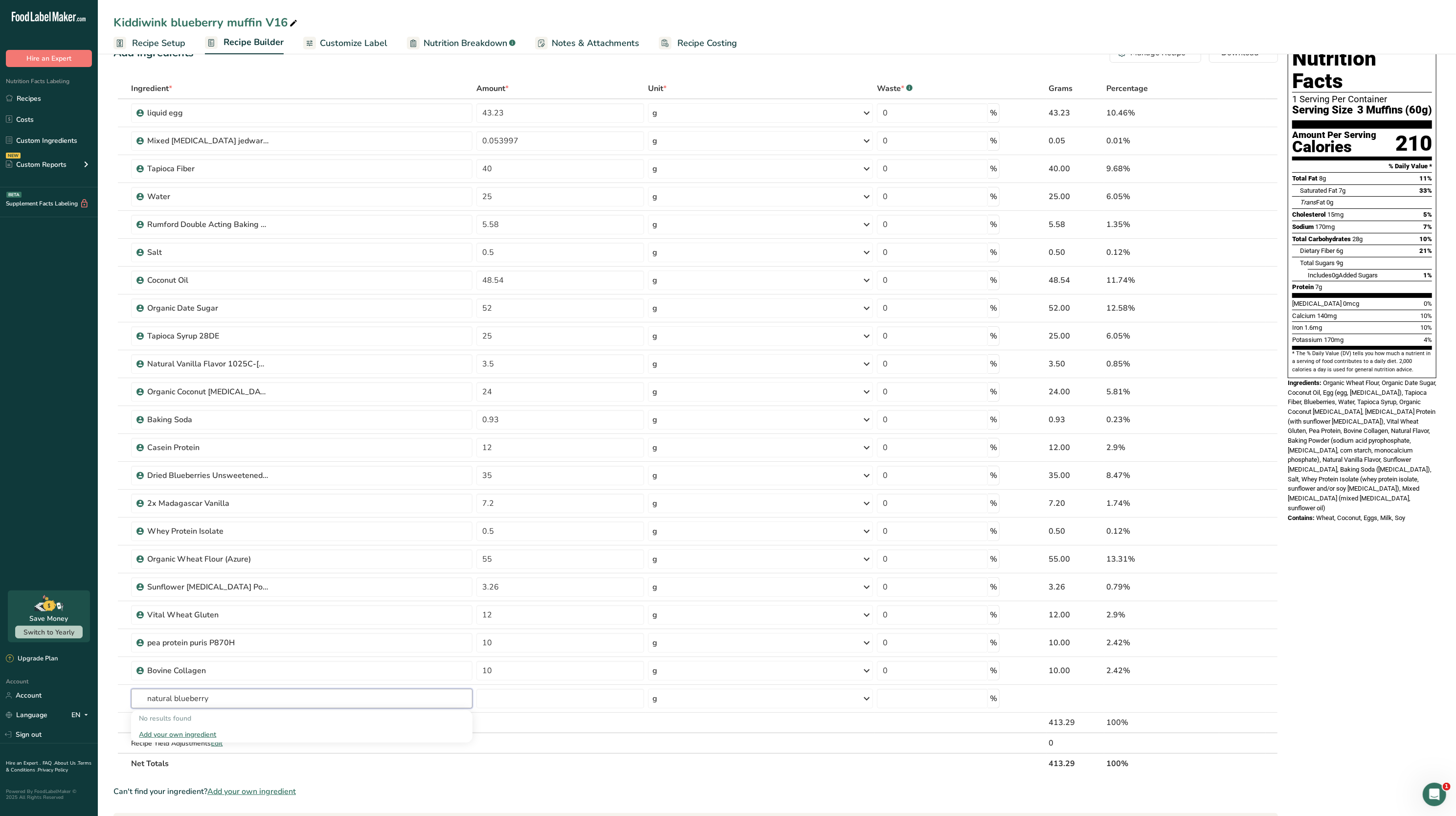
type input "natural blueberry"
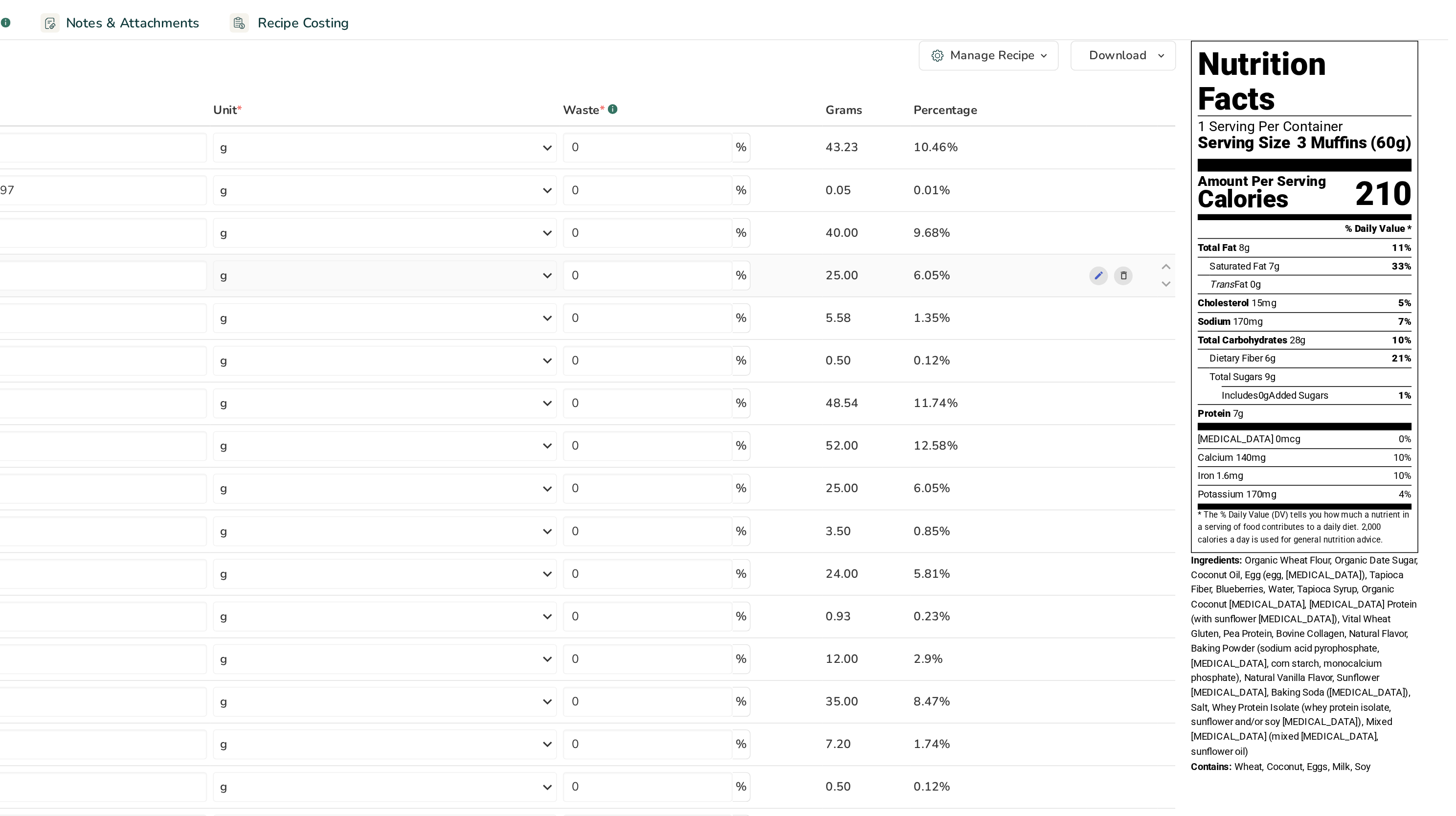
scroll to position [16, 0]
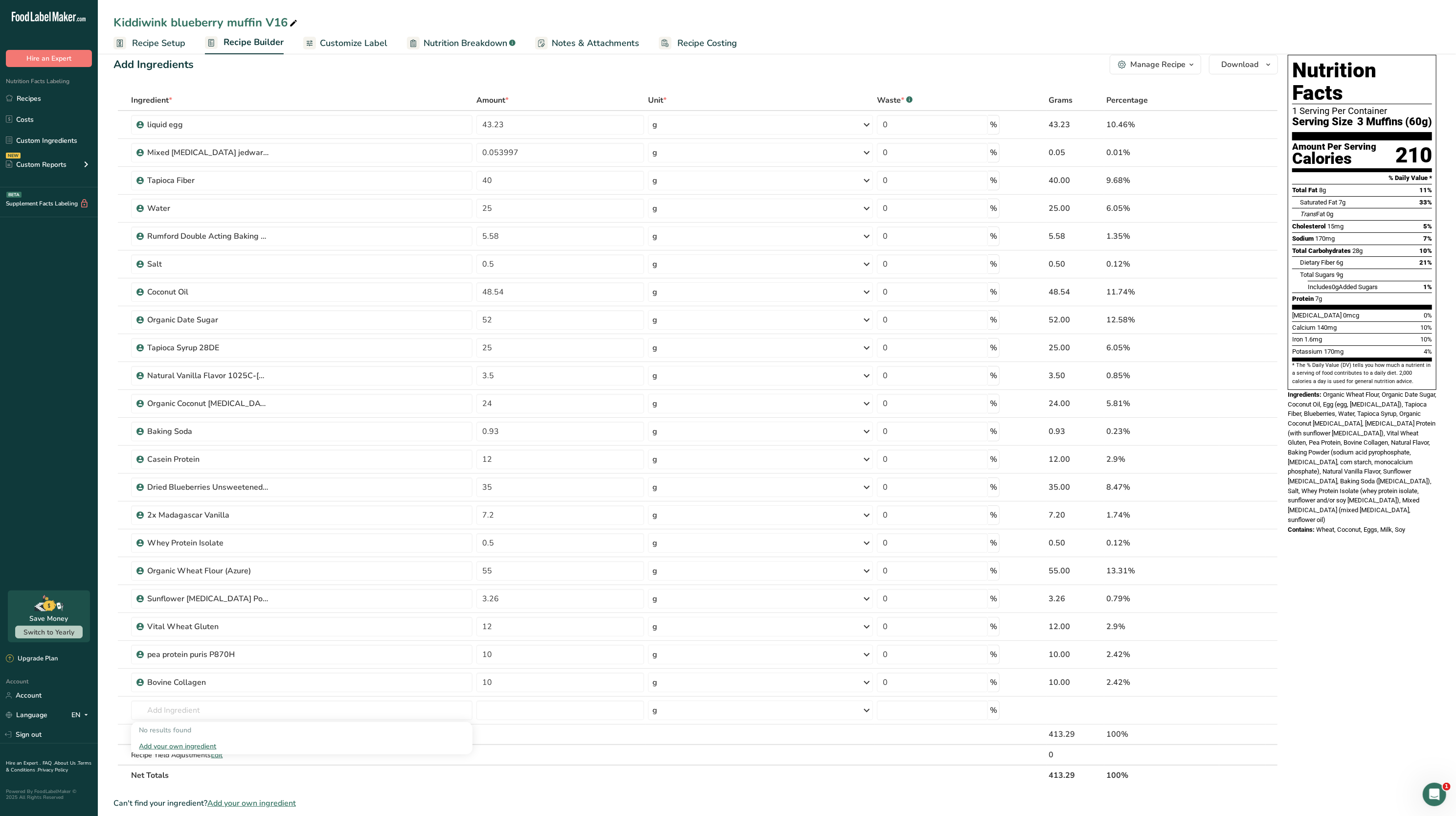
click at [161, 51] on link "Recipe Setup" at bounding box center [149, 43] width 72 height 22
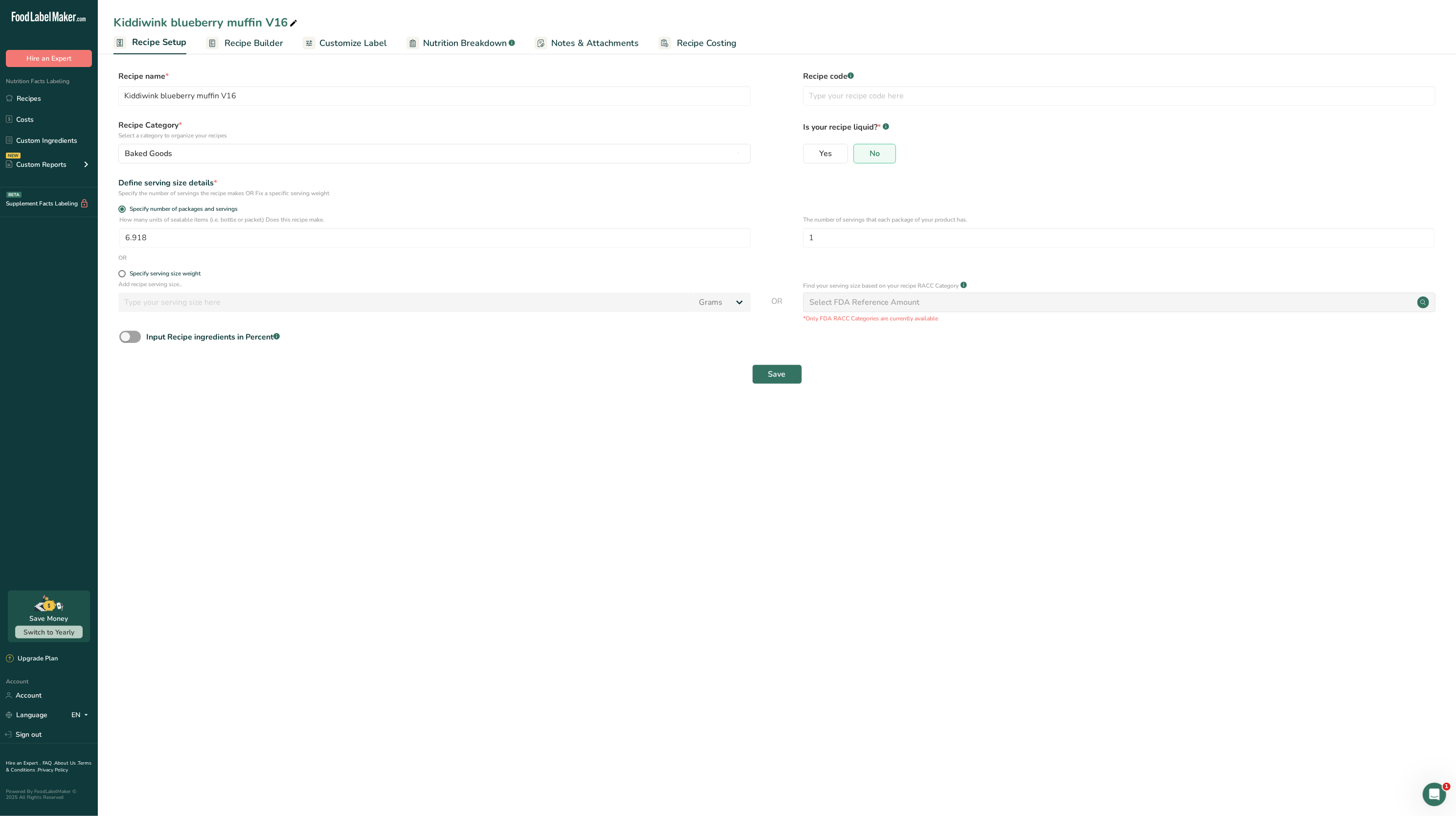
click at [228, 51] on link "Recipe Builder" at bounding box center [245, 43] width 77 height 22
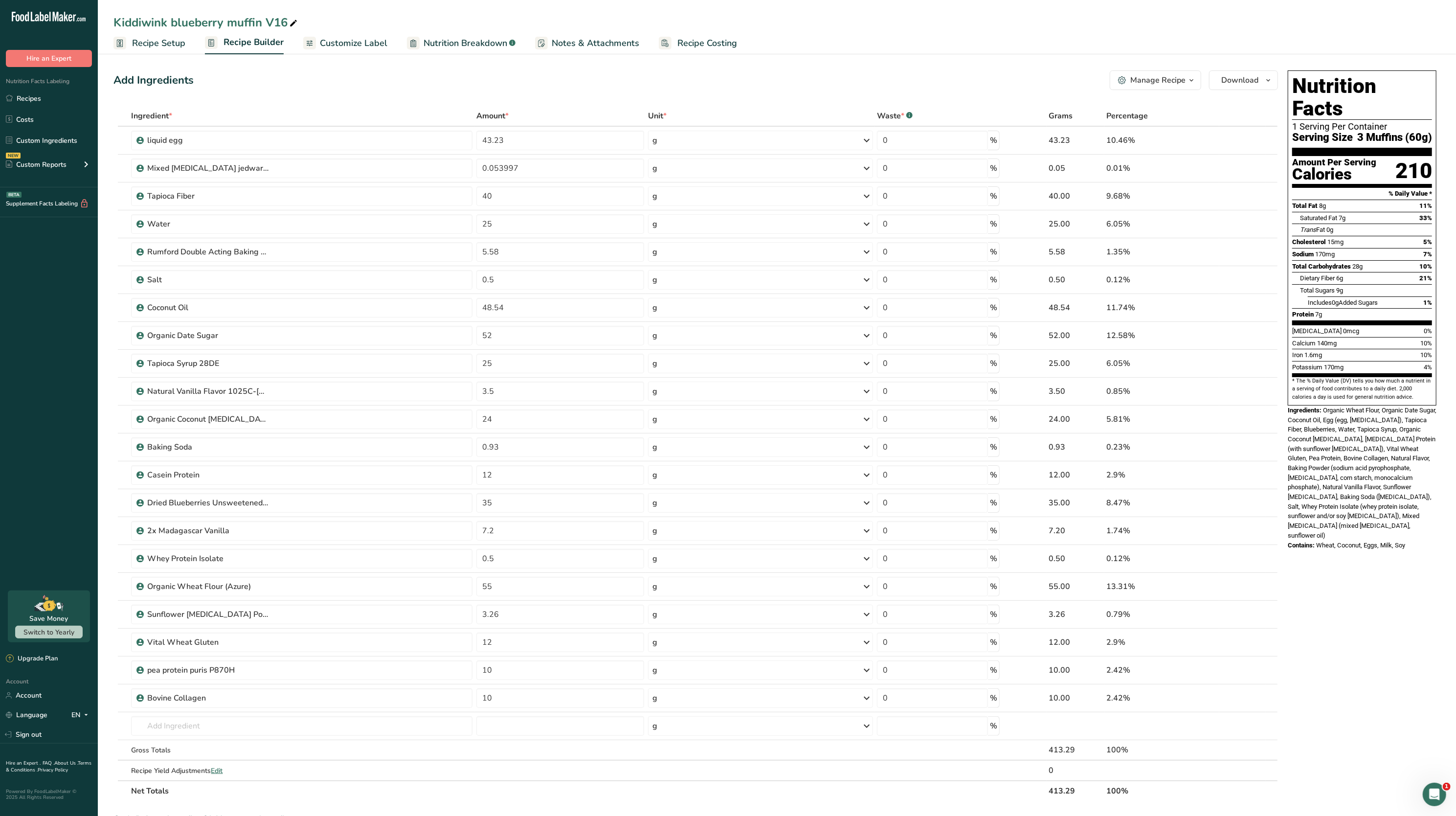
click at [450, 47] on span "Nutrition Breakdown" at bounding box center [465, 43] width 84 height 13
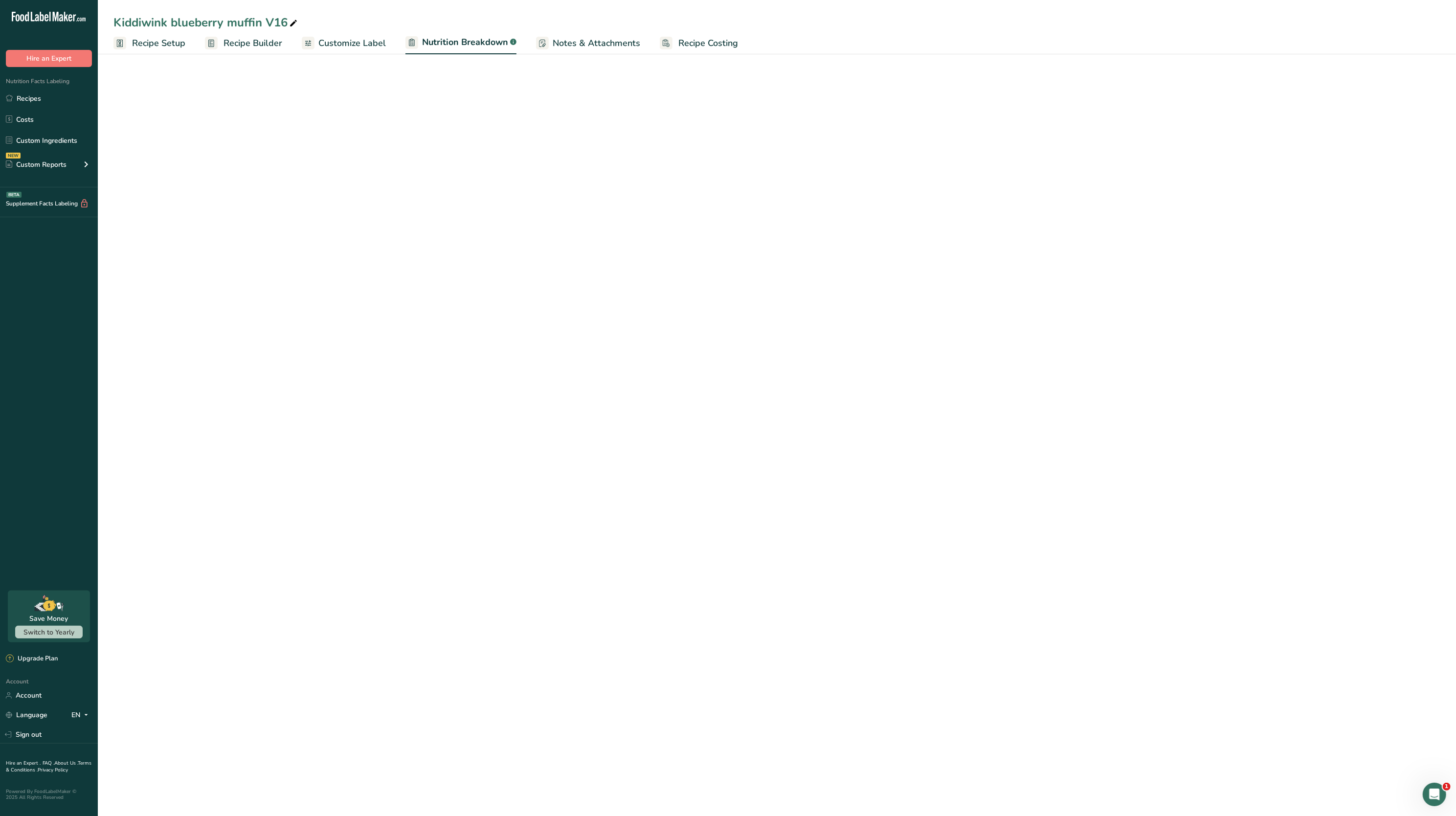
select select "Calories"
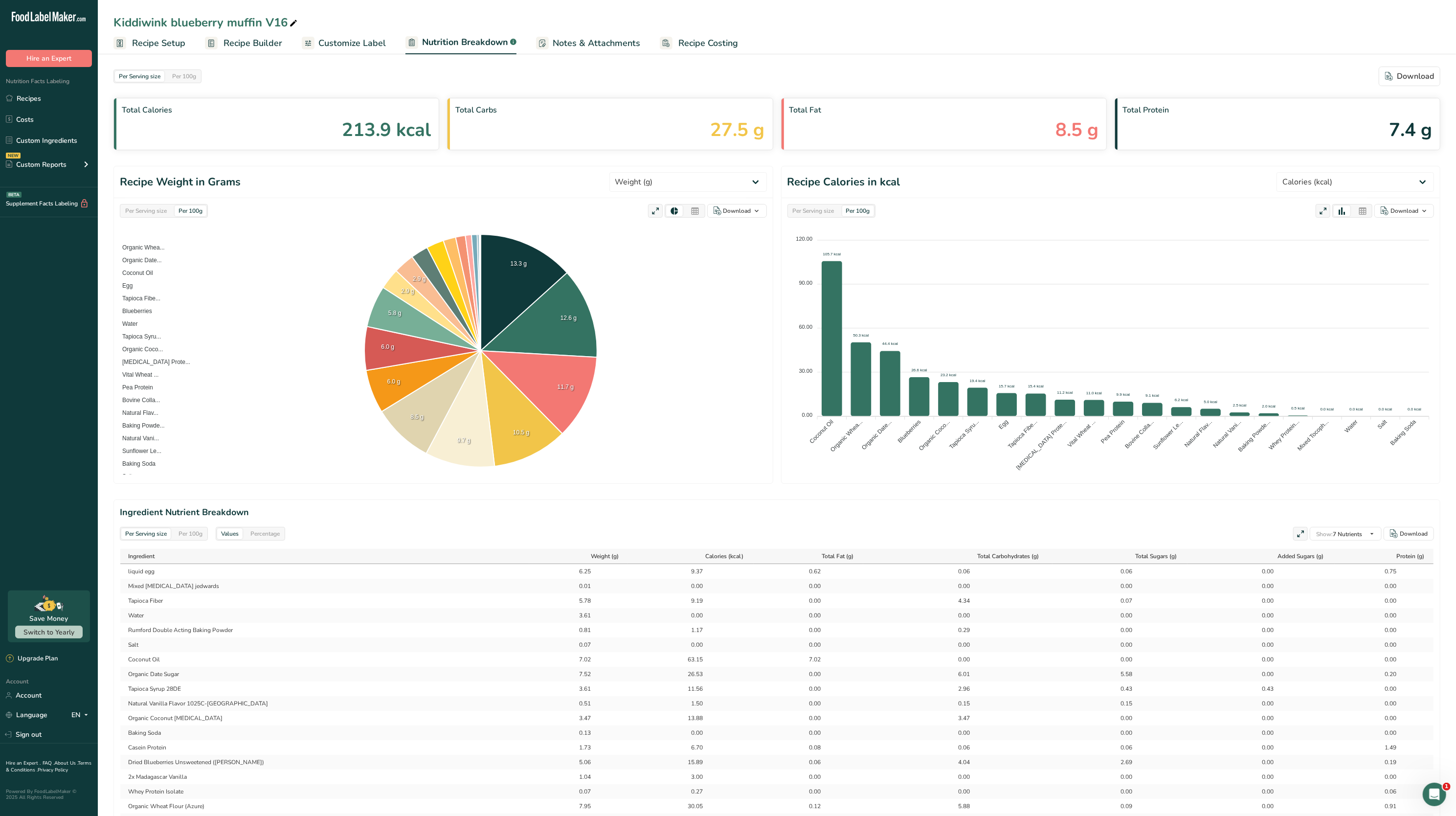
click at [161, 41] on span "Recipe Setup" at bounding box center [159, 43] width 54 height 13
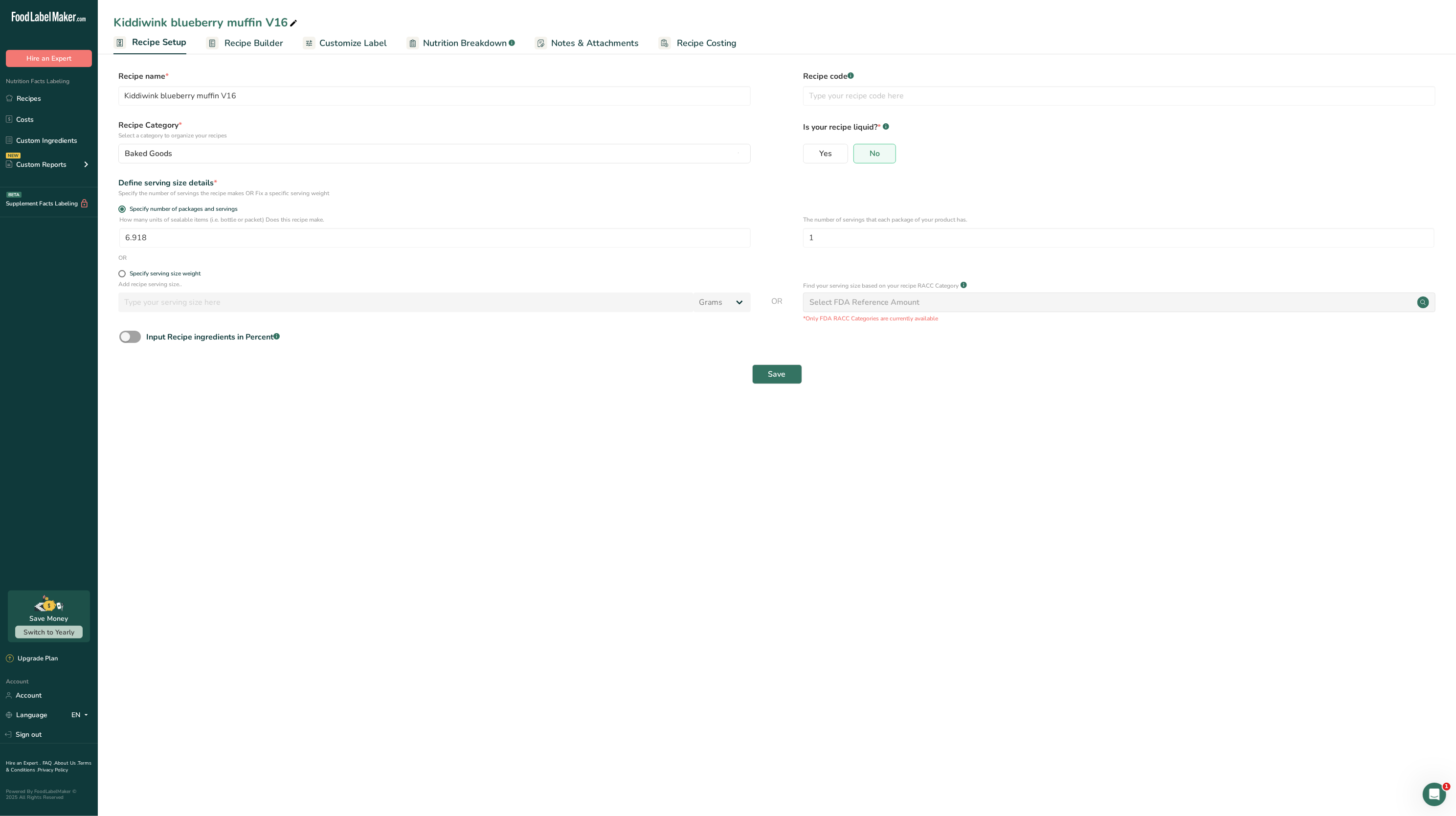
click at [352, 46] on span "Customize Label" at bounding box center [353, 43] width 68 height 13
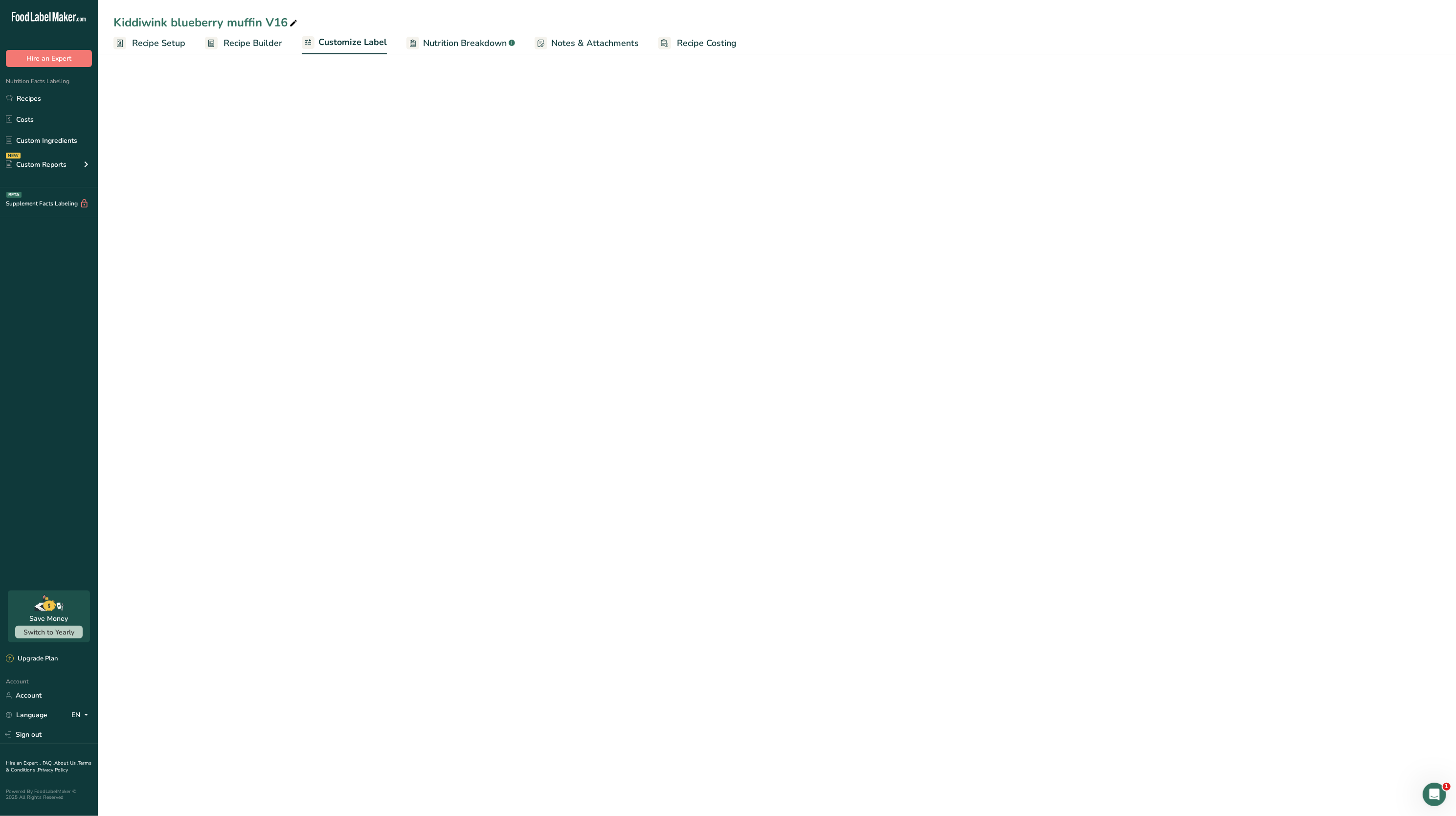
click at [461, 37] on span "Nutrition Breakdown" at bounding box center [465, 43] width 84 height 13
select select "Calories"
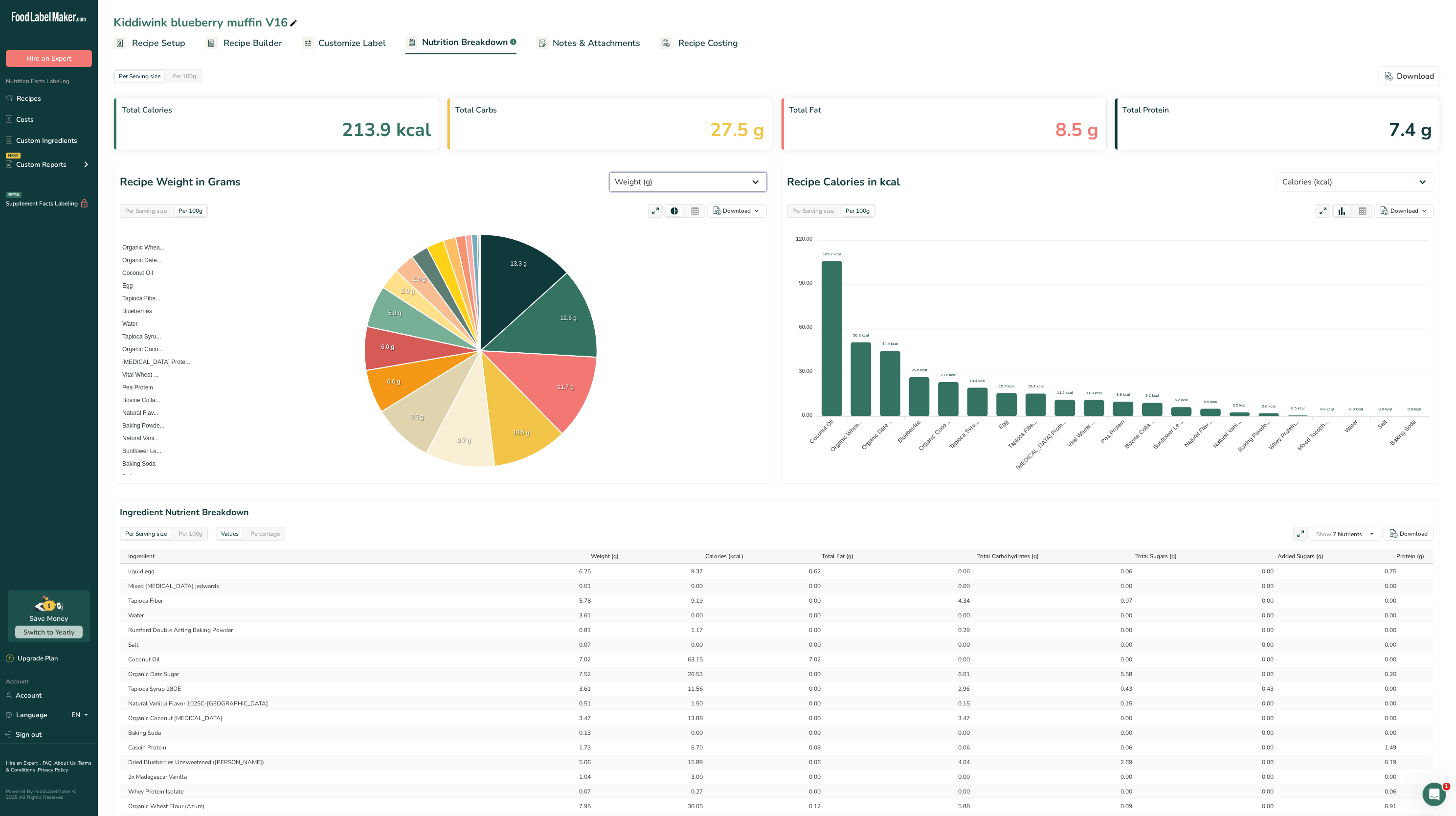
click at [668, 180] on select "Weight (g) Calories (kcal) Energy KJ (kj) Total Fat (g) Saturated Fat (g) Trans…" at bounding box center [688, 182] width 157 height 20
select select "Protein"
click at [645, 172] on select "Weight (g) Calories (kcal) Energy KJ (kj) Total Fat (g) Saturated Fat (g) Trans…" at bounding box center [688, 182] width 157 height 20
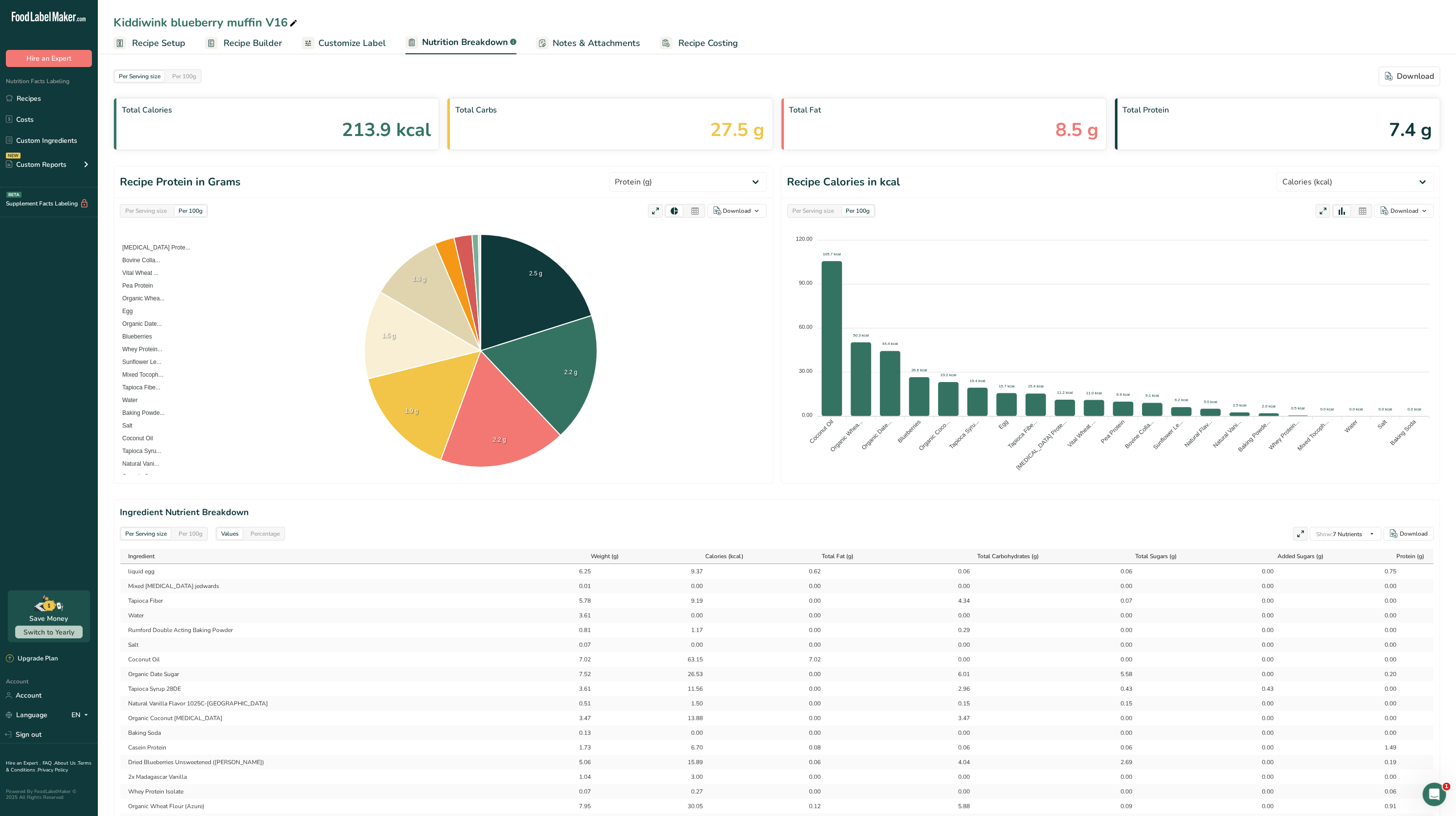
click at [130, 213] on div "Per Serving size" at bounding box center [146, 211] width 50 height 10
click at [255, 40] on span "Recipe Builder" at bounding box center [253, 43] width 59 height 13
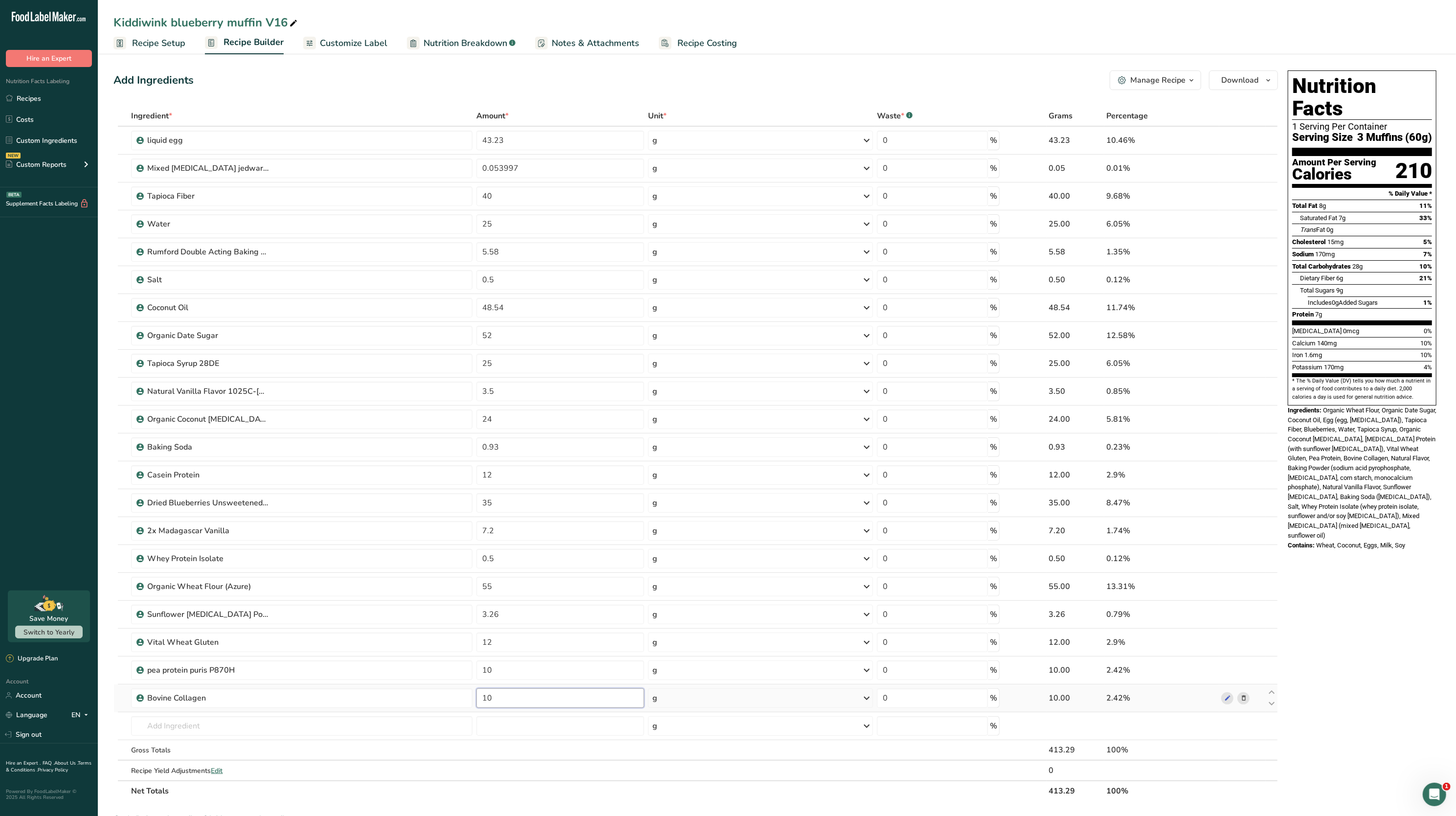
click at [514, 695] on input "10" at bounding box center [560, 698] width 168 height 20
click at [1356, 554] on div "Nutrition Facts 1 Serving Per Container Serving Size 3 Muffins (60g) Amount Per…" at bounding box center [1362, 594] width 157 height 1055
click at [545, 698] on input "11" at bounding box center [560, 698] width 168 height 20
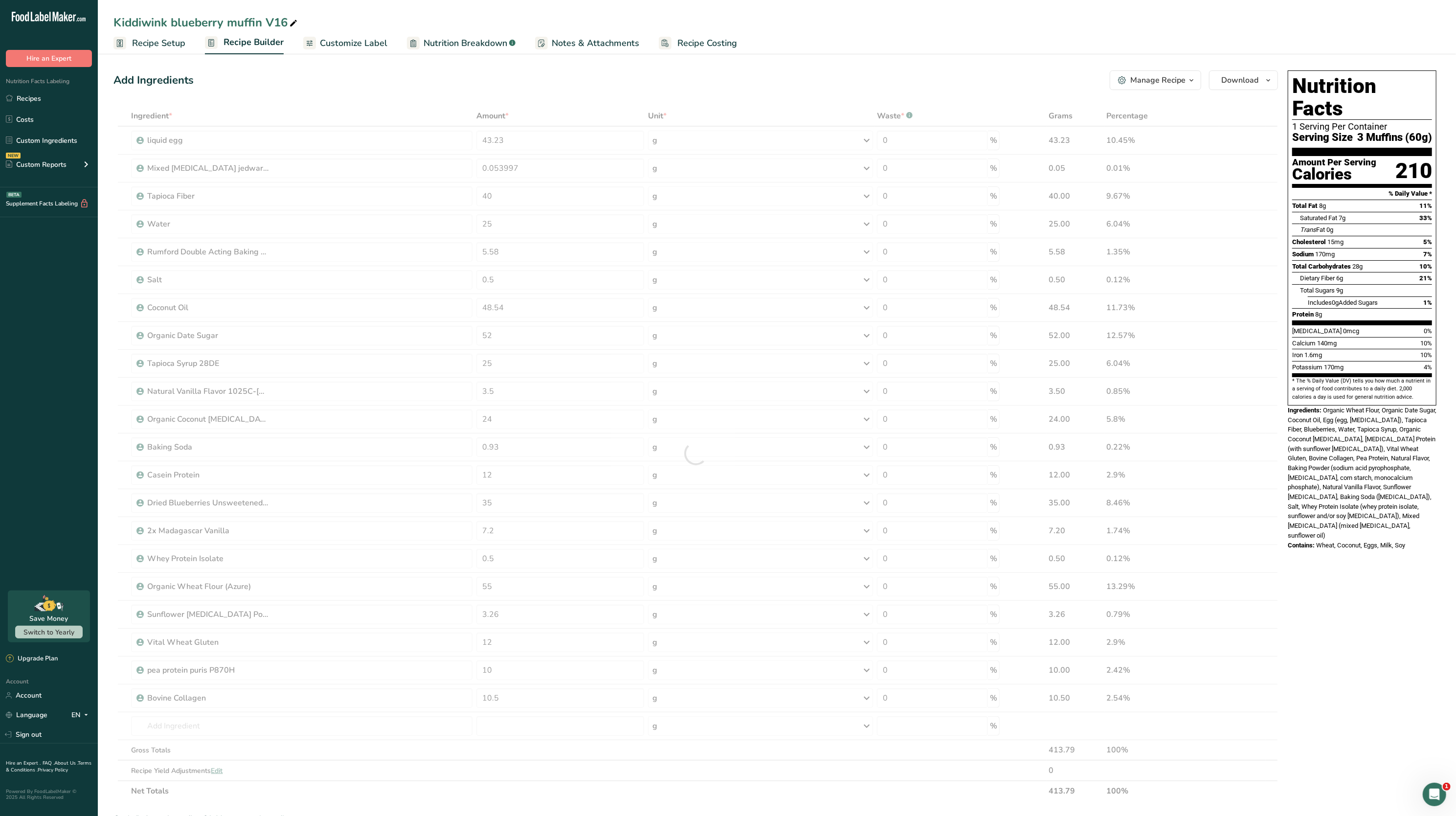
click at [1343, 559] on div "Nutrition Facts 1 Serving Per Container Serving Size 3 Muffins (60g) Amount Per…" at bounding box center [1362, 594] width 157 height 1055
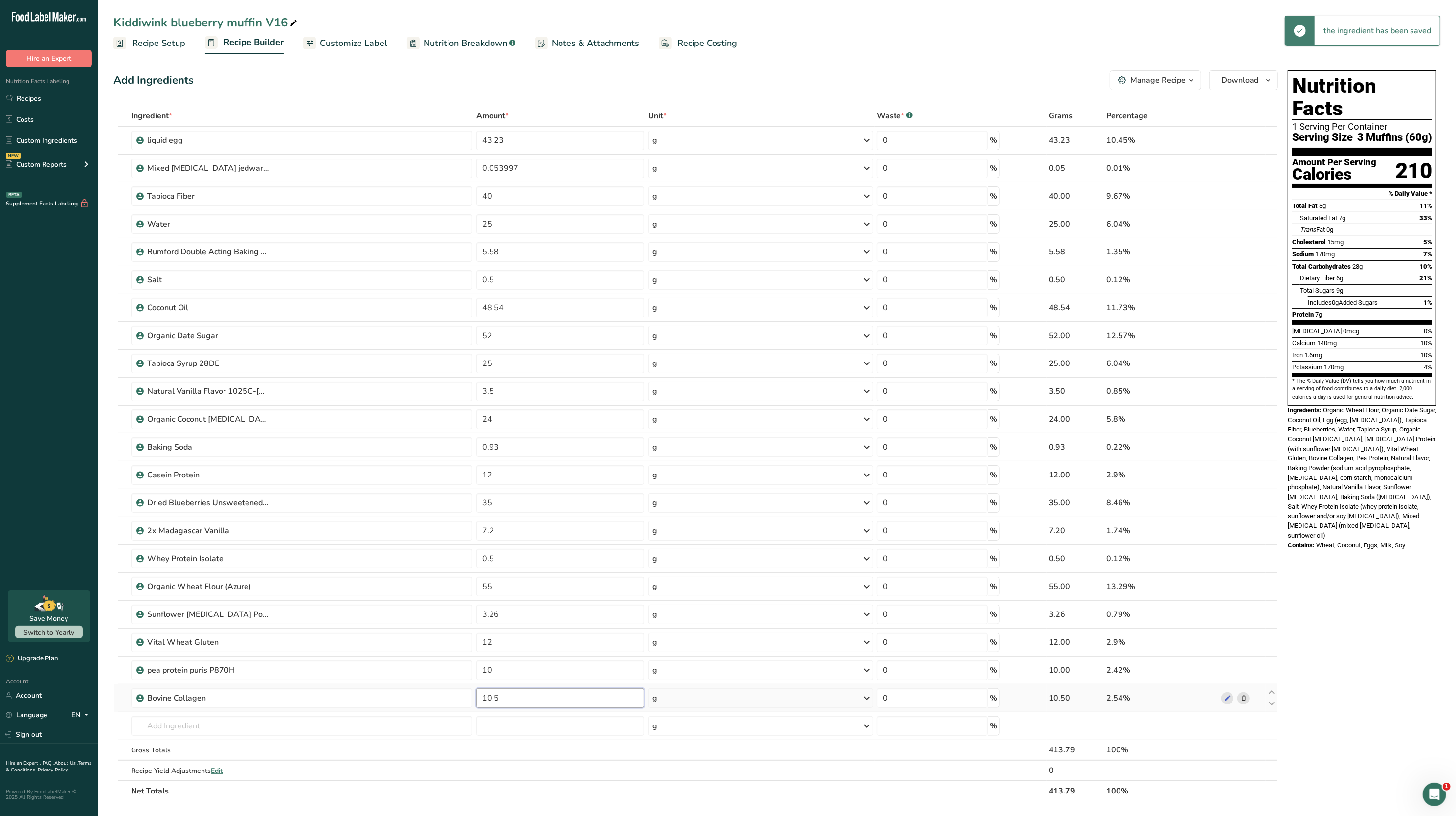
click at [551, 704] on input "10.5" at bounding box center [560, 698] width 168 height 20
click at [1321, 538] on div "Nutrition Facts 1 Serving Per Container Serving Size 3 Muffins (60g) Amount Per…" at bounding box center [1362, 594] width 157 height 1055
click at [589, 708] on input "11" at bounding box center [560, 698] width 168 height 20
type input "10.5"
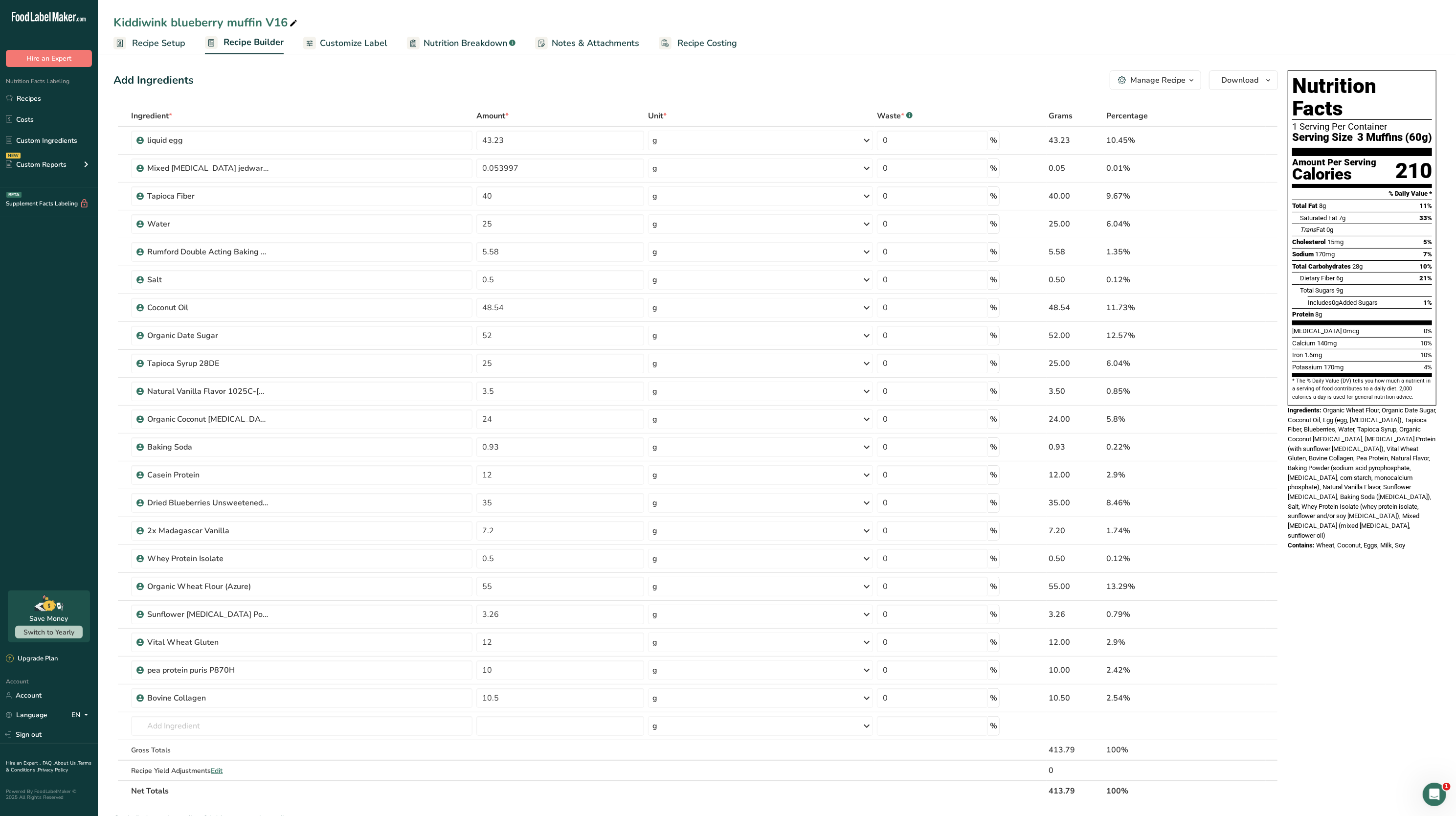
click at [1323, 629] on div "Nutrition Facts 1 Serving Per Container Serving Size 3 Muffins (60g) Amount Per…" at bounding box center [1362, 594] width 157 height 1055
click at [517, 475] on input "12" at bounding box center [560, 475] width 168 height 20
type input "12.5"
click at [1328, 595] on div "Nutrition Facts 1 Serving Per Container Serving Size 3 Muffins (60g) Amount Per…" at bounding box center [1362, 594] width 157 height 1055
click at [546, 311] on input "48.54" at bounding box center [560, 308] width 168 height 20
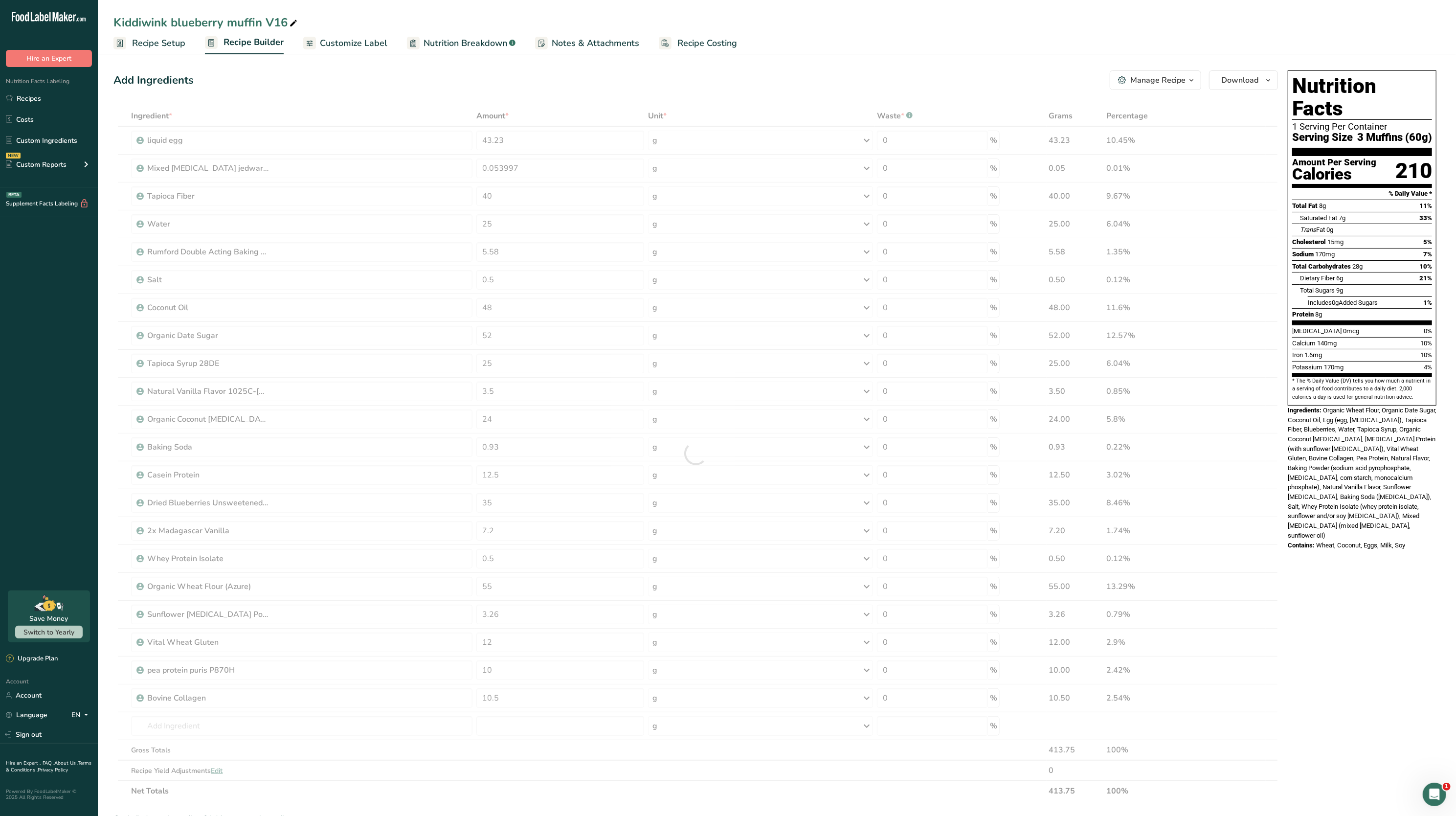
click at [1328, 463] on span "Organic Wheat Flour, Organic Date Sugar, Coconut Oil, Egg (egg, [MEDICAL_DATA])…" at bounding box center [1362, 473] width 149 height 133
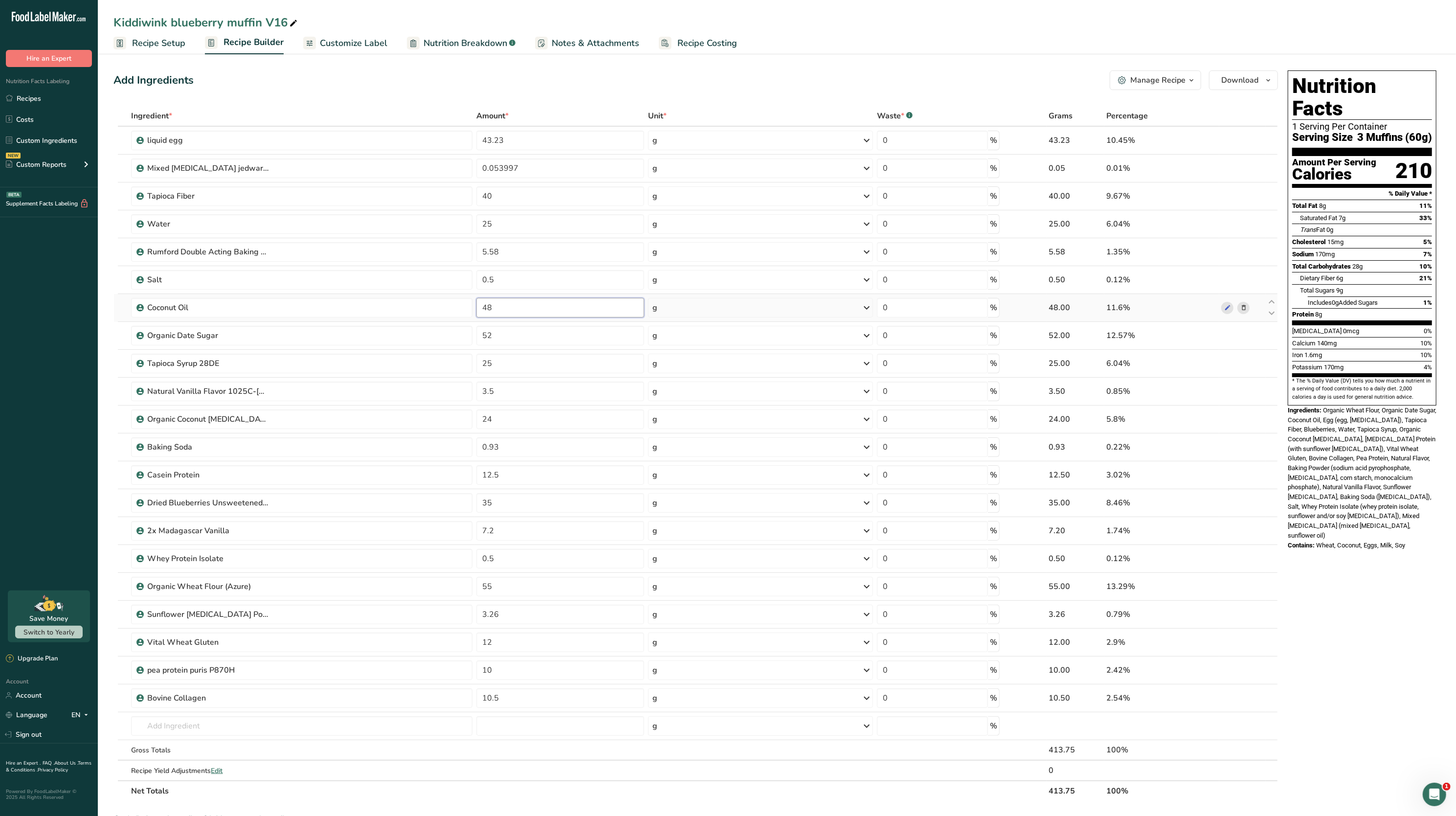
click at [538, 301] on input "48" at bounding box center [560, 308] width 168 height 20
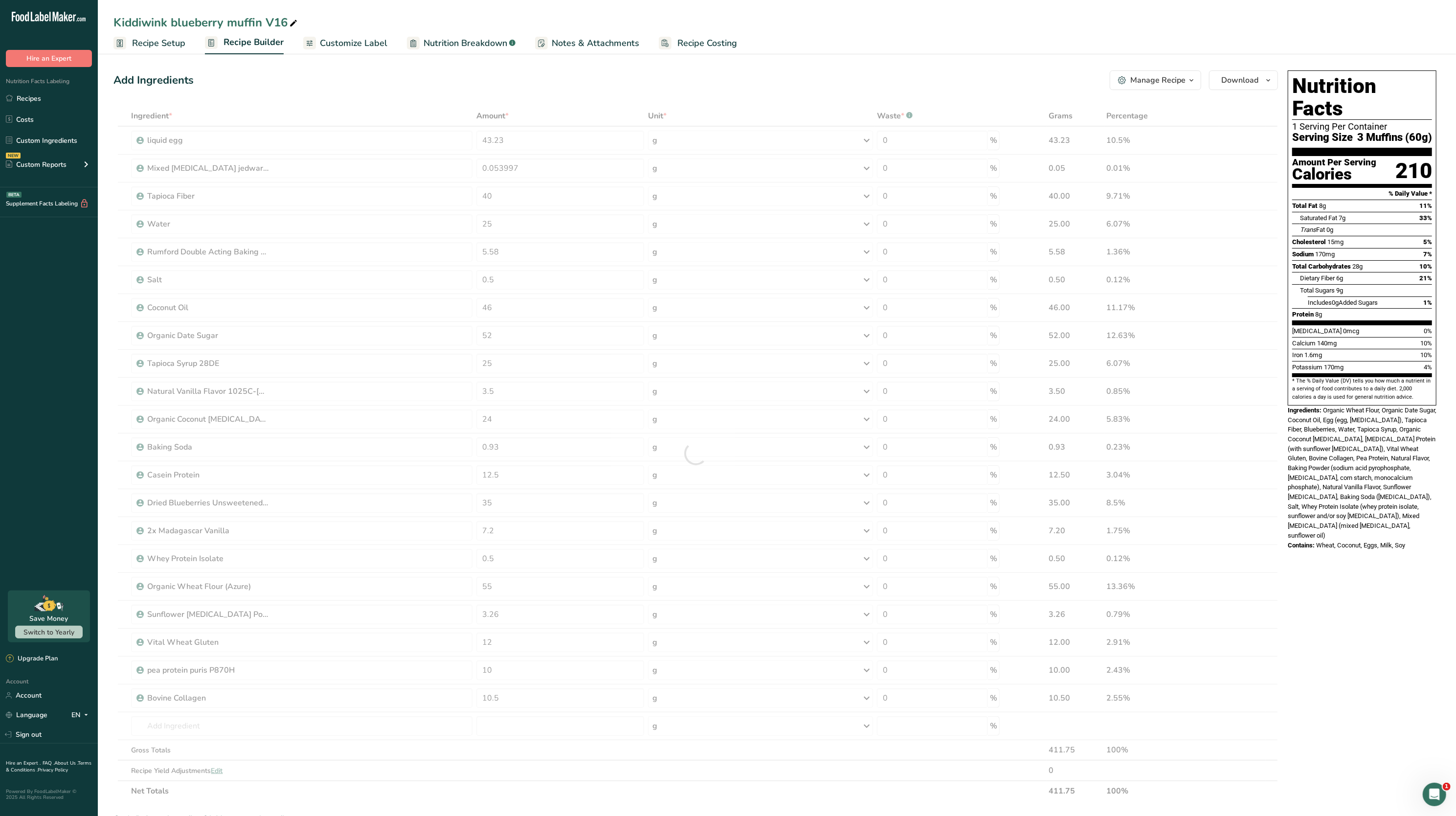
click at [1364, 407] on span "Organic Wheat Flour, Organic Date Sugar, Coconut Oil, Egg (egg, [MEDICAL_DATA])…" at bounding box center [1362, 473] width 149 height 133
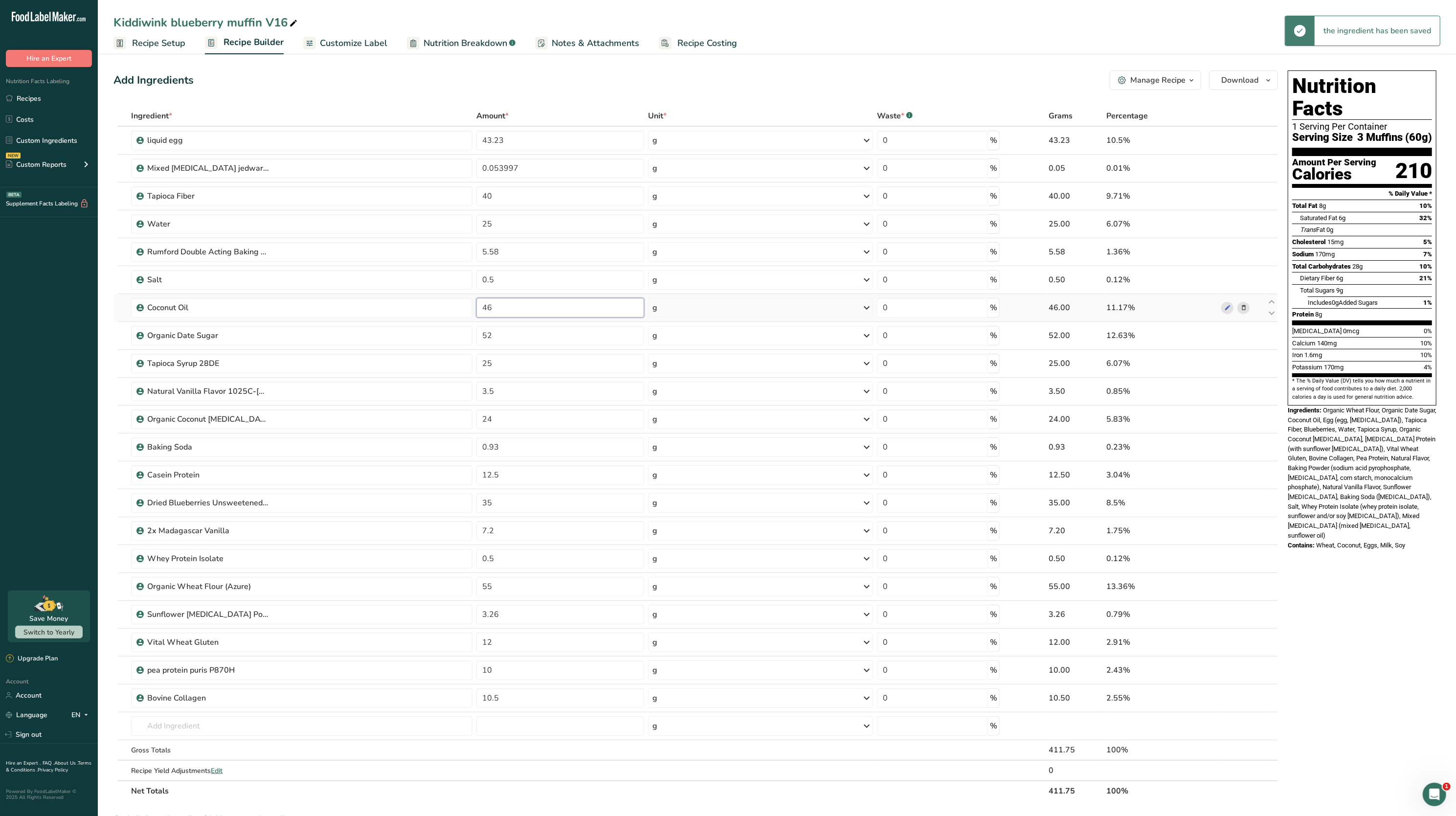
click at [609, 313] on input "46" at bounding box center [560, 308] width 168 height 20
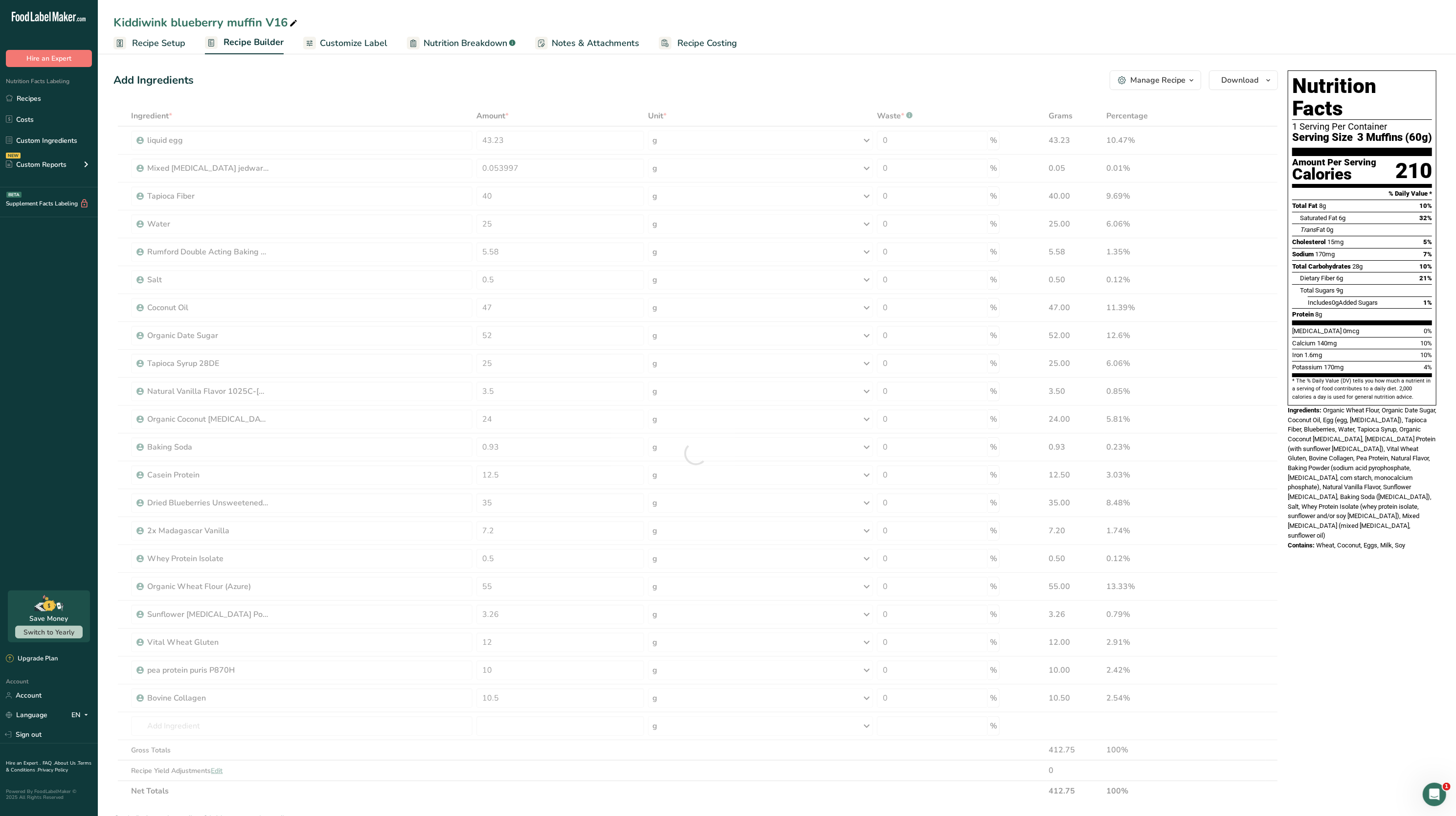
click at [1319, 446] on span "Organic Wheat Flour, Organic Date Sugar, Coconut Oil, Egg (egg, [MEDICAL_DATA])…" at bounding box center [1362, 473] width 149 height 133
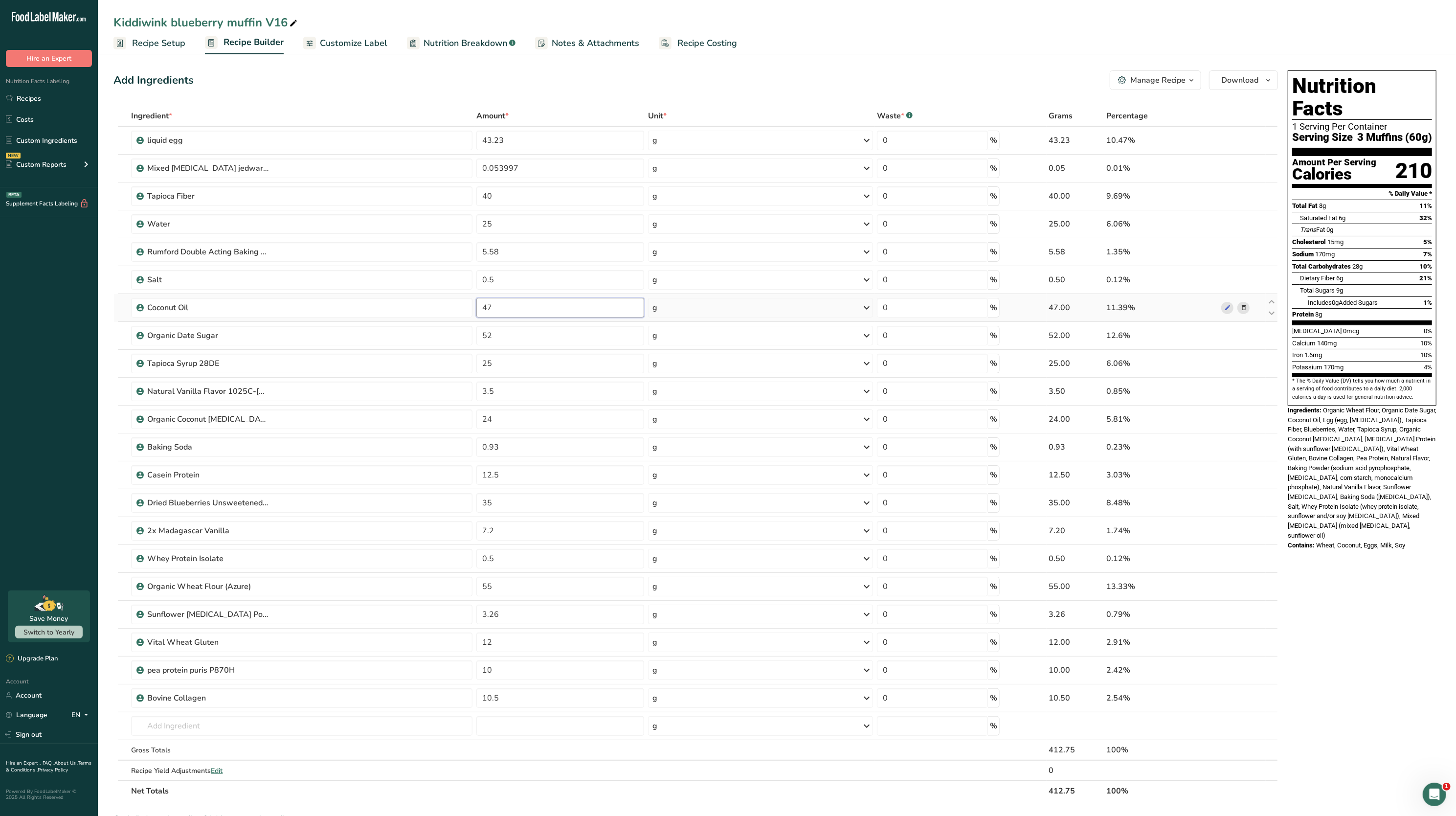
click at [541, 309] on input "47" at bounding box center [560, 308] width 168 height 20
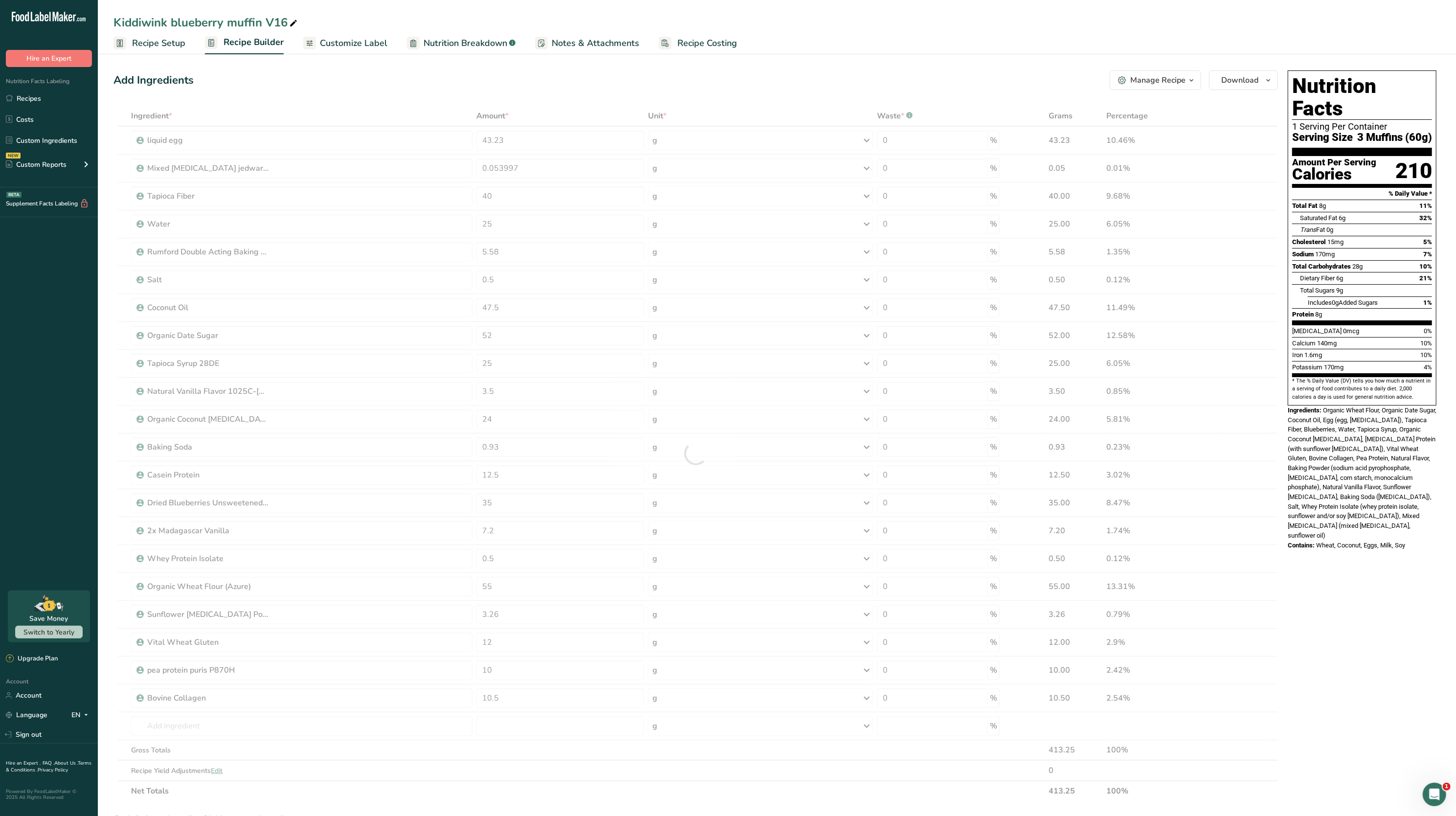
click at [1394, 337] on div "Calcium 140mg 10%" at bounding box center [1362, 343] width 140 height 12
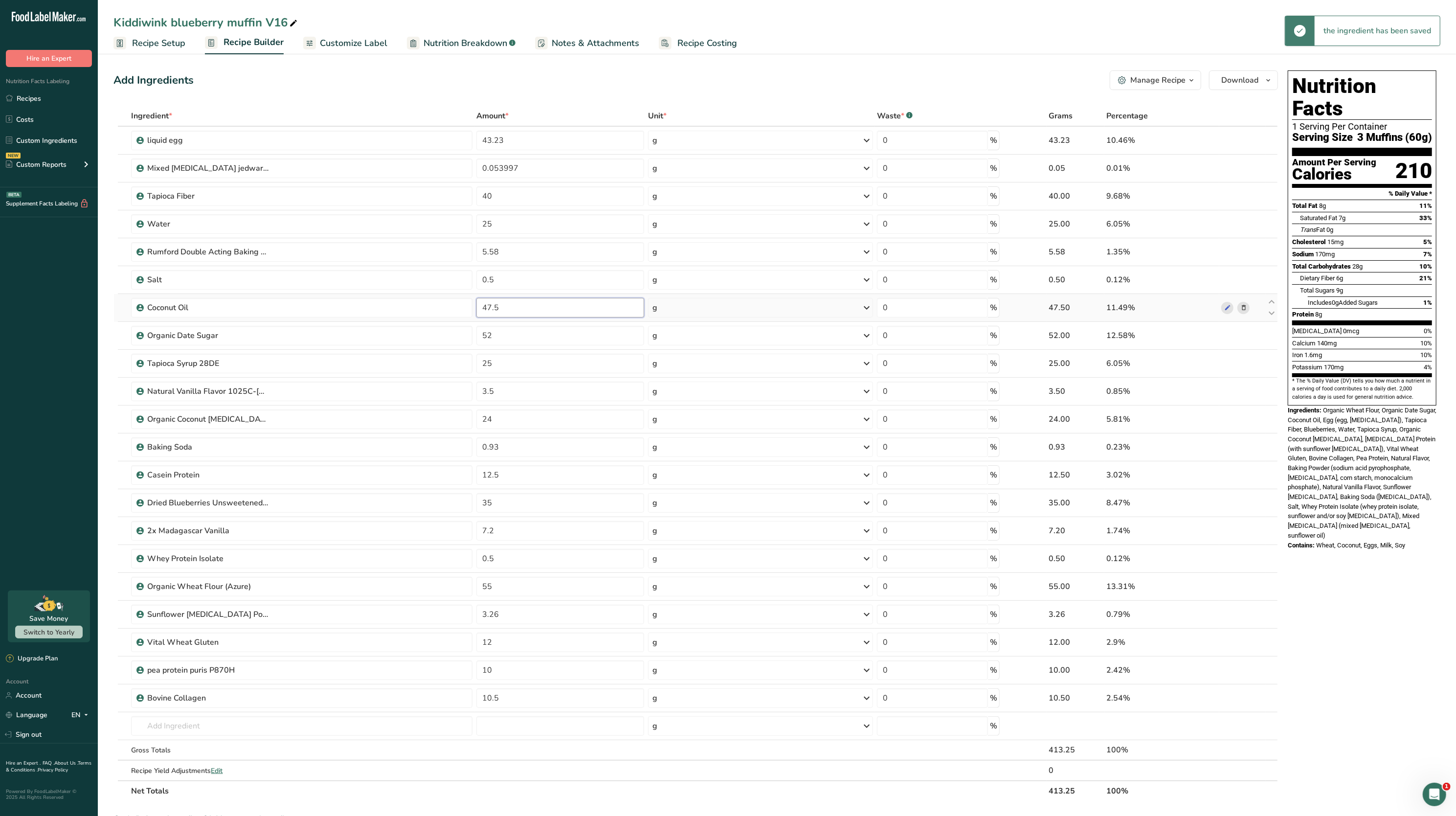
click at [574, 308] on input "47.5" at bounding box center [560, 308] width 168 height 20
type input "47"
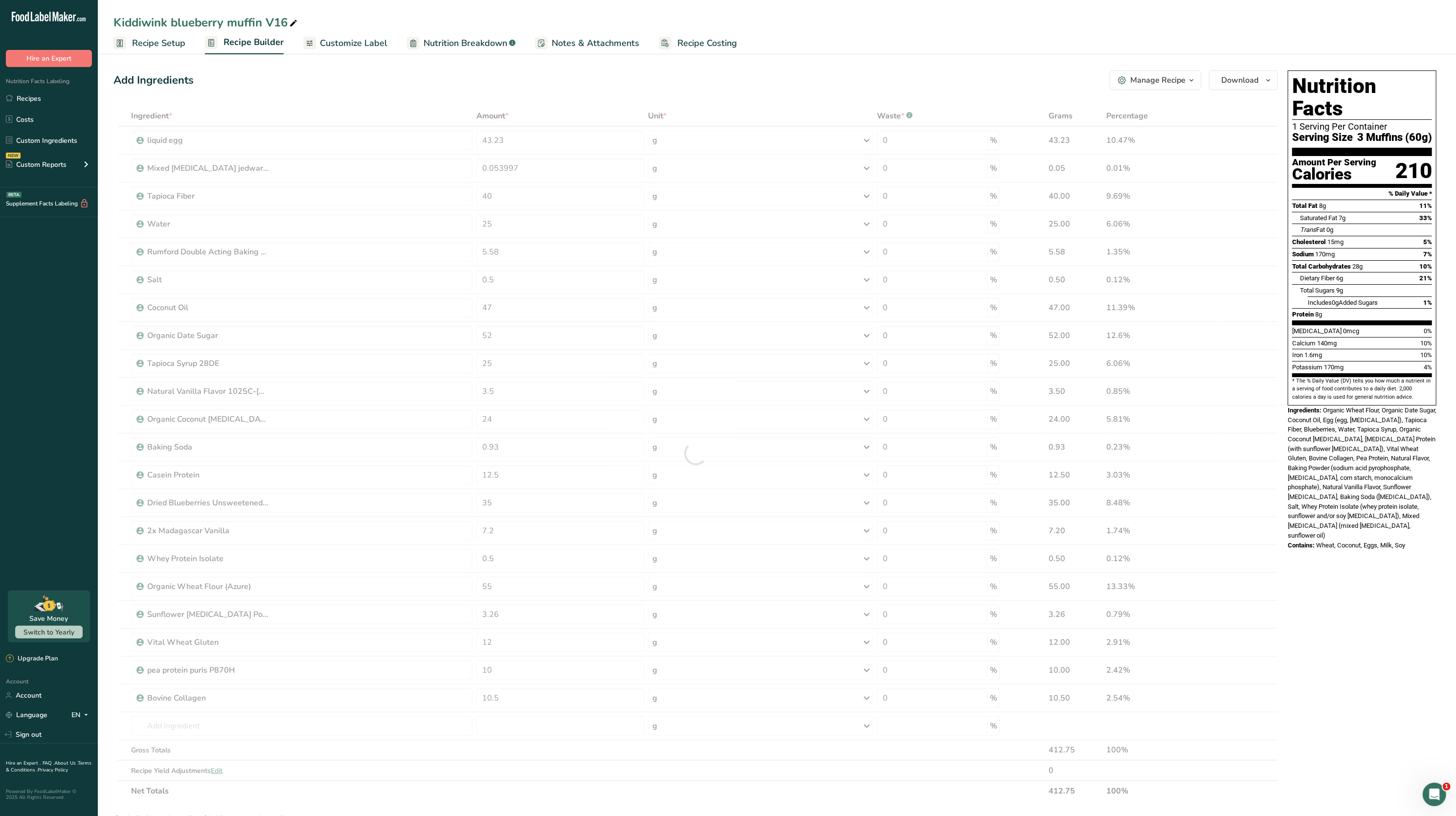
click at [1320, 301] on section "Total Fat 8g 11% Saturated Fat 7g 33% Trans Fat 0g [MEDICAL_DATA] 15mg 5% Sodiu…" at bounding box center [1362, 262] width 140 height 125
click at [147, 46] on span "Recipe Setup" at bounding box center [159, 43] width 54 height 13
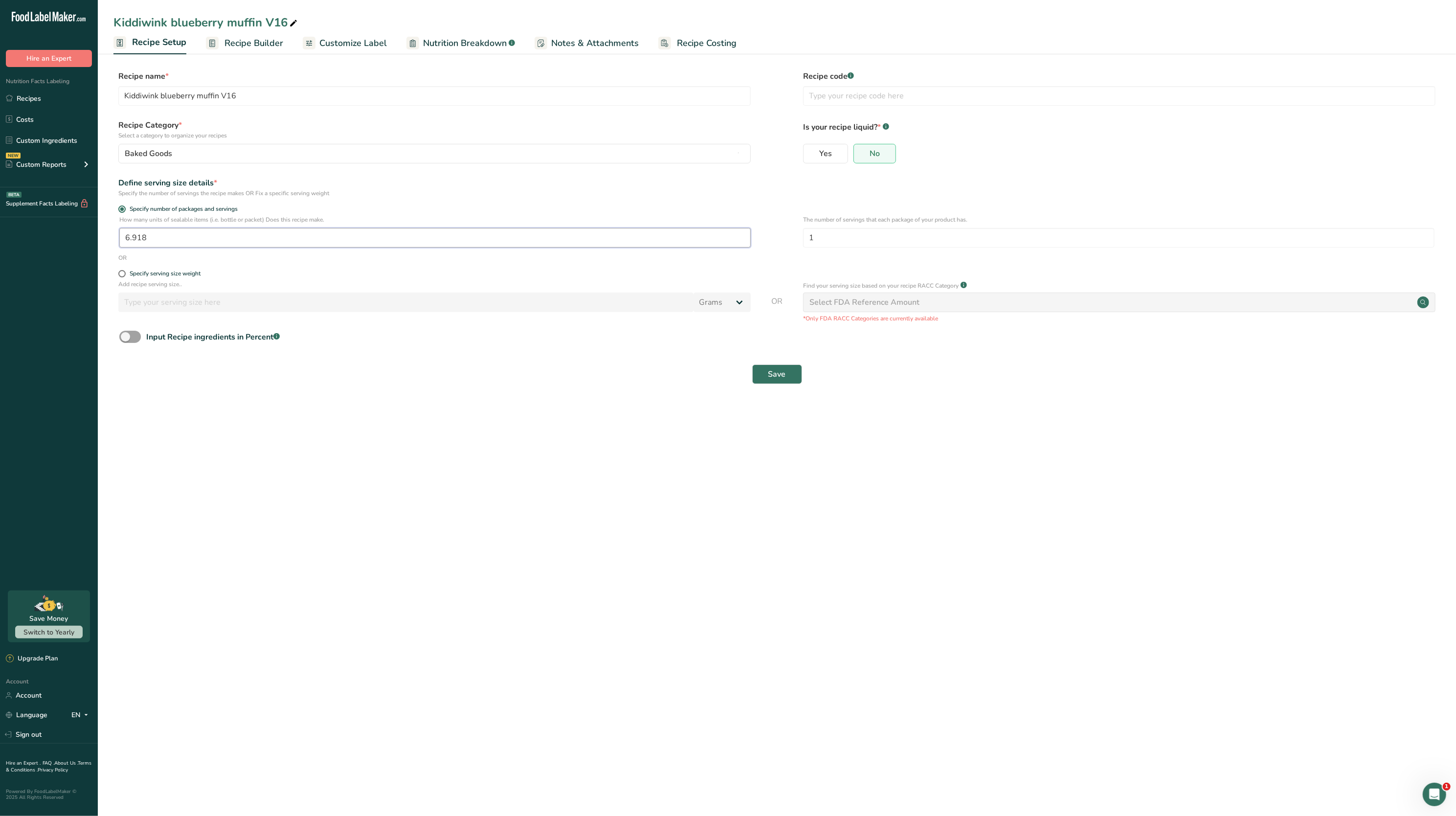
drag, startPoint x: 163, startPoint y: 230, endPoint x: 99, endPoint y: 222, distance: 64.5
click at [99, 222] on section "Recipe name * Kiddiwink blueberry muffin V16 Recipe code .a-a{fill:#347362;}.b-…" at bounding box center [777, 228] width 1358 height 355
click at [124, 269] on form "Recipe name * Kiddiwink blueberry muffin V16 Recipe code .a-a{fill:#347362;}.b-…" at bounding box center [777, 230] width 1327 height 319
click at [124, 277] on span at bounding box center [122, 274] width 8 height 8
click at [124, 277] on input "Specify serving size weight" at bounding box center [121, 273] width 6 height 6
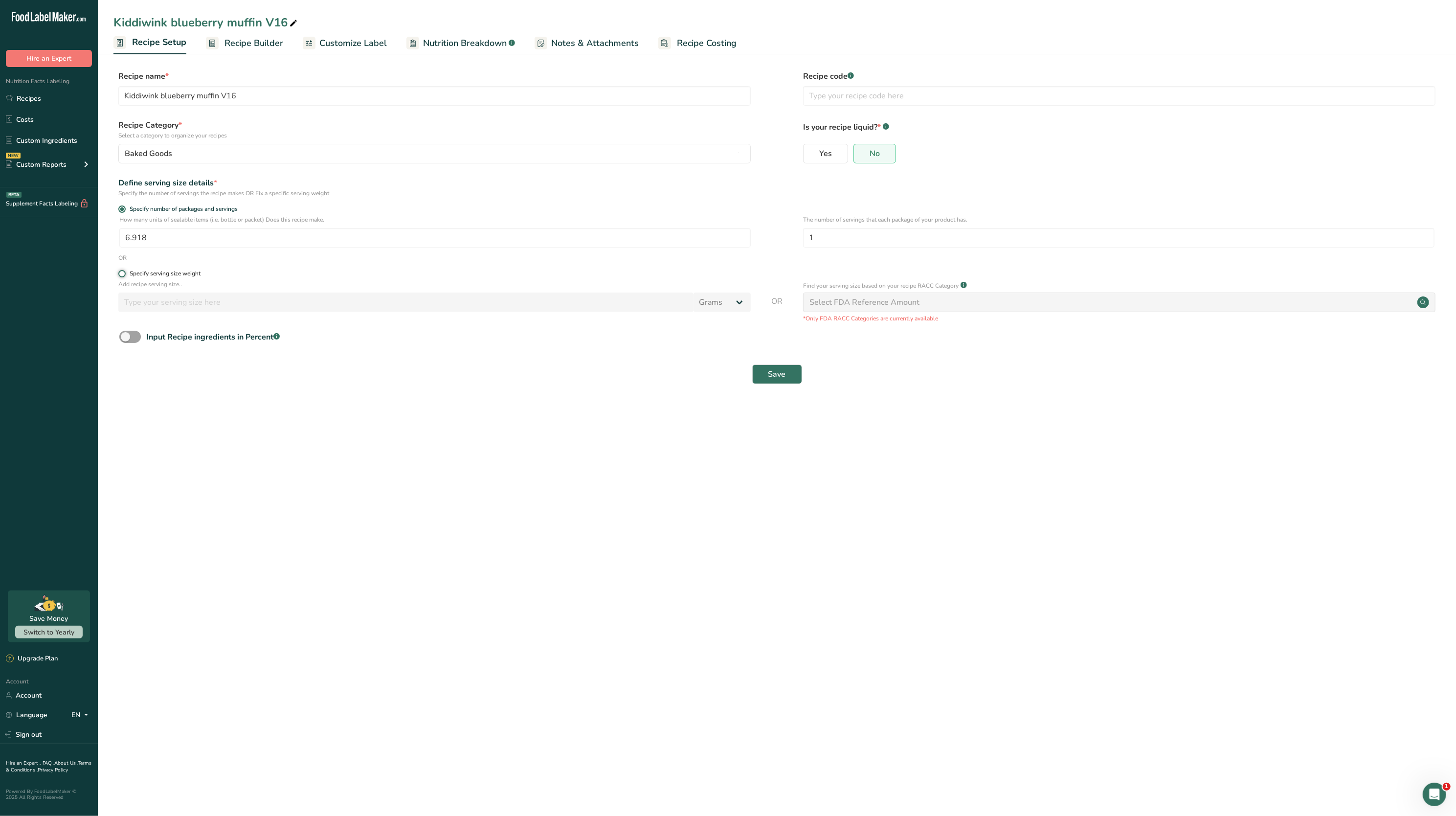
radio input "true"
radio input "false"
click at [194, 304] on input "number" at bounding box center [406, 302] width 575 height 20
type input "59"
click at [554, 483] on main "Kiddiwink blueberry muffin V16 Recipe Setup Recipe Builder Customize Label Nutr…" at bounding box center [728, 408] width 1456 height 816
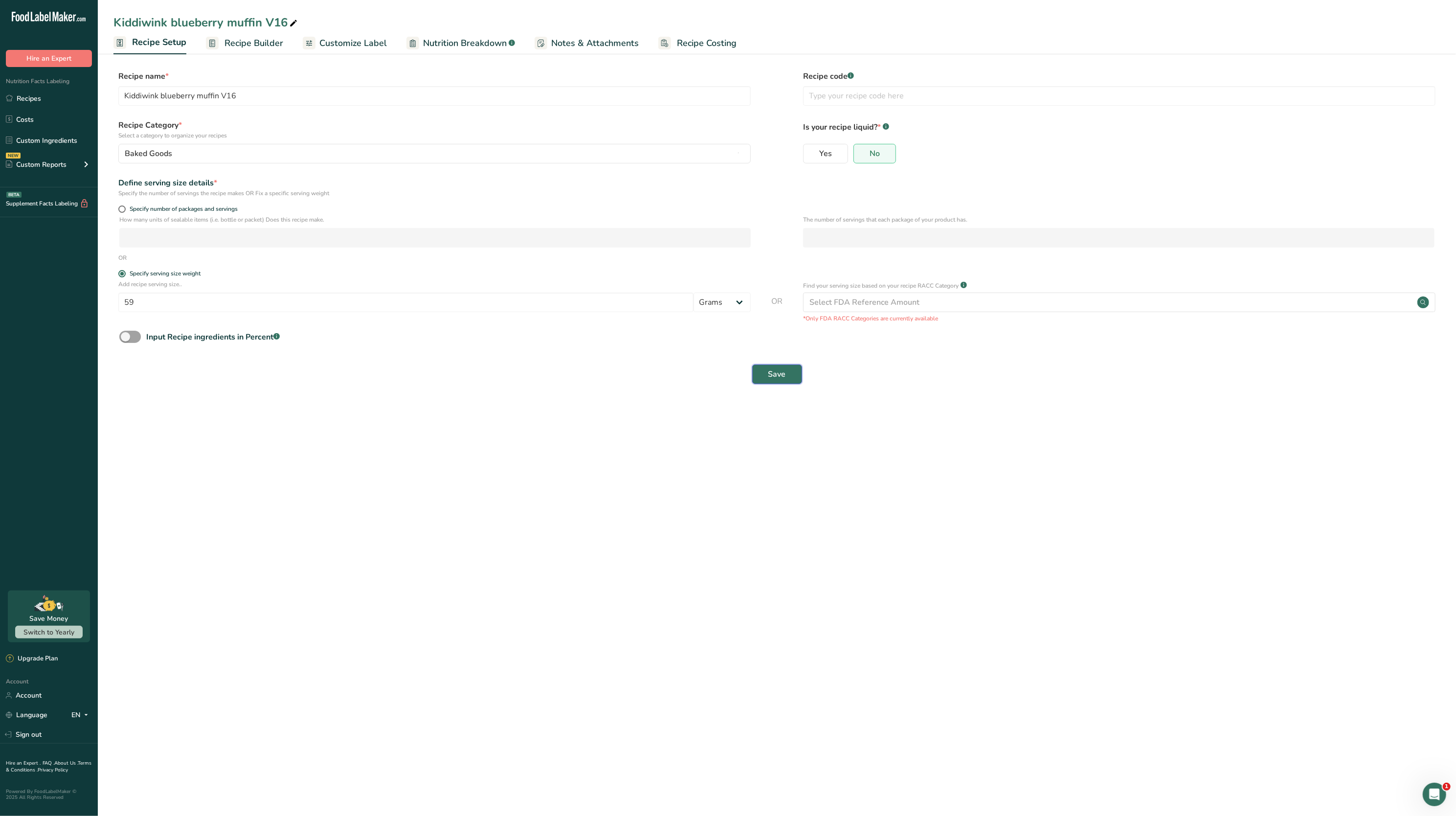
click at [781, 372] on span "Save" at bounding box center [778, 374] width 17 height 12
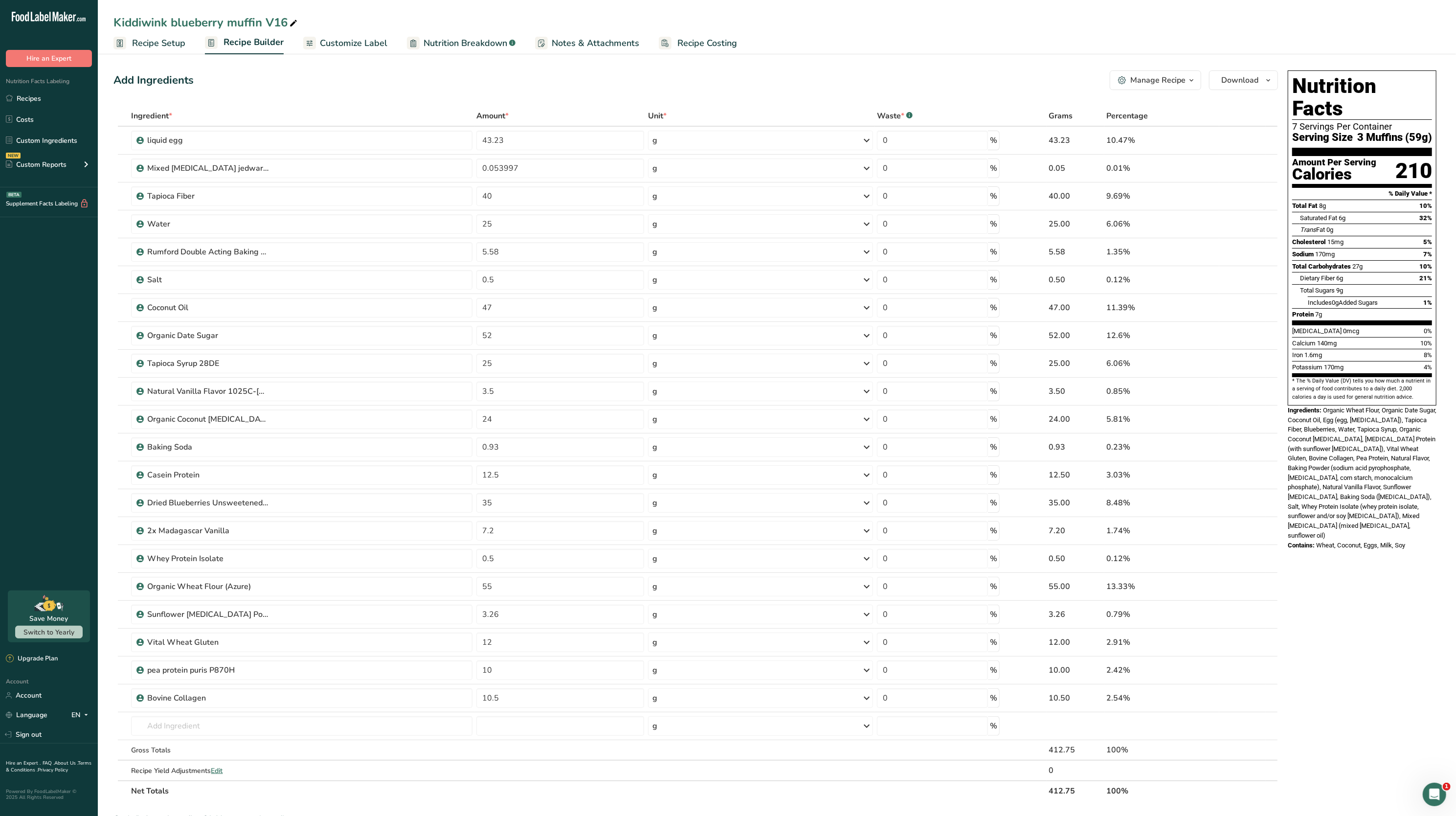
drag, startPoint x: 161, startPoint y: 39, endPoint x: 225, endPoint y: 48, distance: 64.6
click at [161, 39] on span "Recipe Setup" at bounding box center [159, 43] width 54 height 13
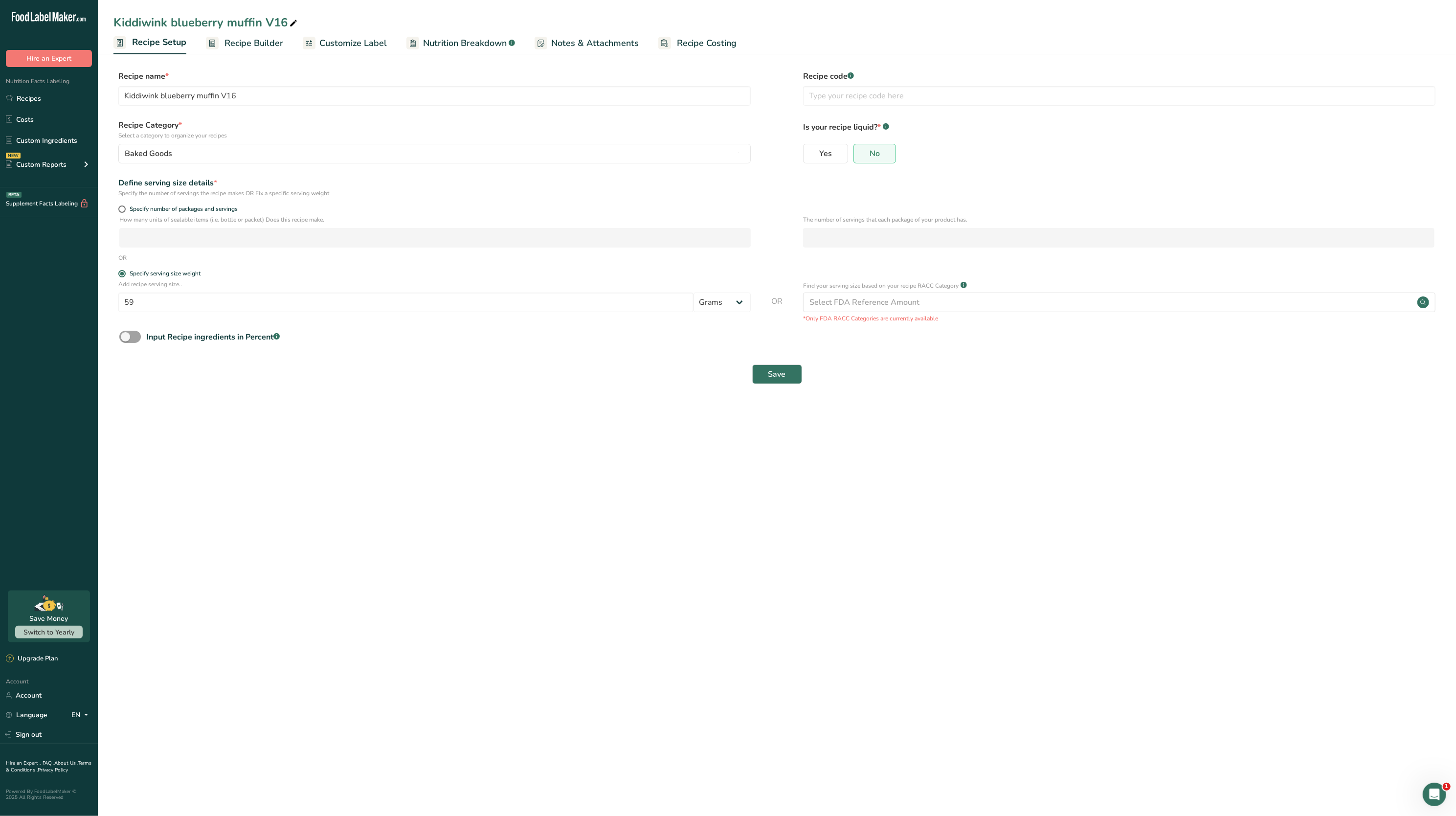
click at [118, 209] on div "Specify number of packages and servings" at bounding box center [777, 210] width 1327 height 10
click at [123, 209] on span at bounding box center [122, 209] width 8 height 8
click at [123, 209] on input "Specify number of packages and servings" at bounding box center [121, 209] width 6 height 6
radio input "true"
radio input "false"
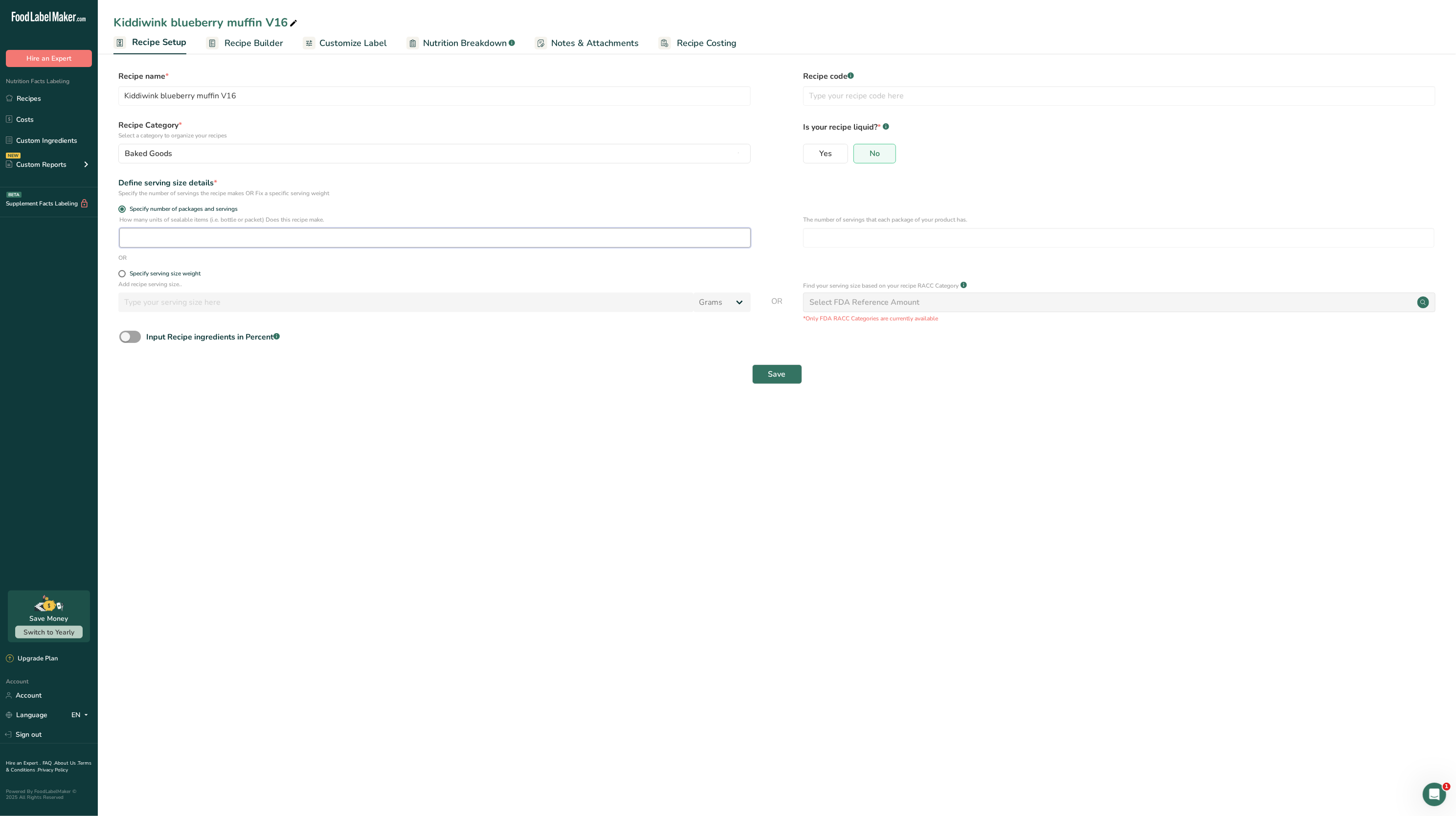
click at [161, 230] on input "number" at bounding box center [435, 238] width 631 height 20
paste input "6.918"
type input "6.918"
click at [831, 238] on input "number" at bounding box center [1119, 238] width 631 height 20
type input "1"
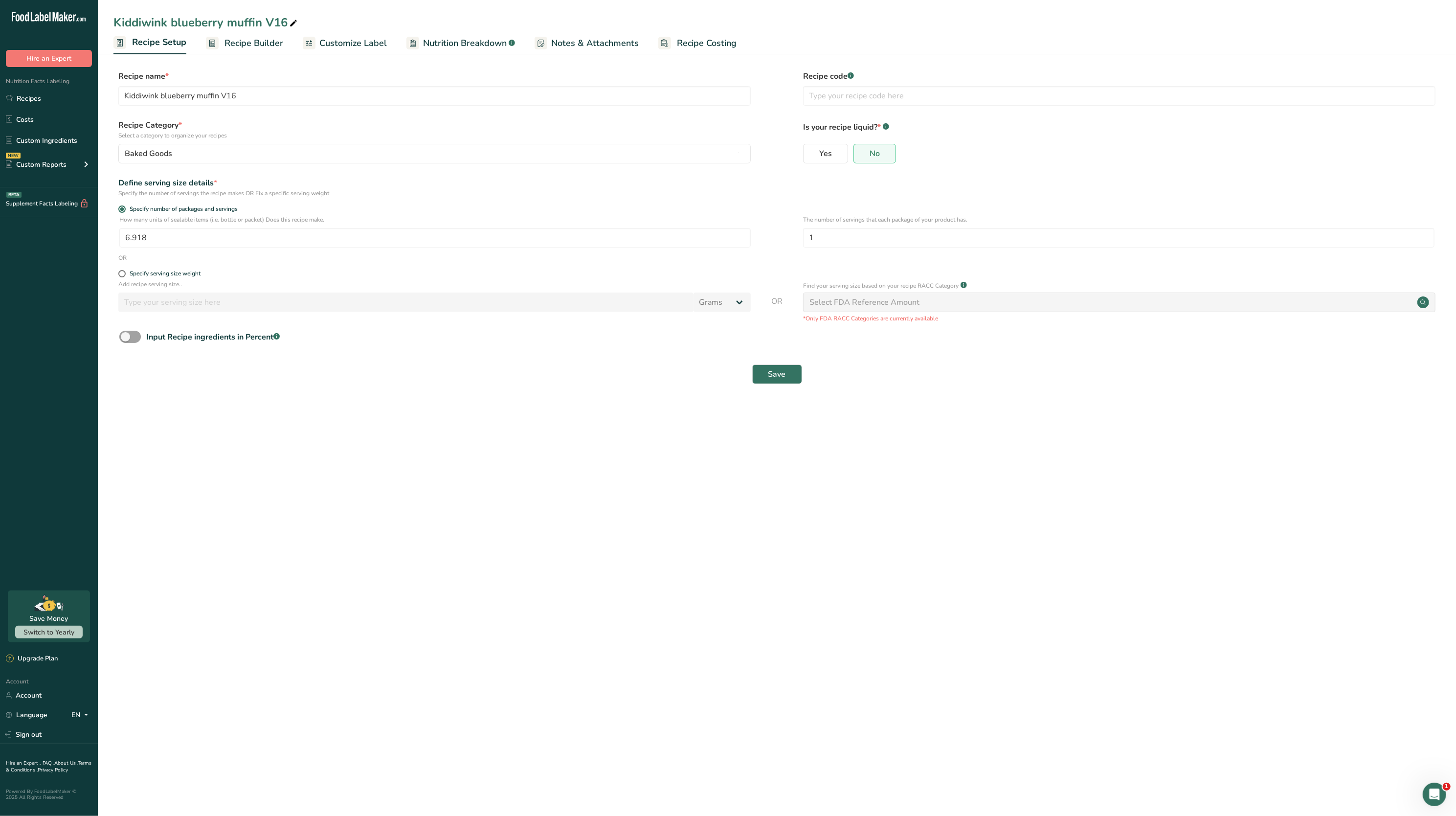
click at [840, 391] on section "Recipe name * Kiddiwink blueberry muffin V16 Recipe code .a-a{fill:#347362;}.b-…" at bounding box center [777, 228] width 1358 height 355
click at [769, 375] on span "Save" at bounding box center [778, 374] width 17 height 12
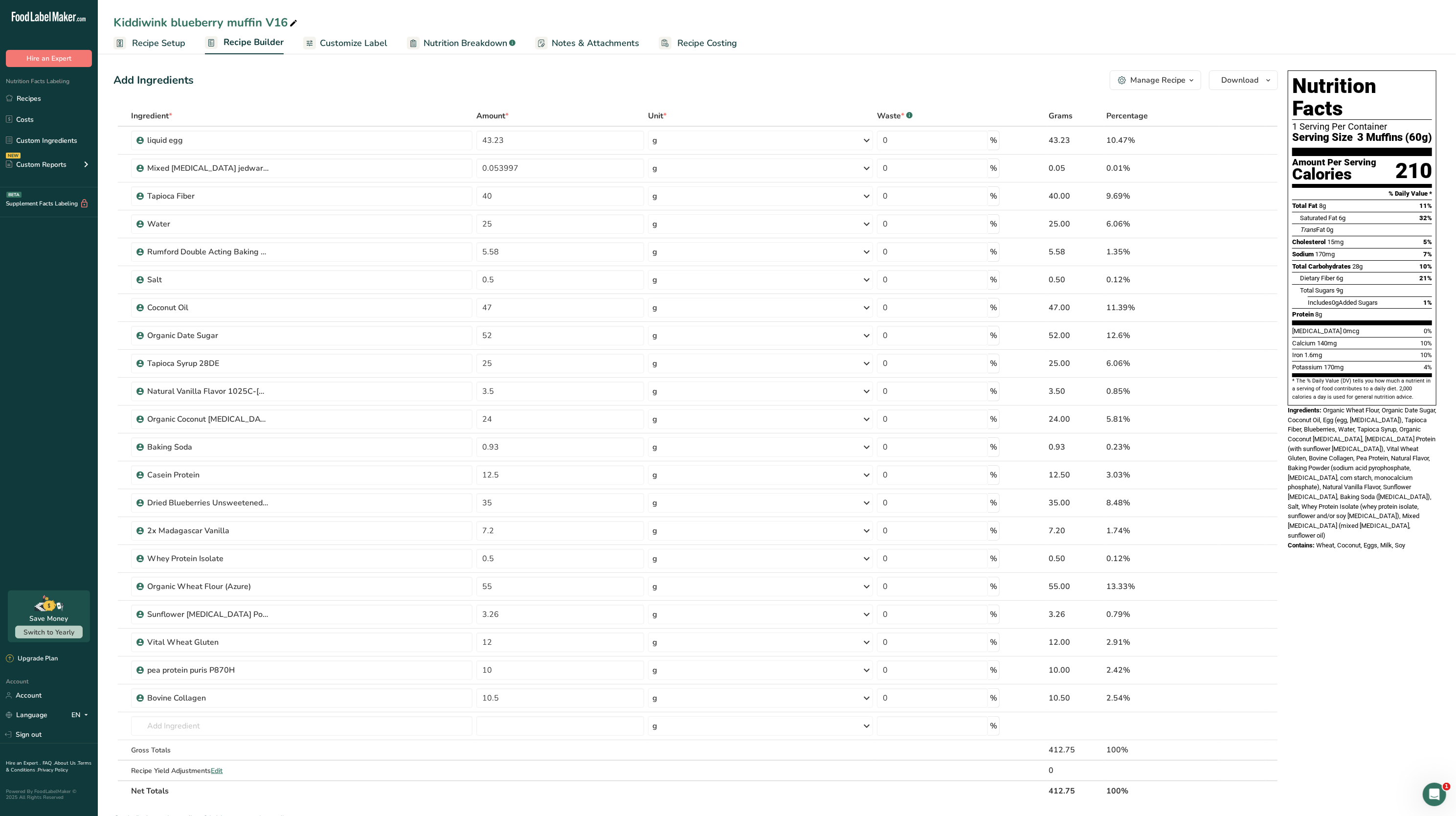
click at [376, 41] on span "Customize Label" at bounding box center [354, 43] width 68 height 13
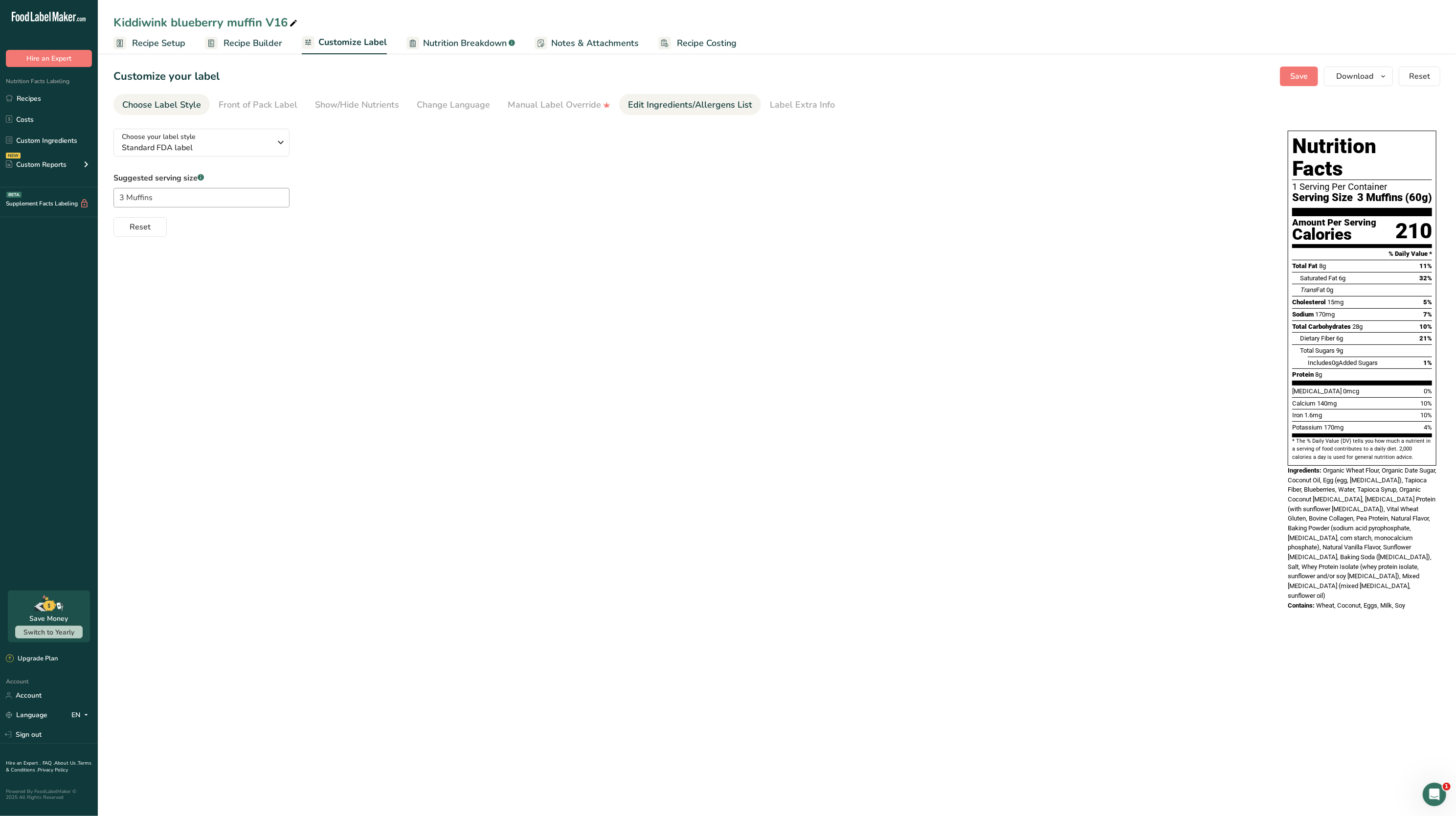
click at [660, 112] on link "Edit Ingredients/Allergens List" at bounding box center [690, 105] width 124 height 22
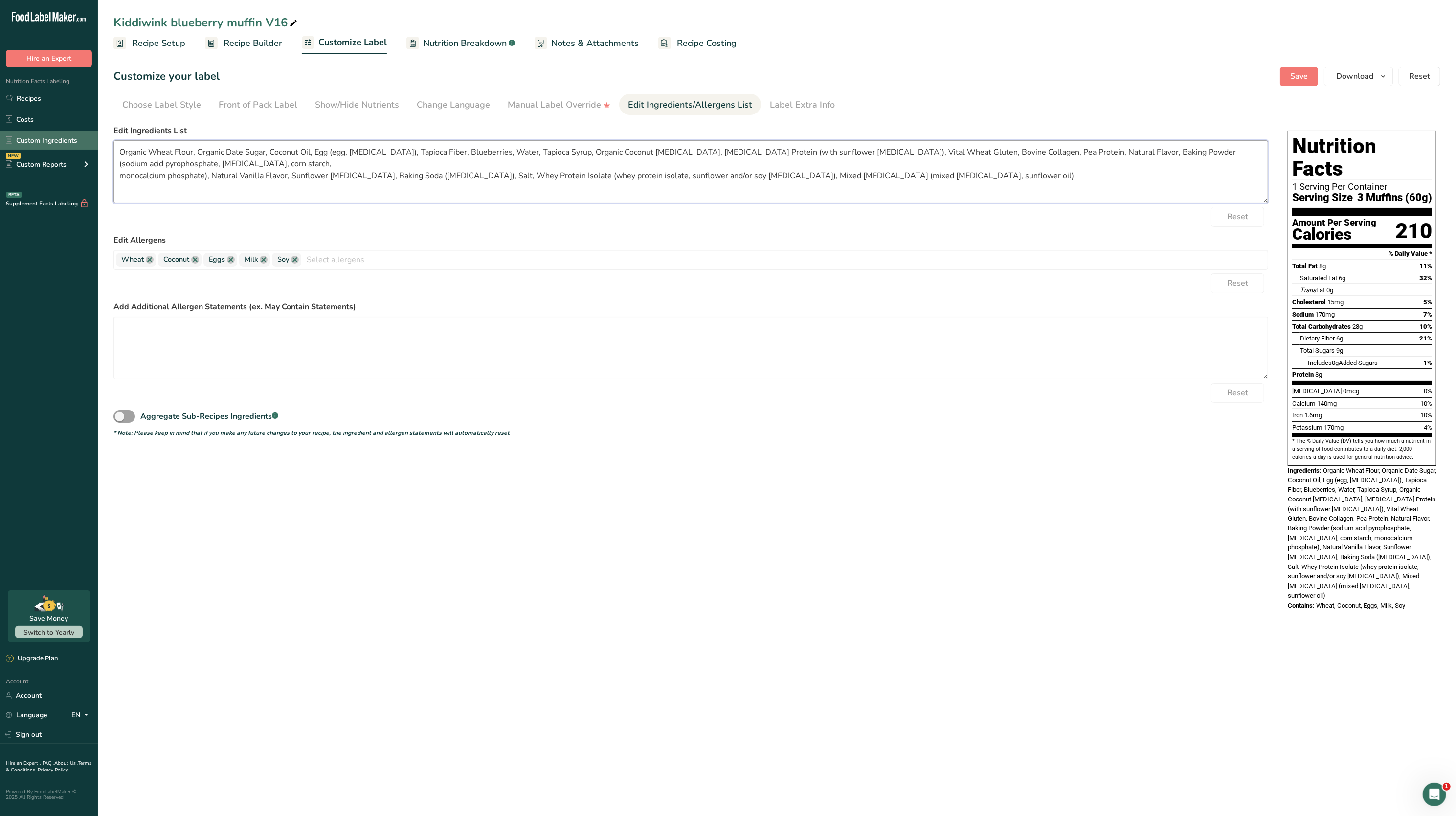
drag, startPoint x: 987, startPoint y: 181, endPoint x: 50, endPoint y: 140, distance: 937.9
click at [50, 140] on div ".a-20{fill:#fff;} Hire an Expert Nutrition Facts Labeling Recipes Costs Custom …" at bounding box center [728, 408] width 1456 height 816
paste textarea "Organic Wheat Flour, Organic Date Sugar, Coconut Oil, Protein Blend ([MEDICAL_D…"
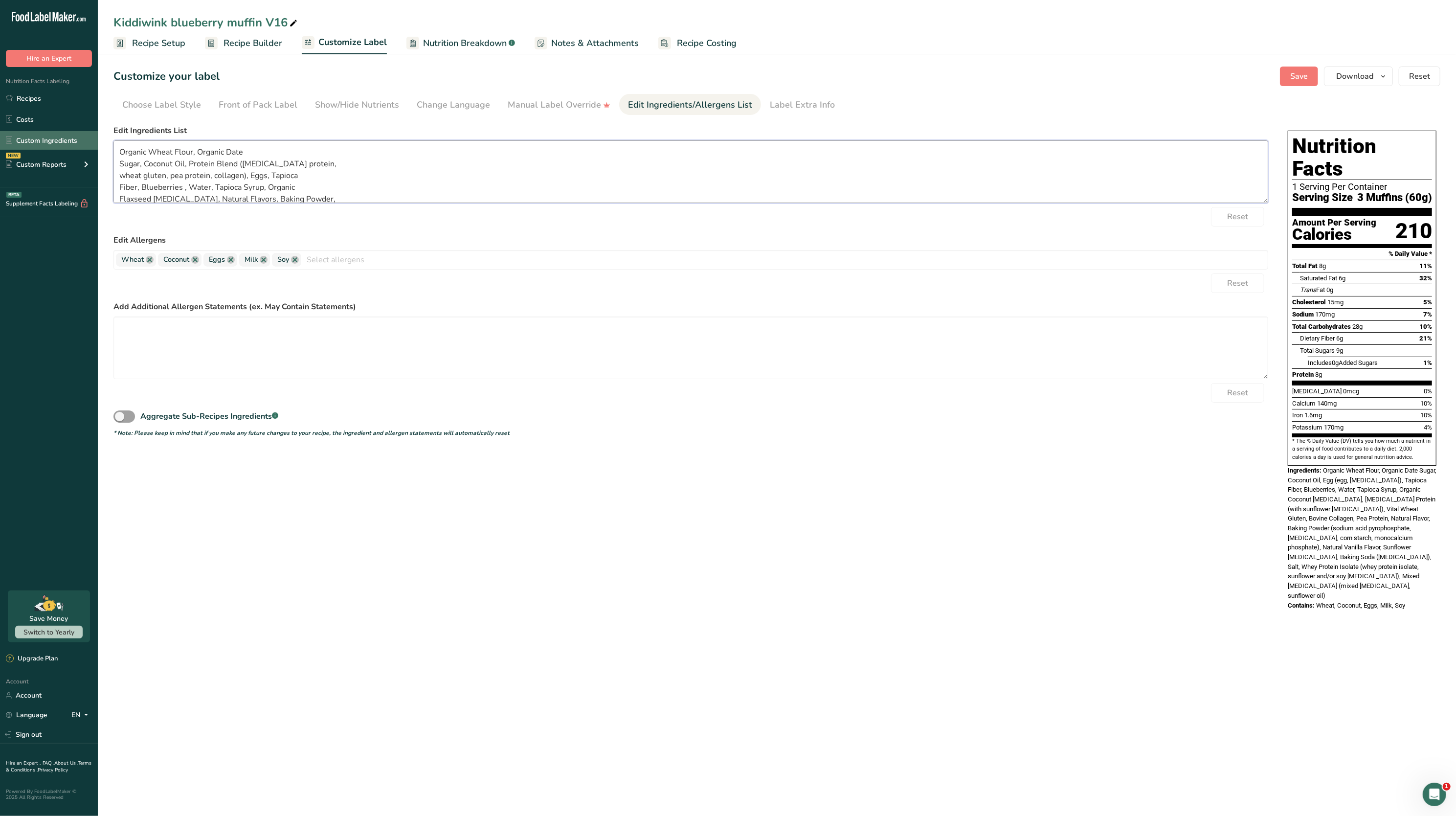
scroll to position [38, 0]
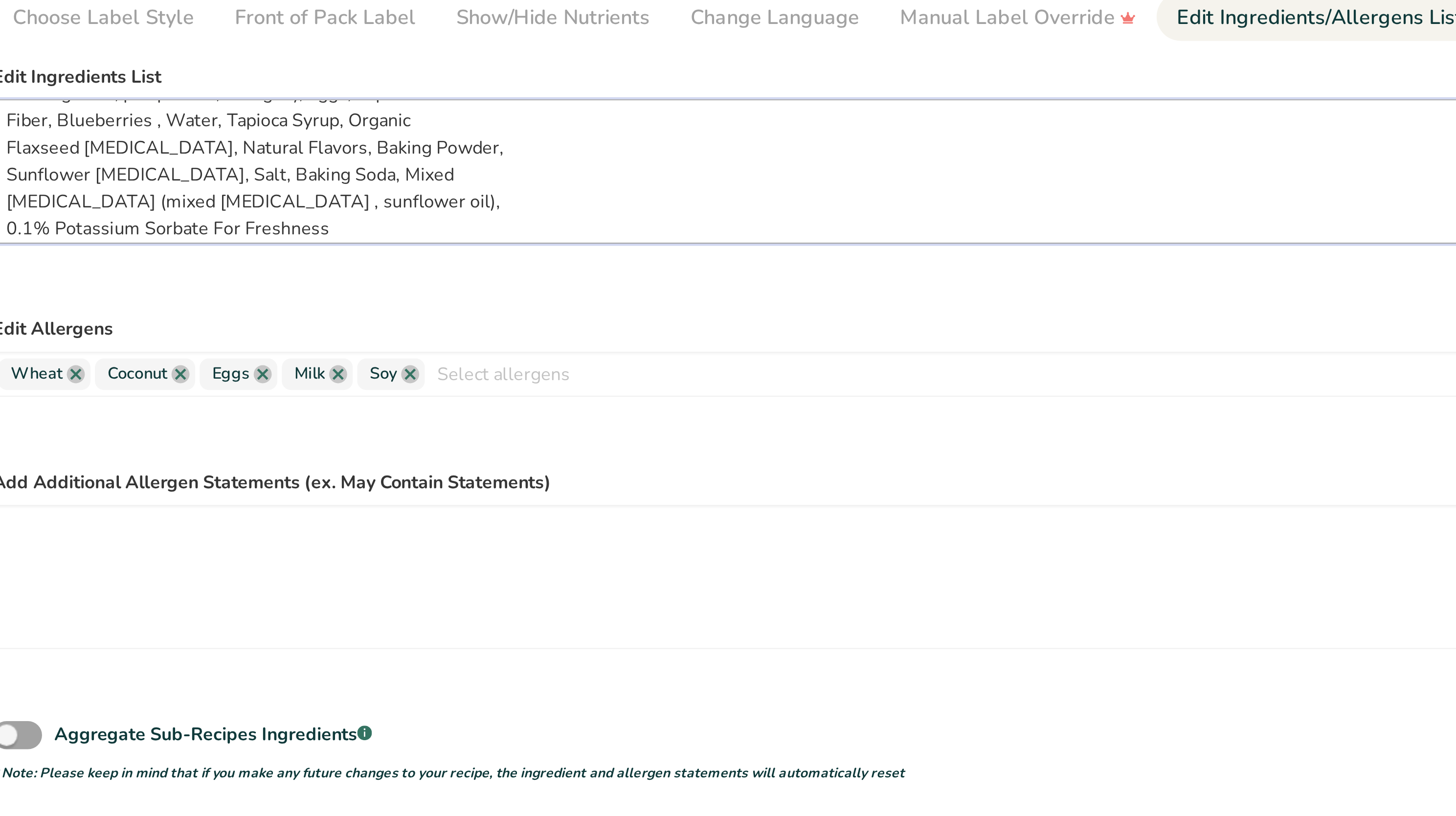
click at [207, 176] on textarea "Organic Wheat Flour, Organic Date Sugar, Coconut Oil, Protein Blend ([MEDICAL_D…" at bounding box center [691, 172] width 1155 height 63
click at [237, 172] on textarea "Organic Wheat Flour, Organic Date Sugar, Coconut Oil, Protein Blend ([MEDICAL_D…" at bounding box center [691, 172] width 1155 height 63
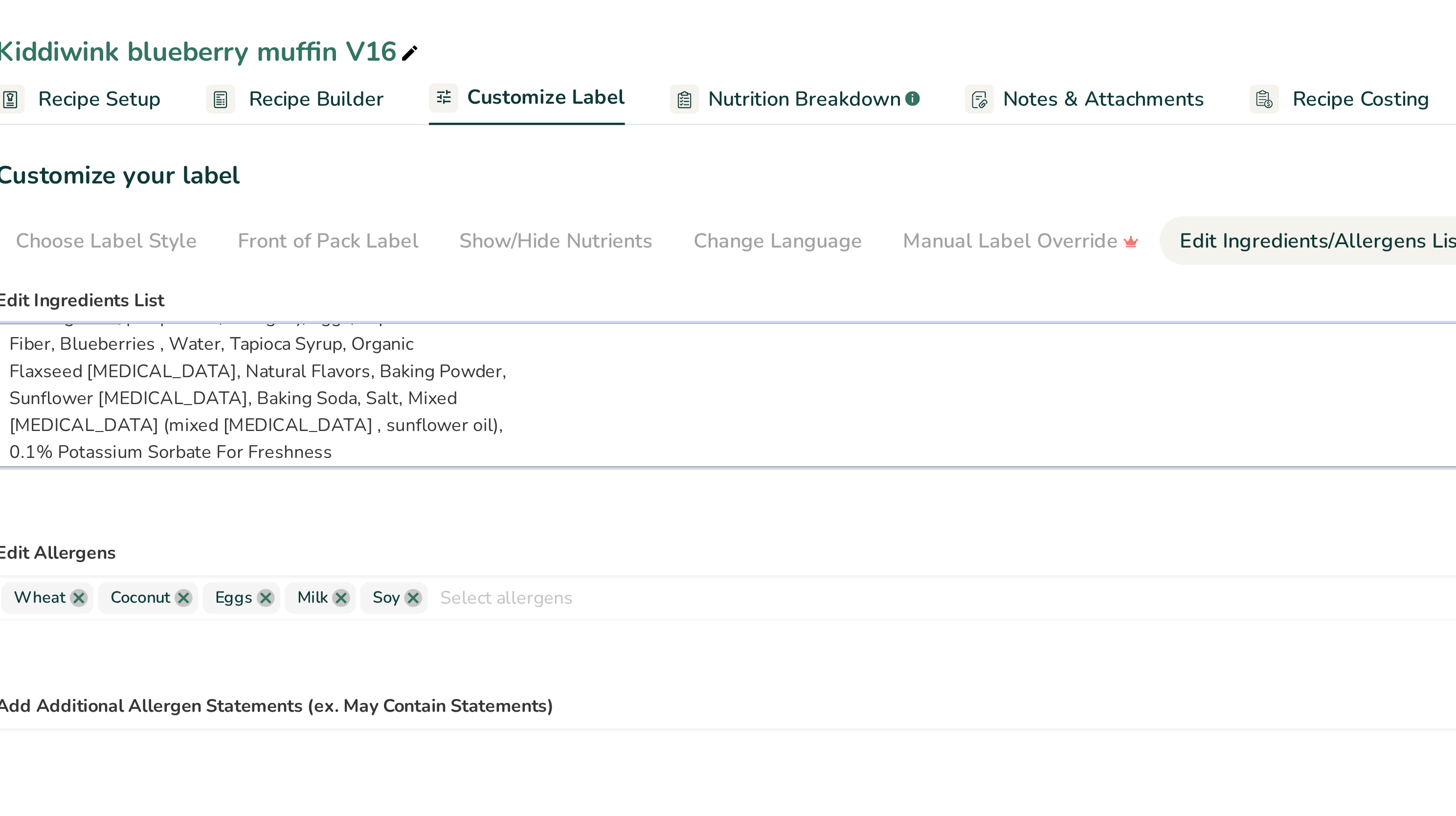
scroll to position [0, 0]
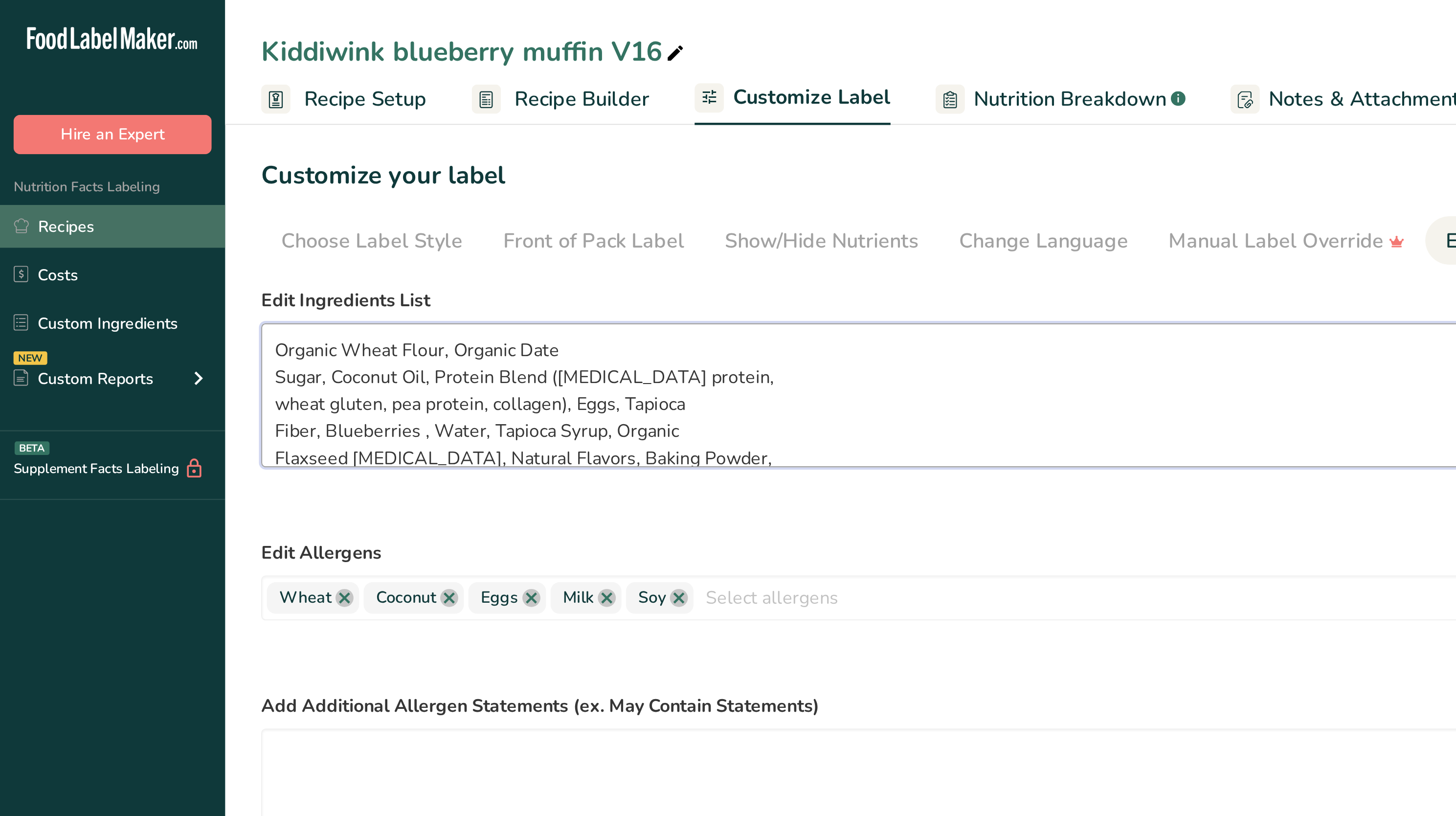
drag, startPoint x: 182, startPoint y: 160, endPoint x: 2, endPoint y: 104, distance: 188.5
click at [2, 104] on div ".a-20{fill:#fff;} Hire an Expert Nutrition Facts Labeling Recipes Costs Custom …" at bounding box center [728, 408] width 1456 height 816
click at [257, 194] on textarea "Organic Wheat Flour, Organic Date Sugar, Coconut Oil, Protein Blend ([MEDICAL_D…" at bounding box center [691, 172] width 1155 height 63
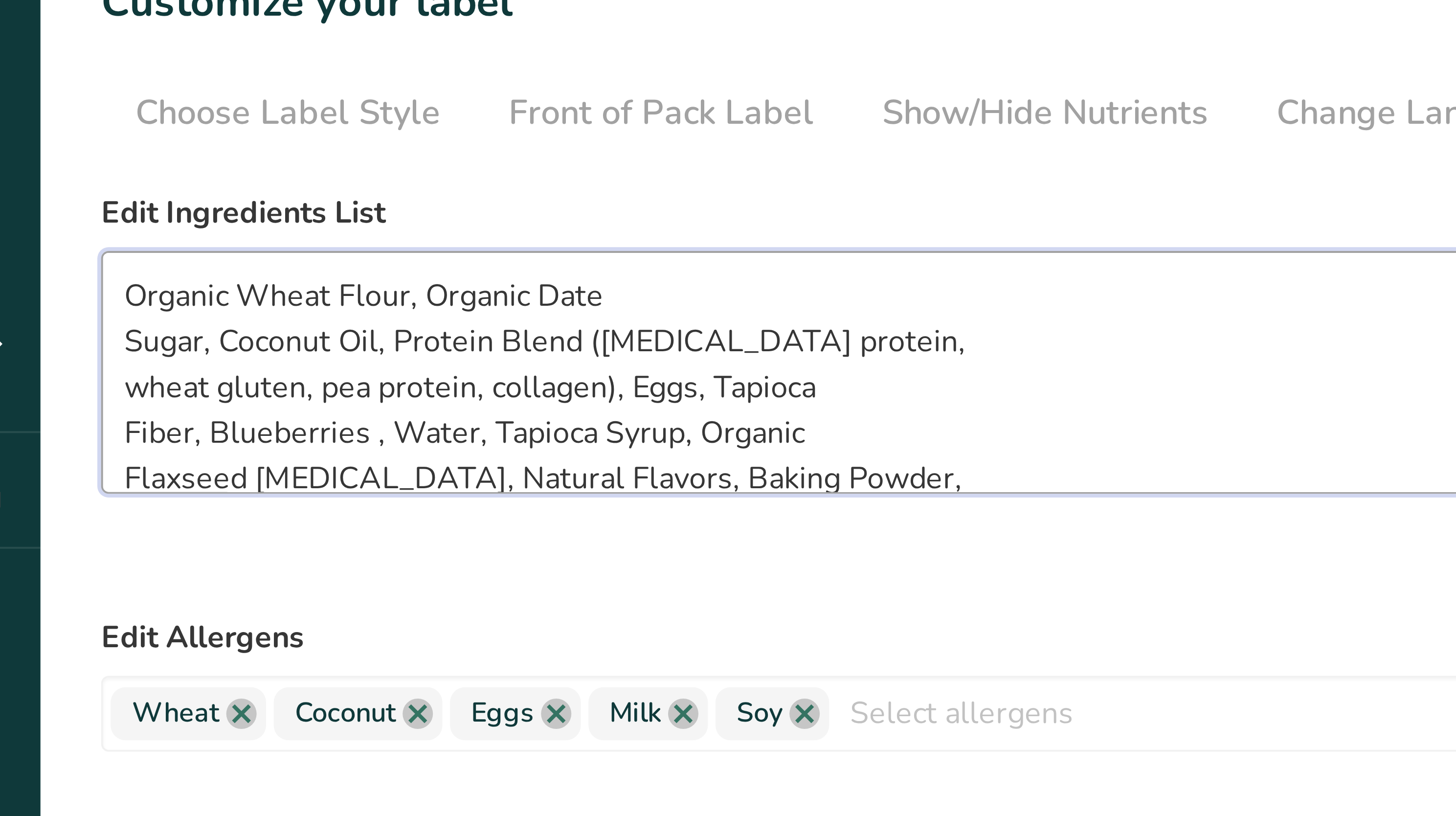
click at [169, 176] on textarea "Organic Wheat Flour, Organic Date Sugar, Coconut Oil, Protein Blend ([MEDICAL_D…" at bounding box center [691, 172] width 1155 height 63
click at [255, 178] on textarea "Organic Wheat Flour, Organic Date Sugar, Coconut Oil, Protein Blend ([MEDICAL_D…" at bounding box center [691, 172] width 1155 height 63
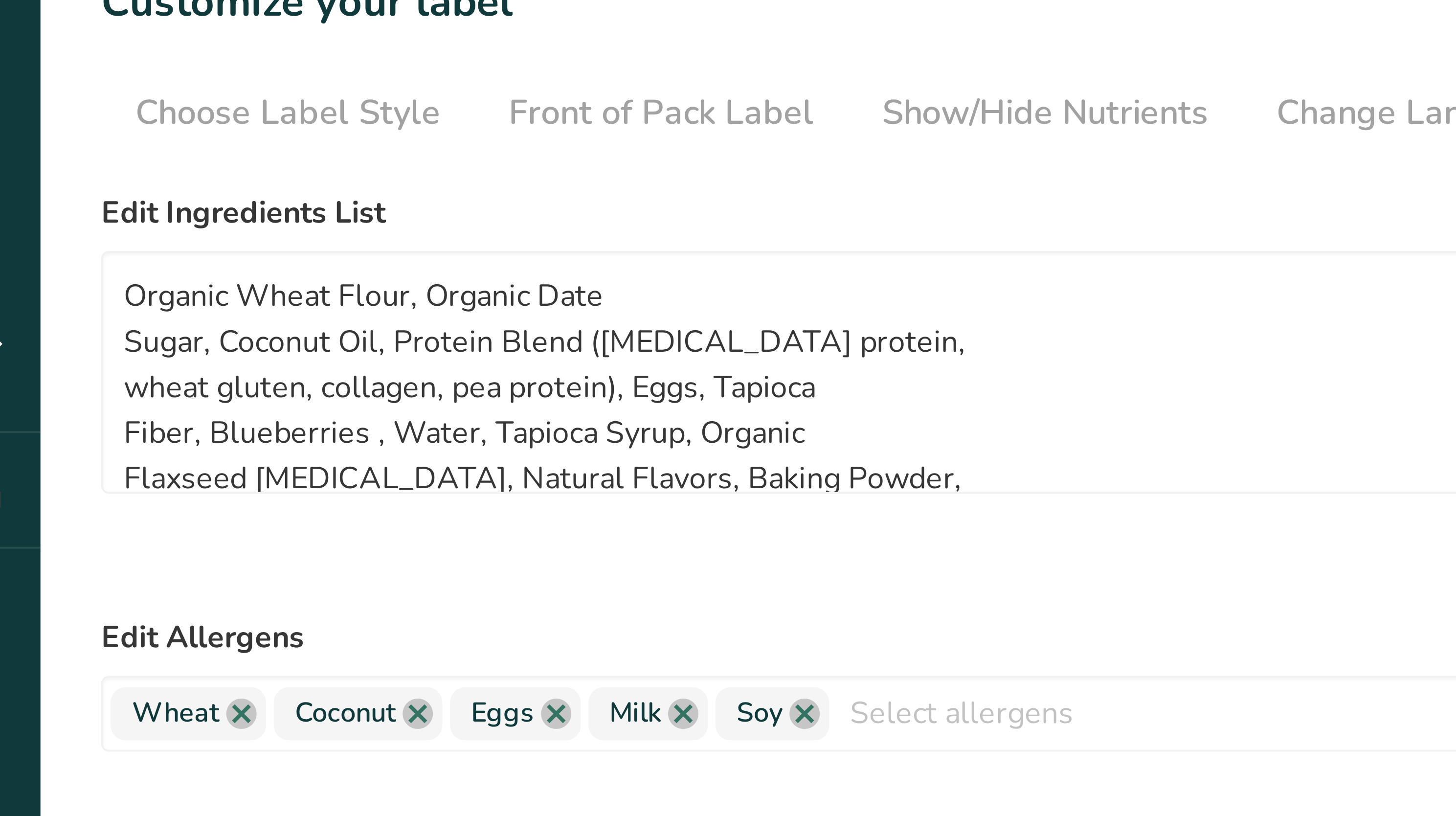
click at [280, 136] on label "Edit Ingredients List" at bounding box center [691, 130] width 1155 height 12
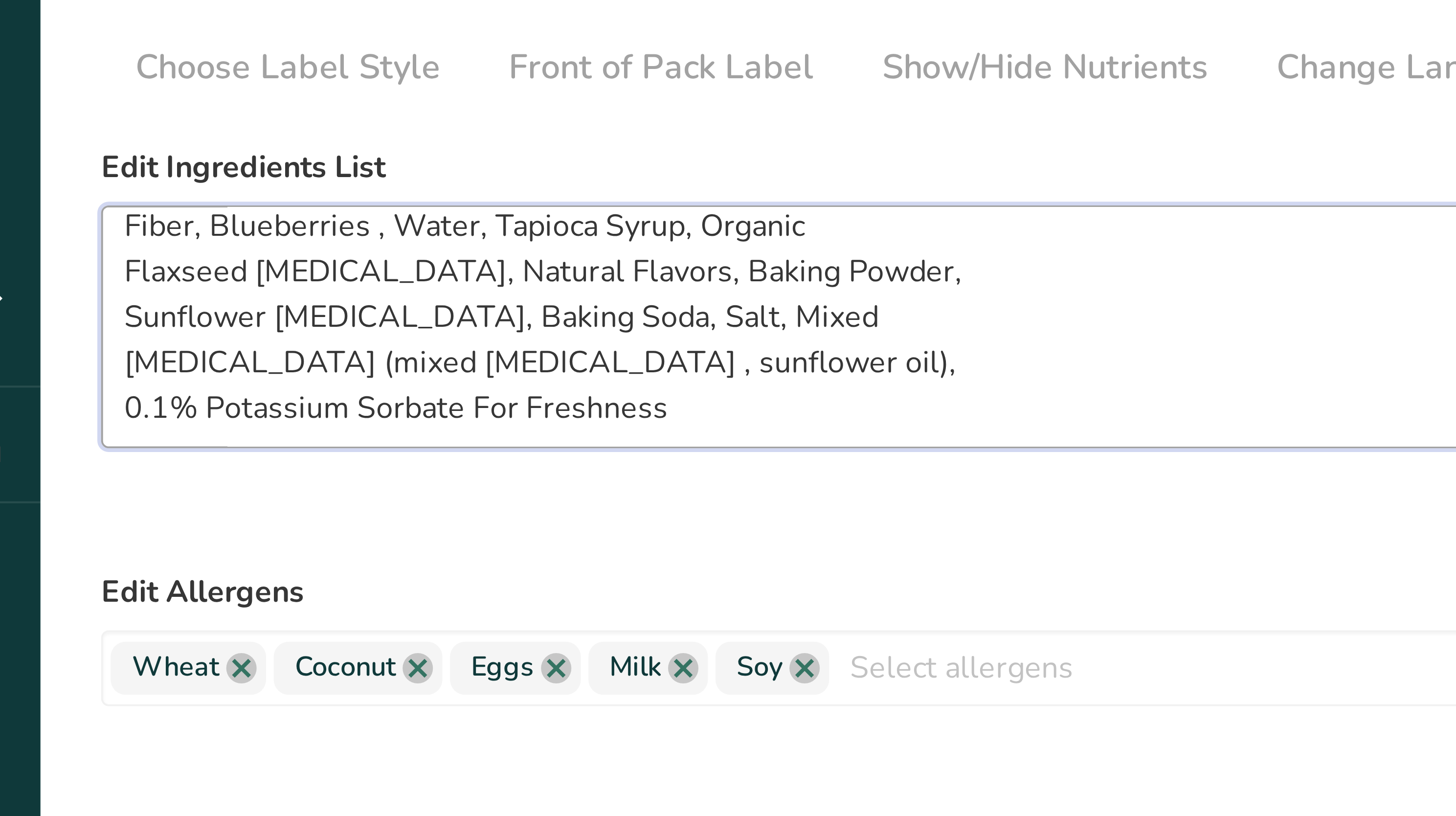
scroll to position [44, 0]
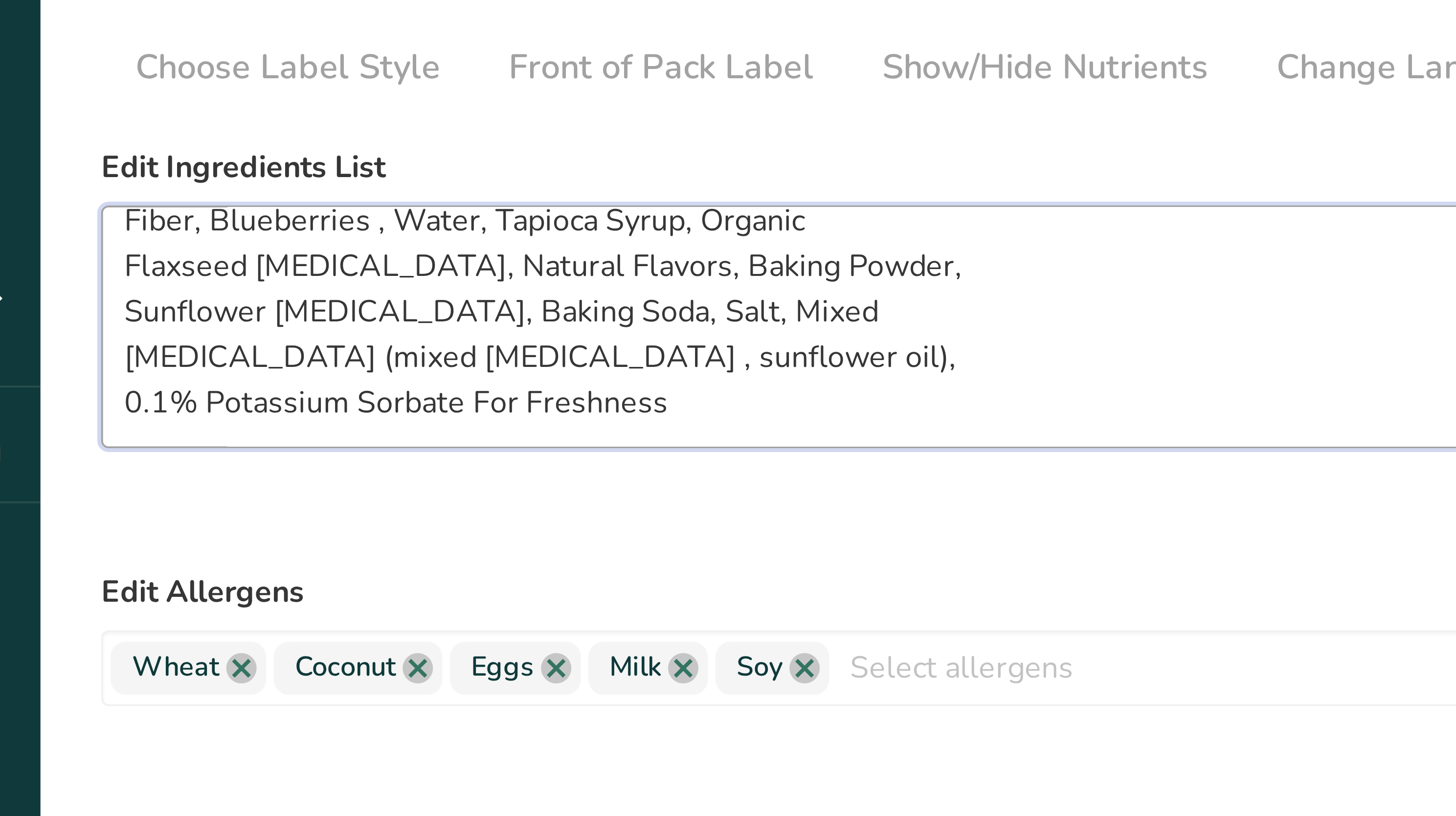
drag, startPoint x: 260, startPoint y: 187, endPoint x: 270, endPoint y: 207, distance: 22.4
click at [270, 207] on form "Edit Ingredients List Organic Wheat Flour, Organic Date Sugar, Coconut Oil, Pro…" at bounding box center [691, 281] width 1155 height 313
click at [267, 197] on textarea "Organic Wheat Flour, Organic Date Sugar, Coconut Oil, Protein Blend ([MEDICAL_D…" at bounding box center [691, 172] width 1155 height 63
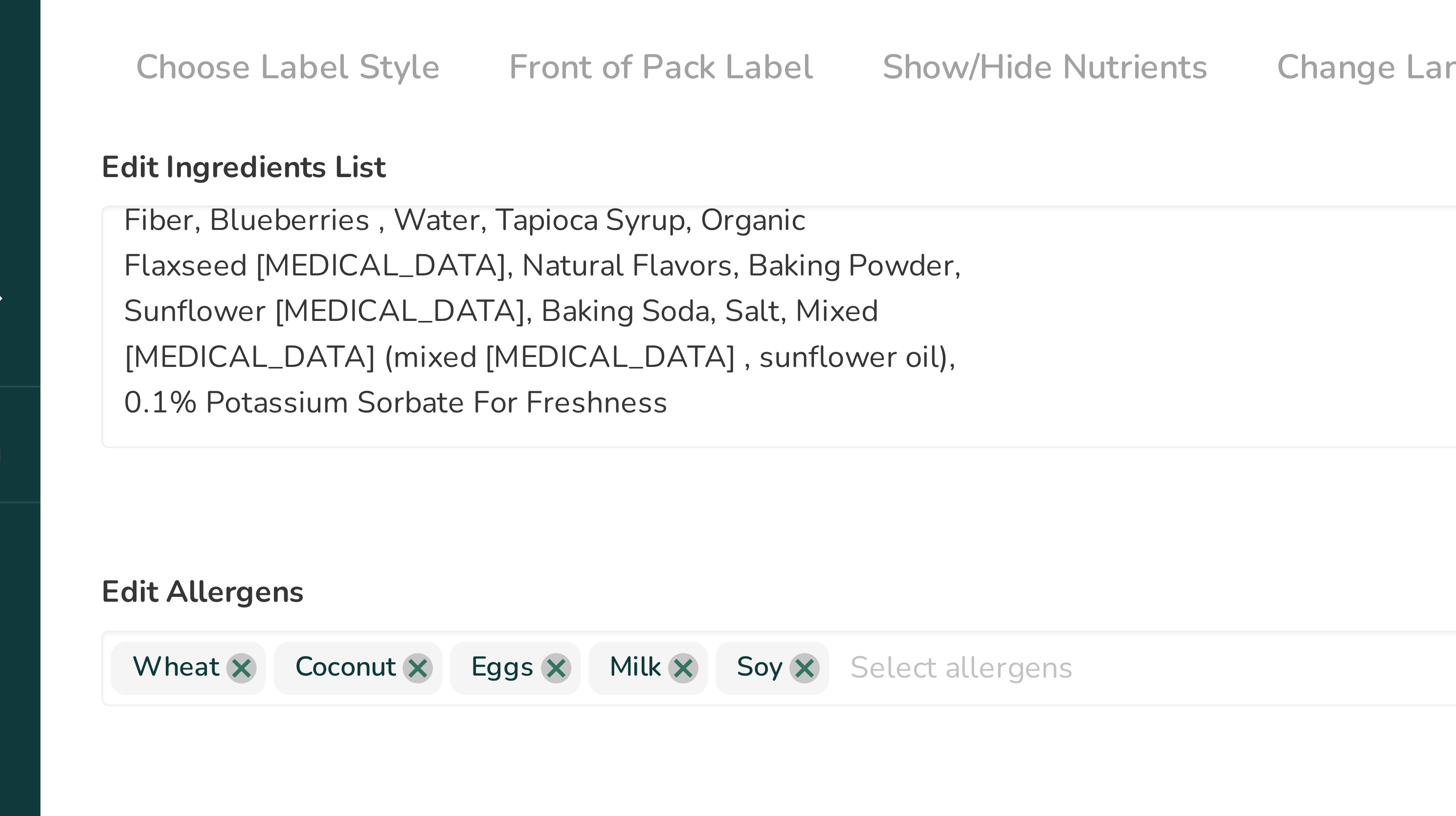
click at [267, 216] on div "Reset" at bounding box center [691, 217] width 1155 height 20
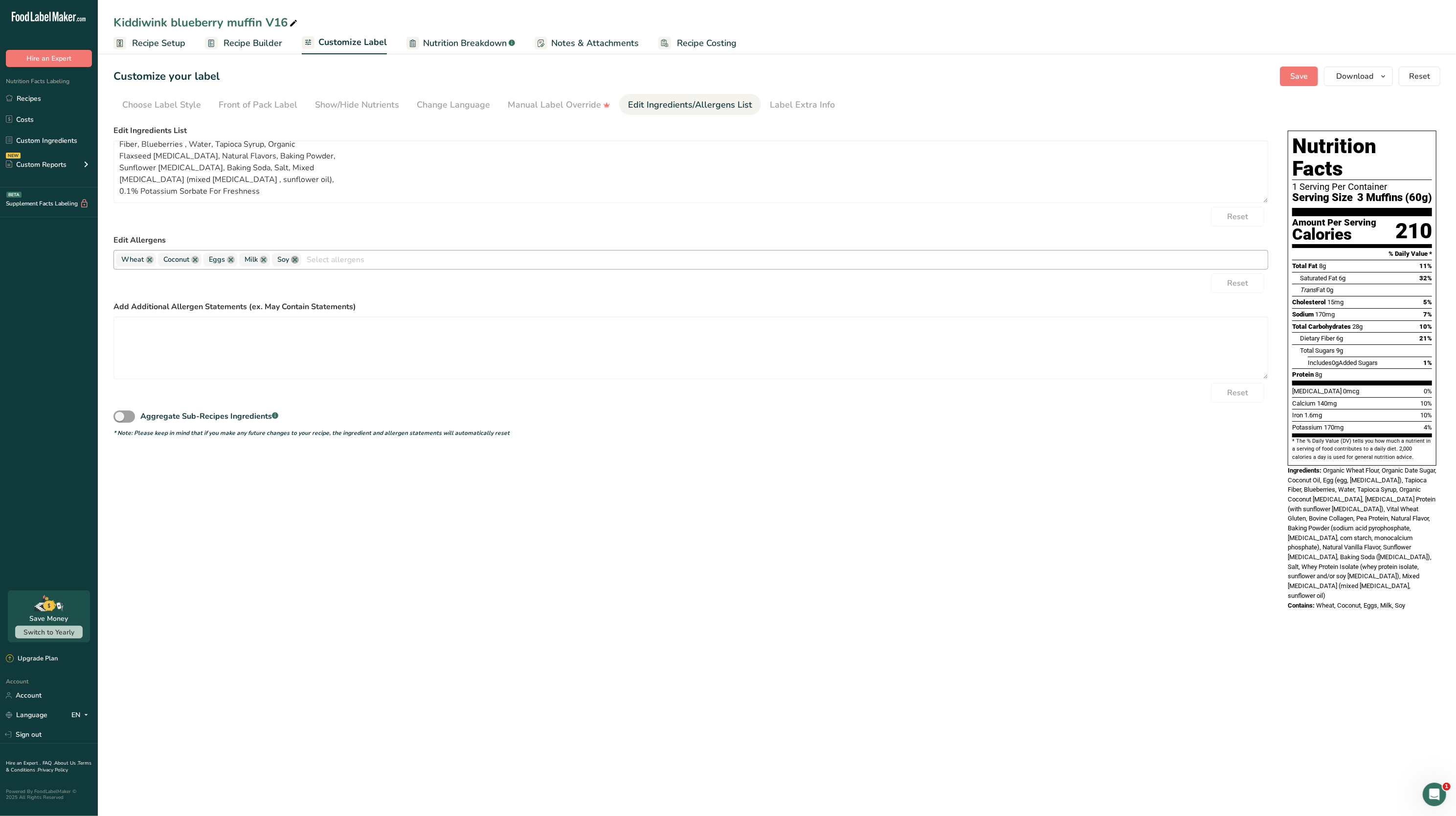
click at [296, 258] on link at bounding box center [295, 259] width 8 height 8
click at [1296, 80] on span "Save" at bounding box center [1299, 76] width 17 height 12
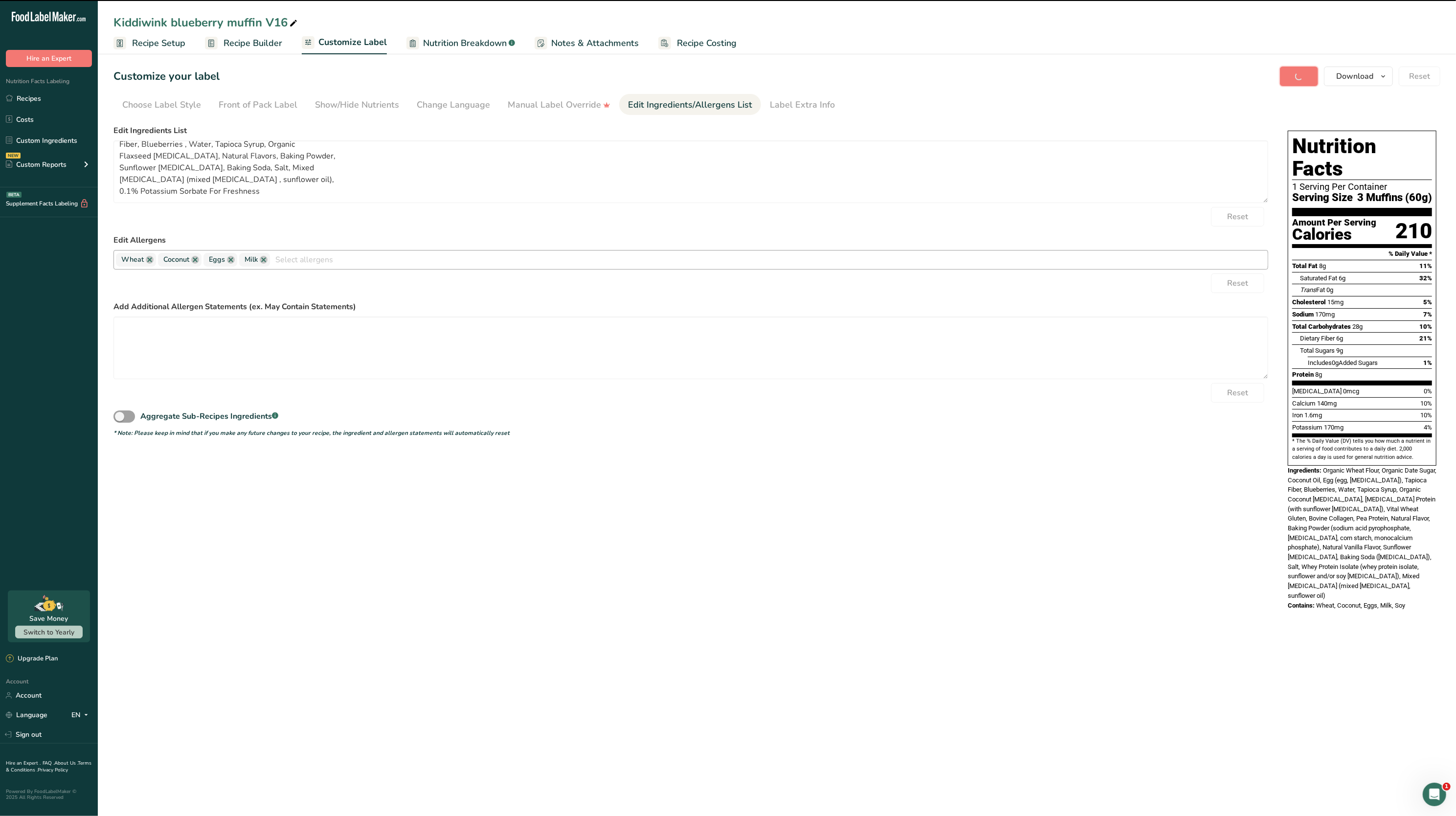
type textarea "Organic Wheat Flour, Organic Date Sugar, Coconut Oil, Protein Blend ([MEDICAL_D…"
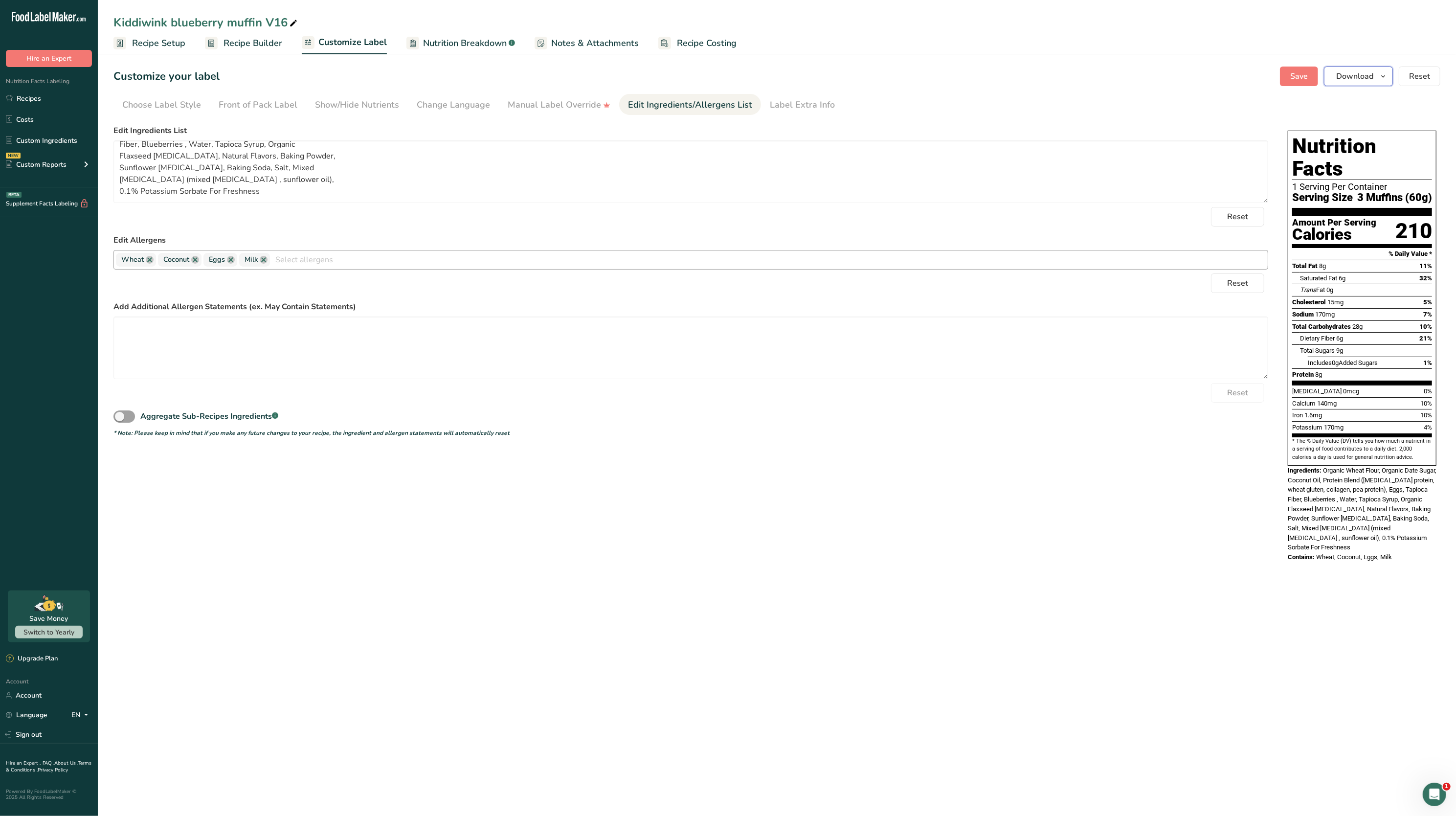
click at [1372, 73] on span "Download" at bounding box center [1355, 76] width 37 height 12
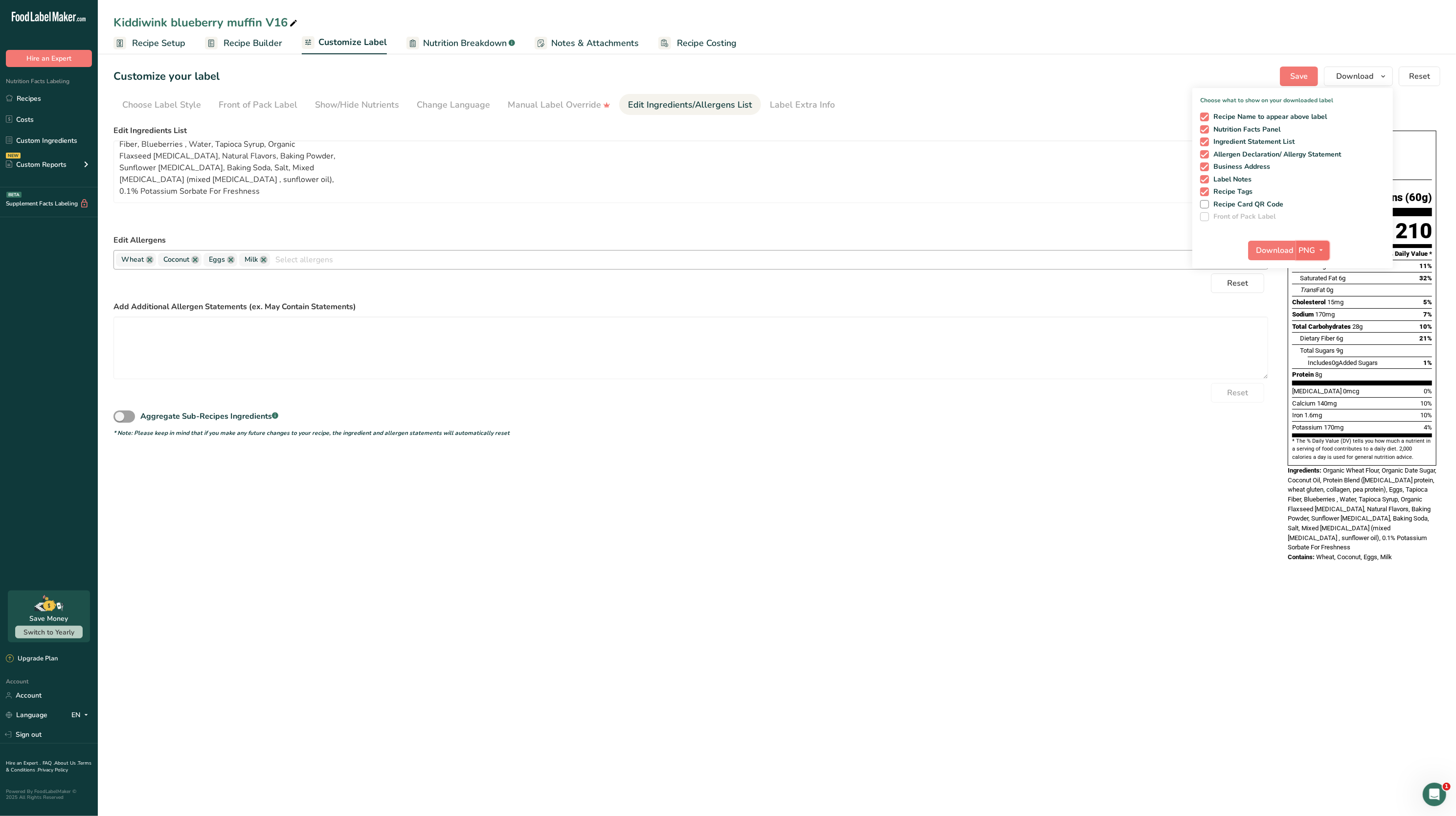
click at [1318, 246] on icon "button" at bounding box center [1321, 250] width 8 height 12
click at [1315, 323] on link "PDF" at bounding box center [1314, 319] width 31 height 16
click at [1273, 250] on span "Download" at bounding box center [1276, 250] width 37 height 12
